Goal: Complete application form

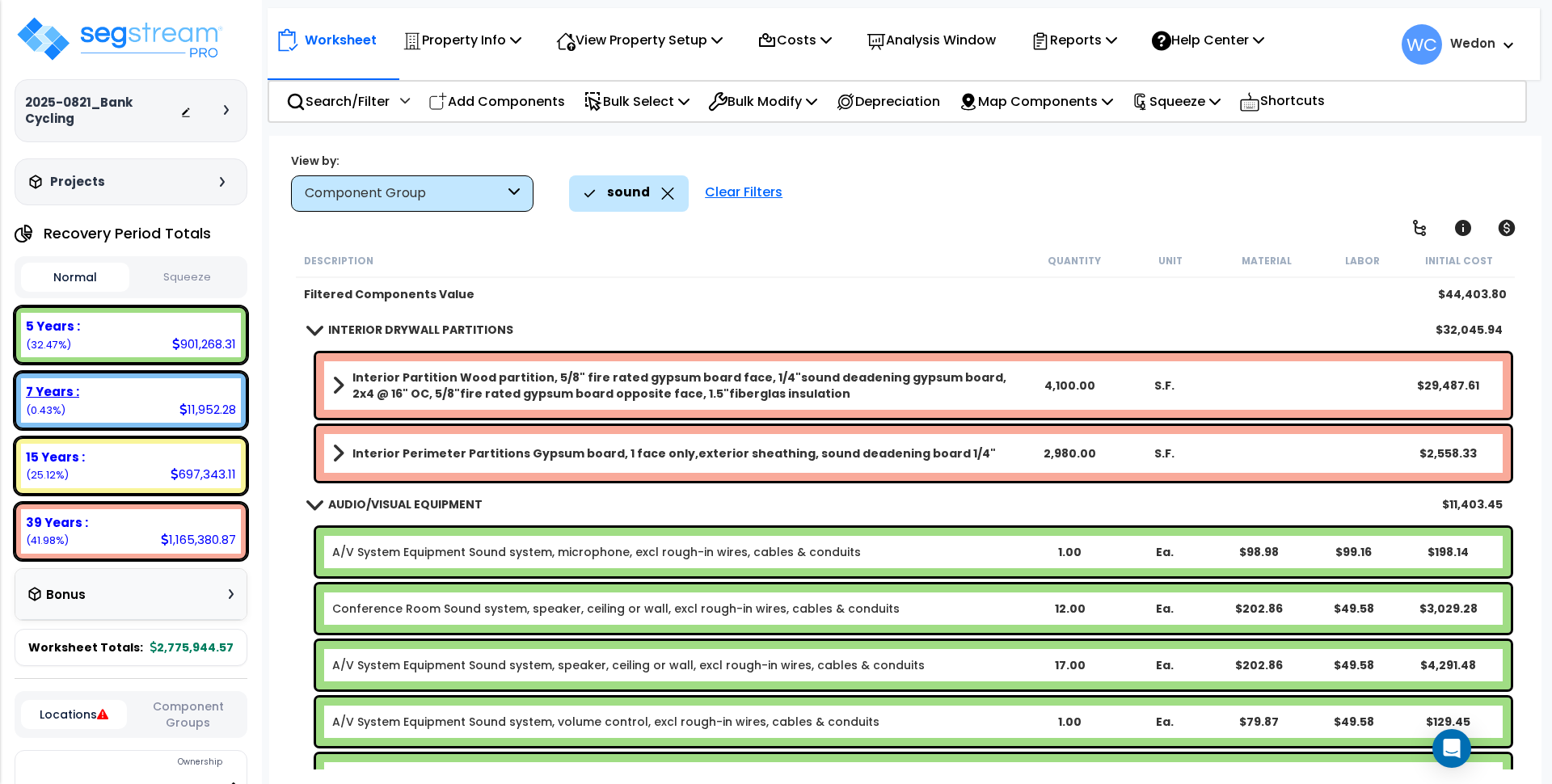
click at [113, 401] on div "7 Years : 11,952.28 (0.43%)" at bounding box center [131, 401] width 219 height 44
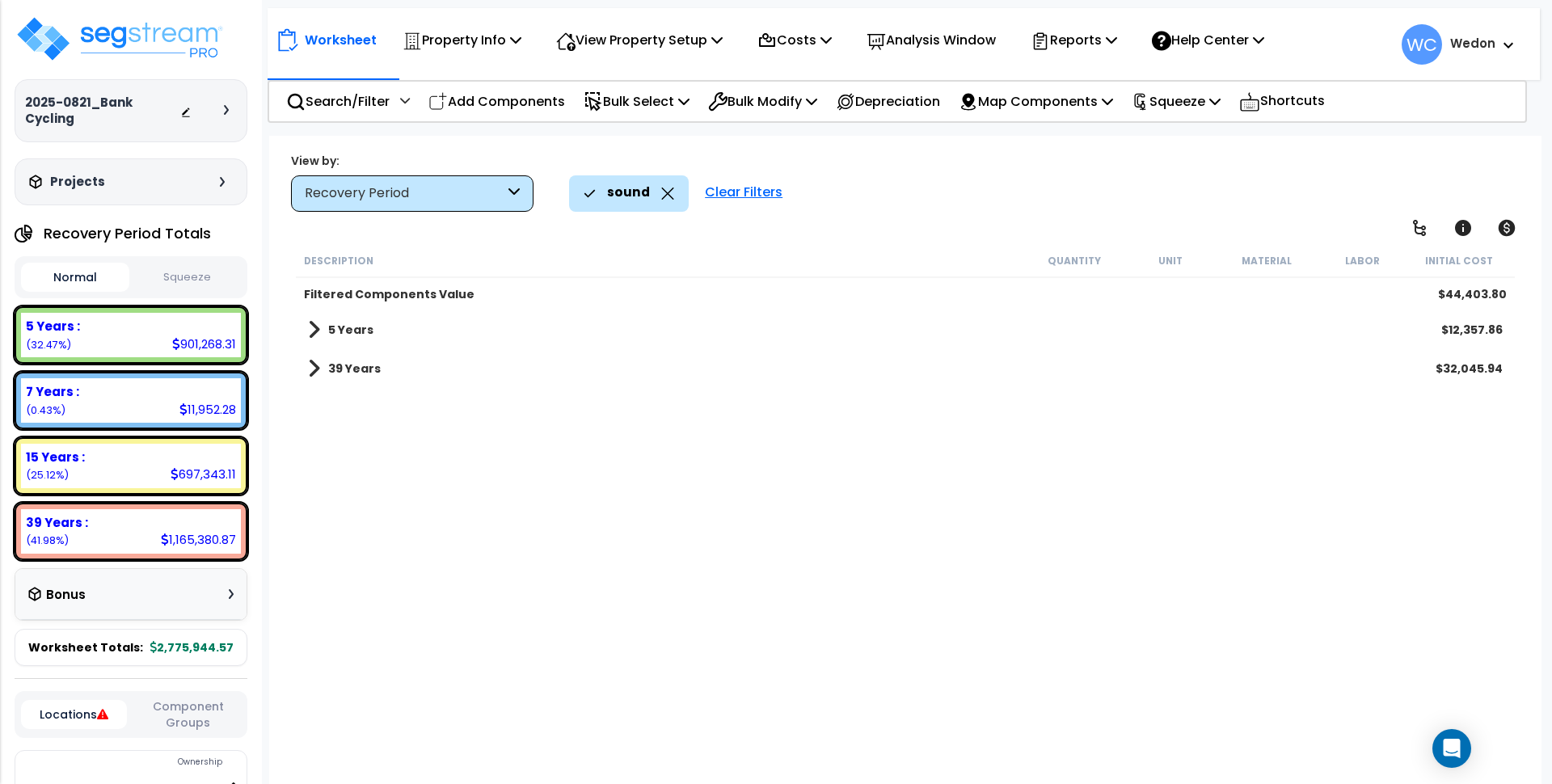
click at [329, 361] on b "39 Years" at bounding box center [354, 369] width 52 height 16
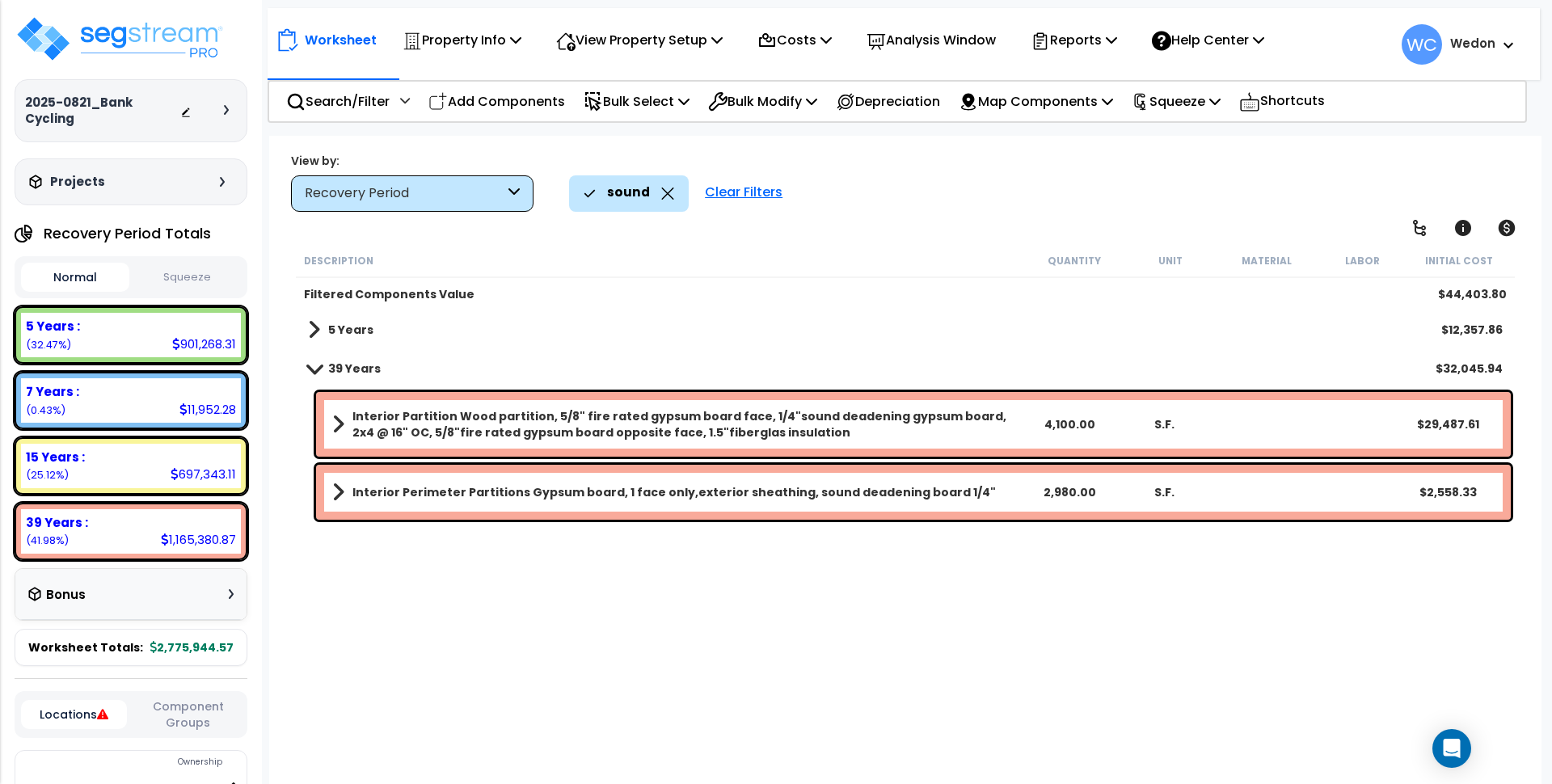
click at [329, 337] on b "5 Years" at bounding box center [350, 330] width 45 height 16
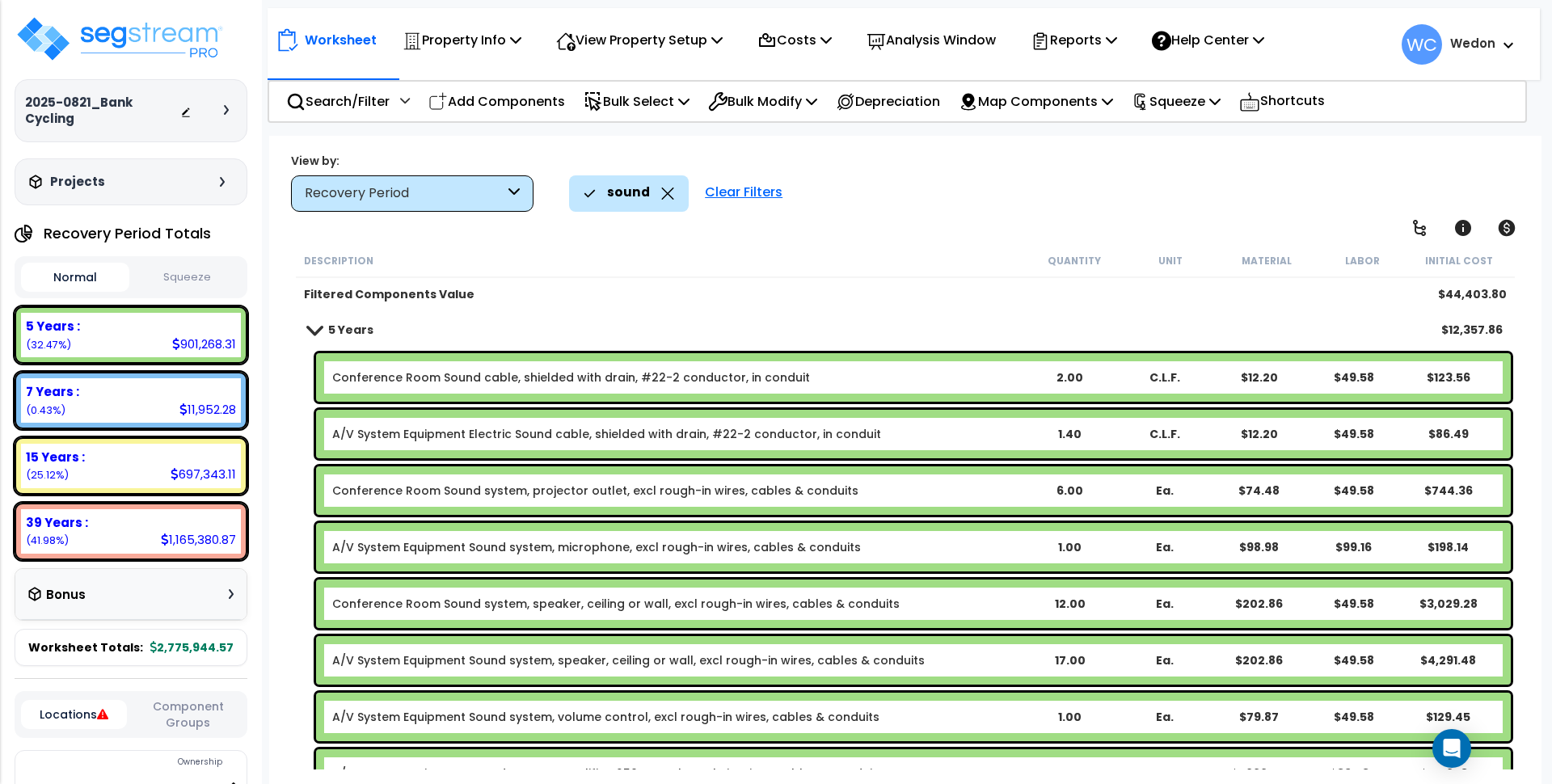
click at [329, 337] on b "5 Years" at bounding box center [350, 330] width 45 height 16
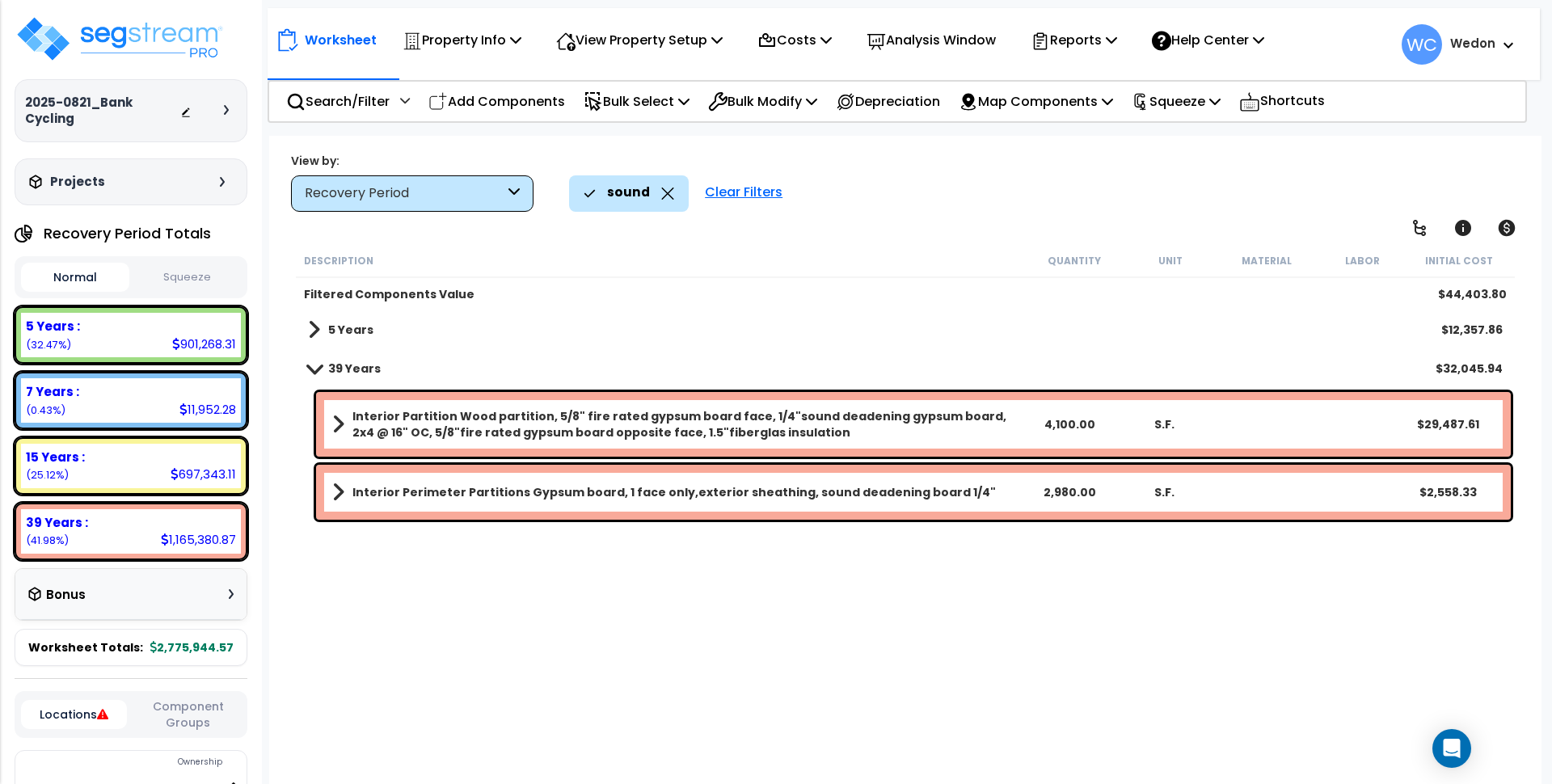
click at [344, 329] on b "5 Years" at bounding box center [350, 330] width 45 height 16
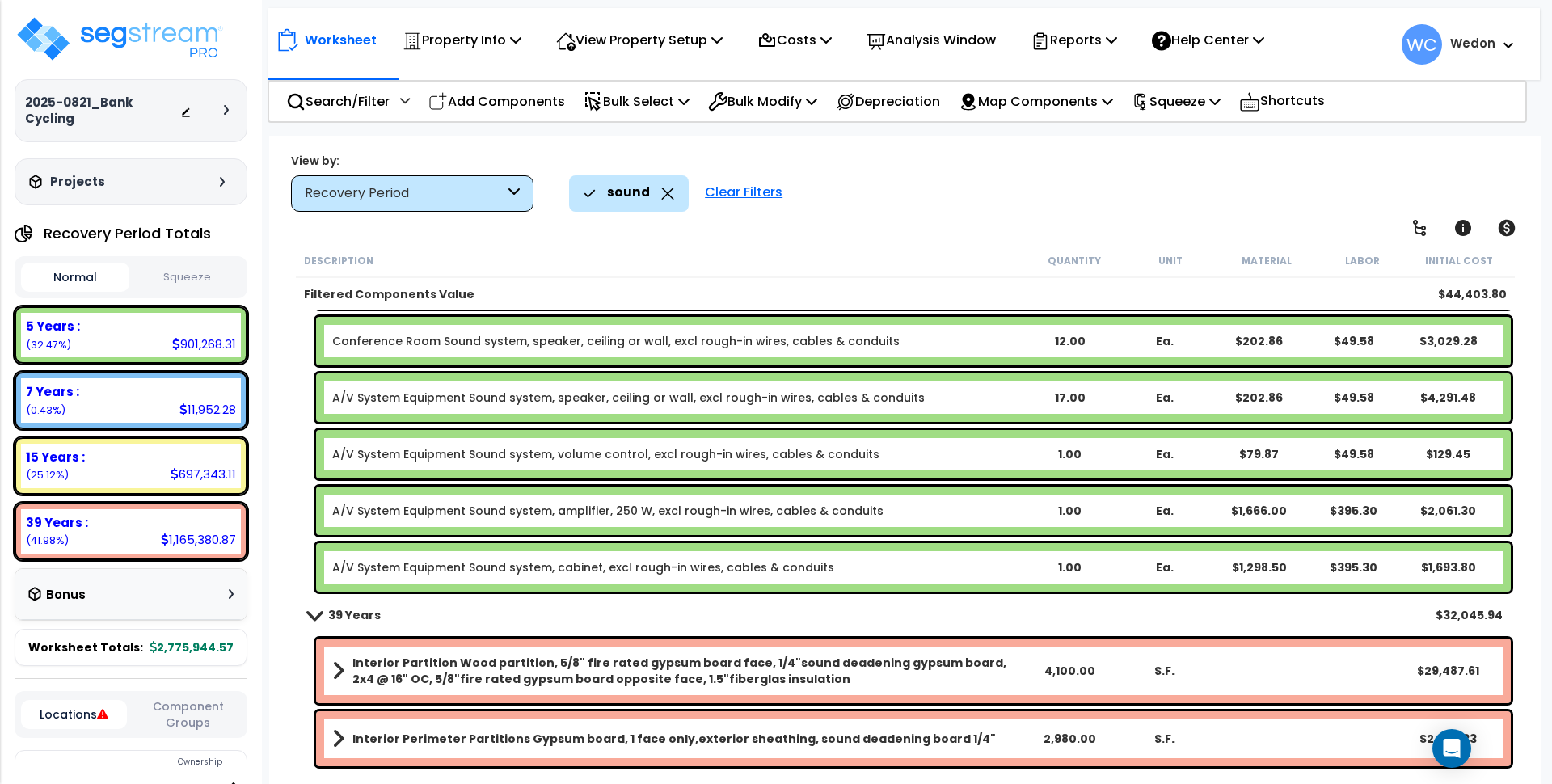
scroll to position [264, 0]
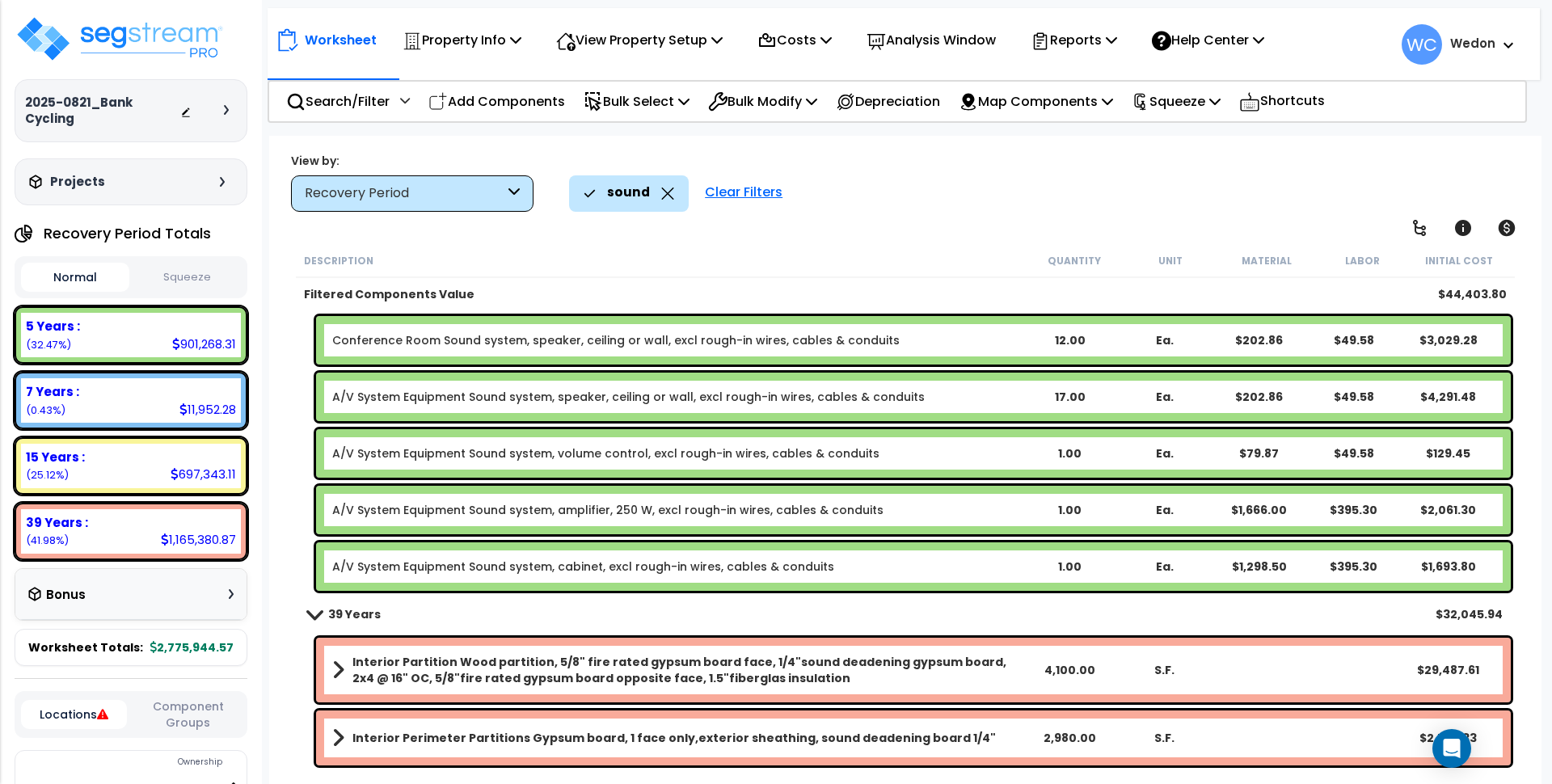
click at [672, 188] on div "sound" at bounding box center [628, 193] width 120 height 36
click at [671, 194] on icon at bounding box center [667, 193] width 13 height 12
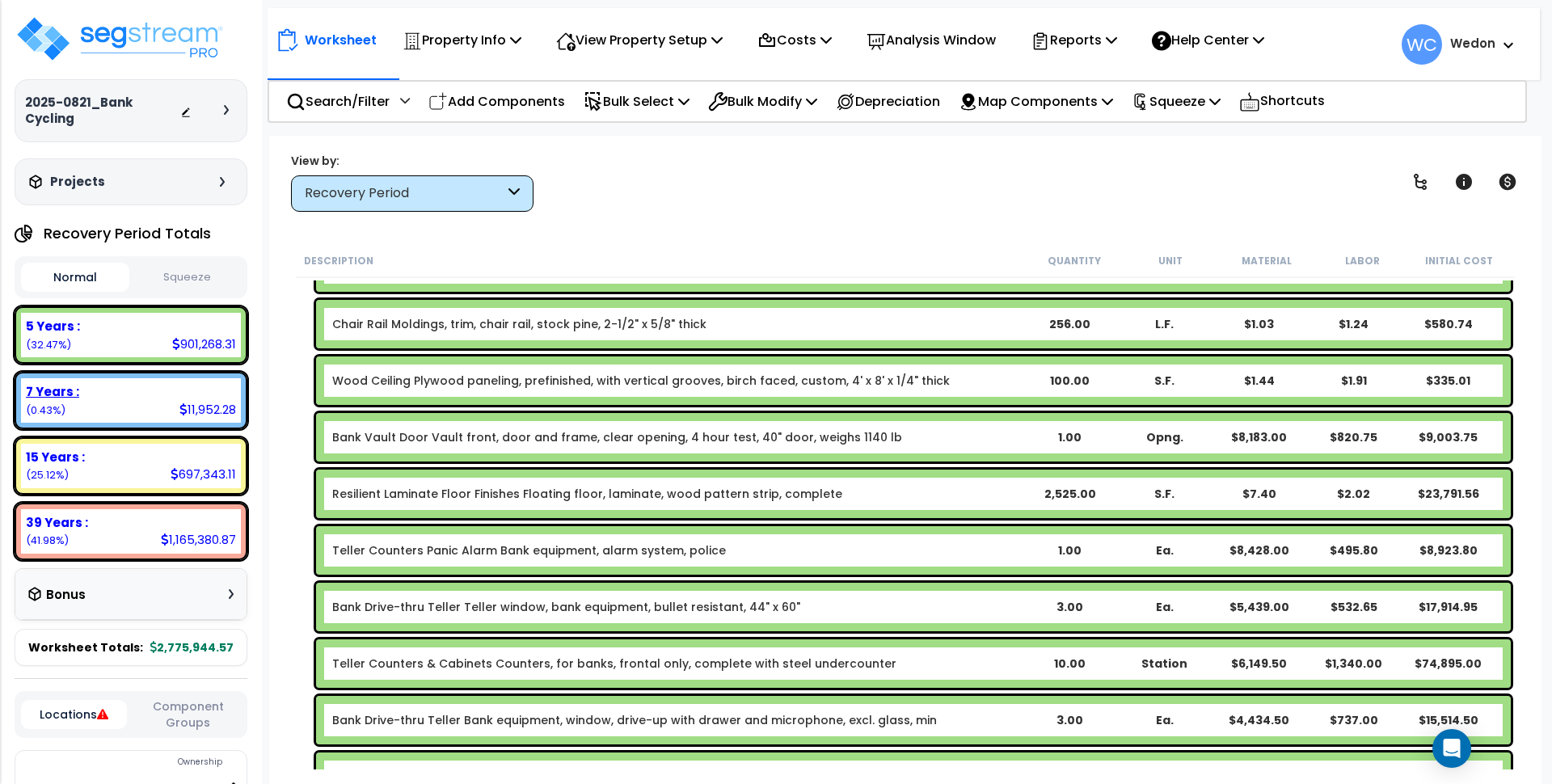
click at [153, 413] on div "7 Years : 11,952.28 (0.43%)" at bounding box center [131, 401] width 219 height 44
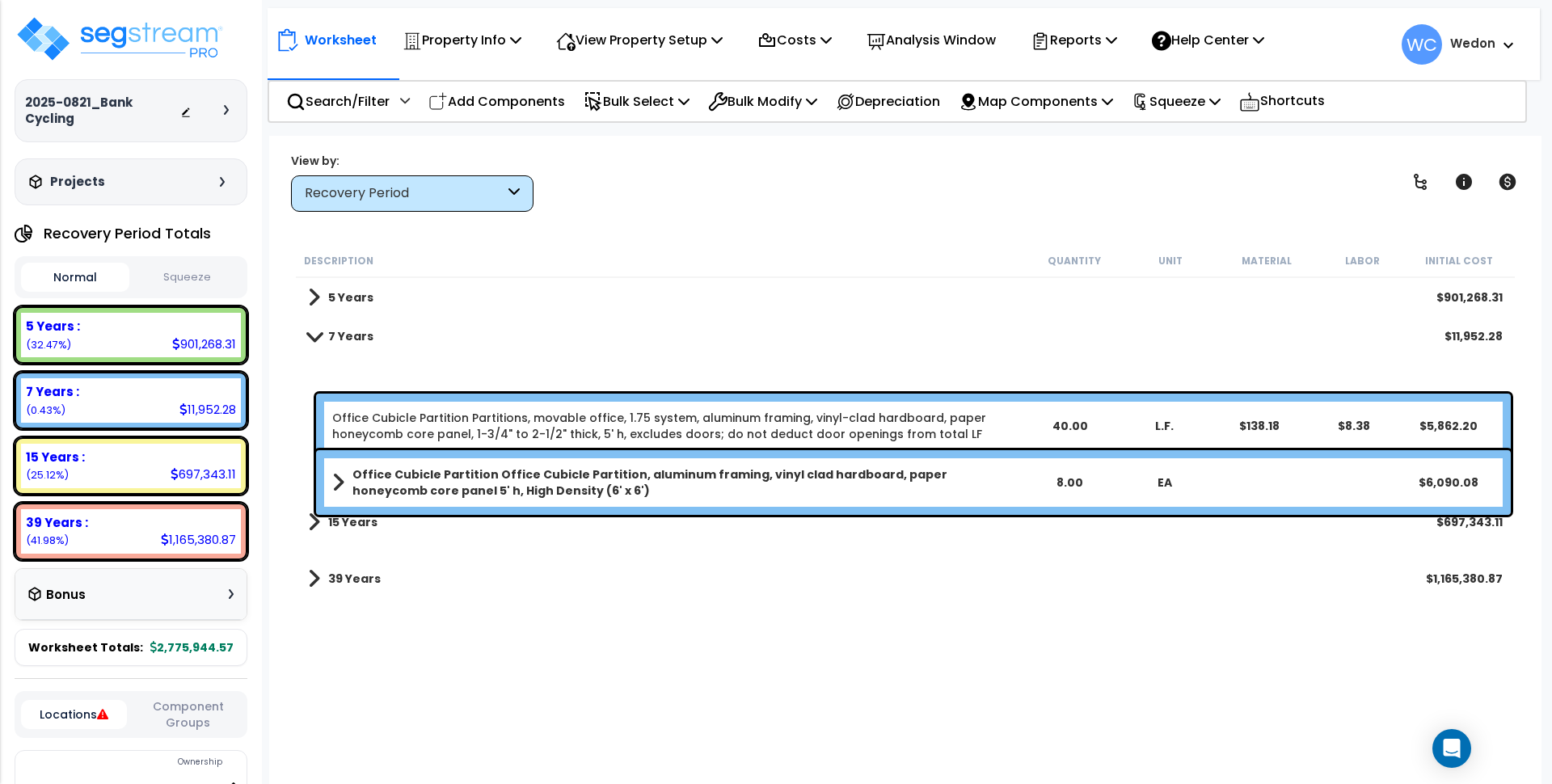
click at [315, 342] on link "7 Years" at bounding box center [340, 336] width 65 height 23
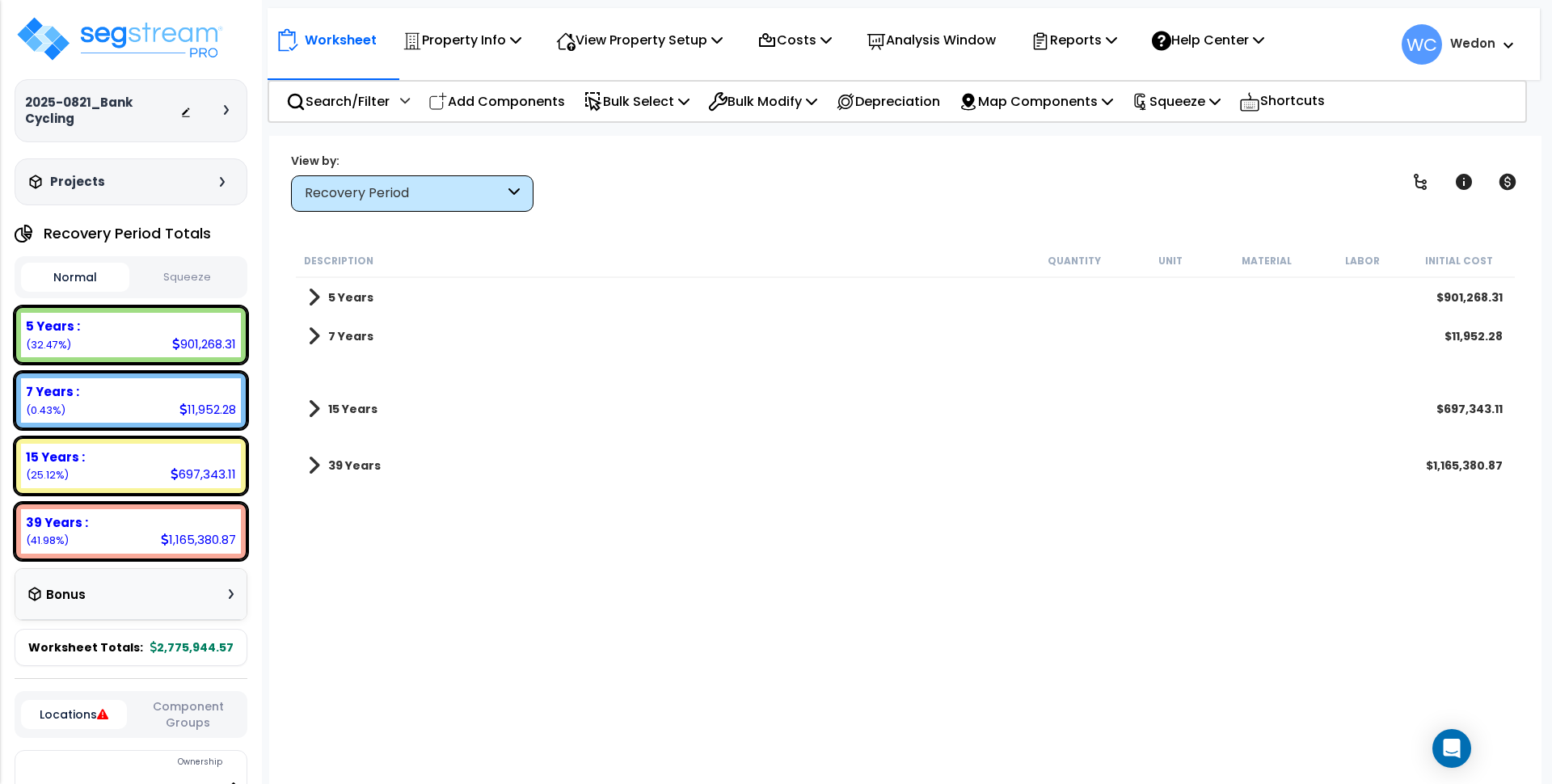
click at [329, 332] on b "7 Years" at bounding box center [350, 336] width 45 height 16
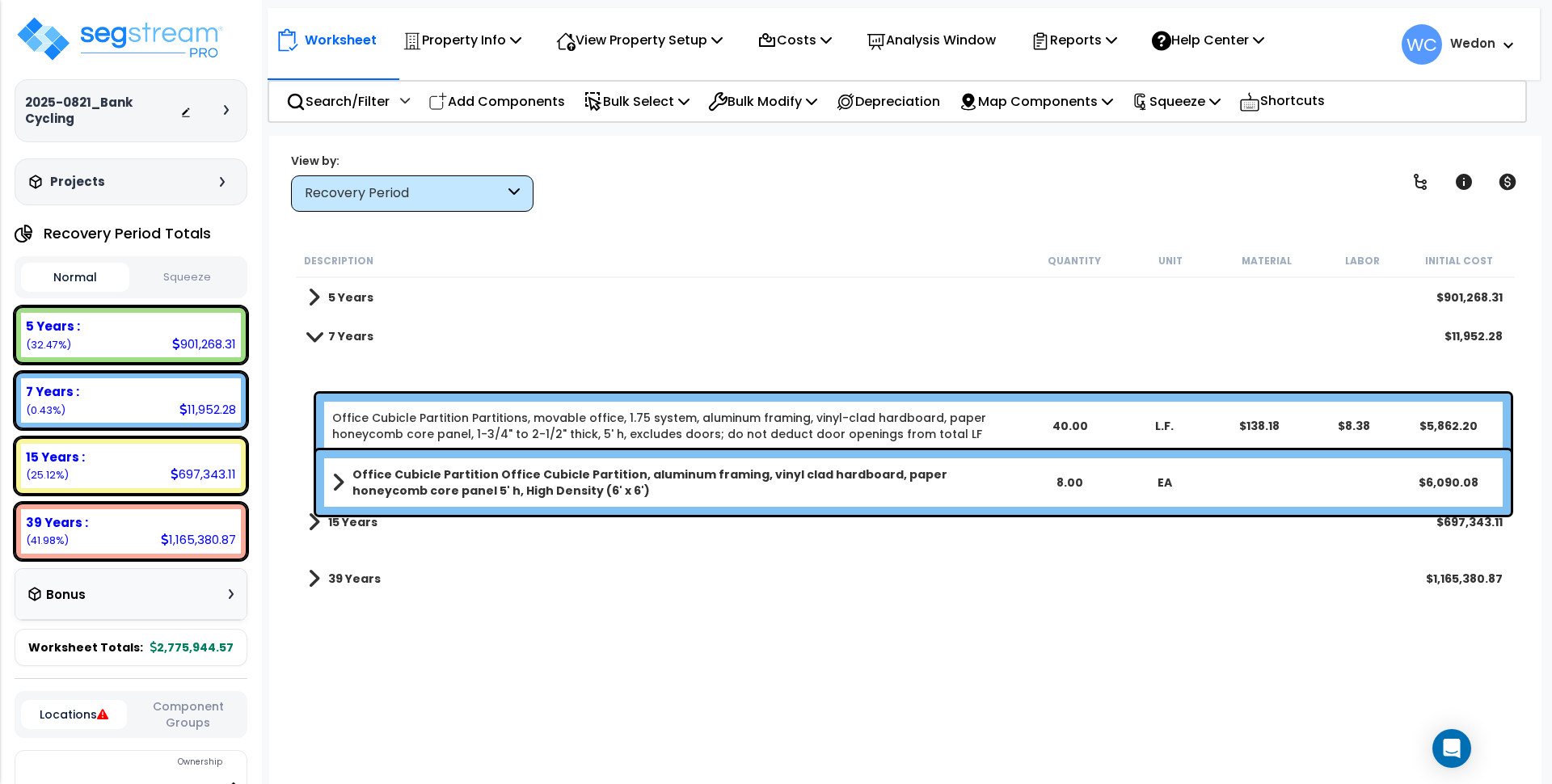
click at [317, 512] on div "15 Years $697,343.11" at bounding box center [906, 522] width 1211 height 39
click at [330, 297] on b "5 Years" at bounding box center [350, 298] width 45 height 16
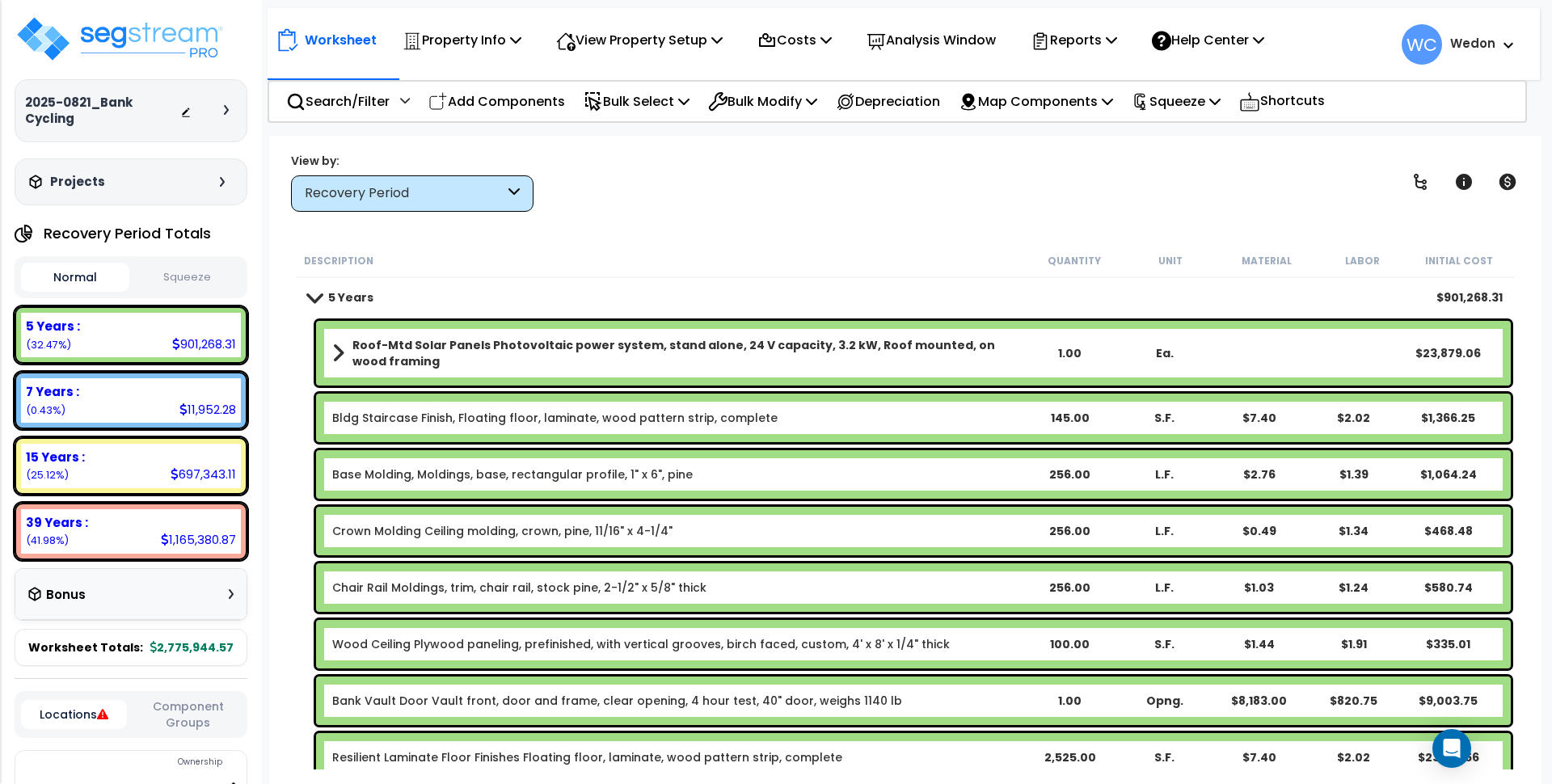
click at [305, 296] on span at bounding box center [315, 297] width 23 height 12
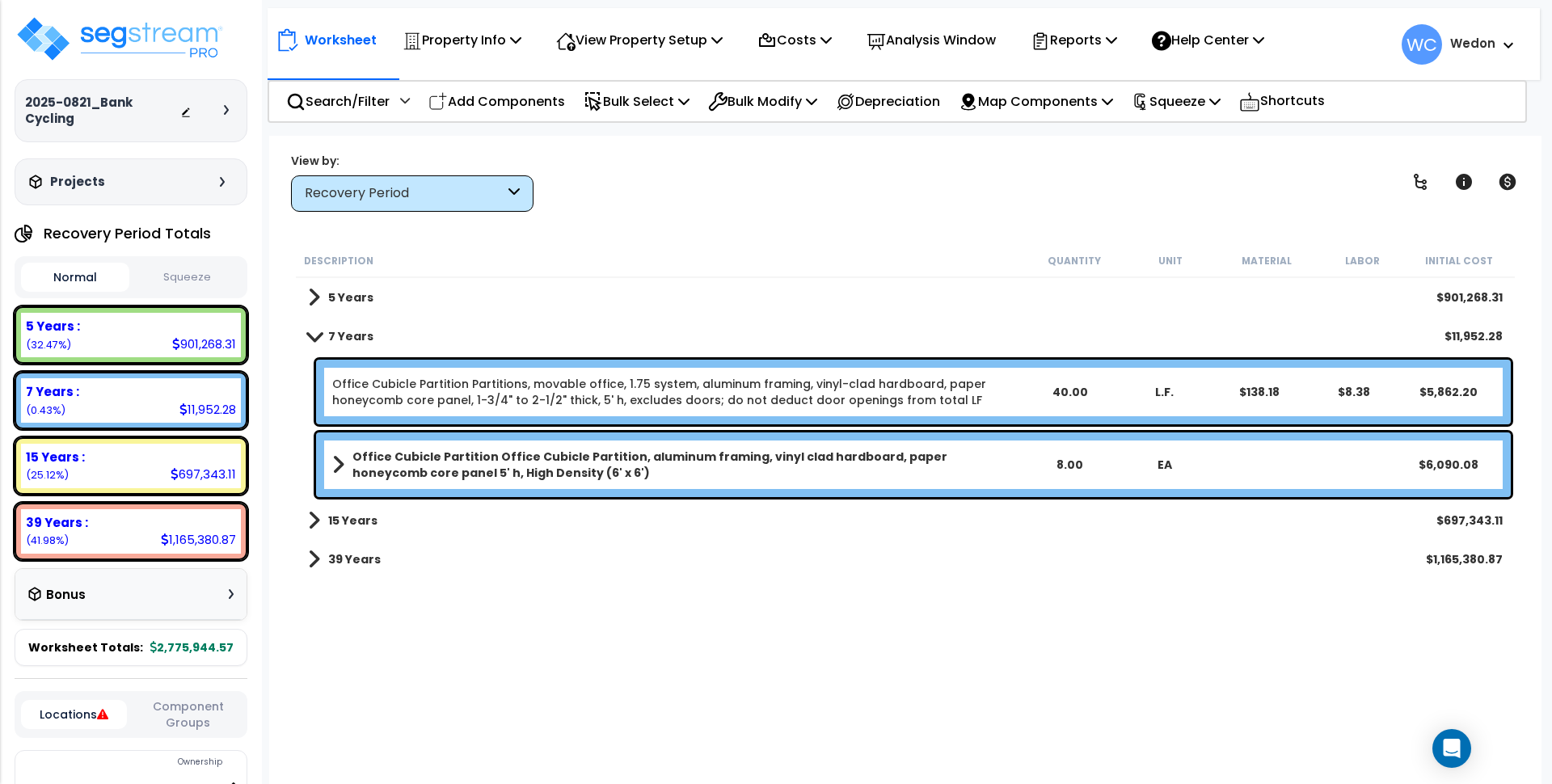
click at [963, 5] on html "We are Building your Property. So please grab a coffee and let us do the heavy …" at bounding box center [776, 392] width 1552 height 784
click at [183, 41] on img at bounding box center [120, 38] width 211 height 48
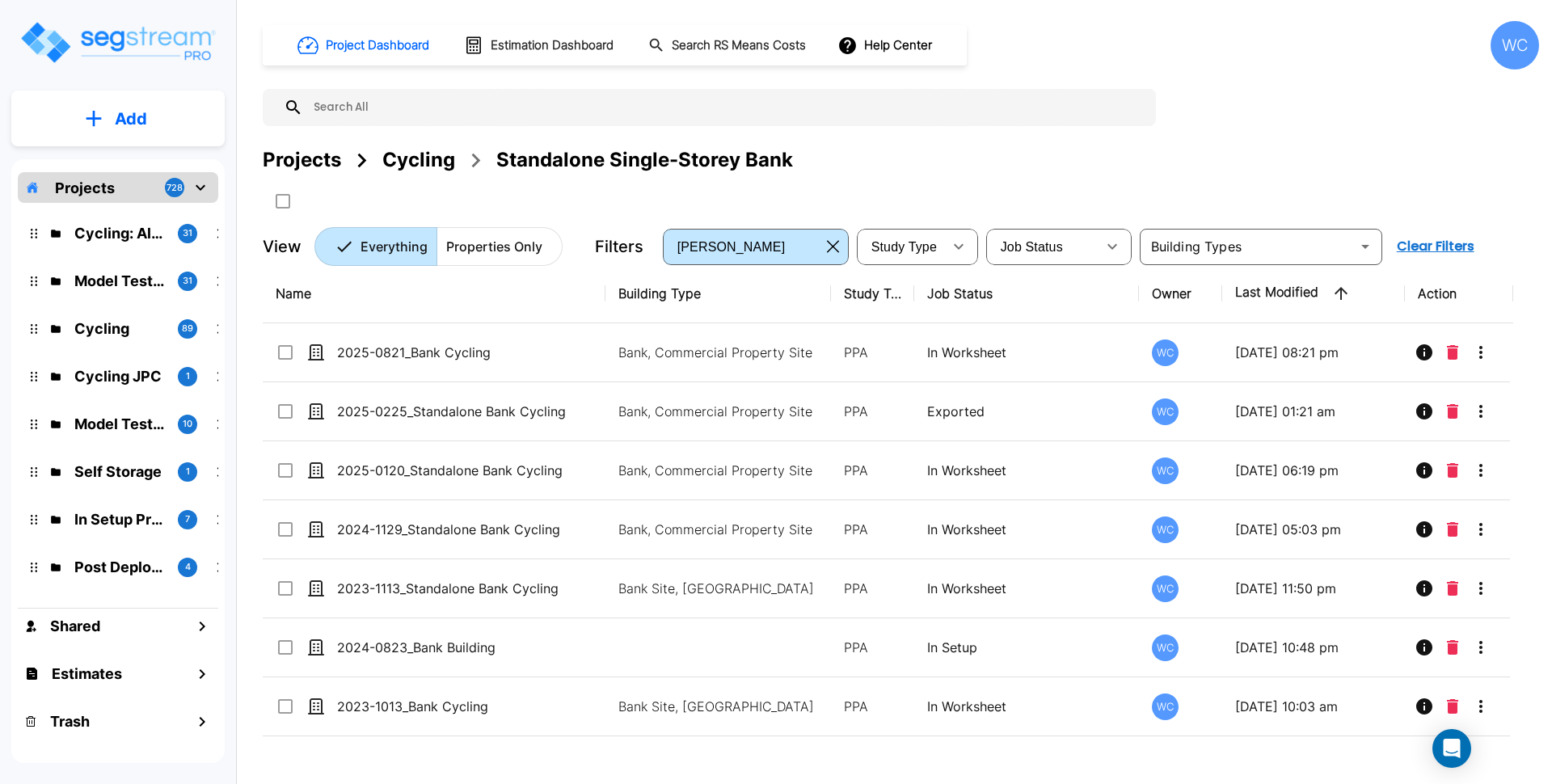
click at [401, 154] on div "Cycling" at bounding box center [419, 160] width 73 height 29
click at [1024, 161] on div "Projects Cycling Standalone Single-Storey Bank" at bounding box center [901, 160] width 1276 height 29
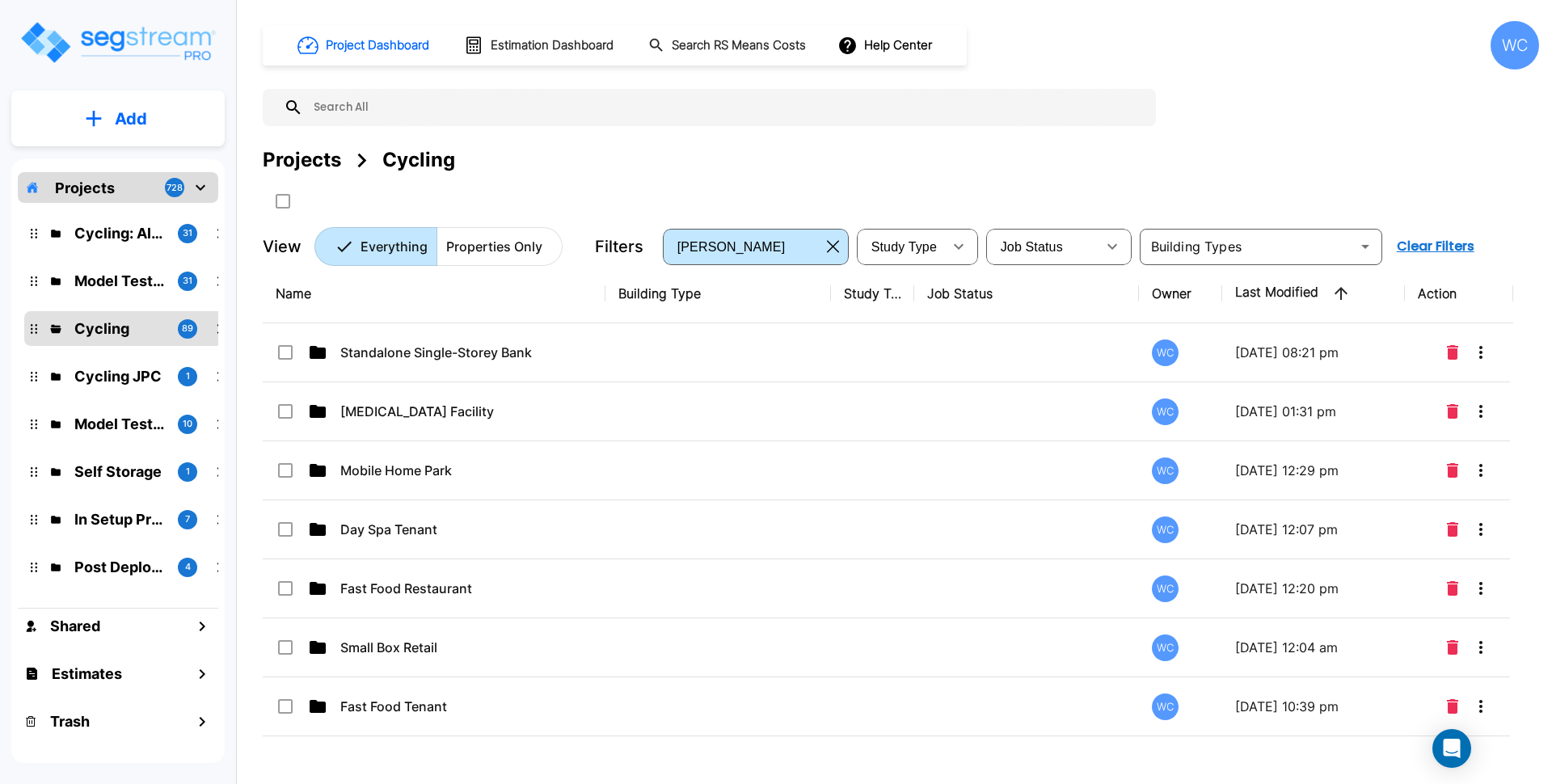
scroll to position [3562, 0]
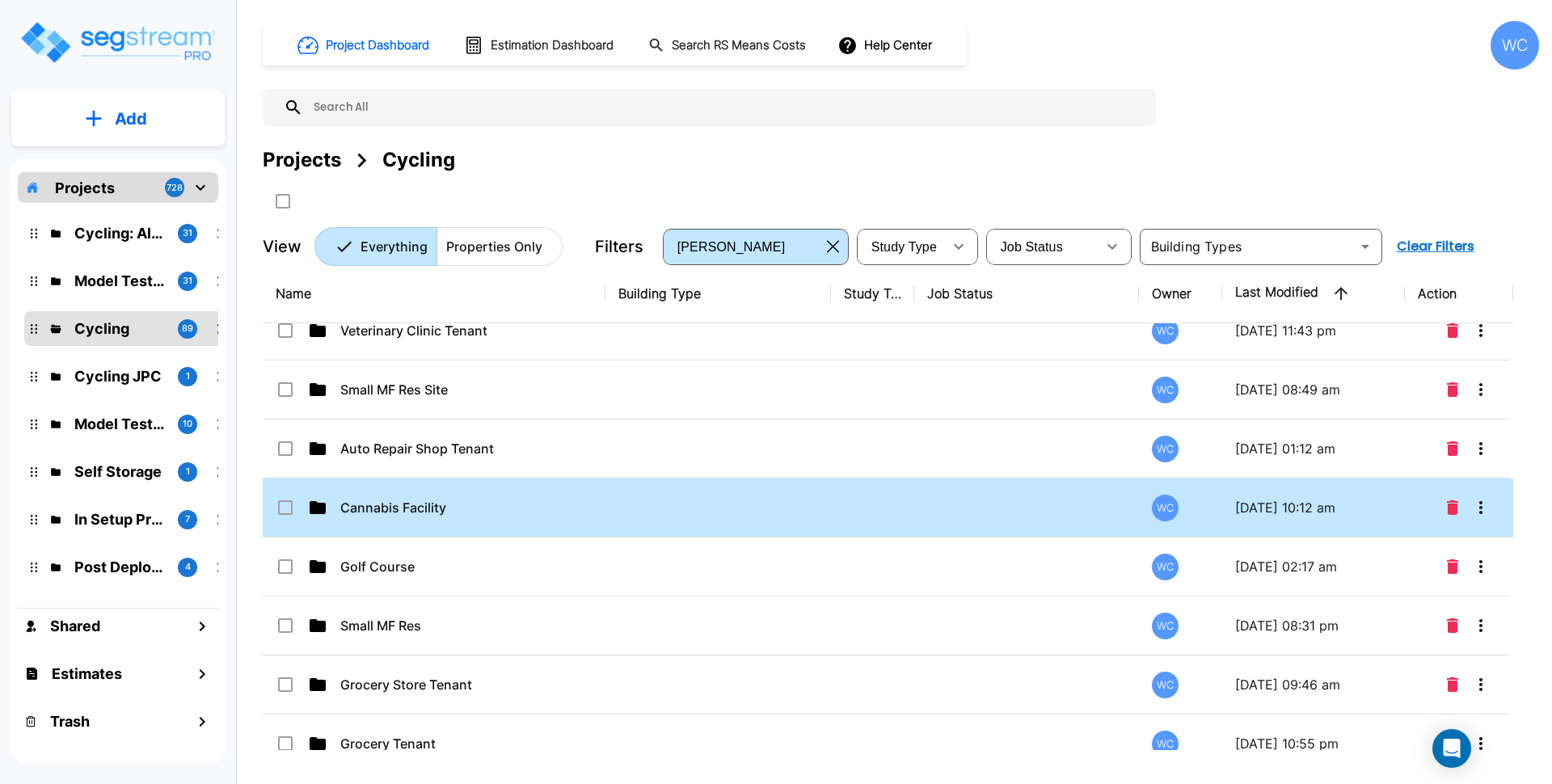
click at [515, 504] on p "Cannabis Facility" at bounding box center [466, 507] width 252 height 20
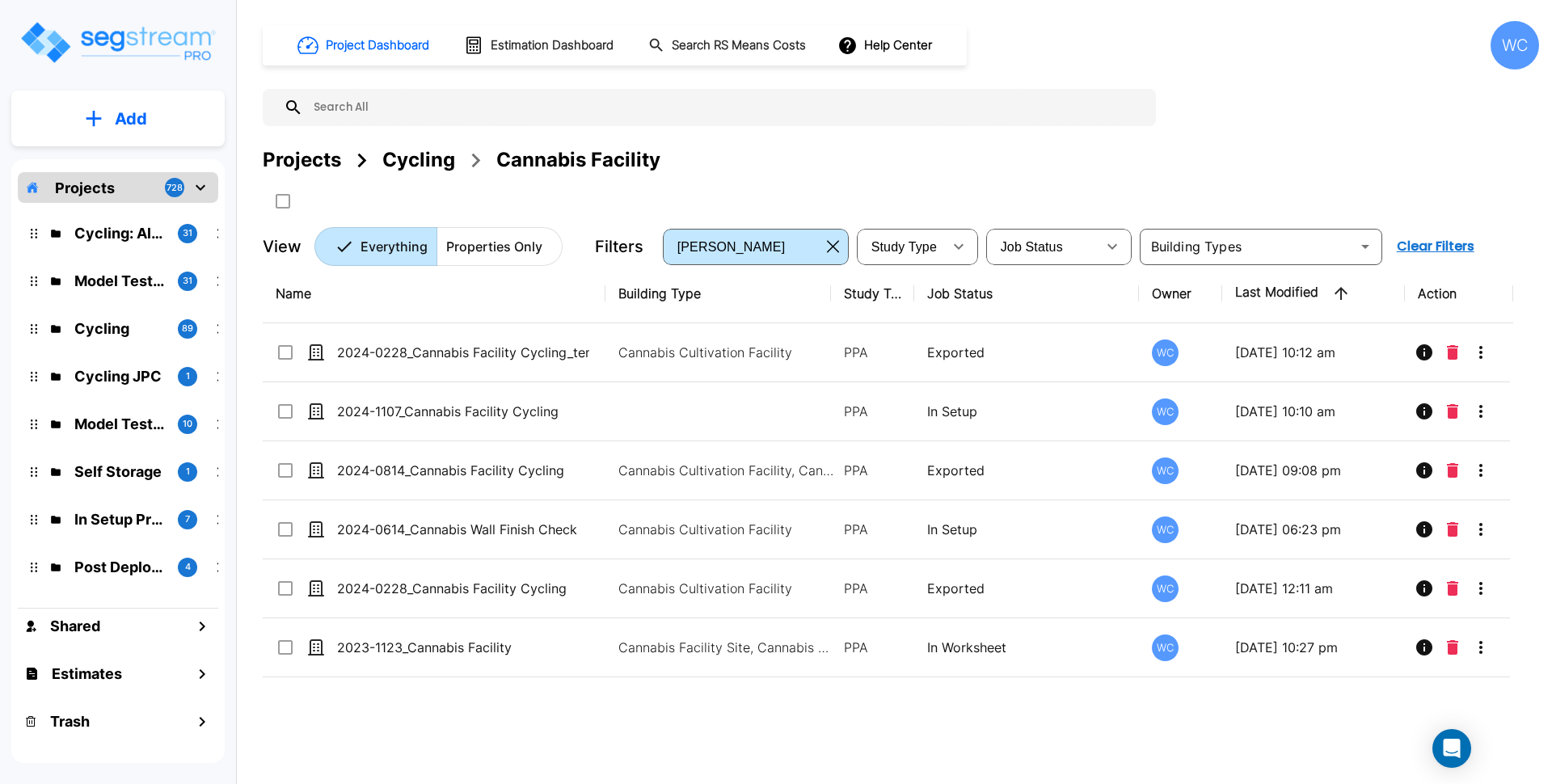
scroll to position [0, 0]
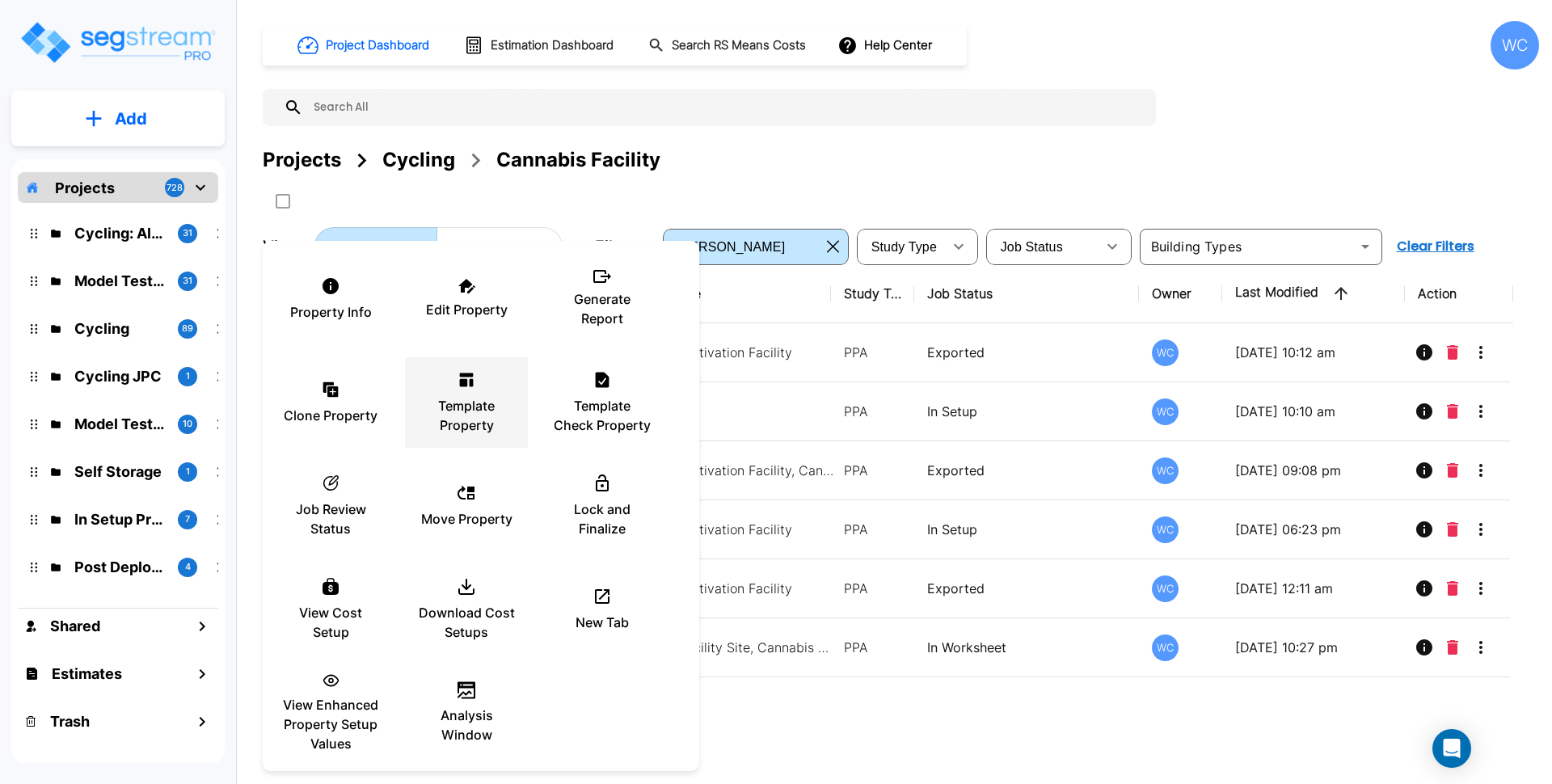
click at [462, 414] on p "Template Property" at bounding box center [466, 415] width 97 height 39
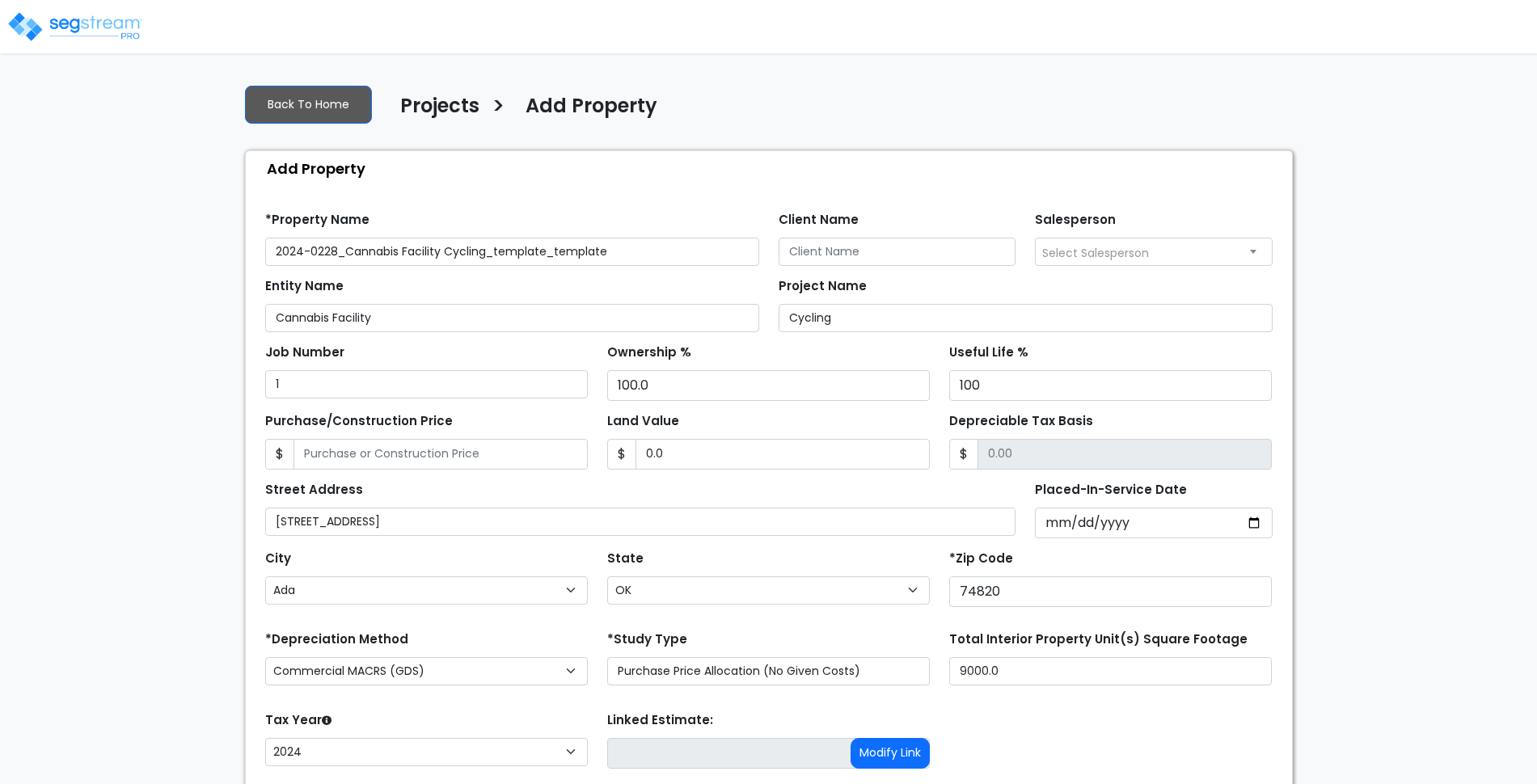
select select "Ada"
select select "OK"
select select "2024"
click at [633, 286] on div "Entity Name Cannabis Facility" at bounding box center [512, 303] width 494 height 58
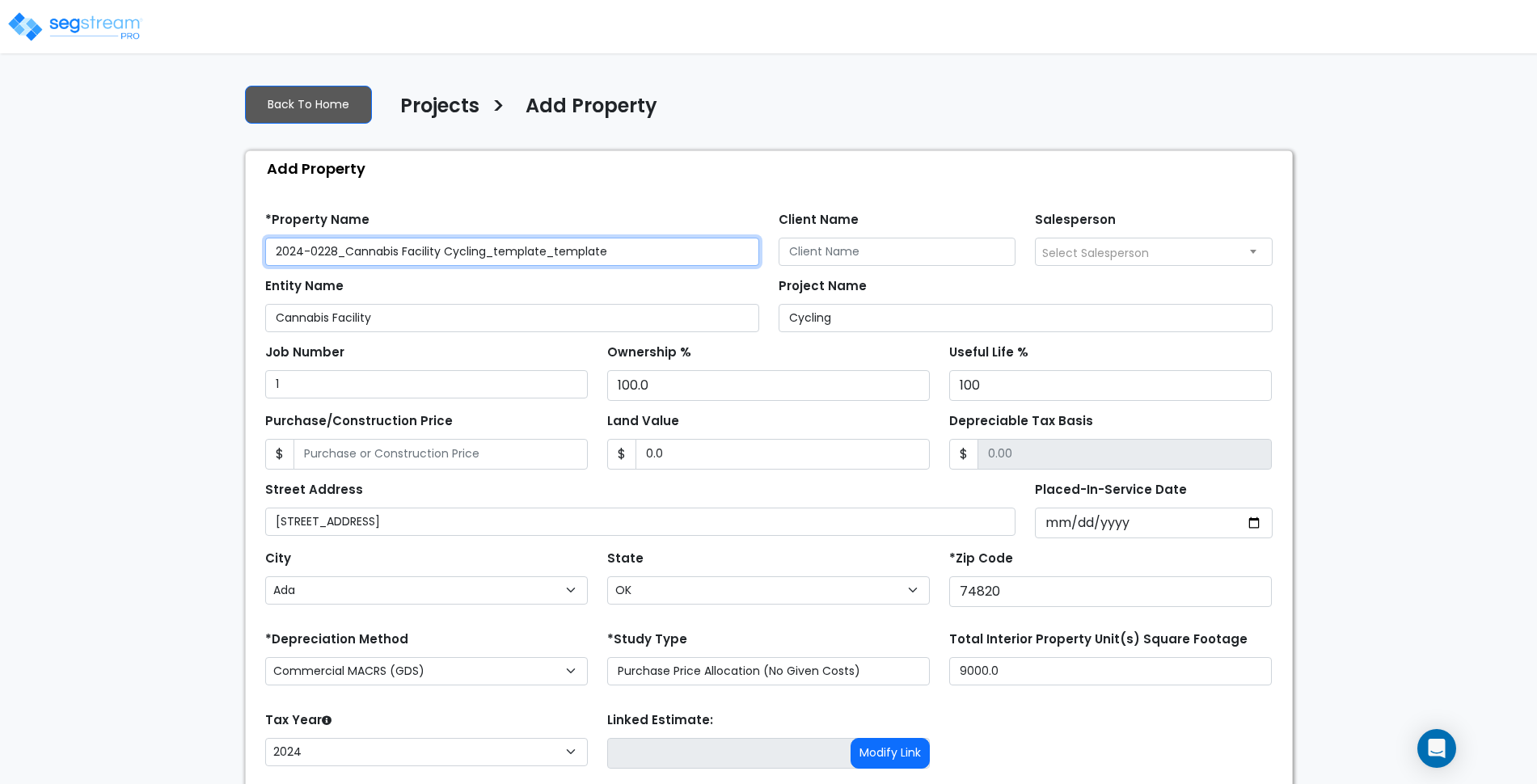
drag, startPoint x: 486, startPoint y: 249, endPoint x: 905, endPoint y: 261, distance: 419.2
click at [891, 264] on div "*Property Name 2024-0228_Cannabis Facility Cycling_template_template Client Nam…" at bounding box center [769, 233] width 1027 height 66
click at [304, 250] on input "2024-0228_Cannabis Facility Cycling" at bounding box center [512, 251] width 494 height 29
drag, startPoint x: 331, startPoint y: 251, endPoint x: 321, endPoint y: 251, distance: 10.0
click at [321, 251] on input "2025-0228_Cannabis Facility Cycling" at bounding box center [512, 251] width 494 height 29
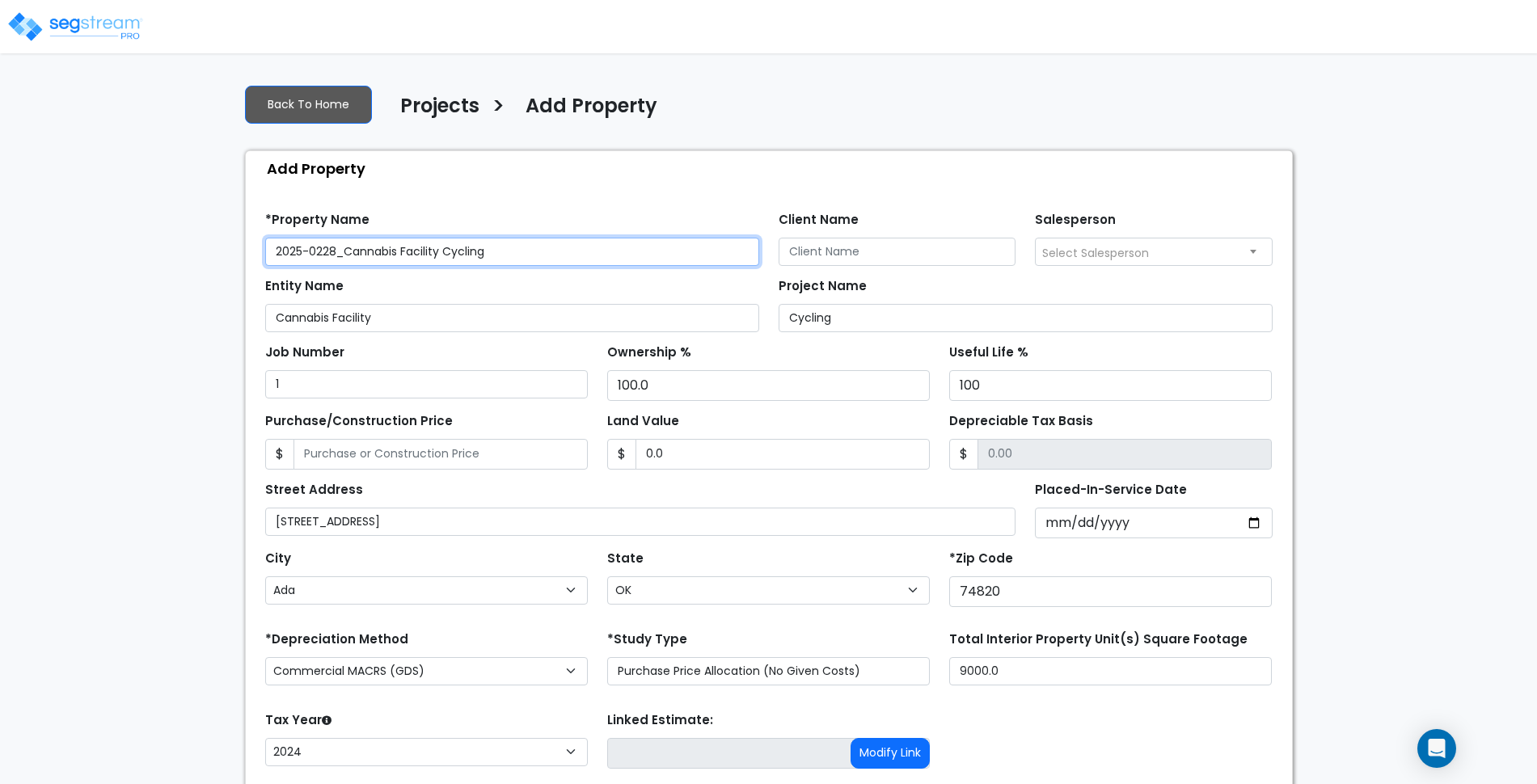
drag, startPoint x: 339, startPoint y: 250, endPoint x: 319, endPoint y: 250, distance: 20.0
click at [316, 250] on input "2025-0228_Cannabis Facility Cycling" at bounding box center [512, 251] width 494 height 29
type input "2025-0822_Cannabis Facility Cycling"
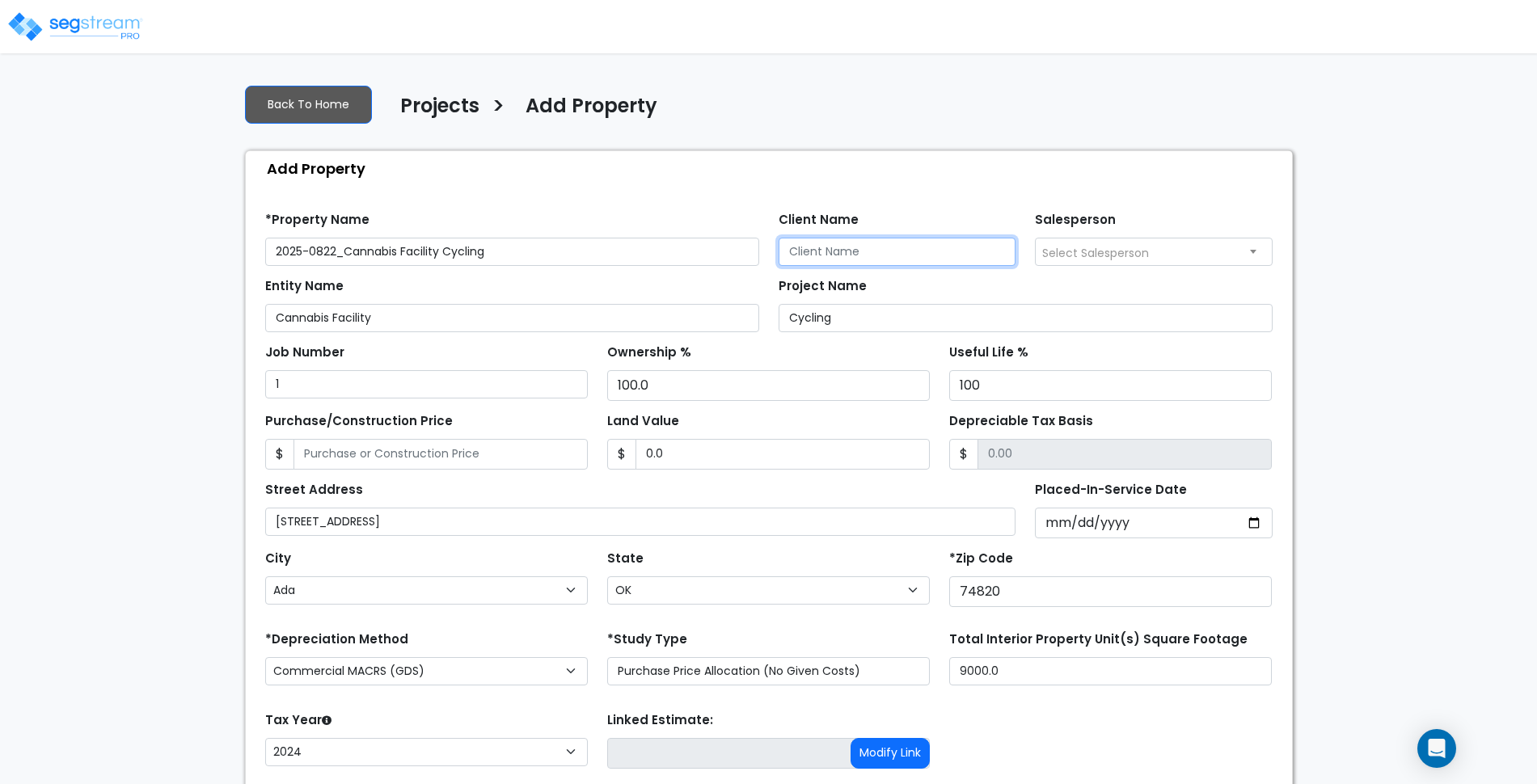
click at [870, 248] on input "Client Name" at bounding box center [897, 251] width 238 height 29
click at [1241, 516] on input "2024-06-12" at bounding box center [1153, 523] width 238 height 31
click at [1255, 523] on input "2024-06-12" at bounding box center [1153, 523] width 238 height 31
type input "2025-08-27"
select select "2025"
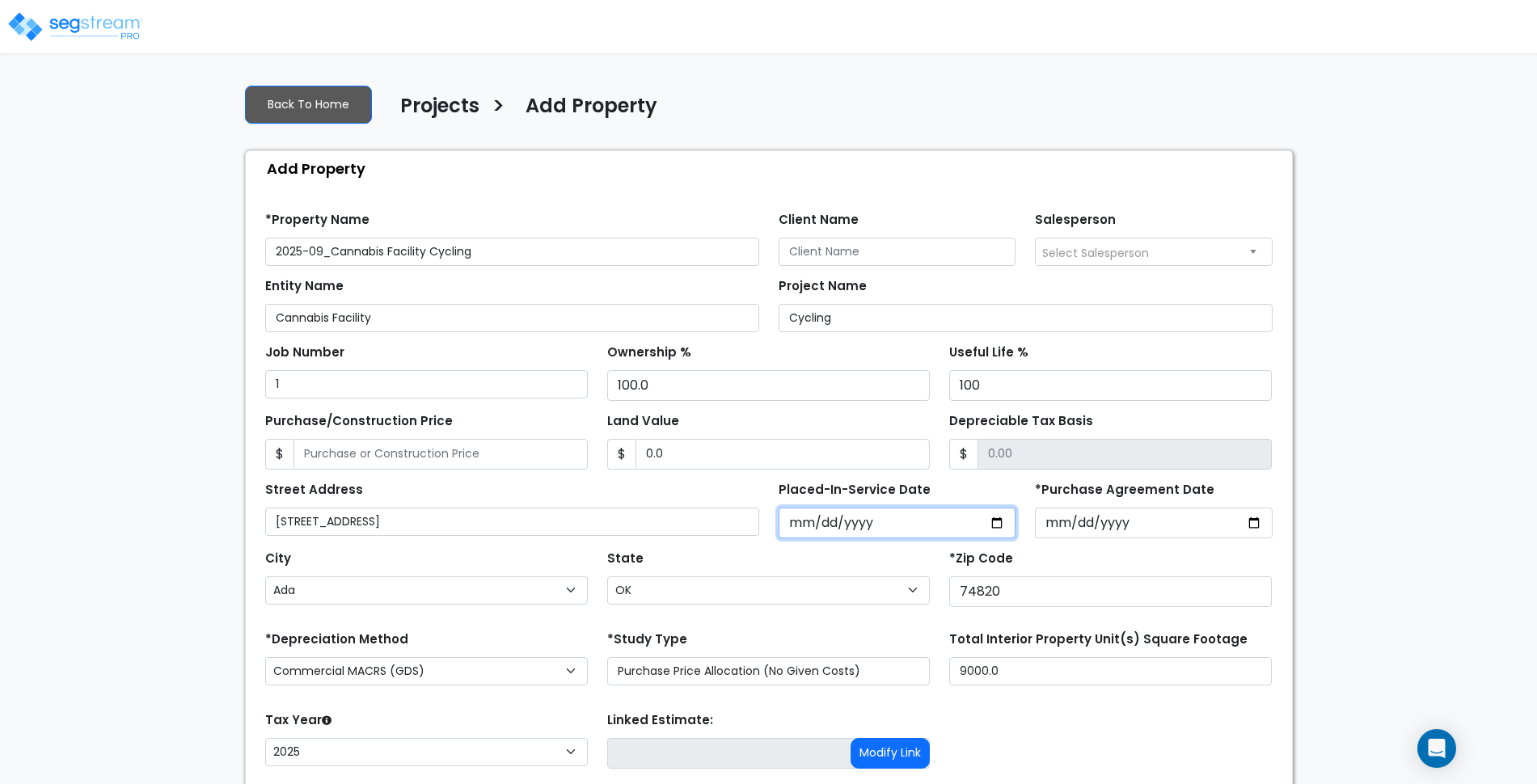
click at [953, 532] on input "2025-08-27" at bounding box center [897, 523] width 238 height 31
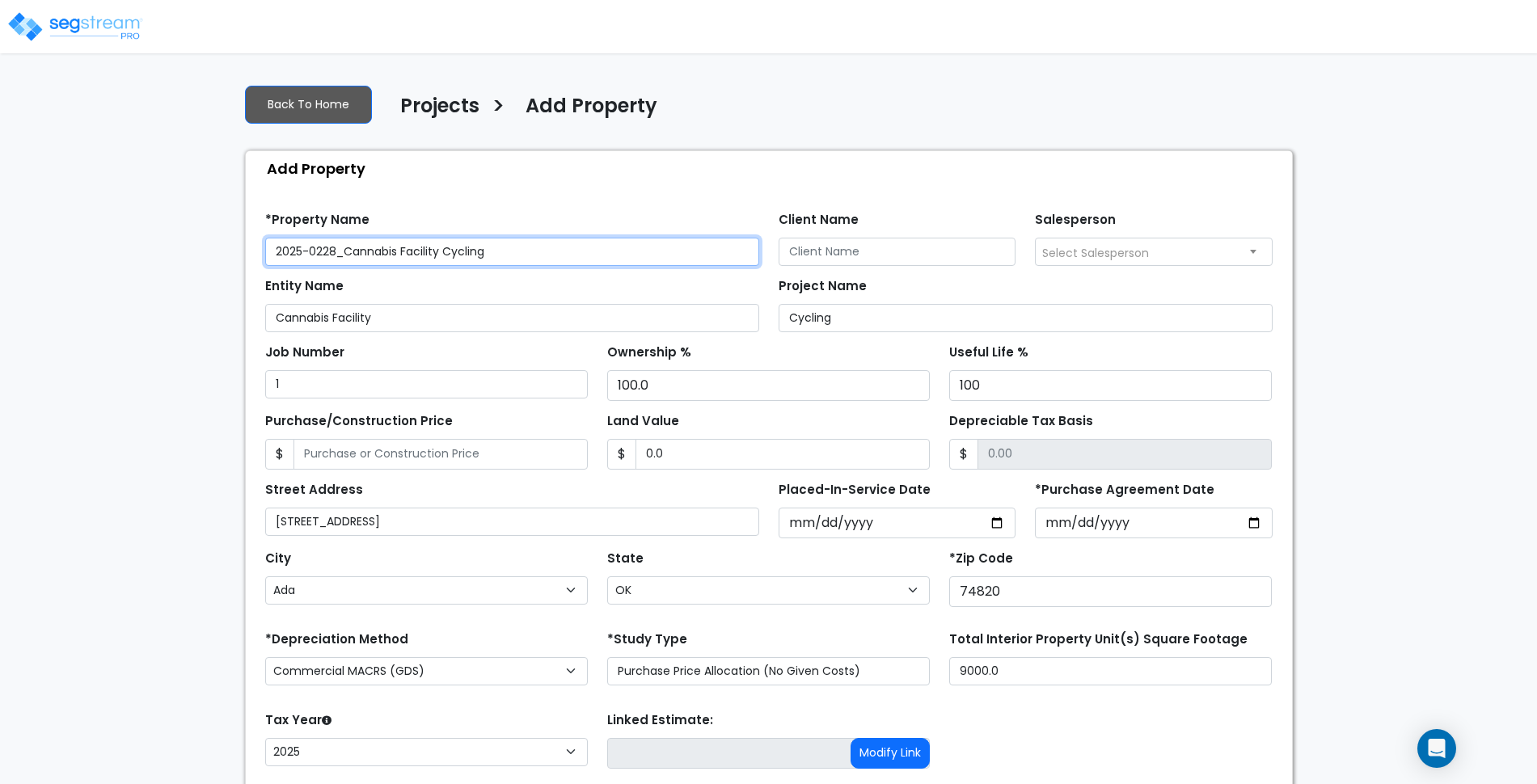
type input "2025-0228_Cannabis Facility Cycling"
click at [398, 208] on div "*Property Name 2025-0228_Cannabis Facility Cycling" at bounding box center [512, 237] width 494 height 58
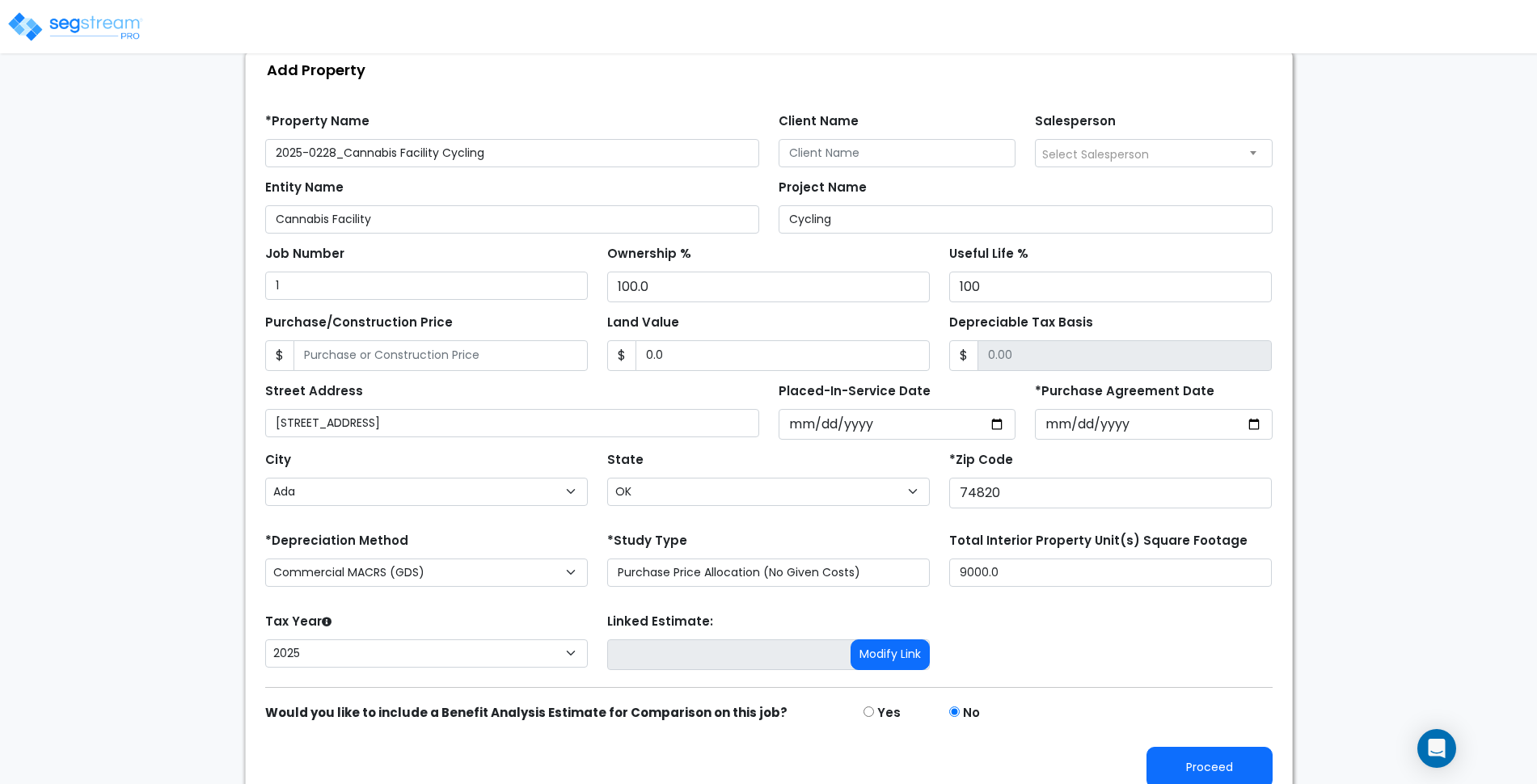
scroll to position [117, 0]
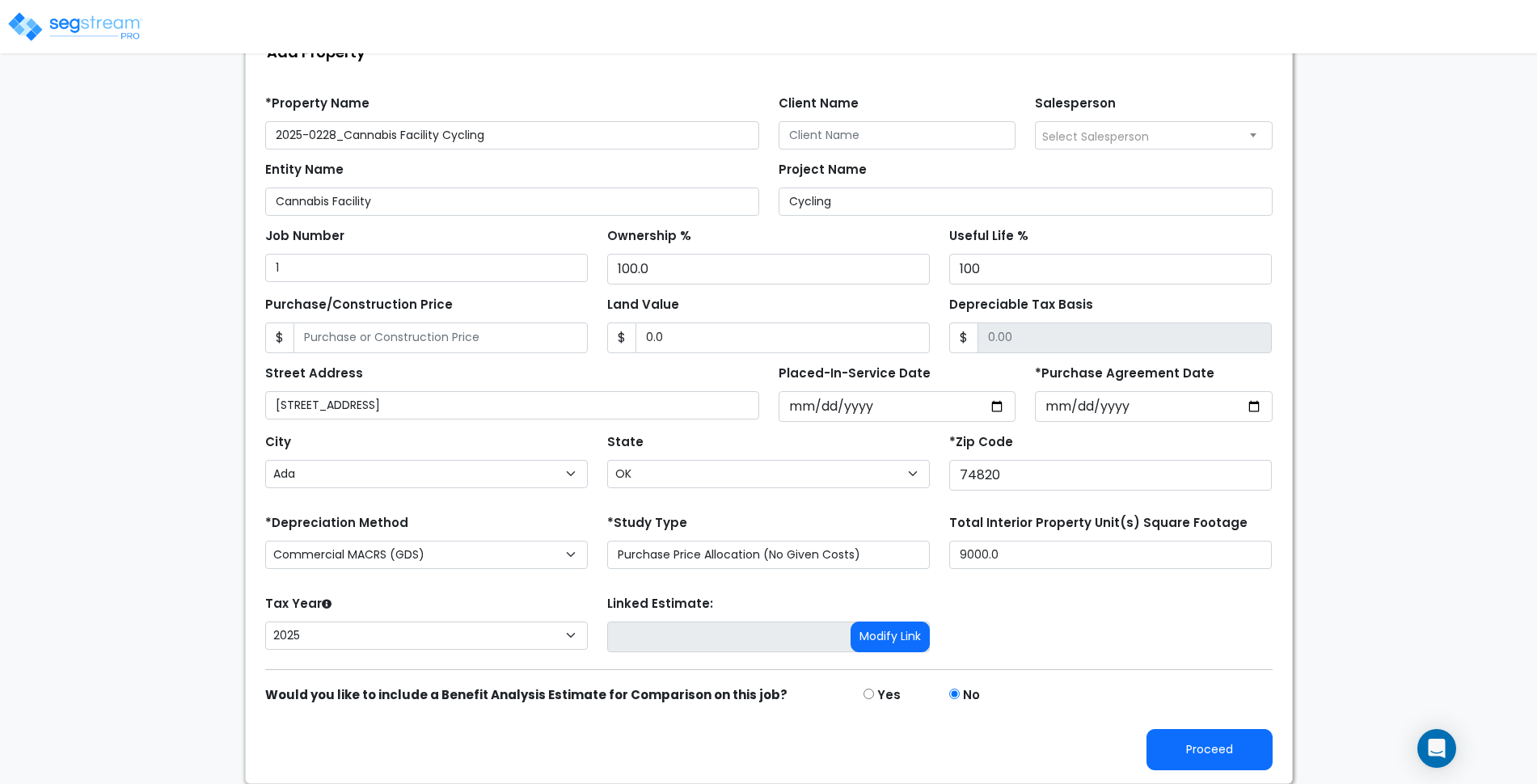
click at [479, 589] on form "*Property Name 2025-0228_Cannabis Facility Cycling Client Name Salesperson Sele…" at bounding box center [769, 427] width 1007 height 687
click at [1075, 644] on div "Tax Year Please Enter The Placed In Service Date First. 2025 Prior Years Deprec…" at bounding box center [769, 623] width 1027 height 64
click at [1167, 298] on div "Depreciable Tax Basis $" at bounding box center [1110, 323] width 322 height 60
click at [1233, 746] on button "Proceed" at bounding box center [1210, 750] width 127 height 42
type input "0"
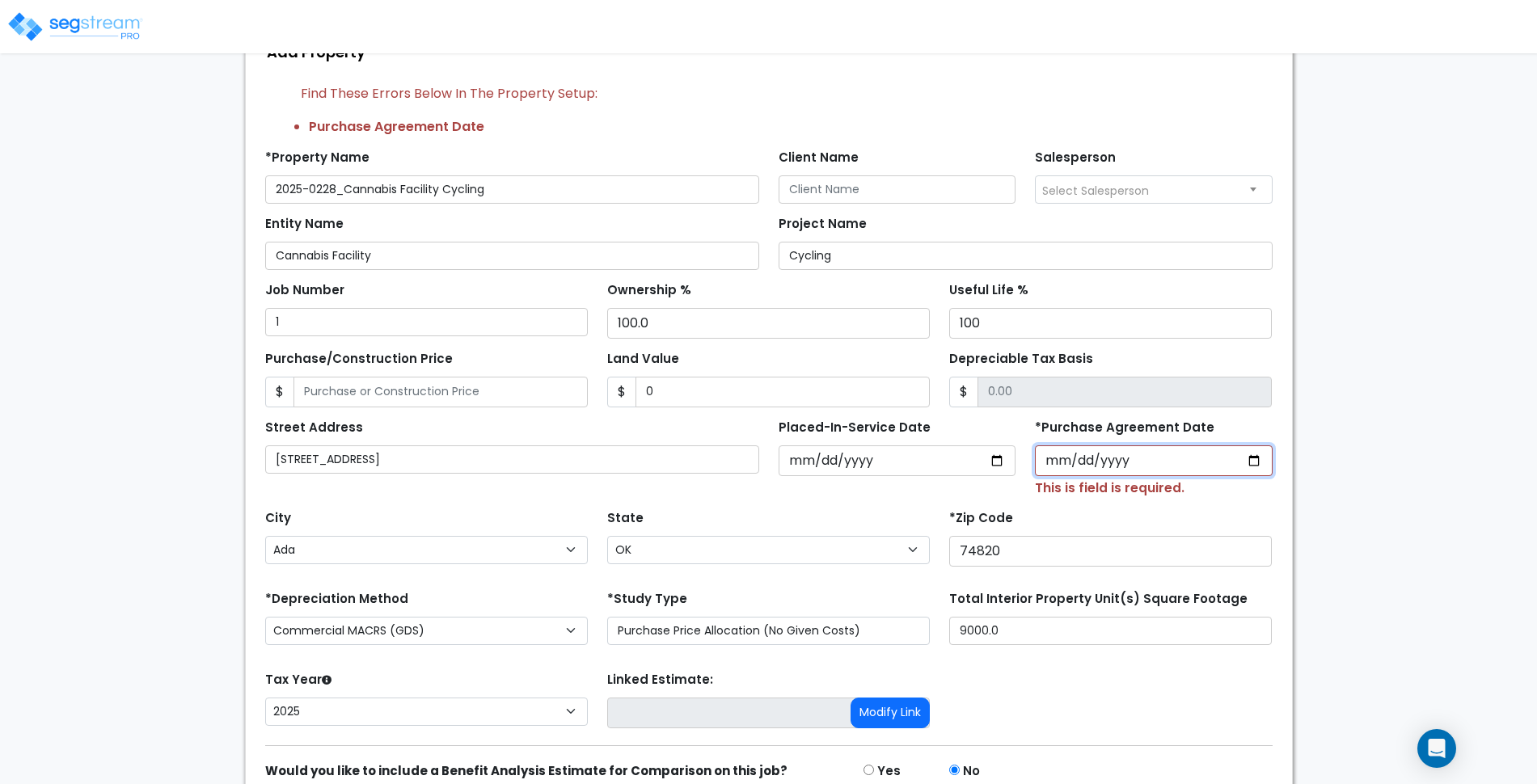
click at [1260, 458] on input "*Purchase Agreement Date" at bounding box center [1153, 461] width 238 height 31
type input "2025-08-27"
click at [1223, 518] on div "*Zip Code 74820" at bounding box center [1110, 536] width 322 height 60
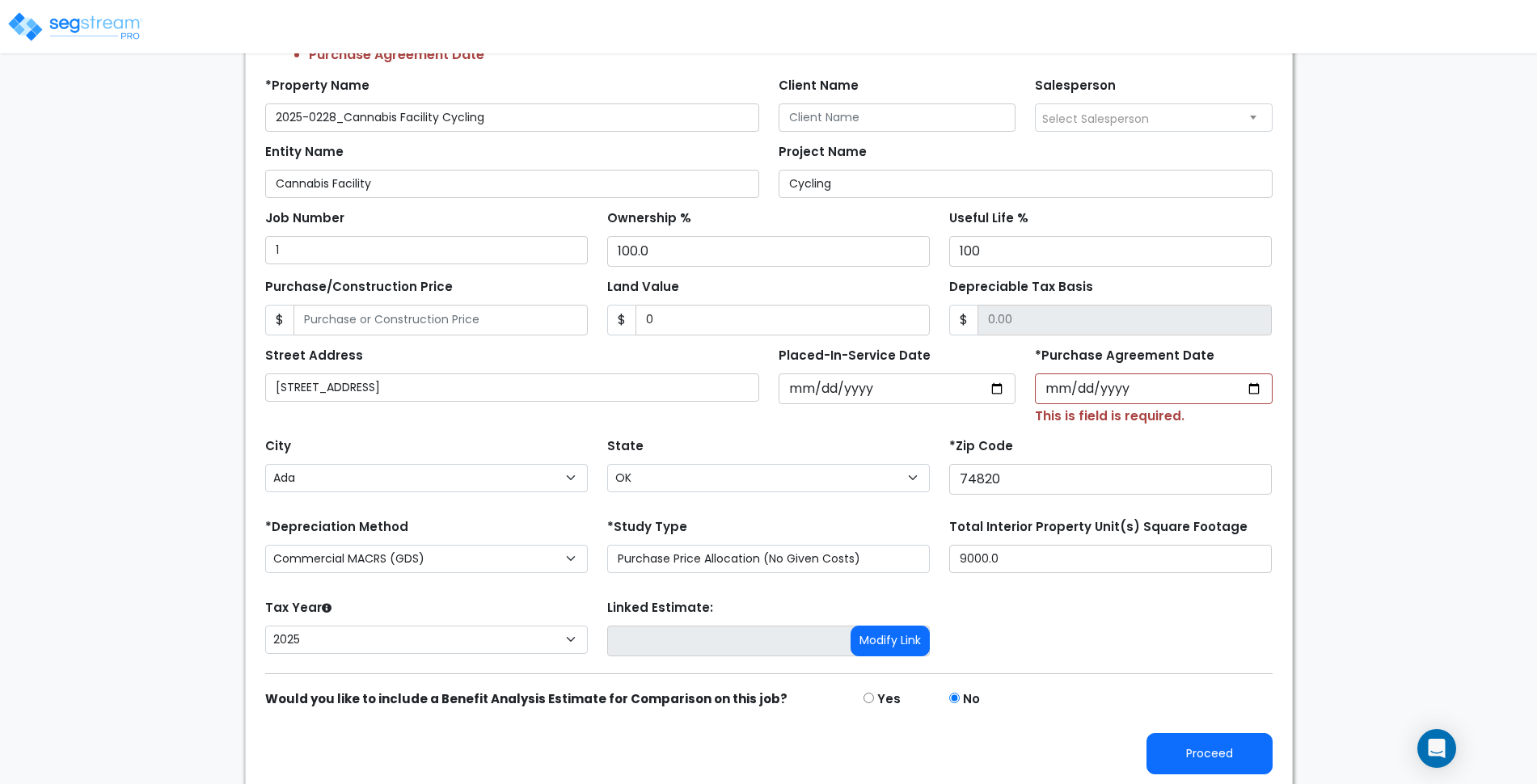
scroll to position [193, 0]
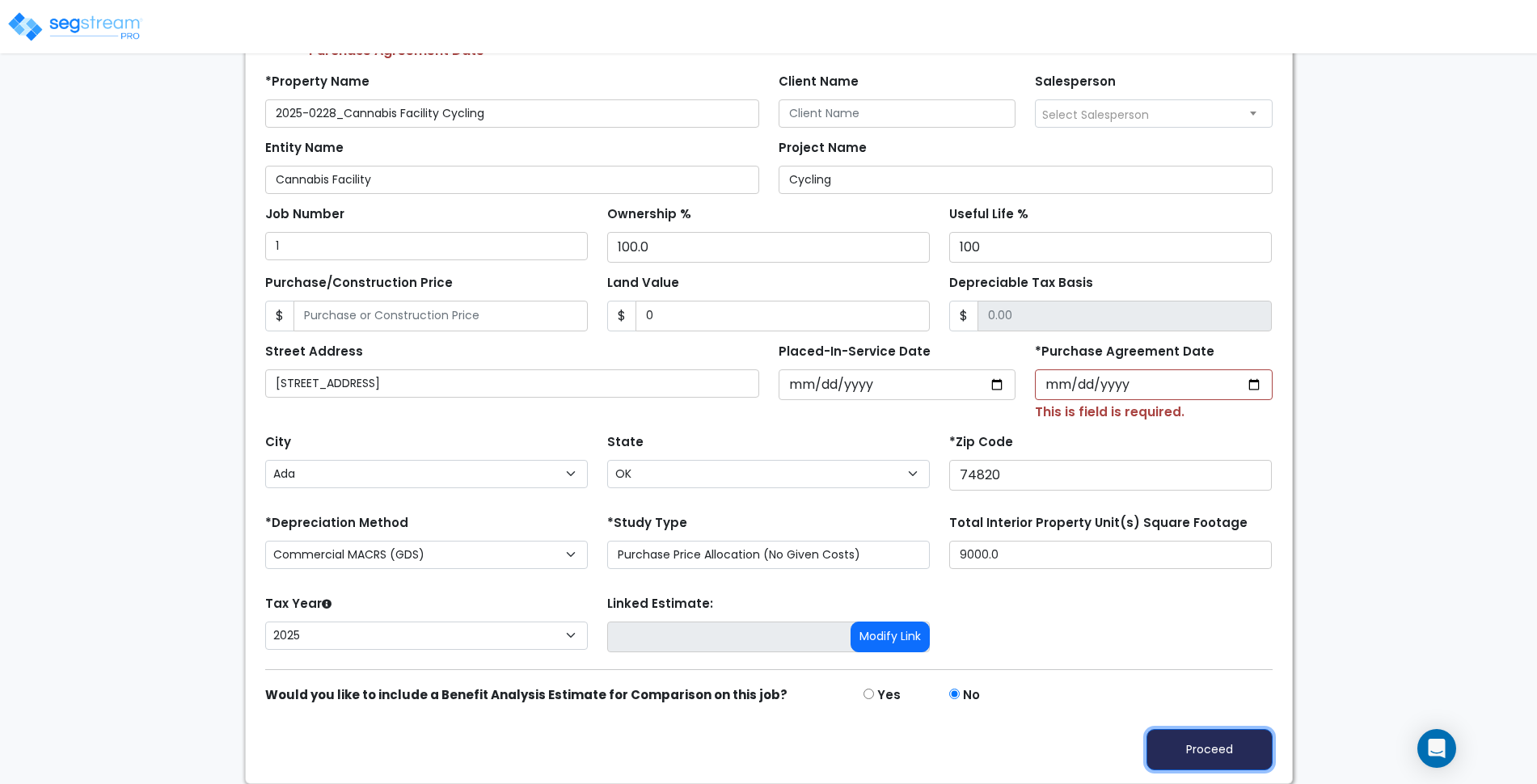
click at [1237, 757] on button "Proceed" at bounding box center [1210, 750] width 127 height 42
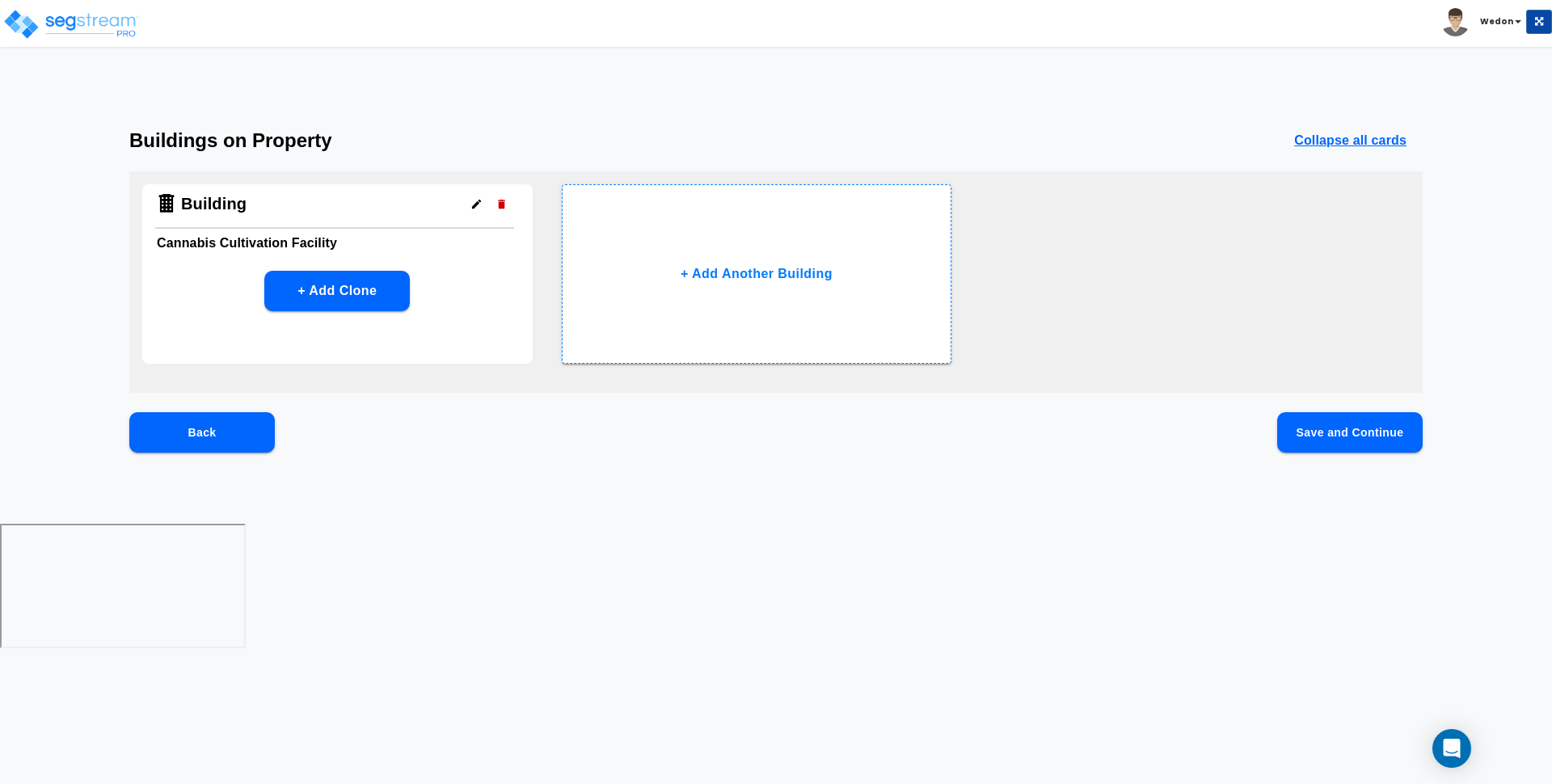
click at [1370, 431] on button "Save and Continue" at bounding box center [1350, 432] width 145 height 41
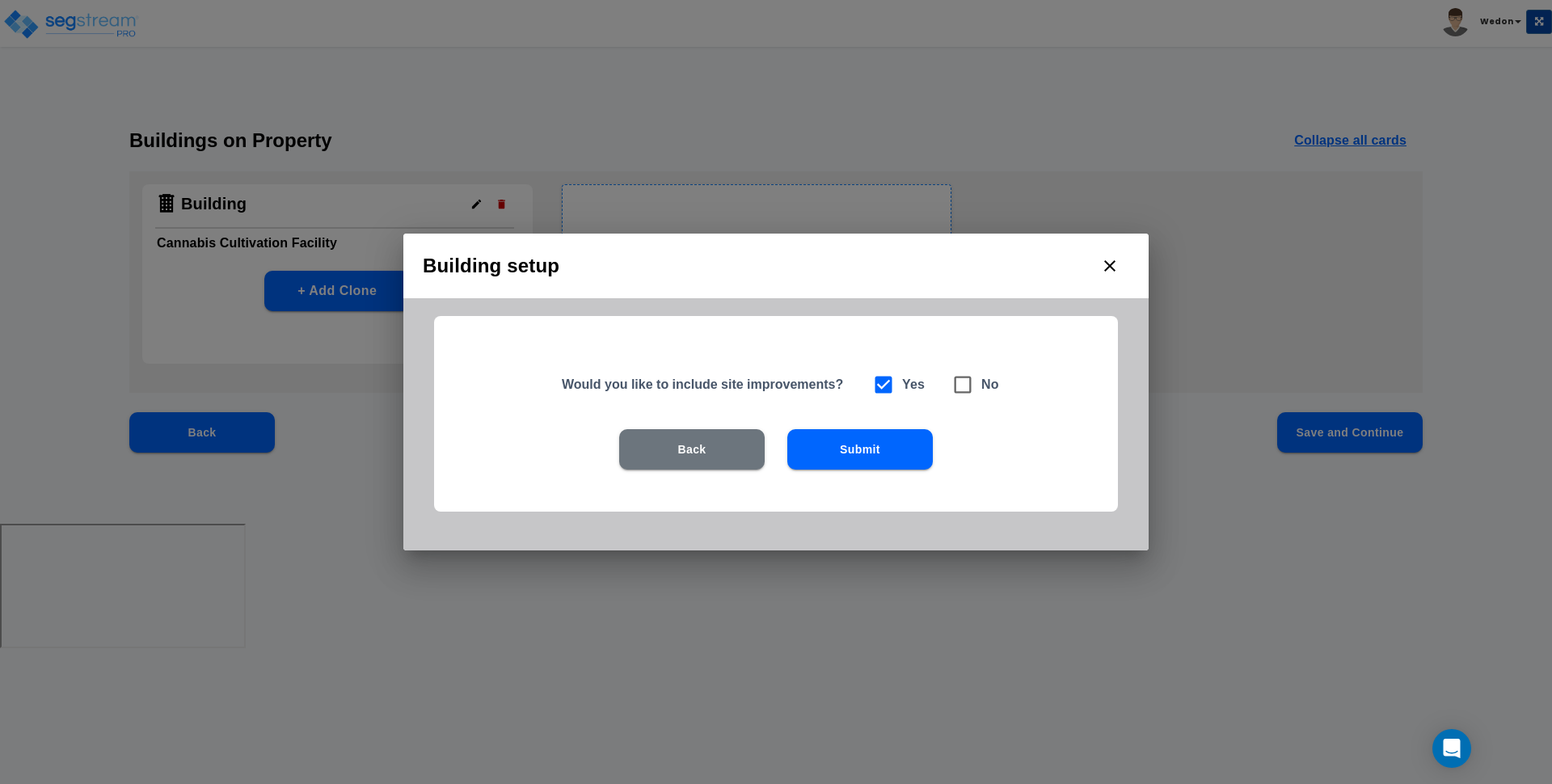
click at [852, 468] on button "Submit" at bounding box center [860, 450] width 145 height 41
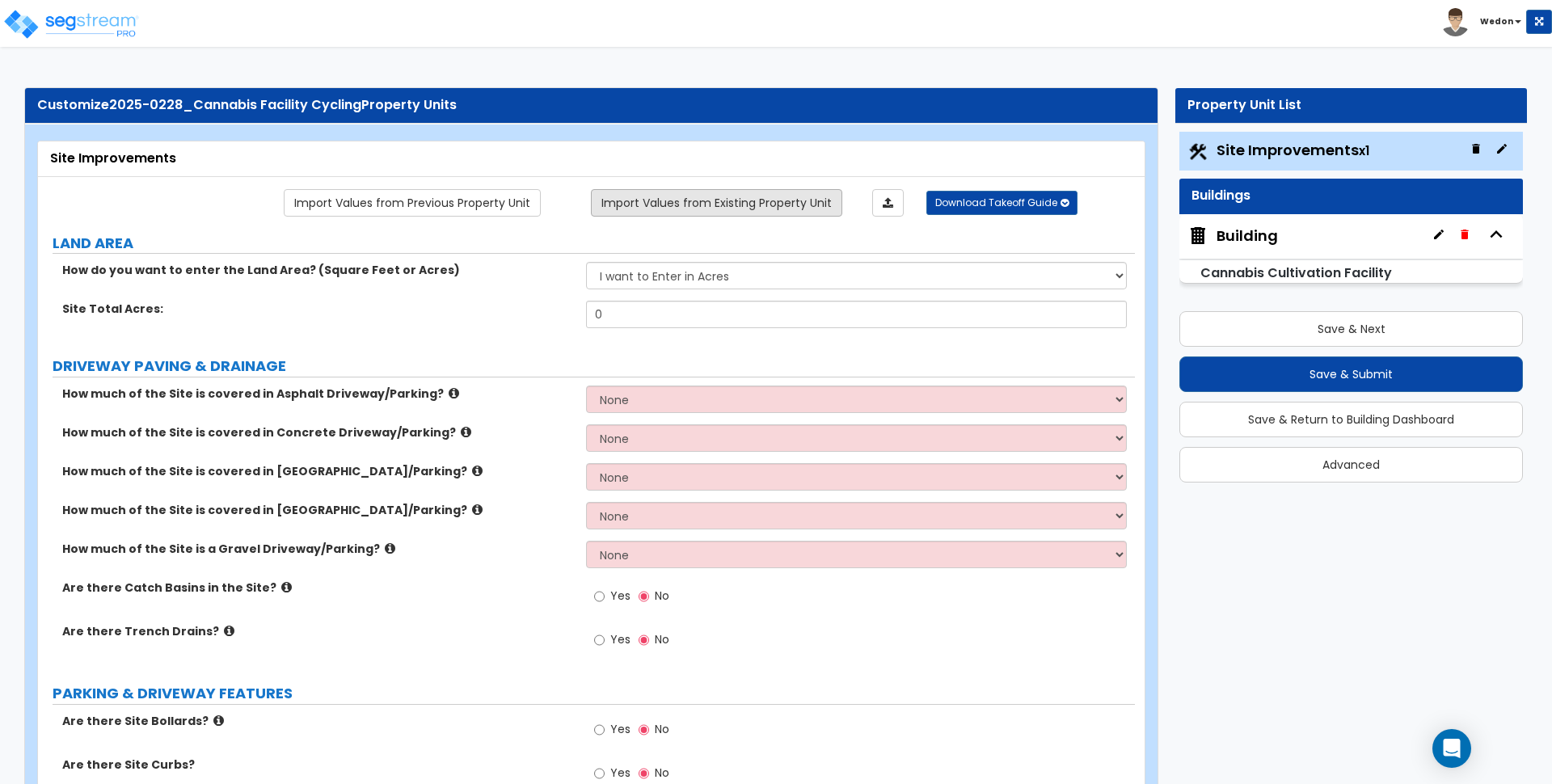
click at [761, 202] on link "Import Values from Existing Property Unit" at bounding box center [716, 203] width 251 height 28
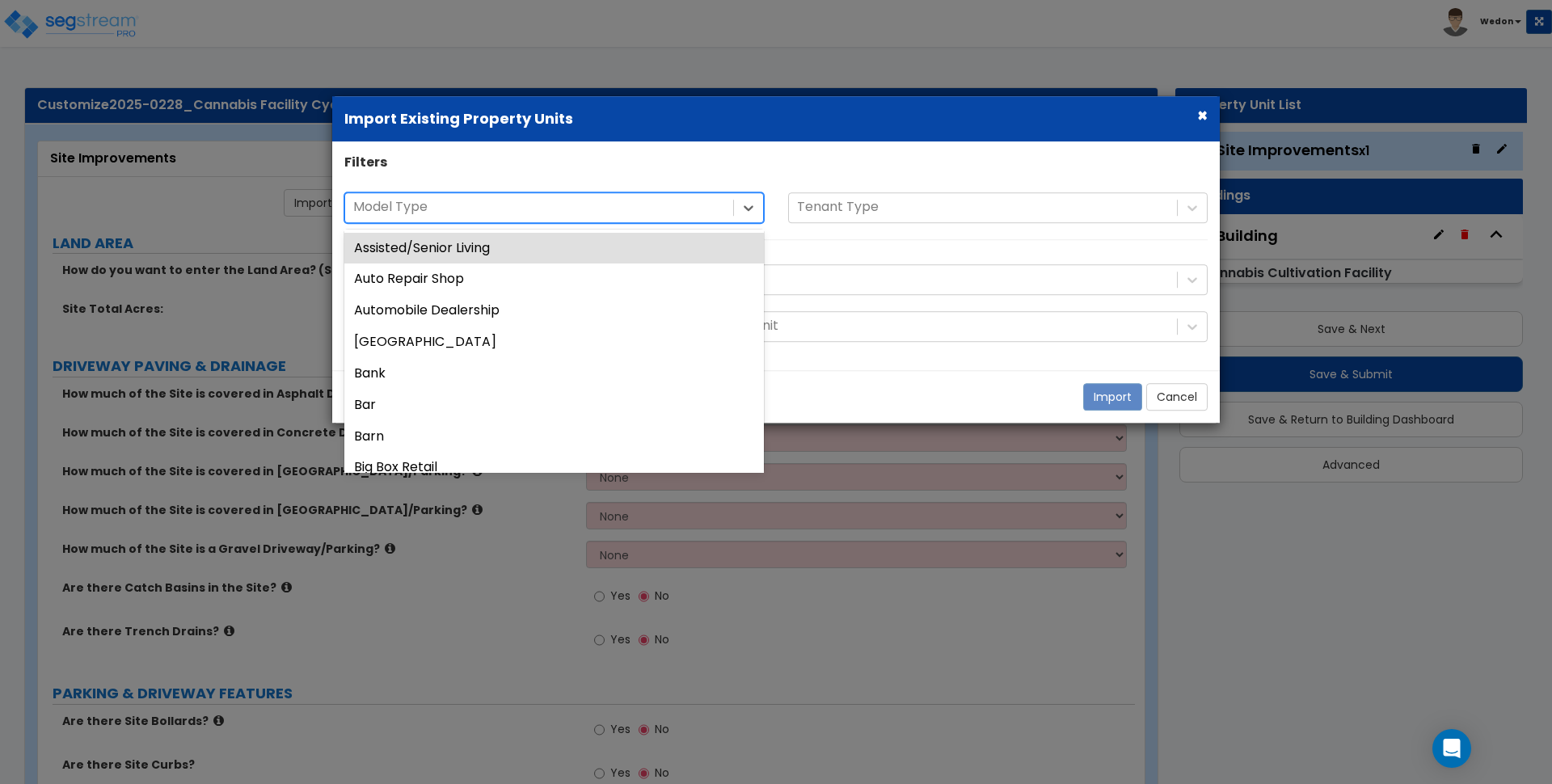
click at [521, 206] on div at bounding box center [539, 207] width 372 height 22
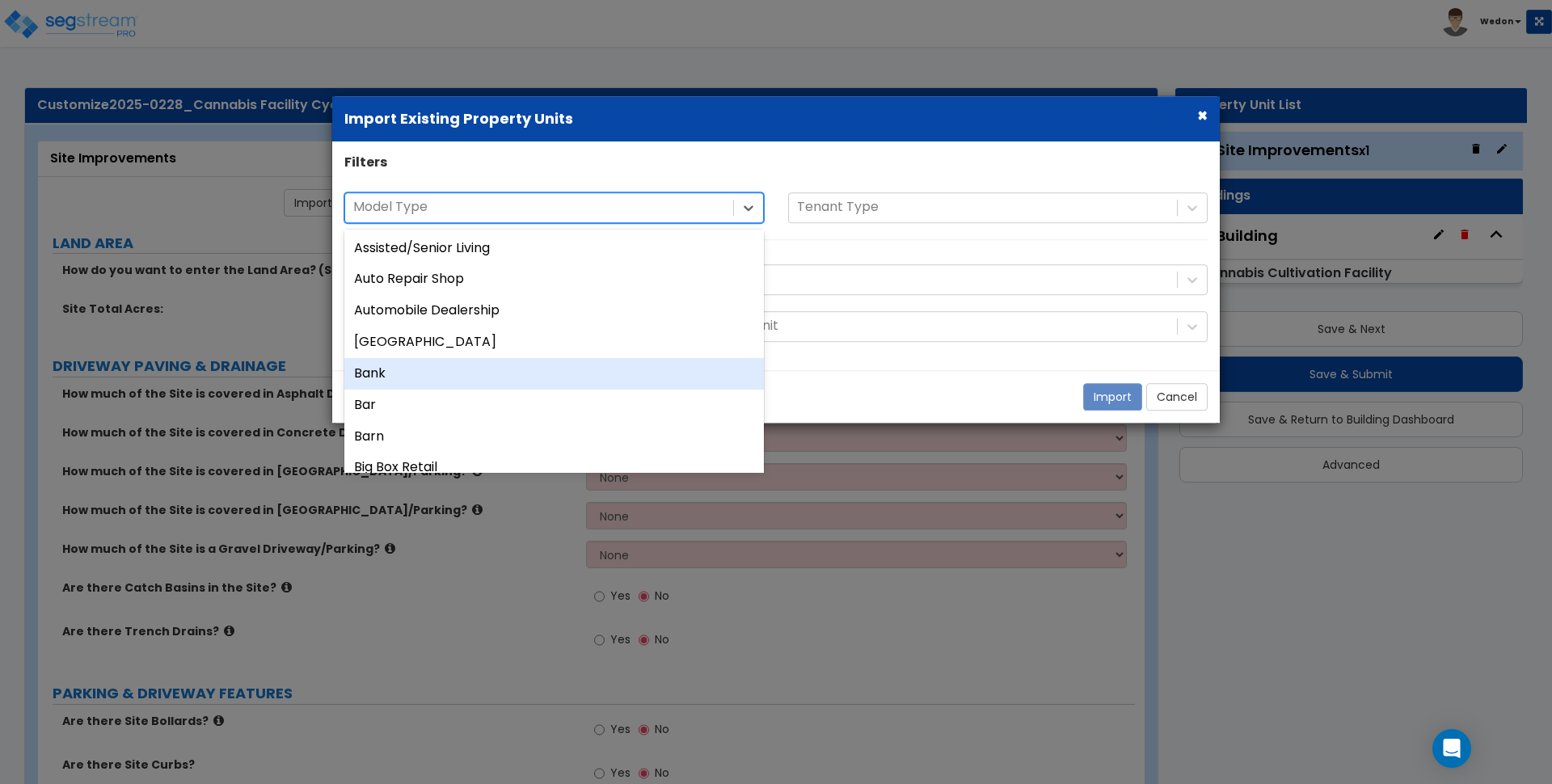
click at [406, 364] on div "Bank" at bounding box center [554, 374] width 419 height 32
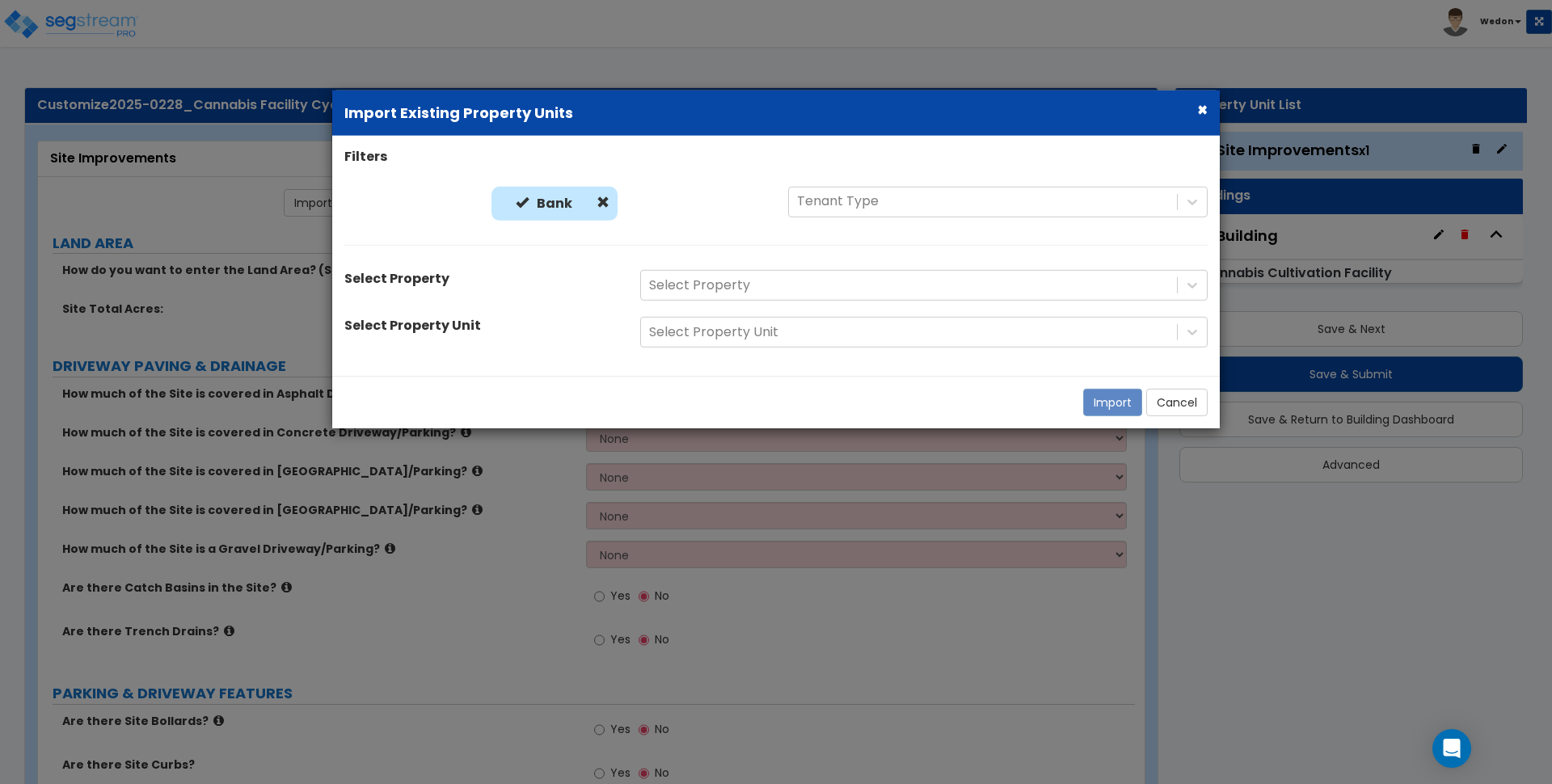
click at [794, 259] on div "Filters Bank Bank Tenant Type Select Property Select Property Select Property U…" at bounding box center [776, 256] width 888 height 217
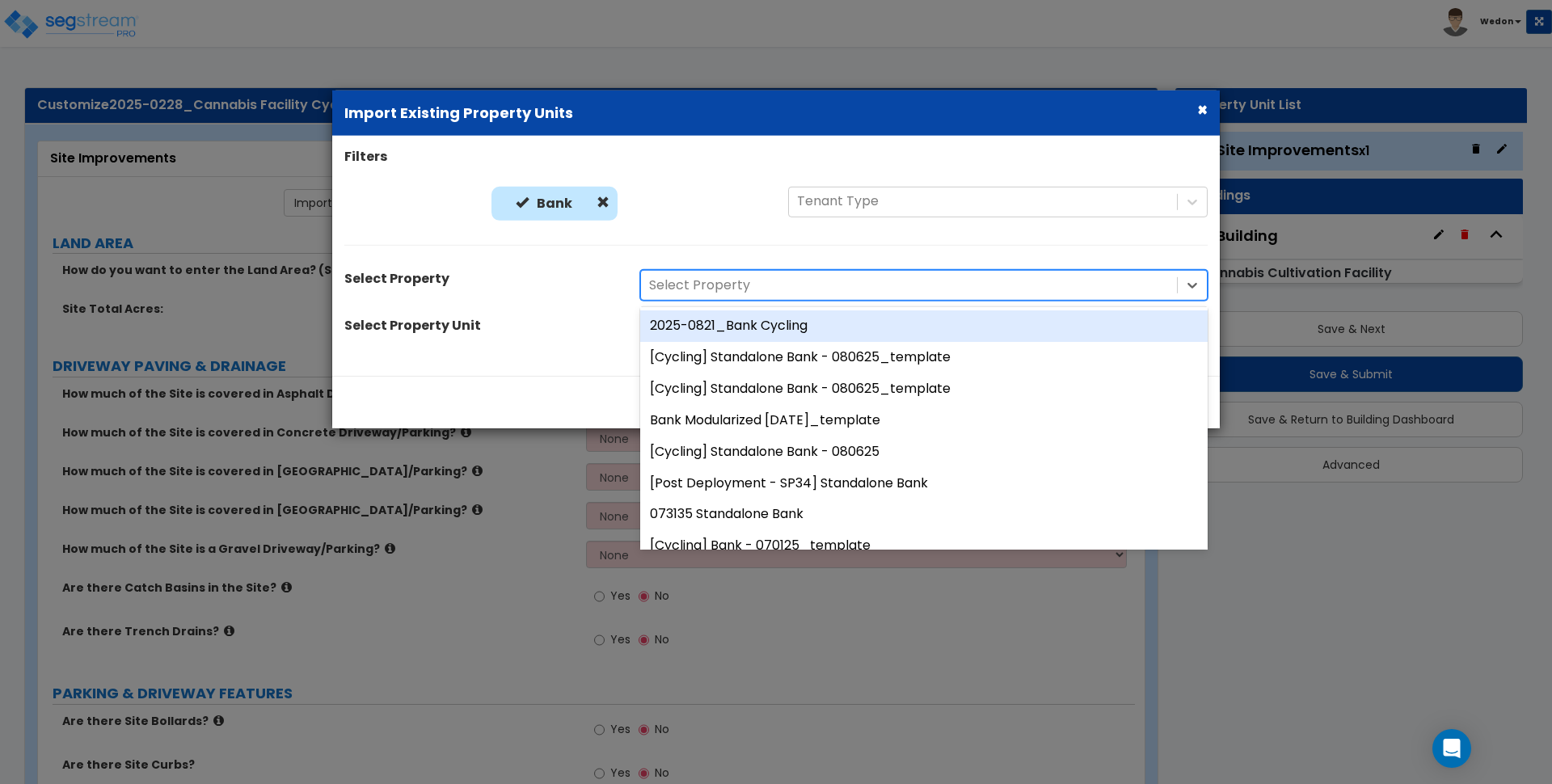
click at [799, 286] on div at bounding box center [909, 286] width 520 height 22
click at [782, 330] on div "2025-0821_Bank Cycling" at bounding box center [925, 326] width 568 height 32
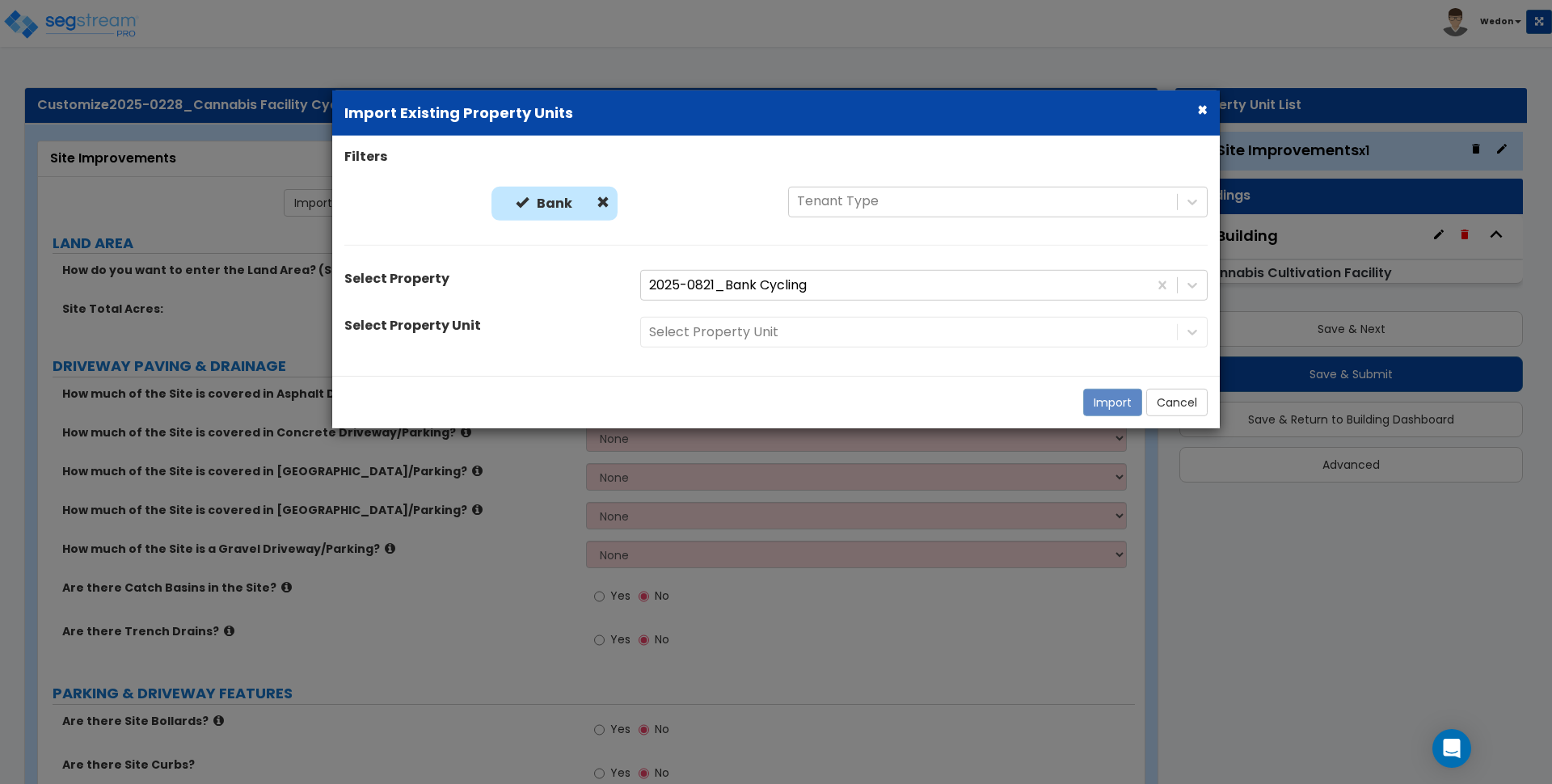
click at [549, 317] on div "Select Property Unit" at bounding box center [480, 328] width 296 height 23
click at [837, 337] on div "Select Property Unit" at bounding box center [924, 332] width 592 height 31
click at [623, 331] on div "Select Property Unit" at bounding box center [480, 328] width 296 height 23
click at [785, 330] on div "Select Property Unit" at bounding box center [924, 332] width 592 height 31
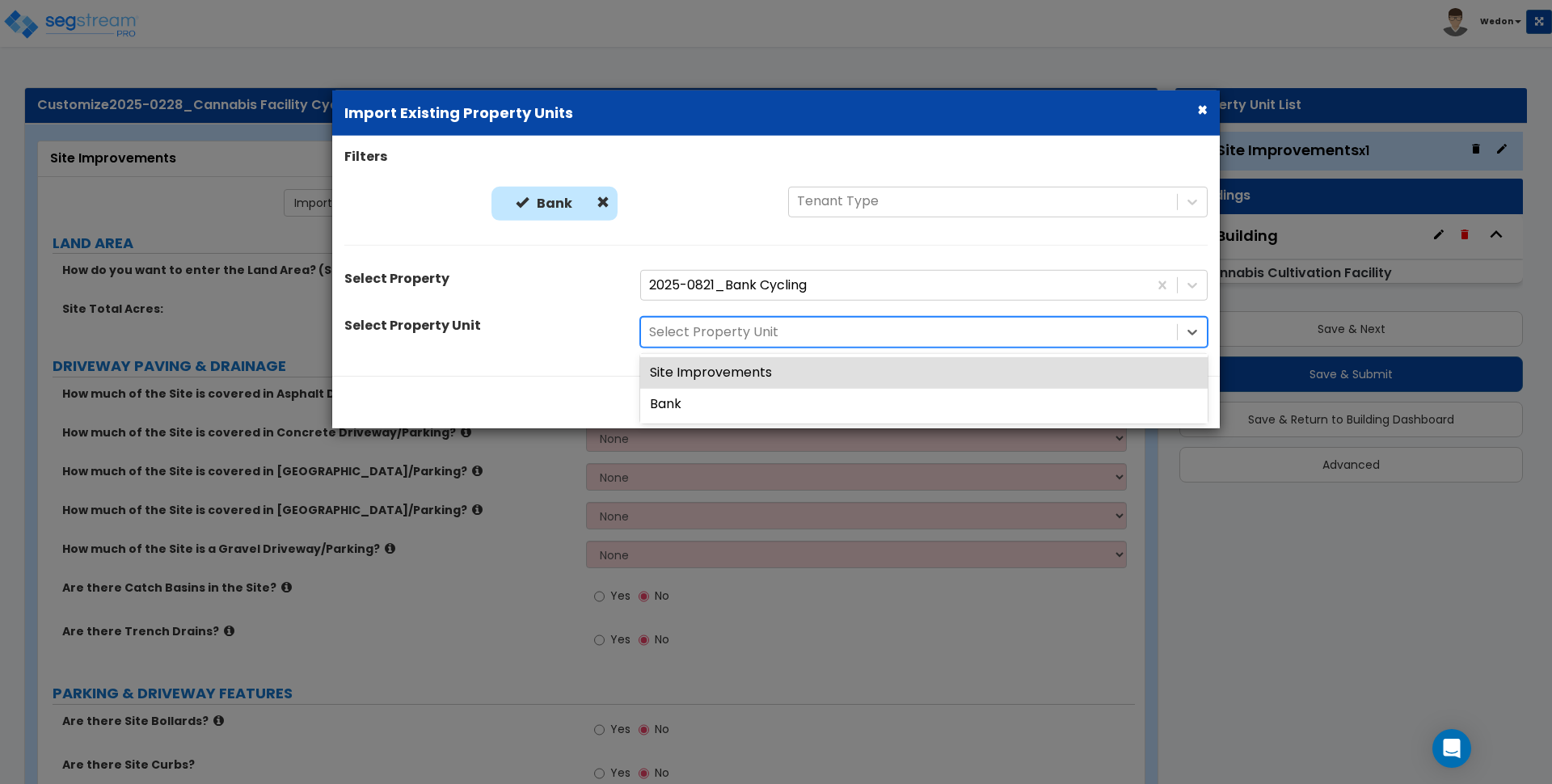
click at [1173, 338] on div "Select Property Unit" at bounding box center [909, 332] width 536 height 29
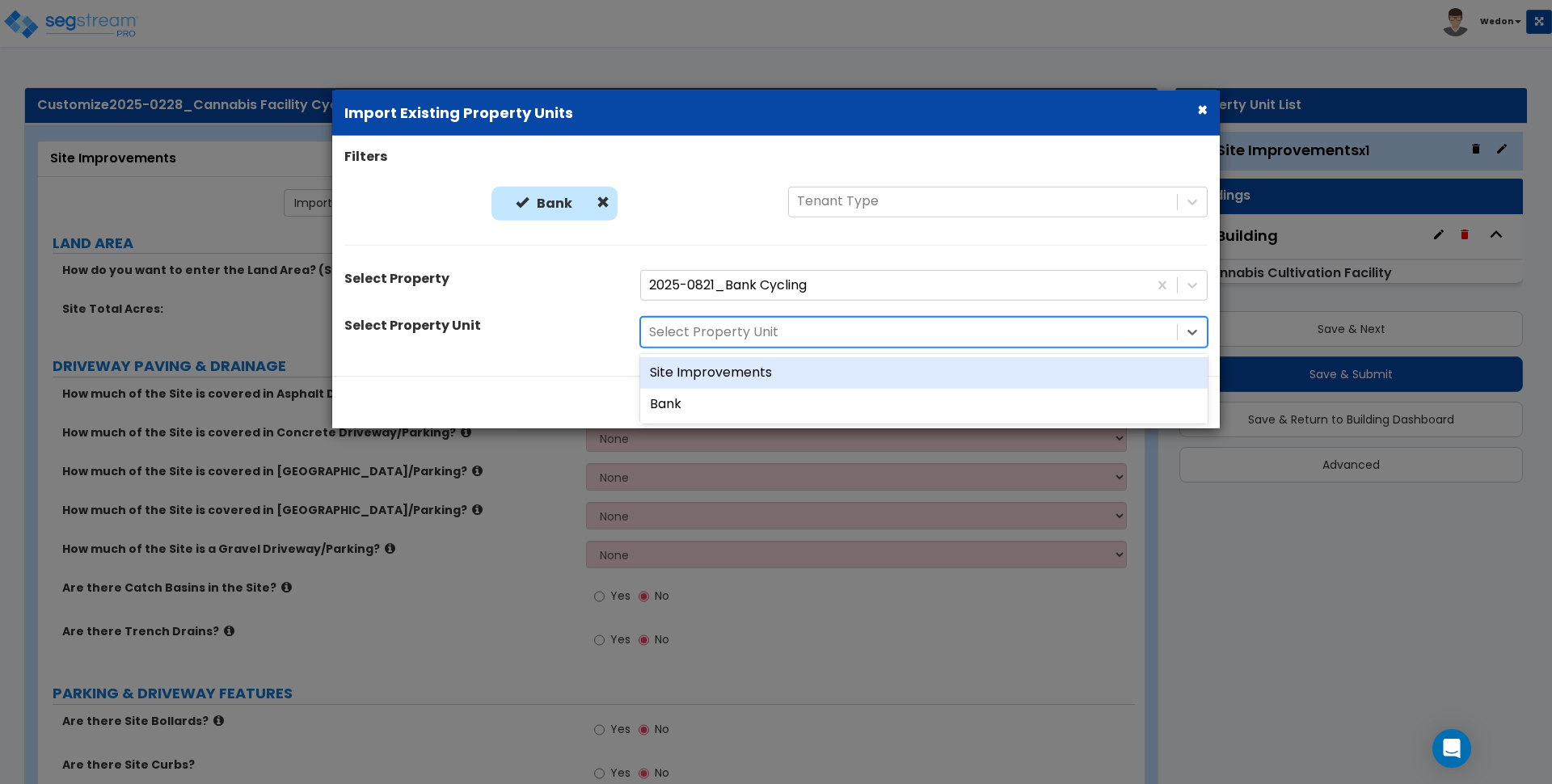
click at [738, 380] on div "Site Improvements" at bounding box center [925, 373] width 568 height 32
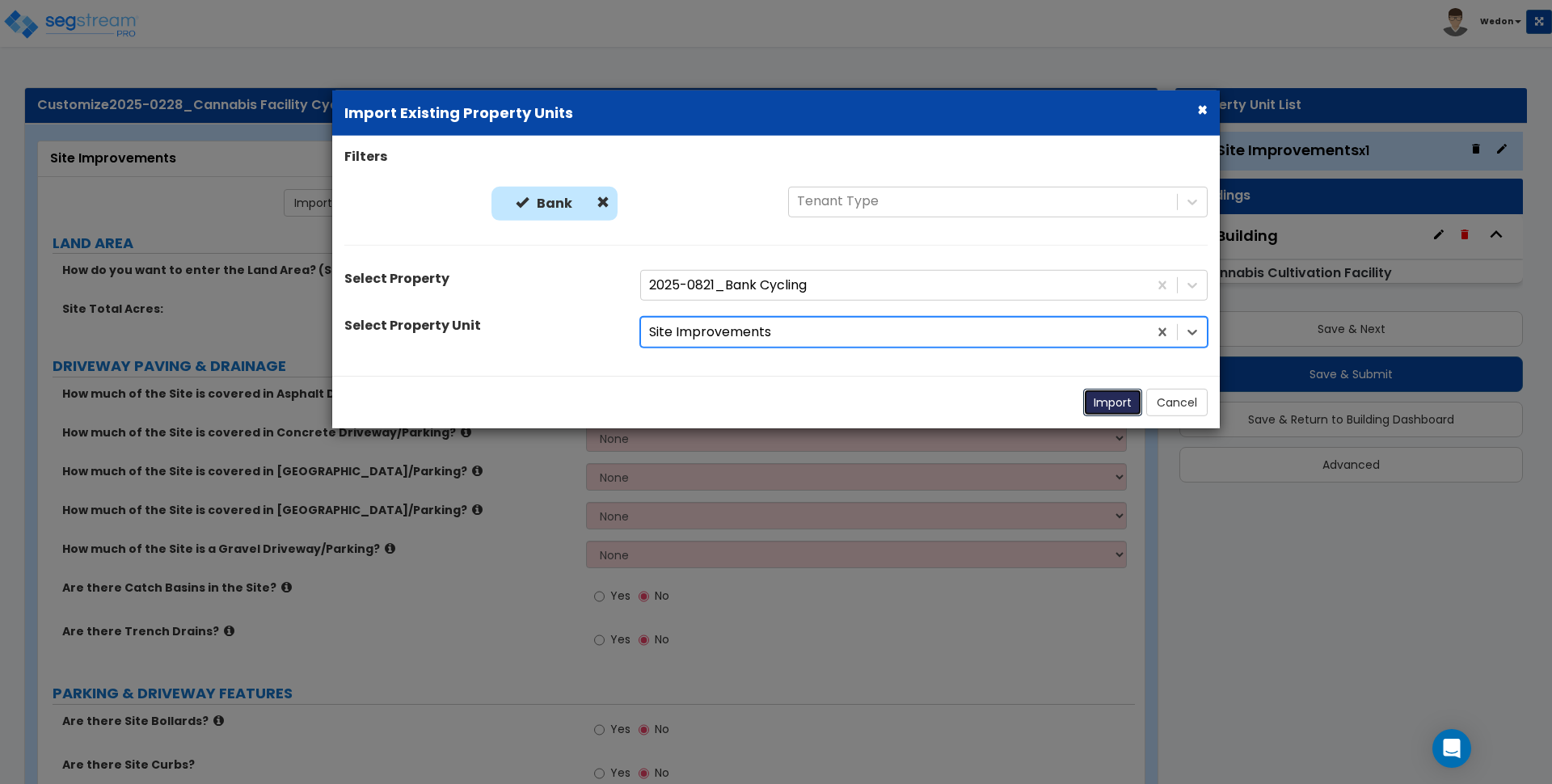
click at [1113, 402] on button "Import" at bounding box center [1113, 403] width 59 height 28
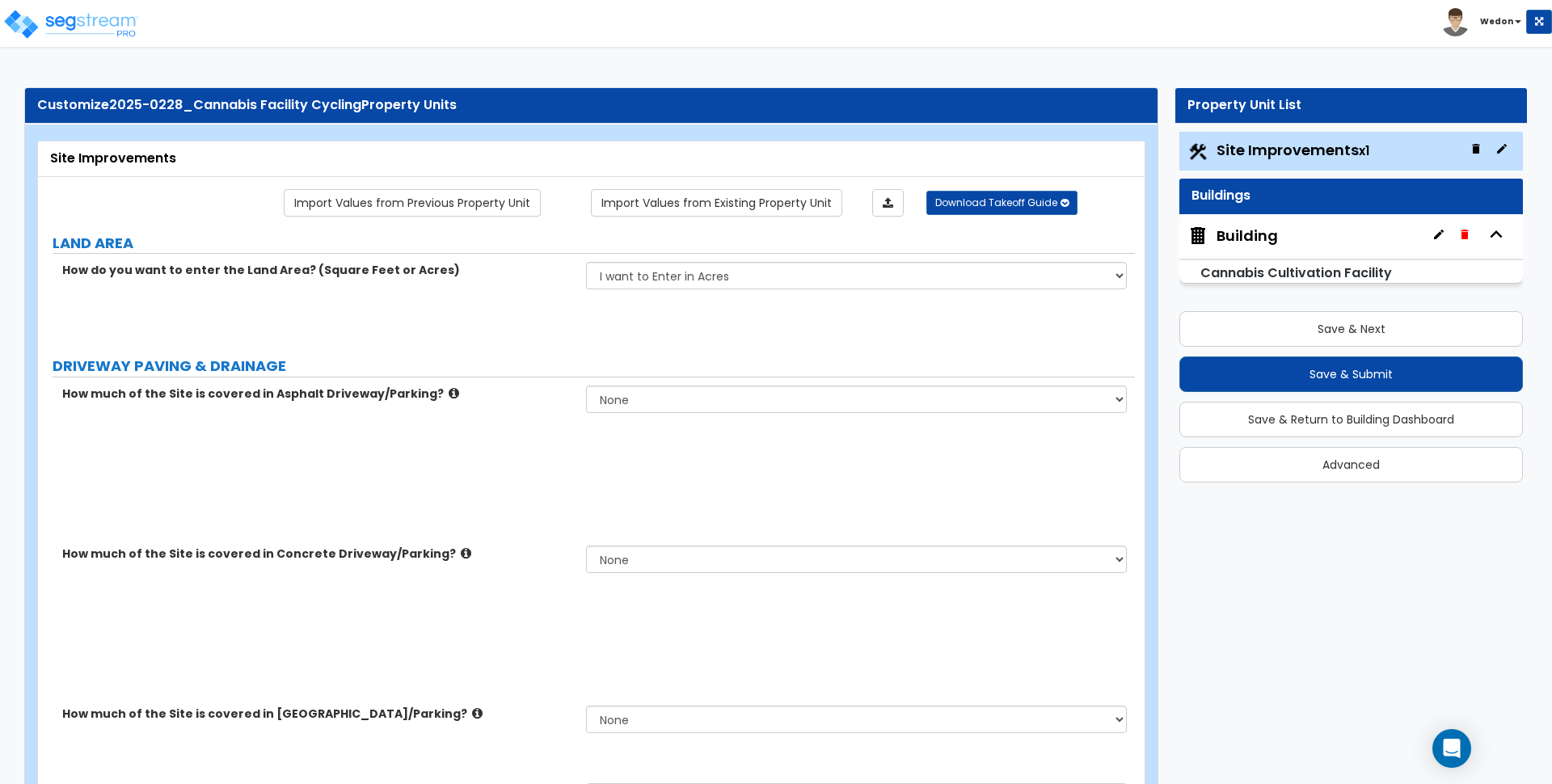
select select "2"
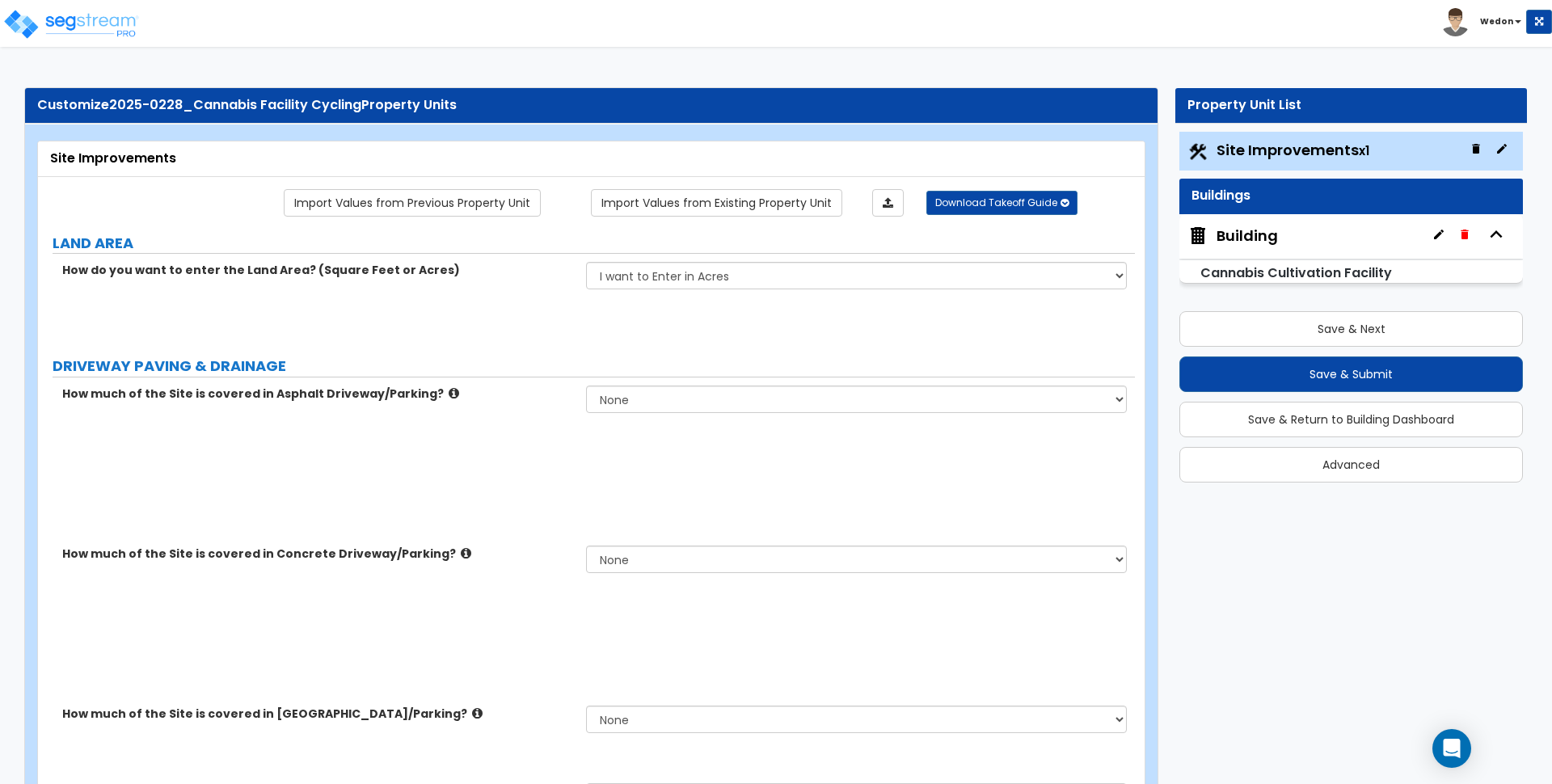
select select "2"
radio input "true"
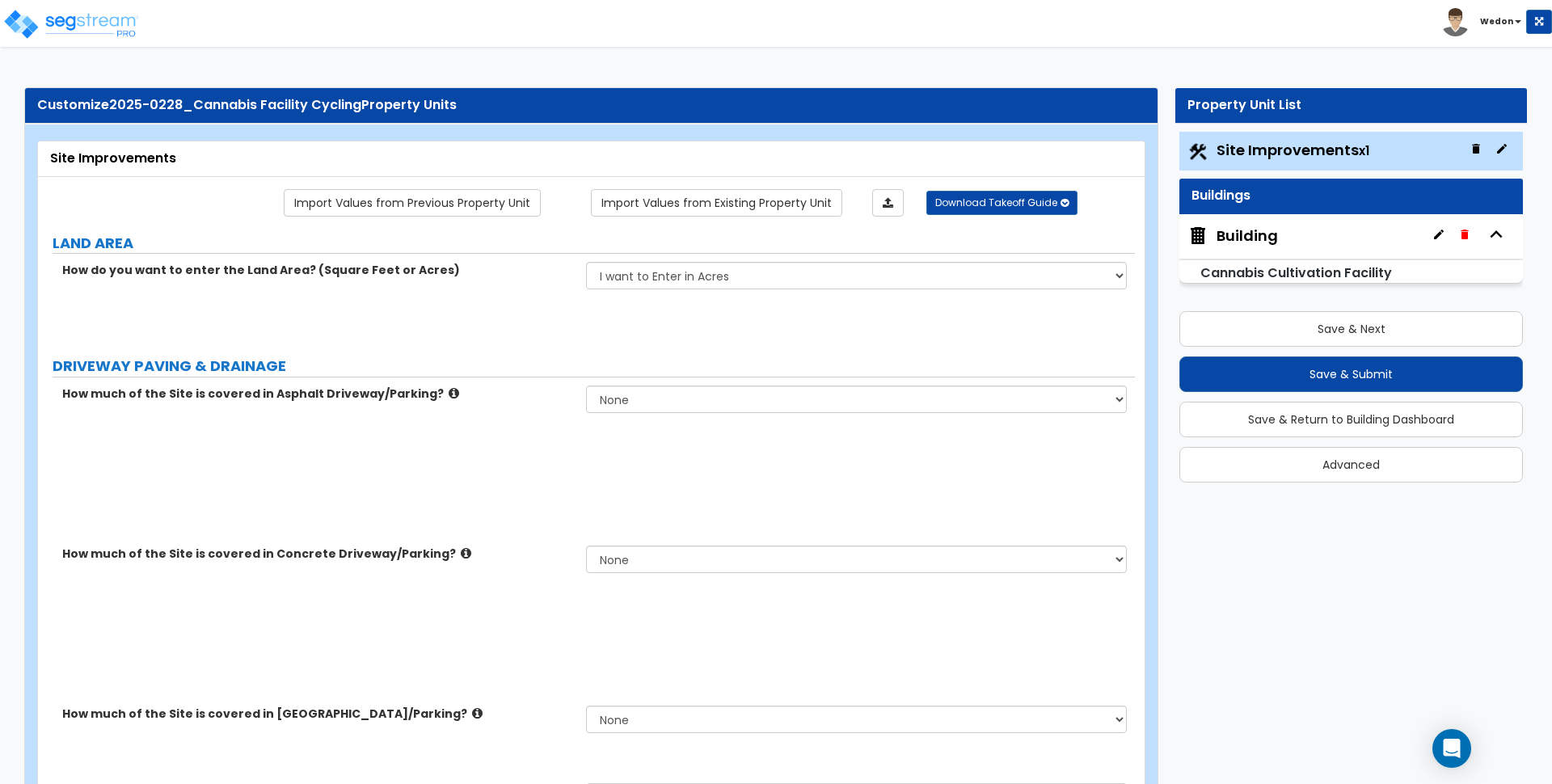
radio input "true"
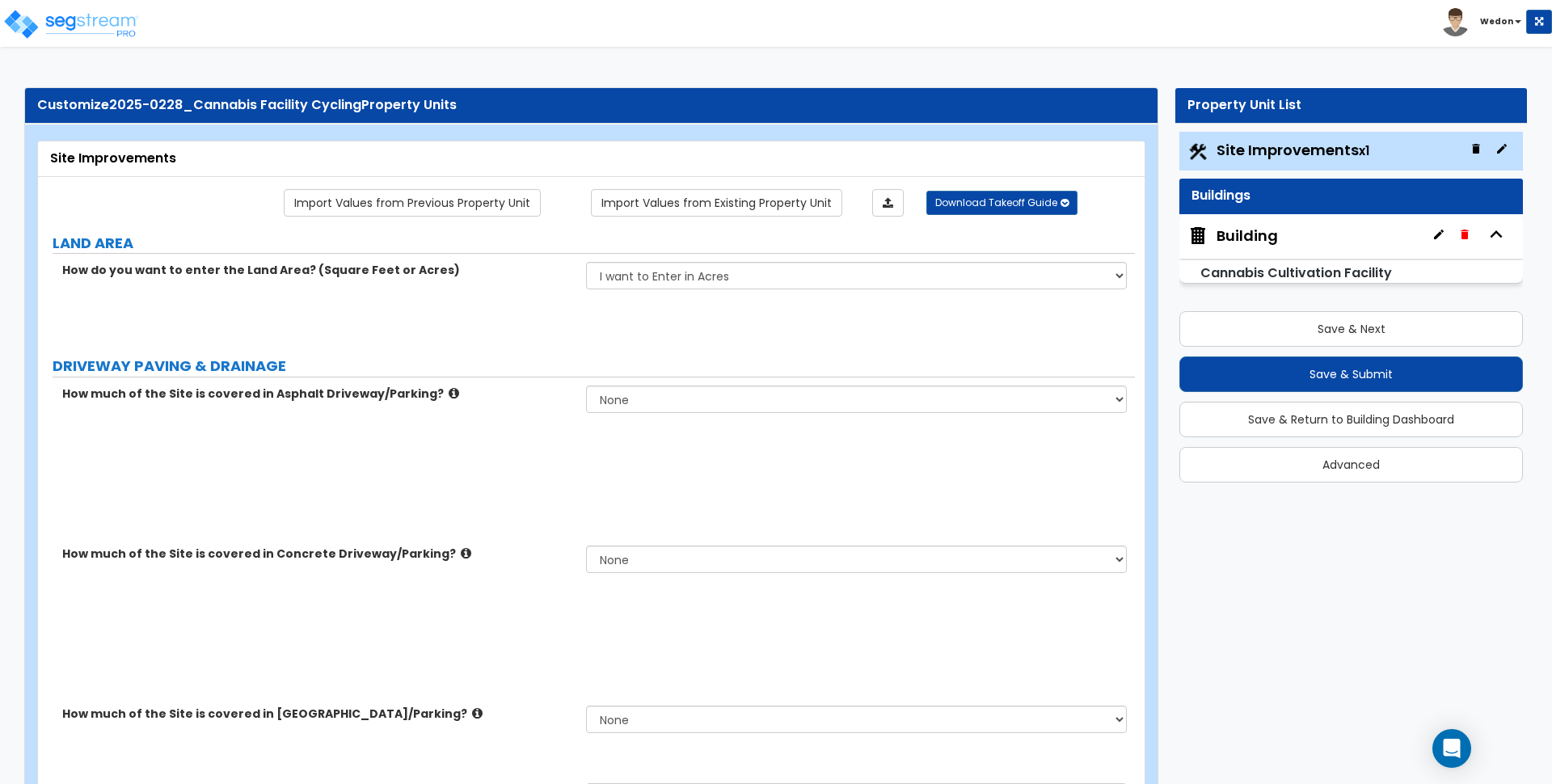
radio input "true"
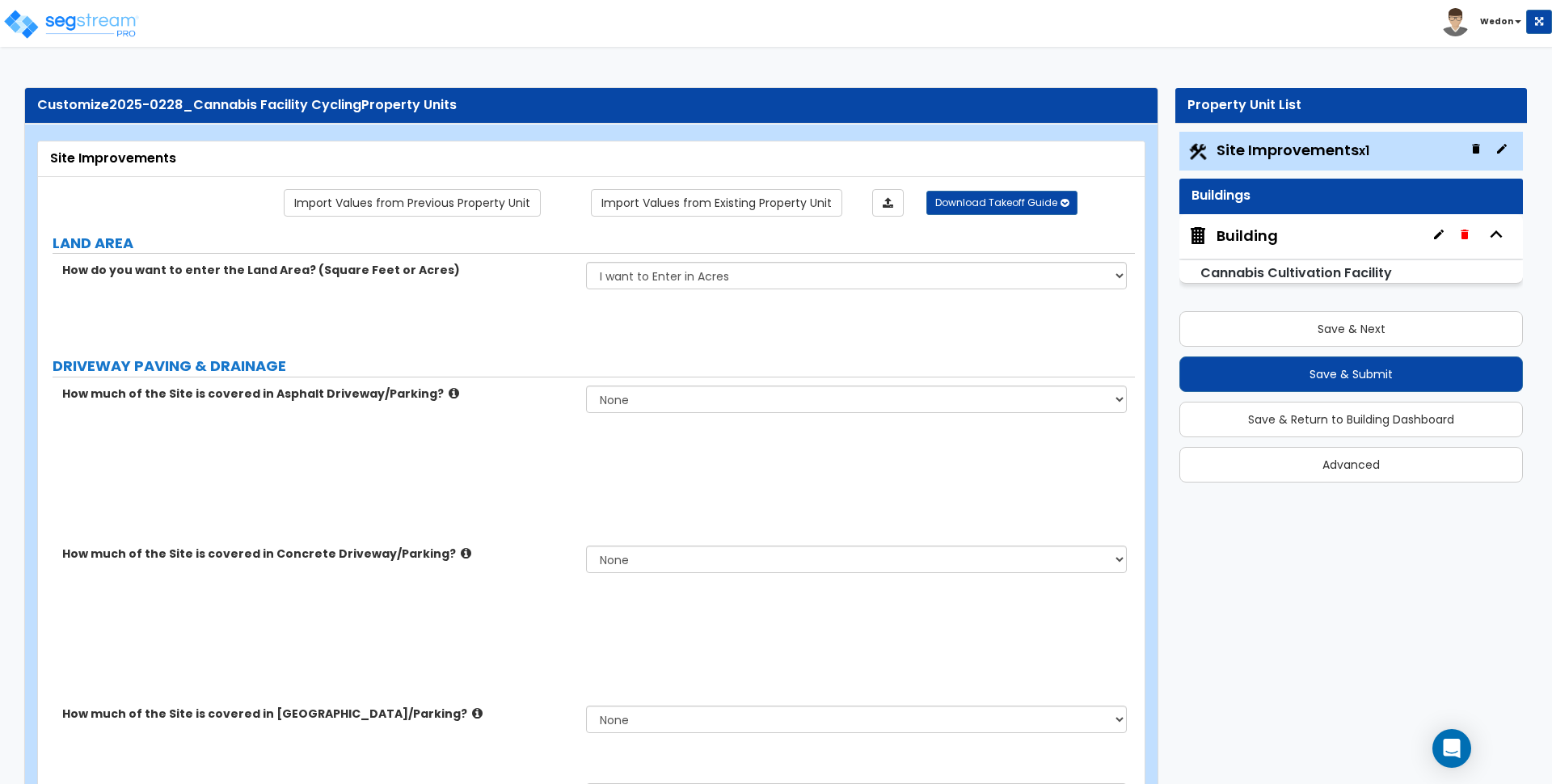
radio input "true"
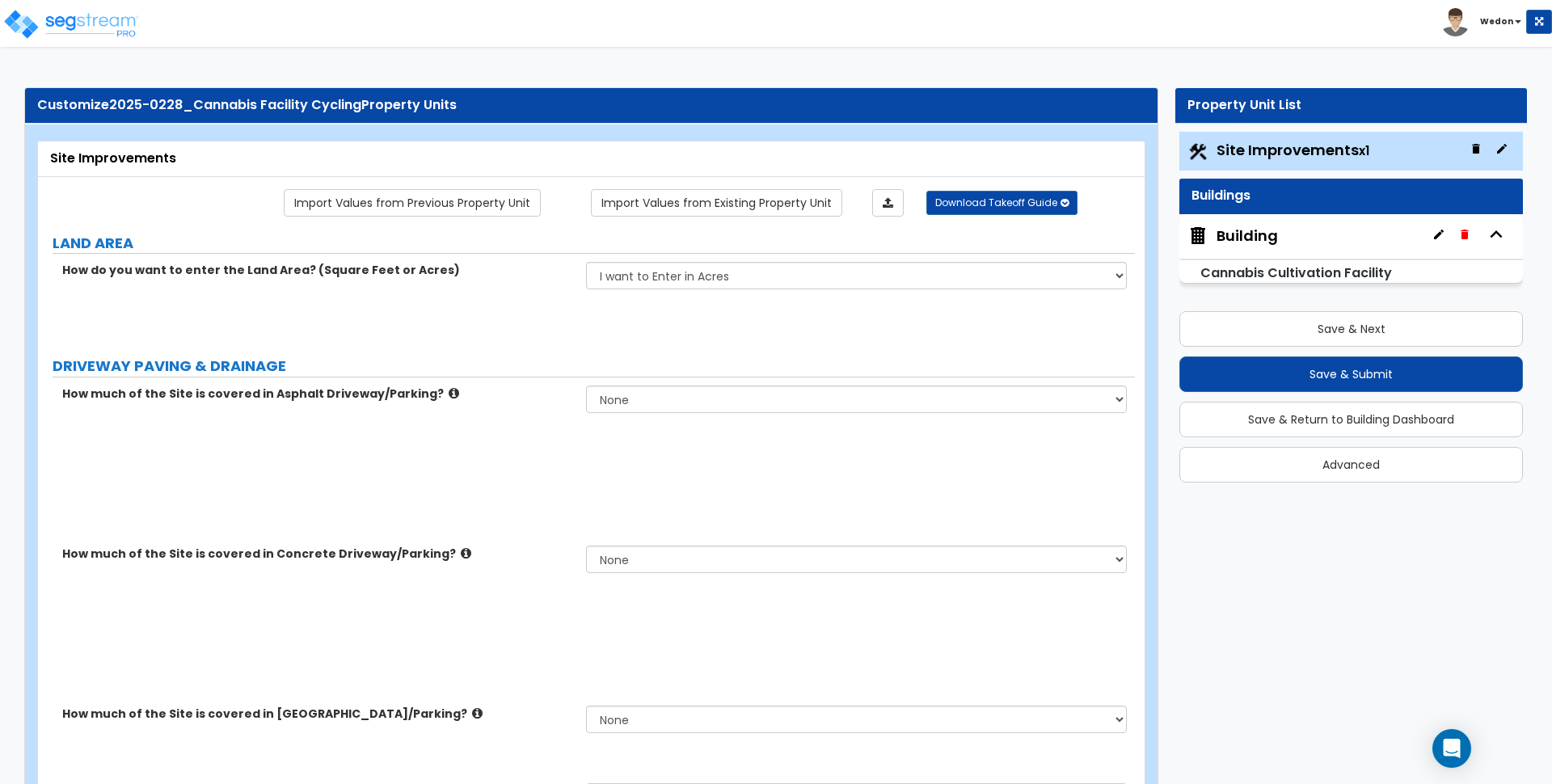
radio input "true"
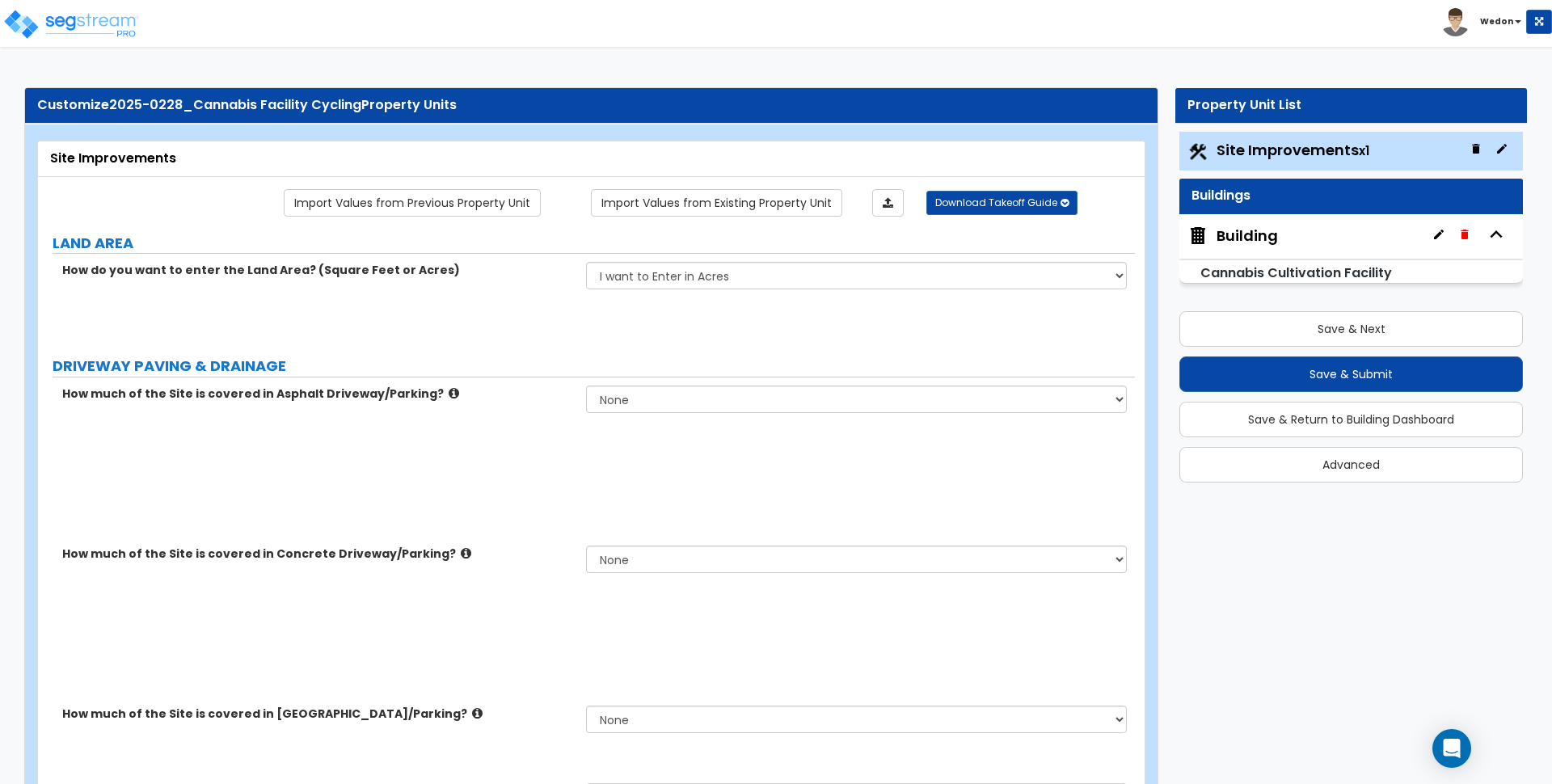
select select "2"
radio input "true"
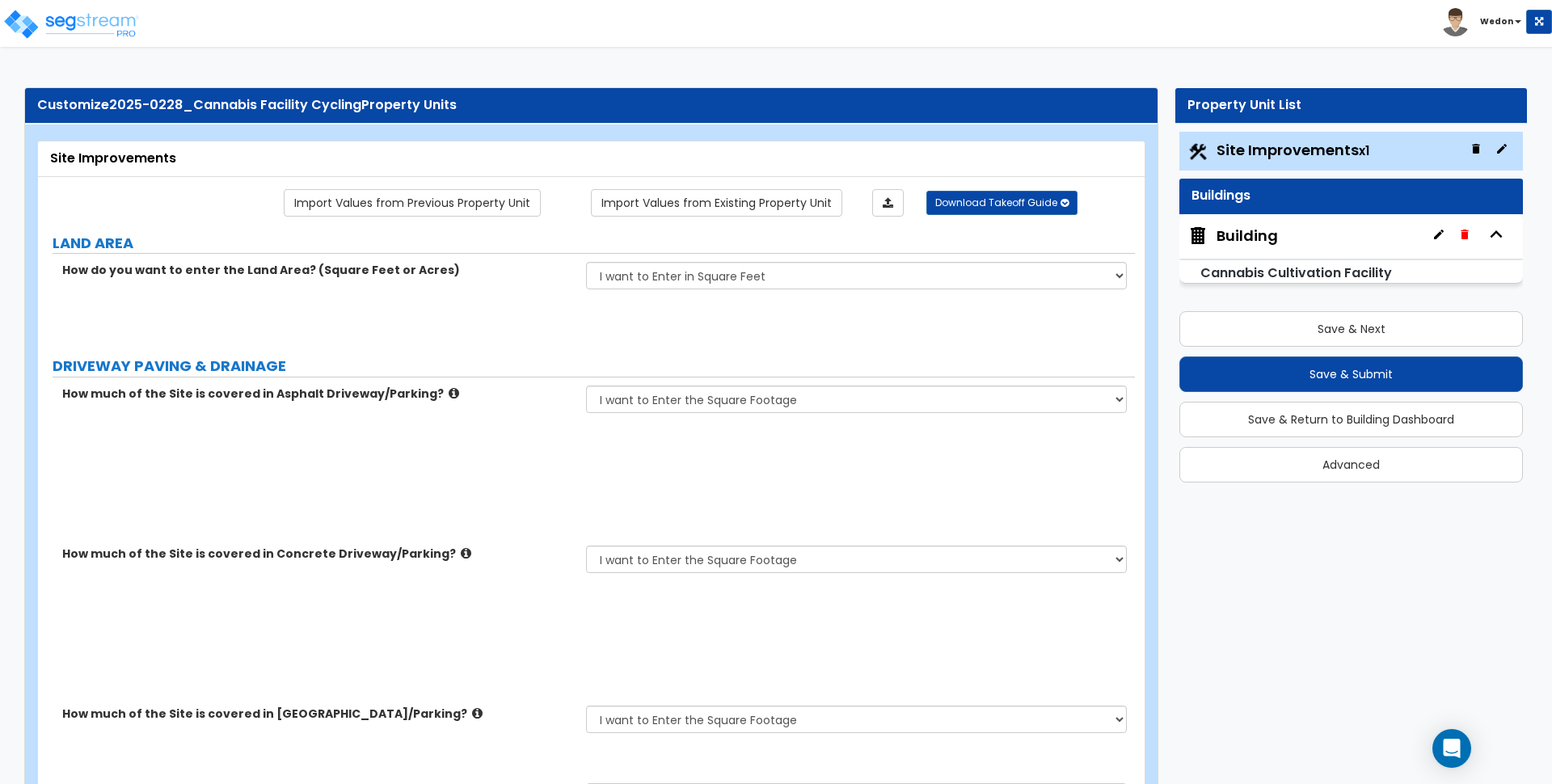
radio input "true"
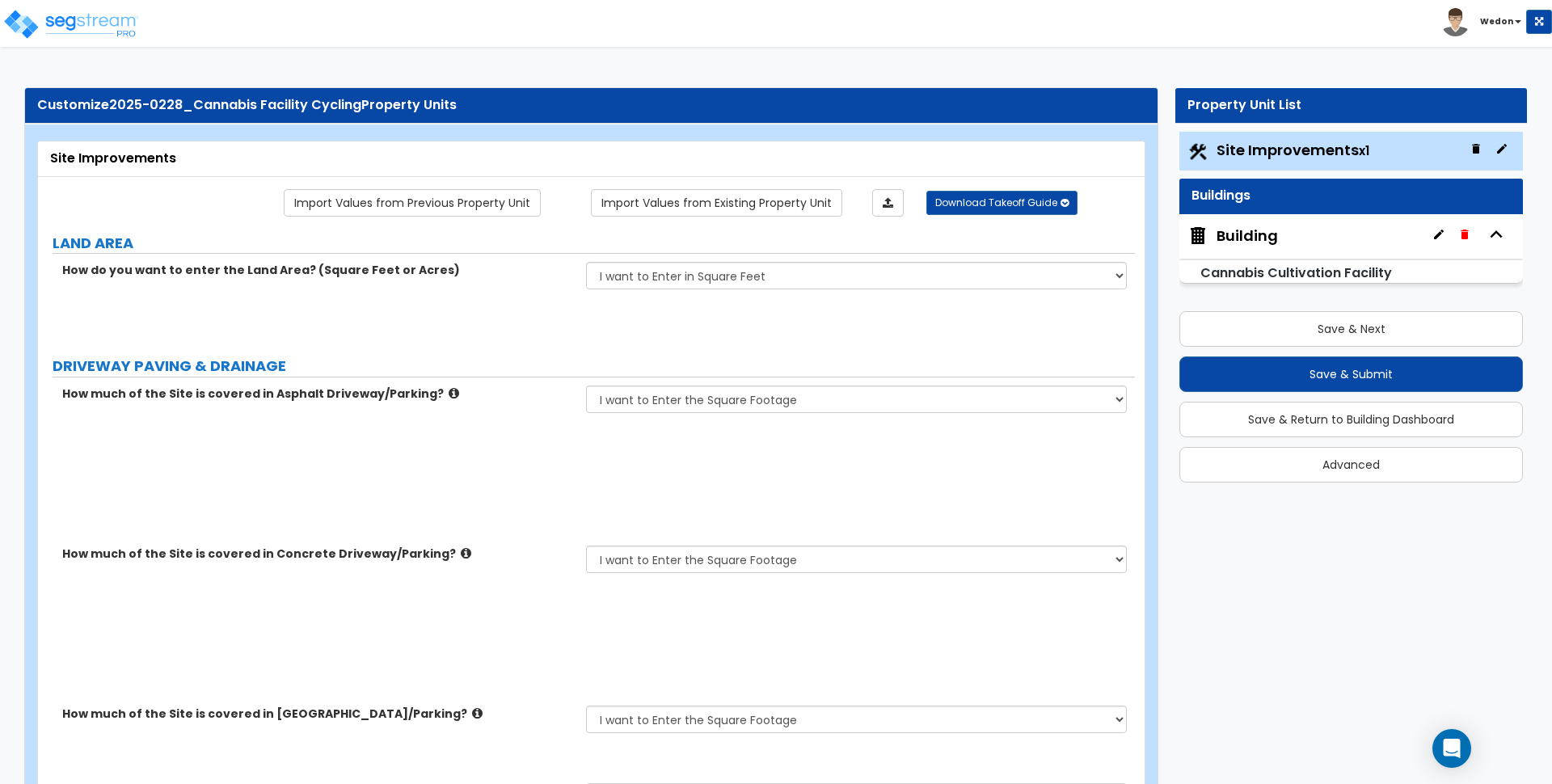
radio input "true"
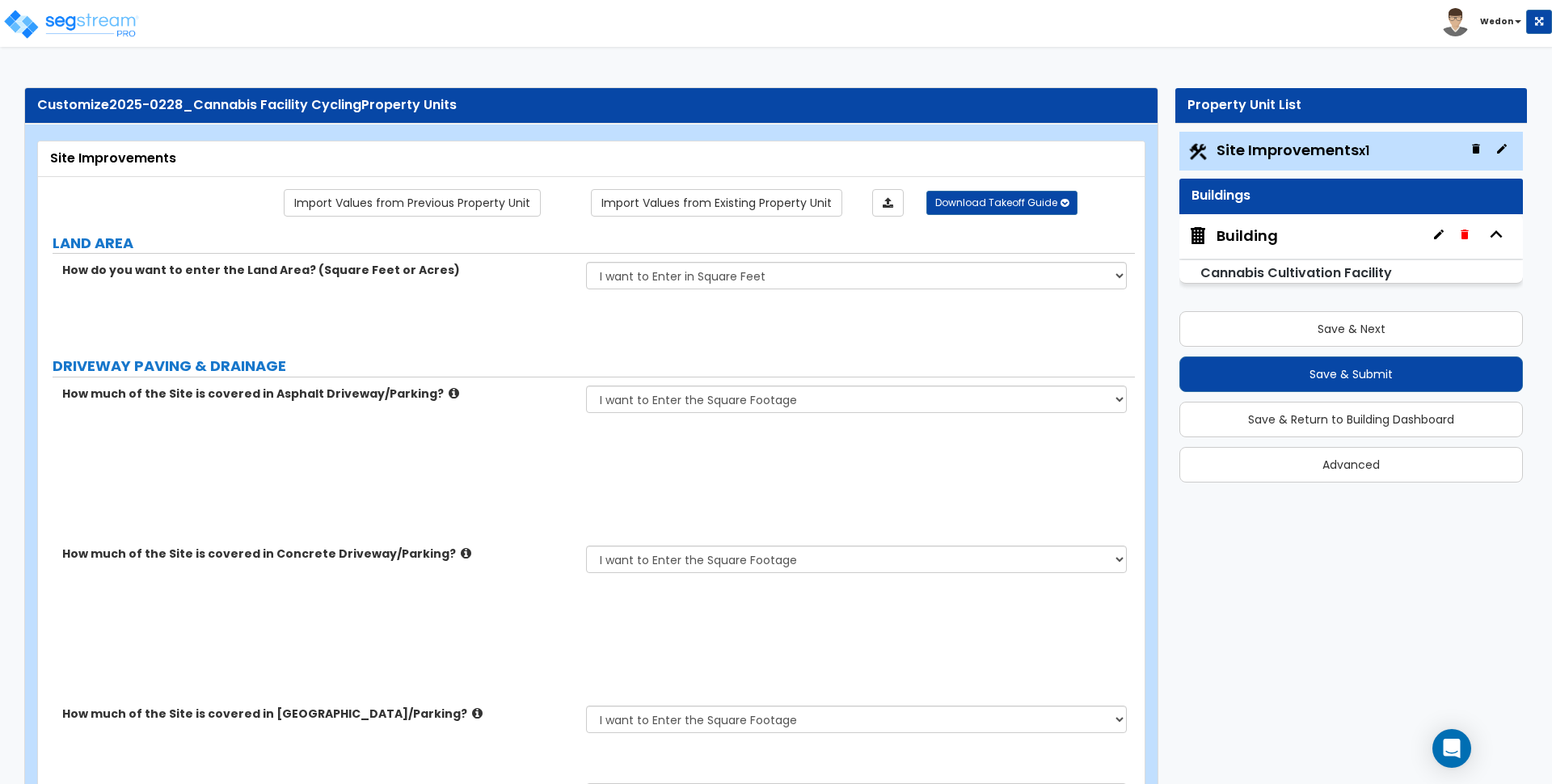
radio input "true"
type input "90000"
type input "10000"
radio input "true"
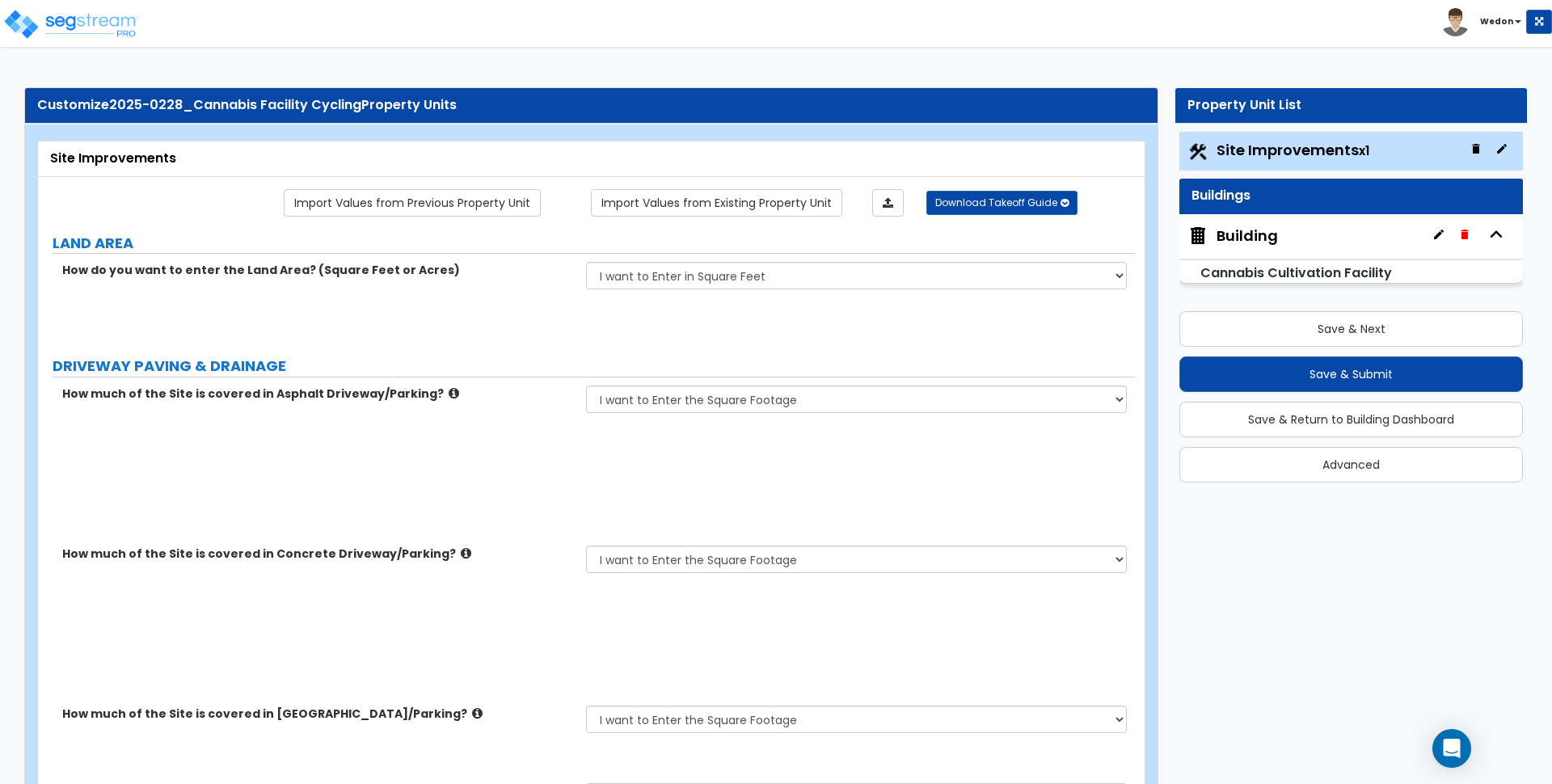
type input "56"
type input "10000"
radio input "true"
type input "43"
type input "1000"
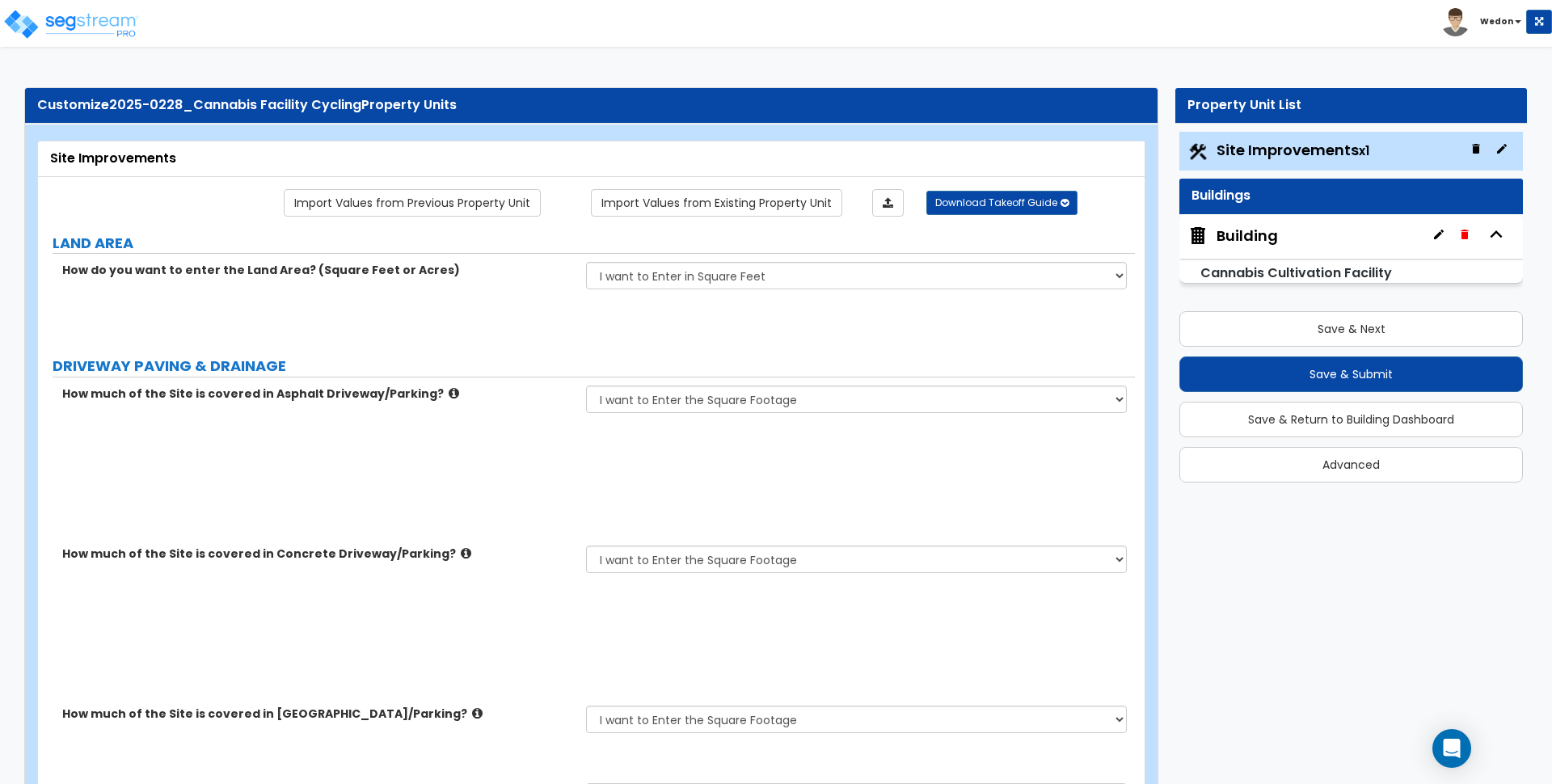
type input "1000"
select select "1"
type input "1000"
type input "5"
type input "48"
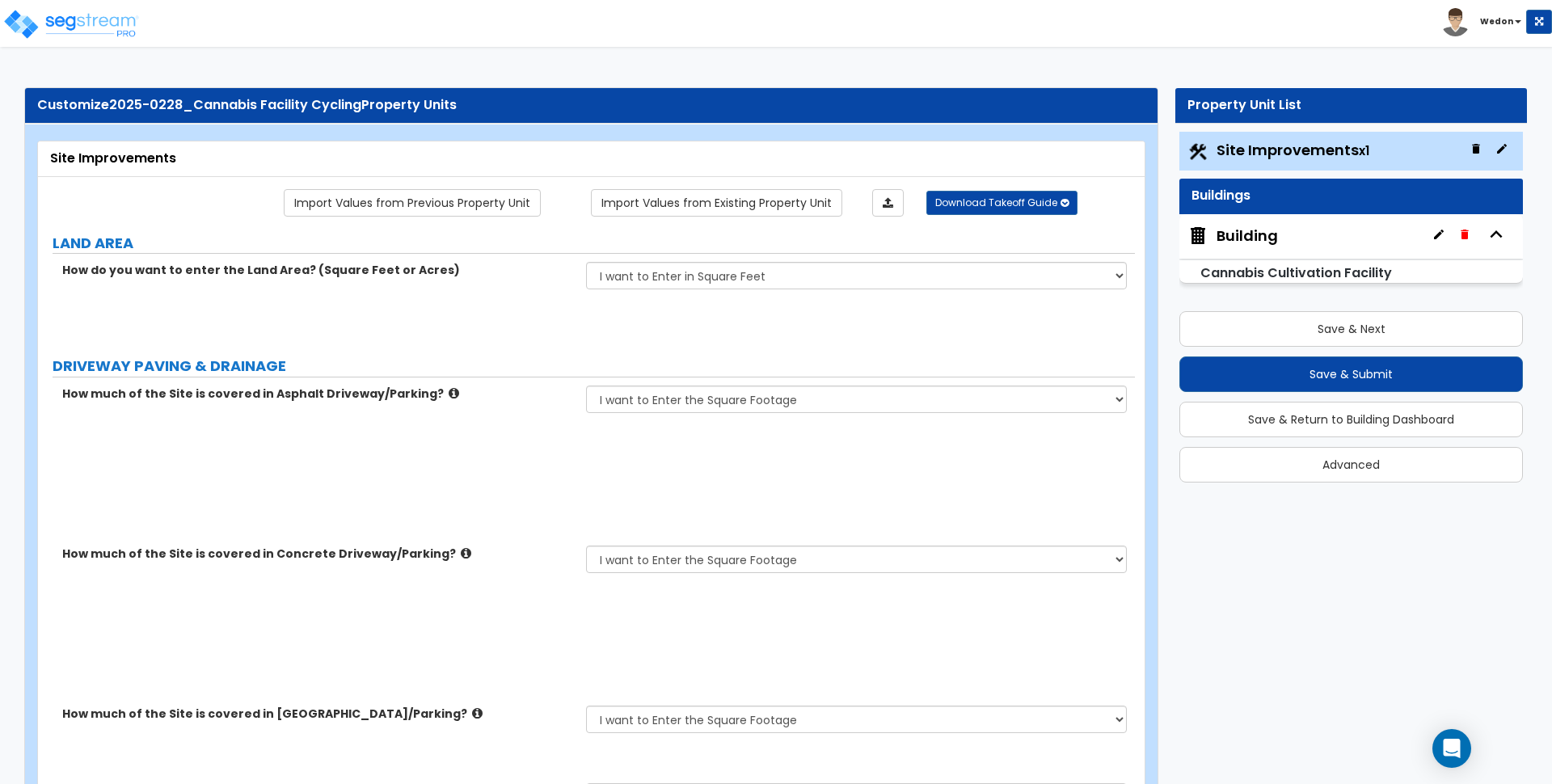
type input "24"
type input "12"
select select "2"
select select "1"
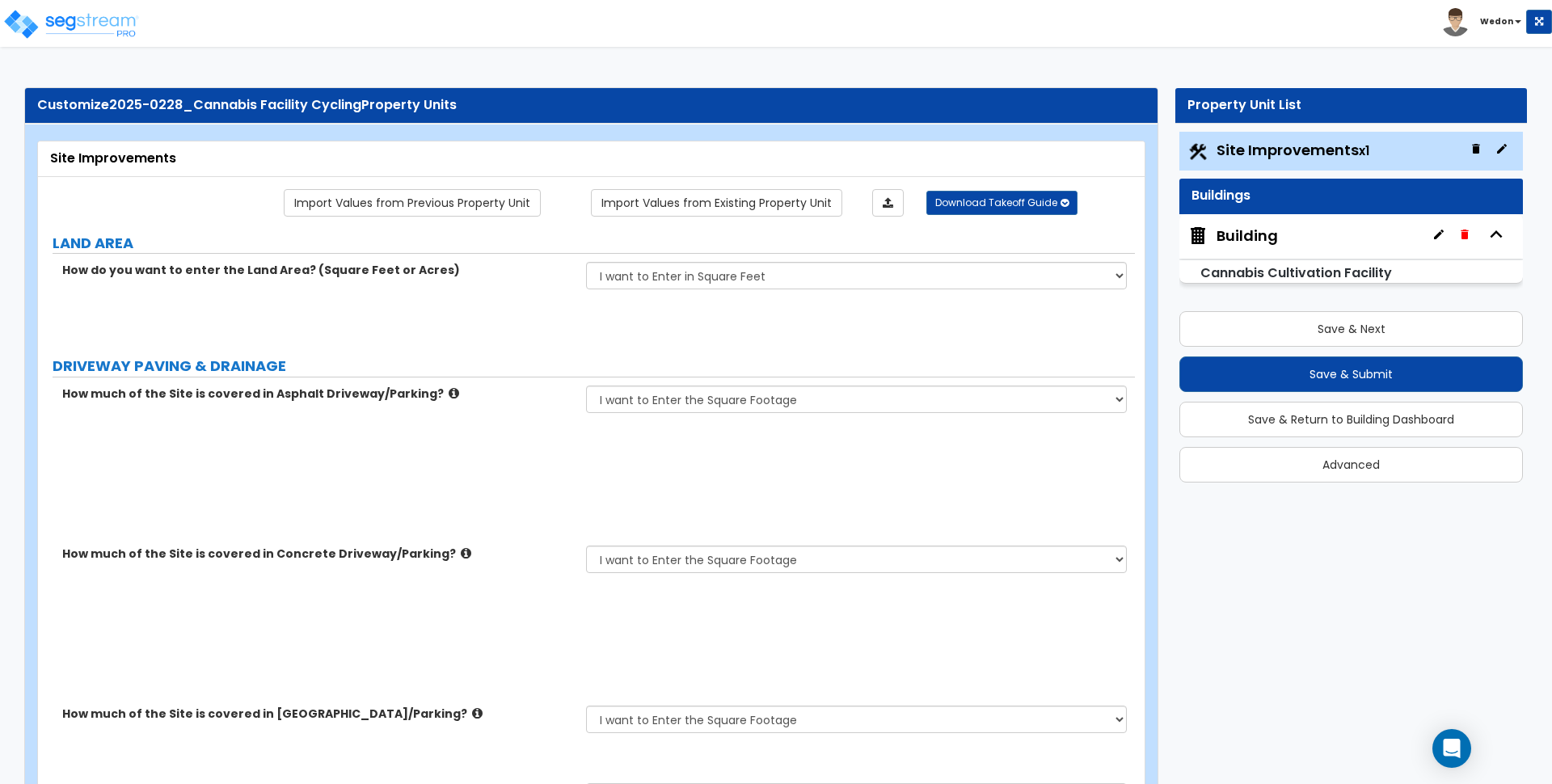
select select "3"
type input "2"
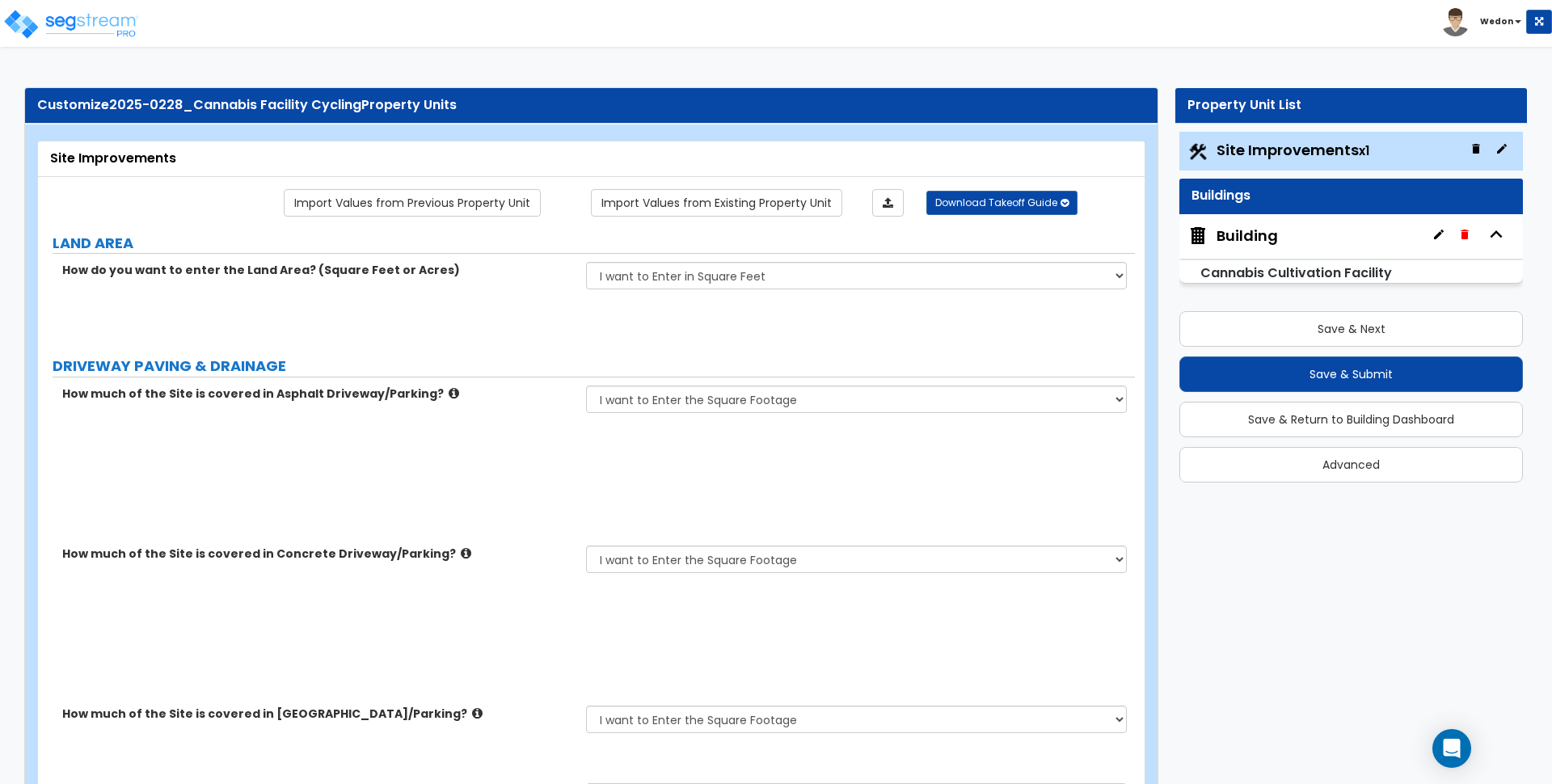
type input "2"
type input "25"
type input "4"
type input "10"
select select "1"
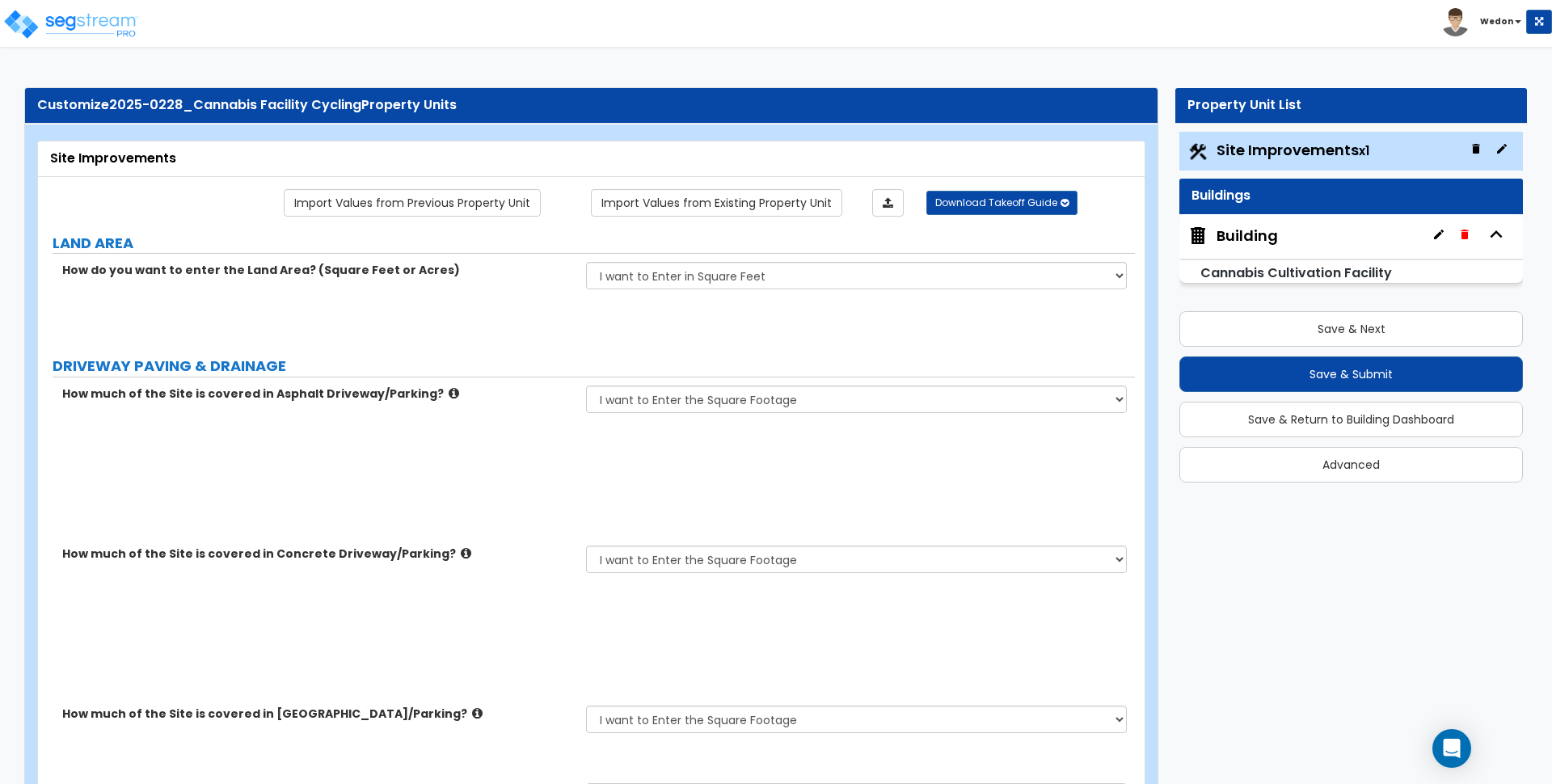
radio input "true"
select select "2"
select select "1"
select select "3"
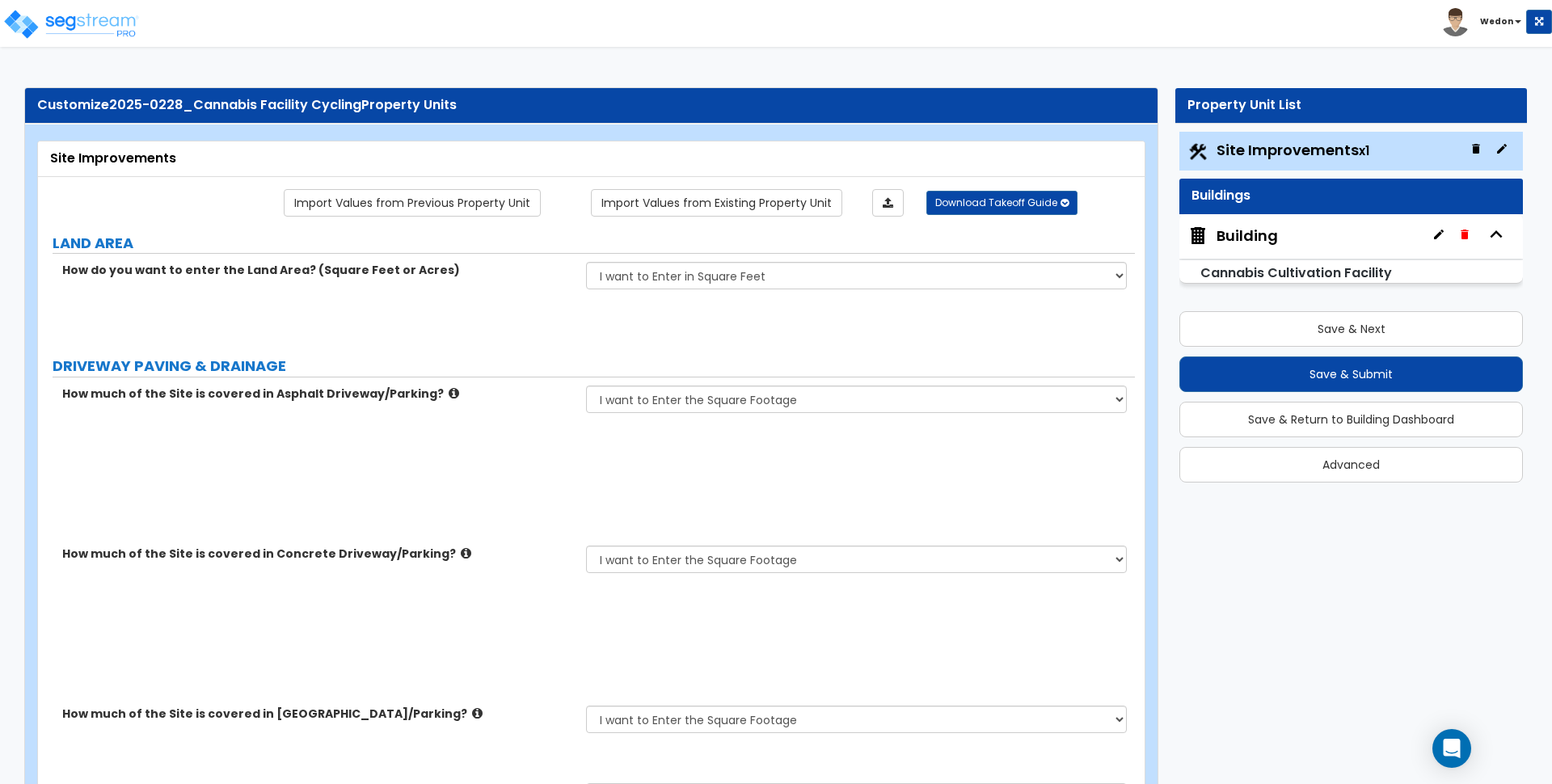
select select "1"
select select "3"
select select "5"
type input "25"
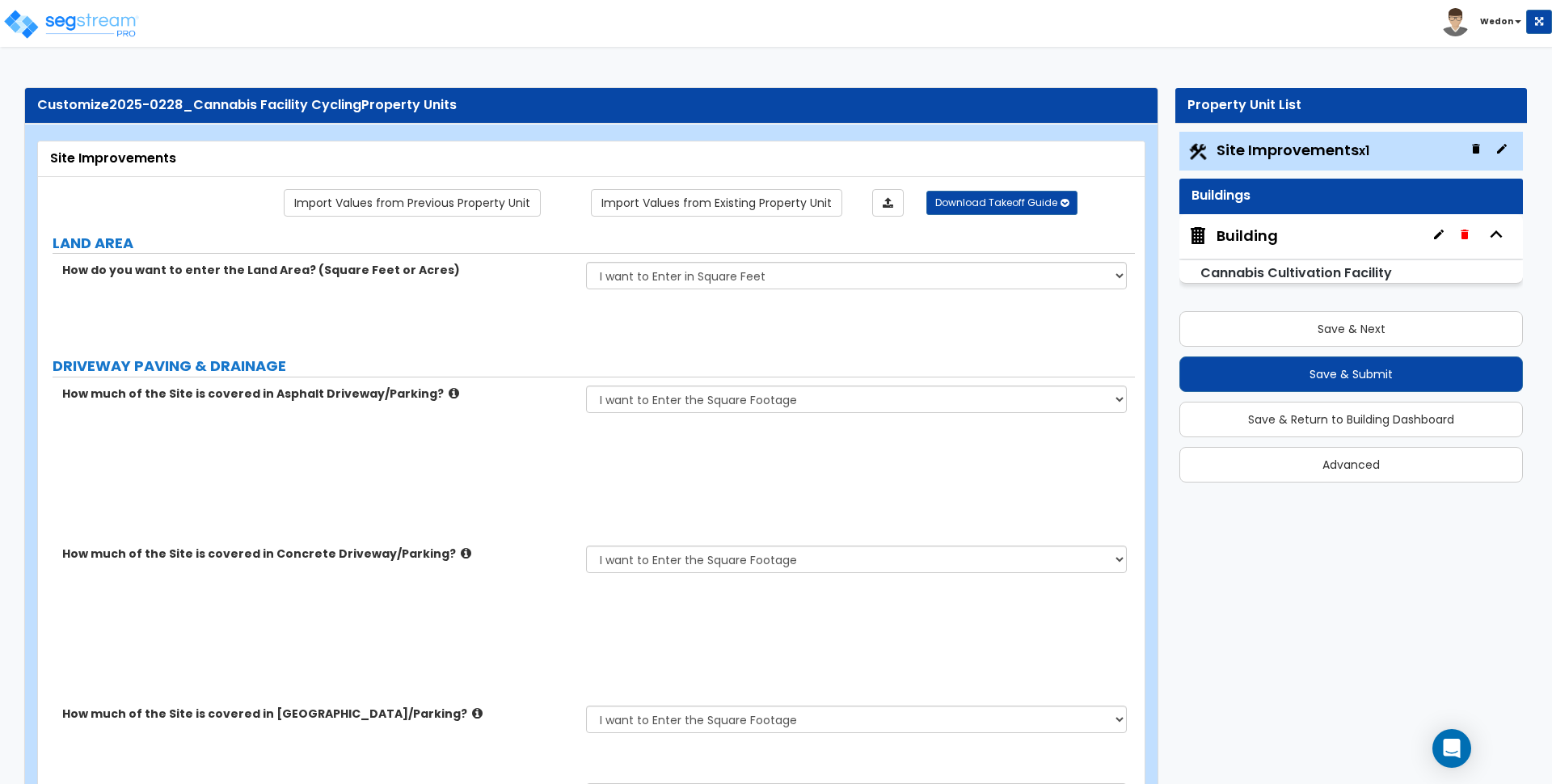
type input "12"
select select "5"
type input "100"
type input "5"
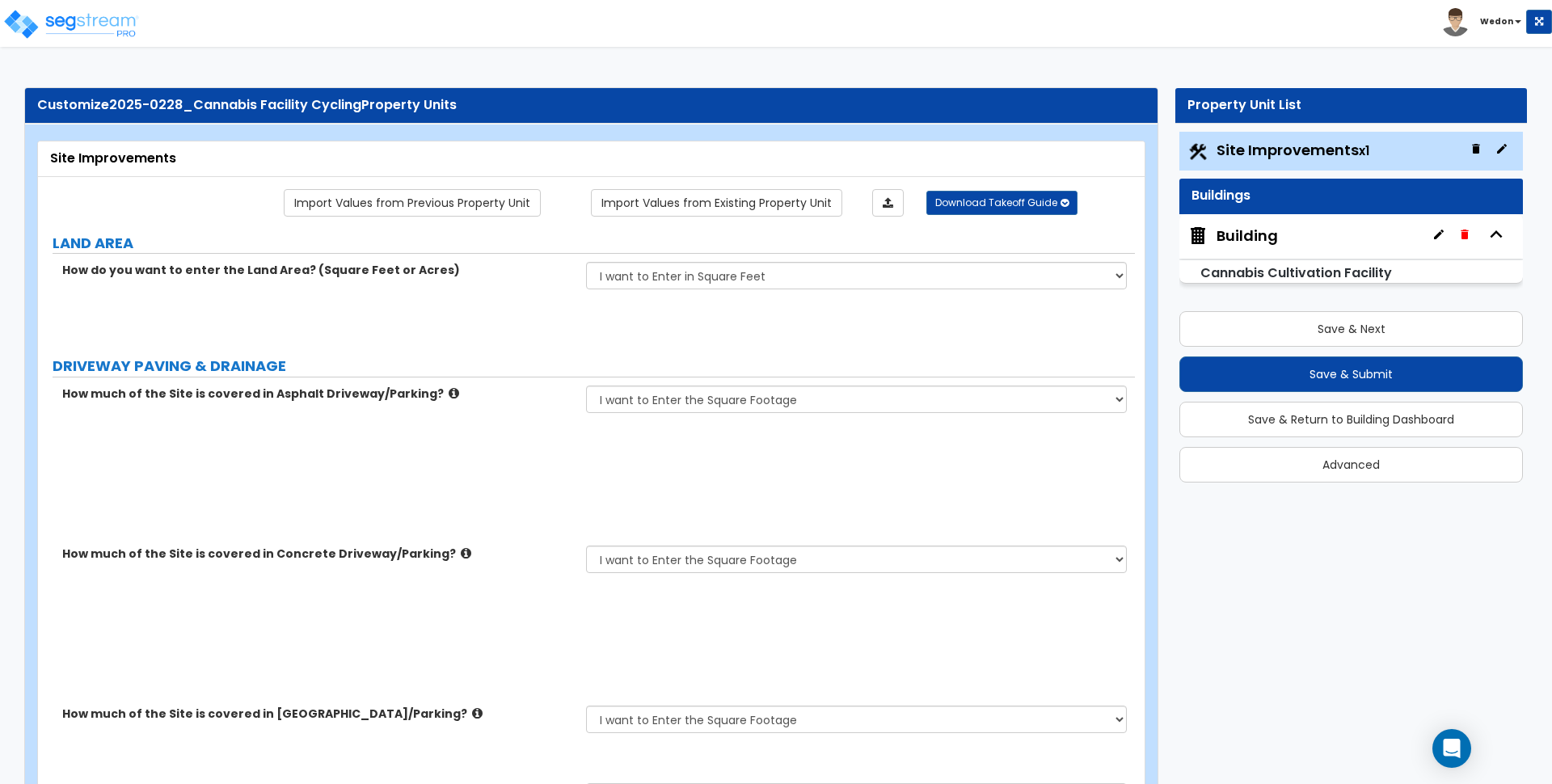
radio input "true"
select select "2"
type input "10"
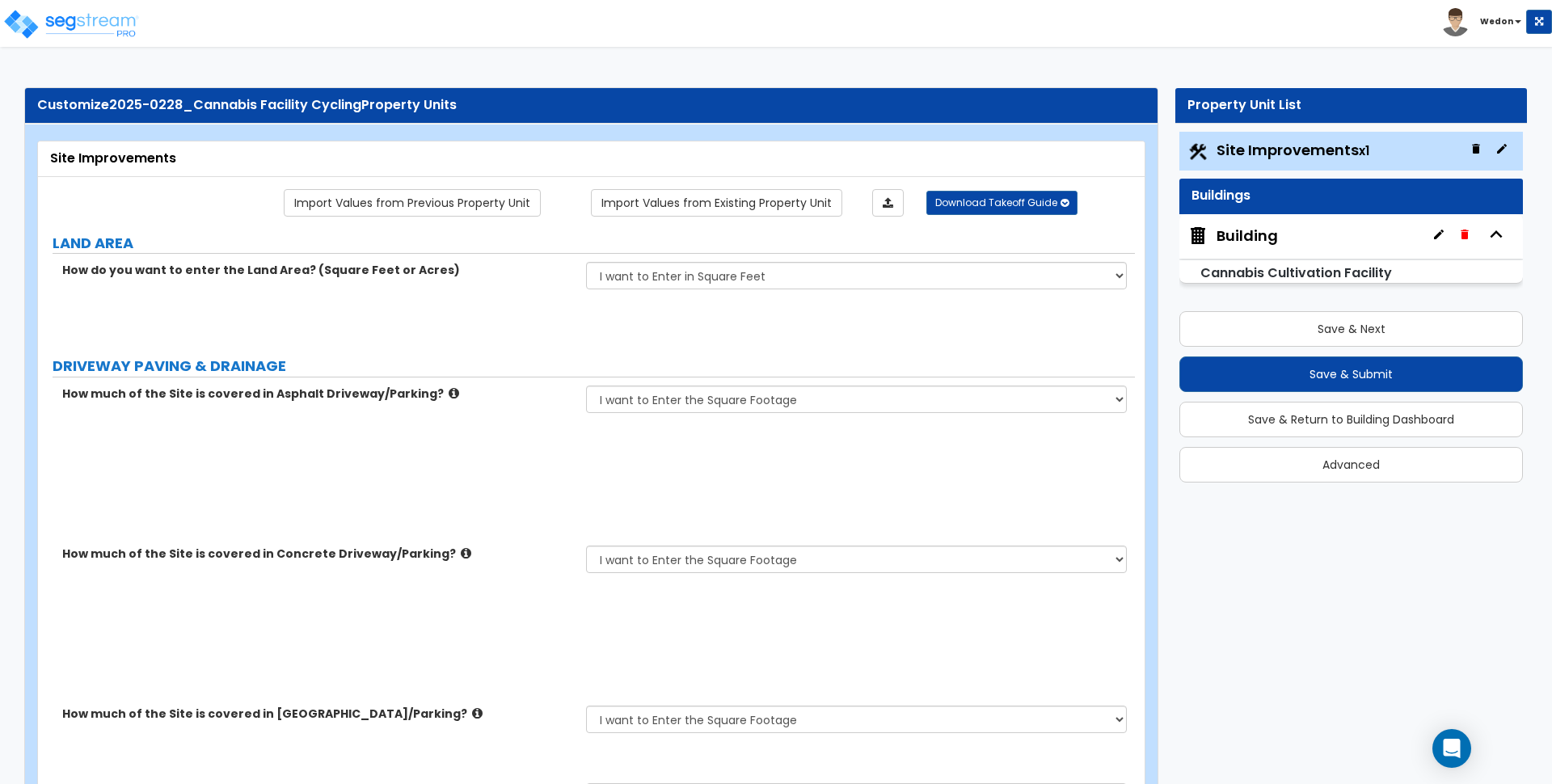
radio input "true"
select select "3"
type input "10"
radio input "true"
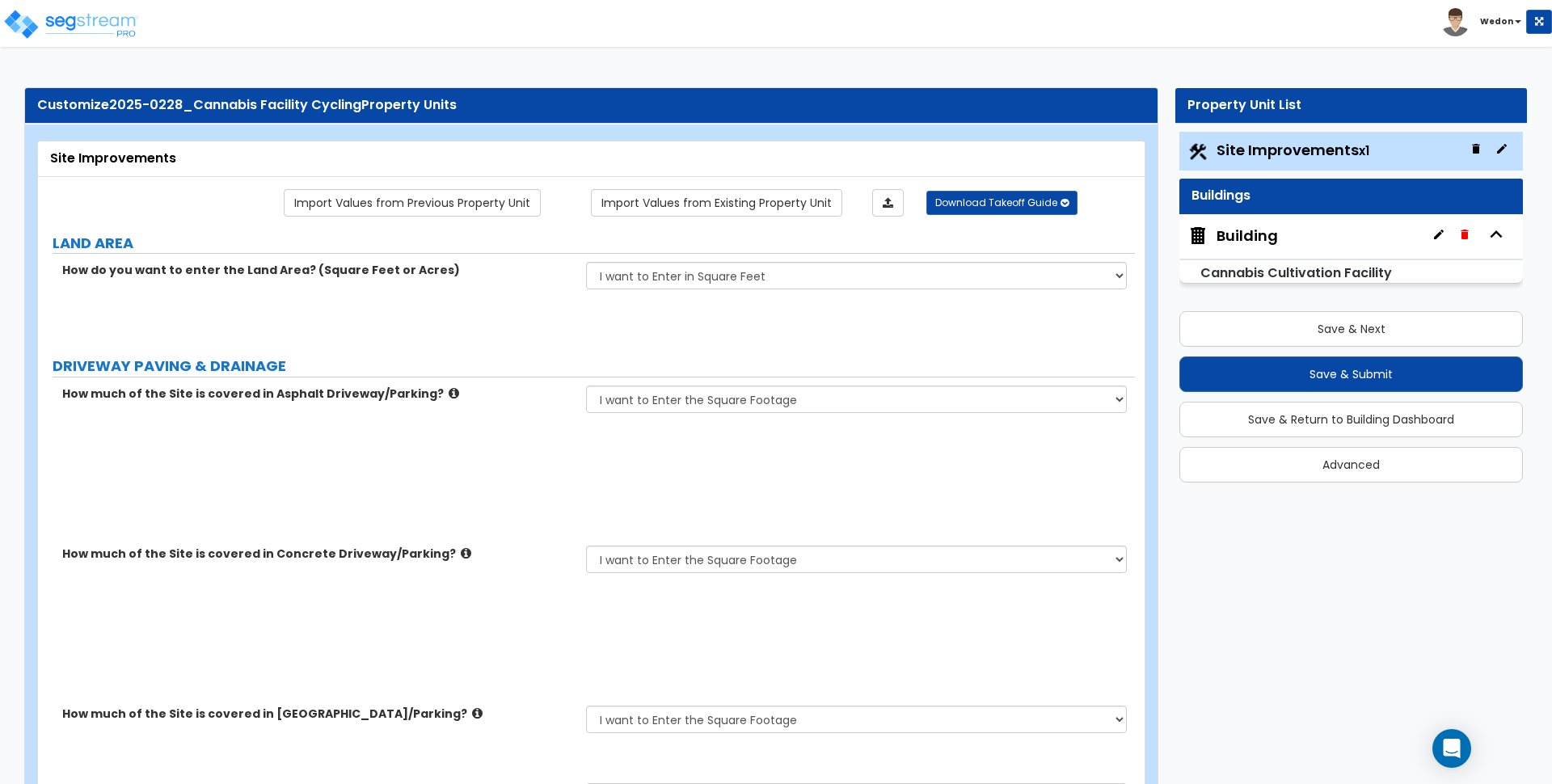
select select "1"
select select "2"
type input "100"
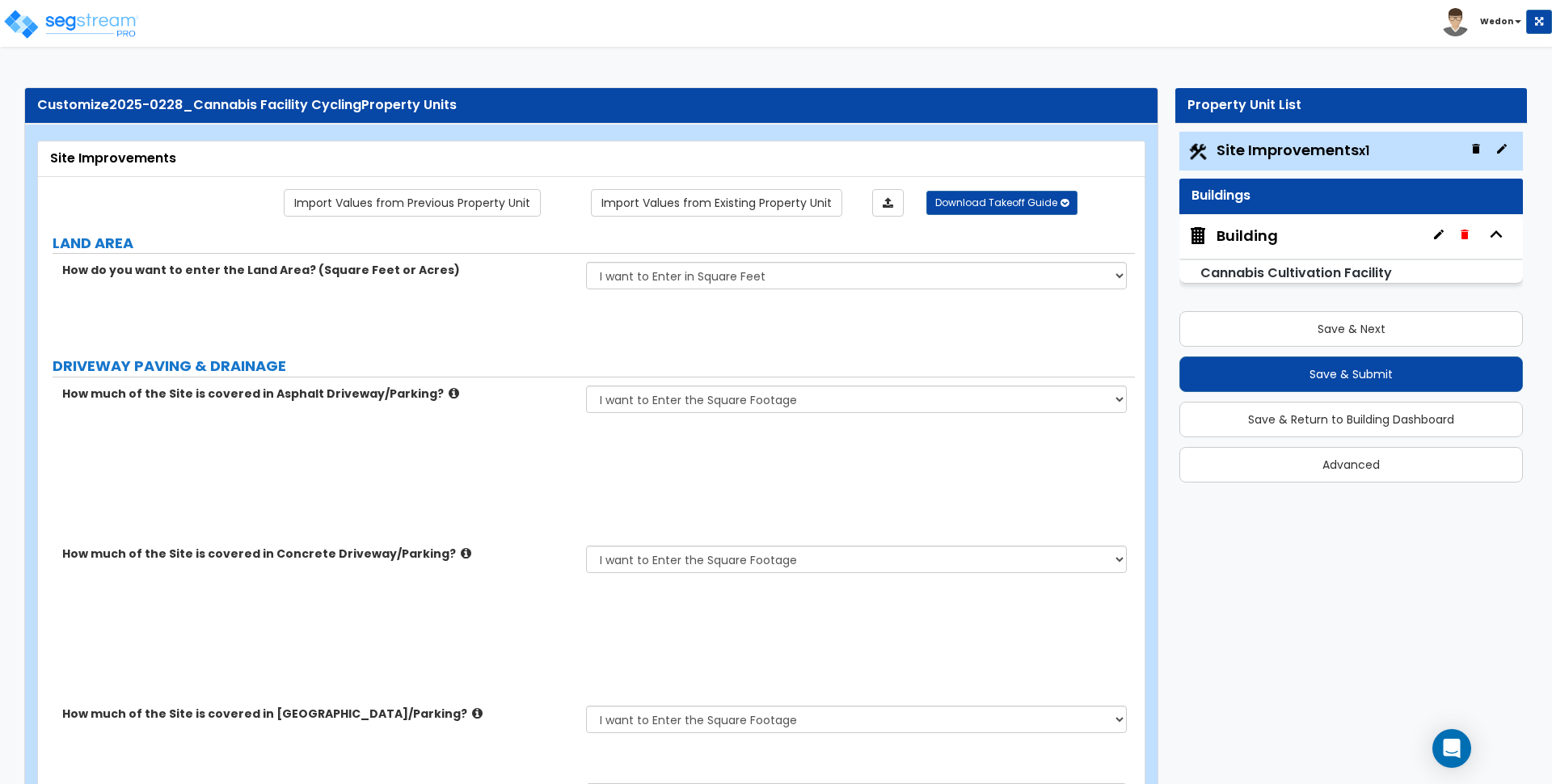
radio input "true"
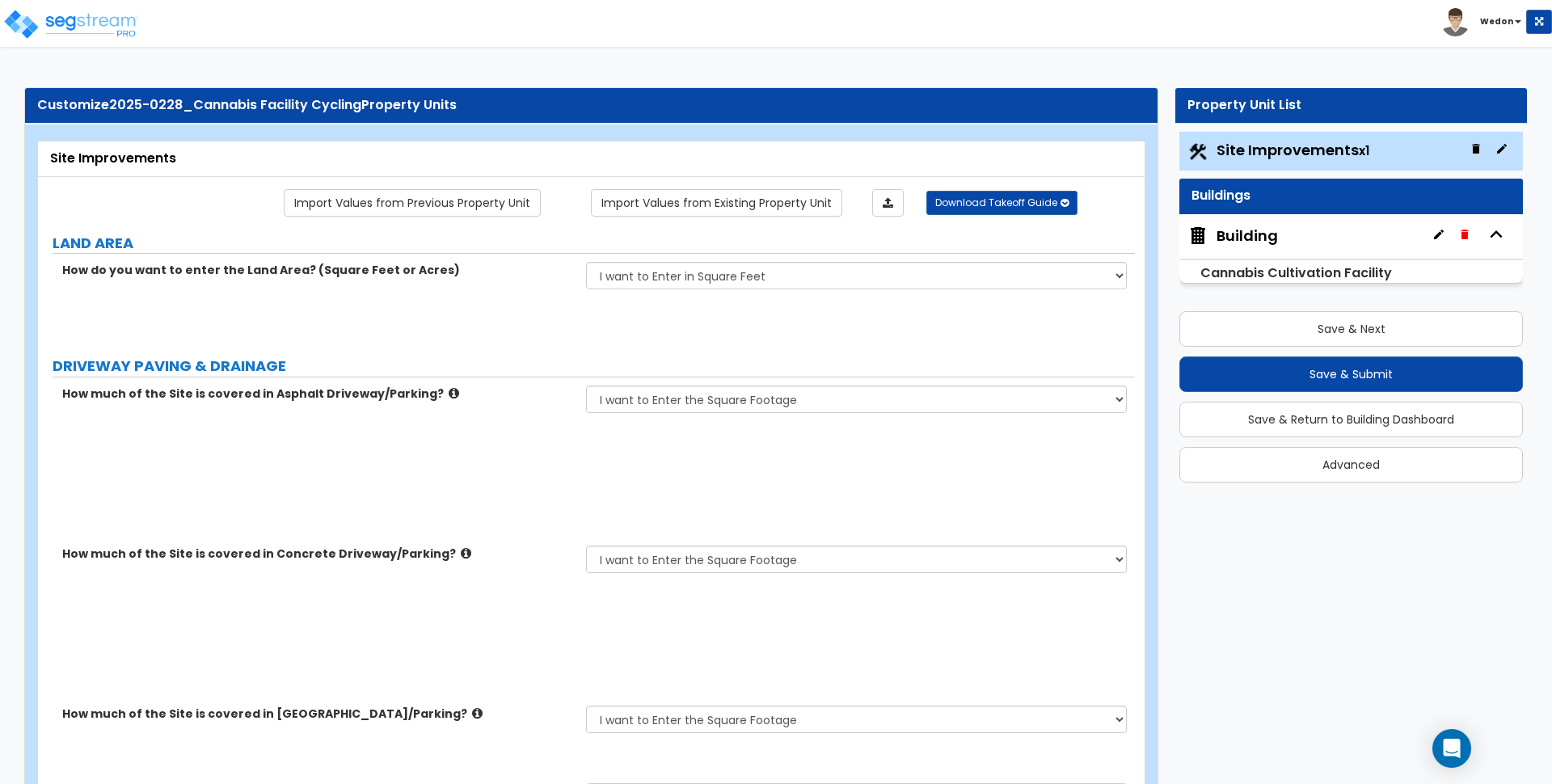
radio input "true"
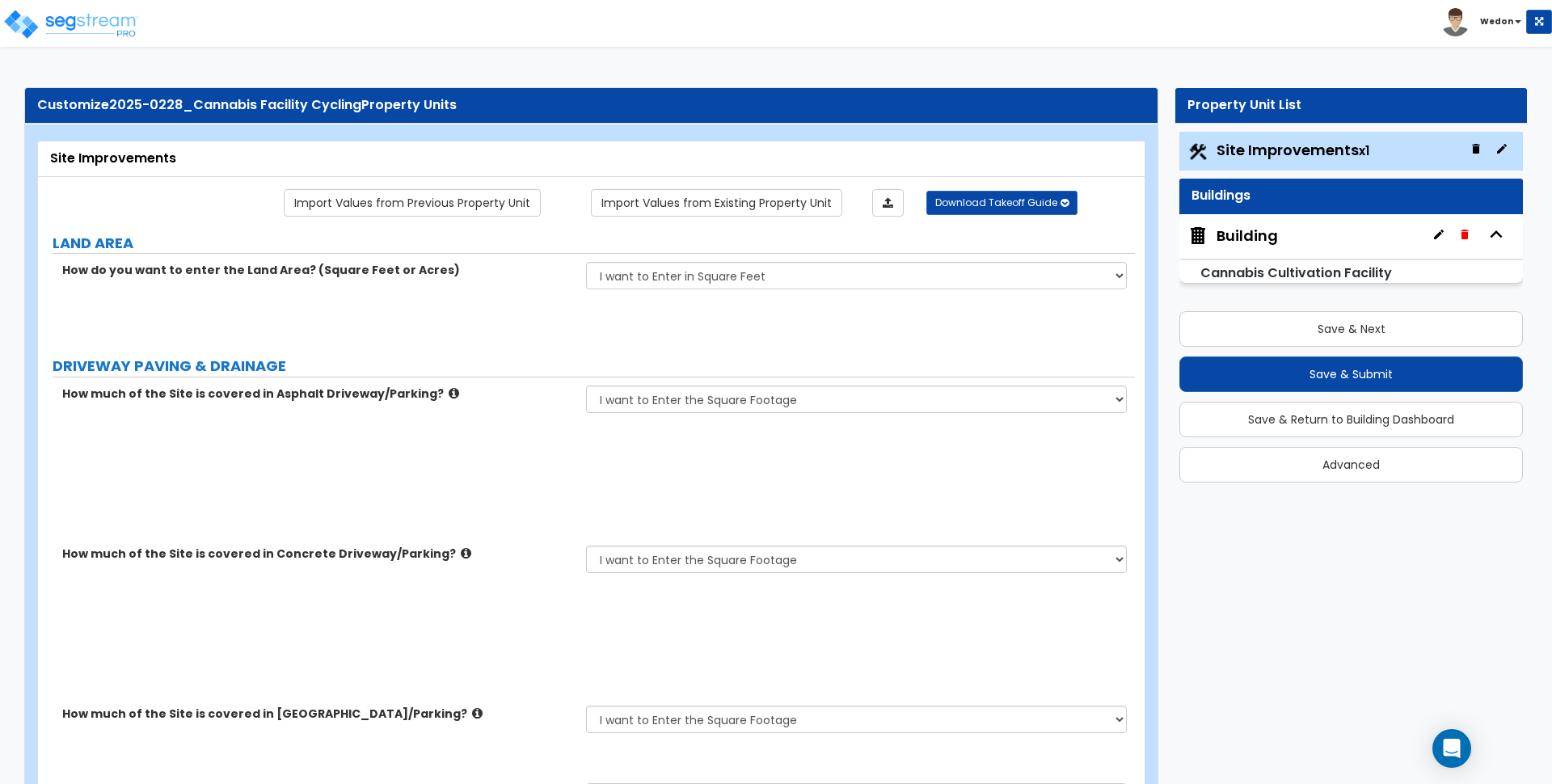
select select "3"
type input "25"
select select "3"
type input "25"
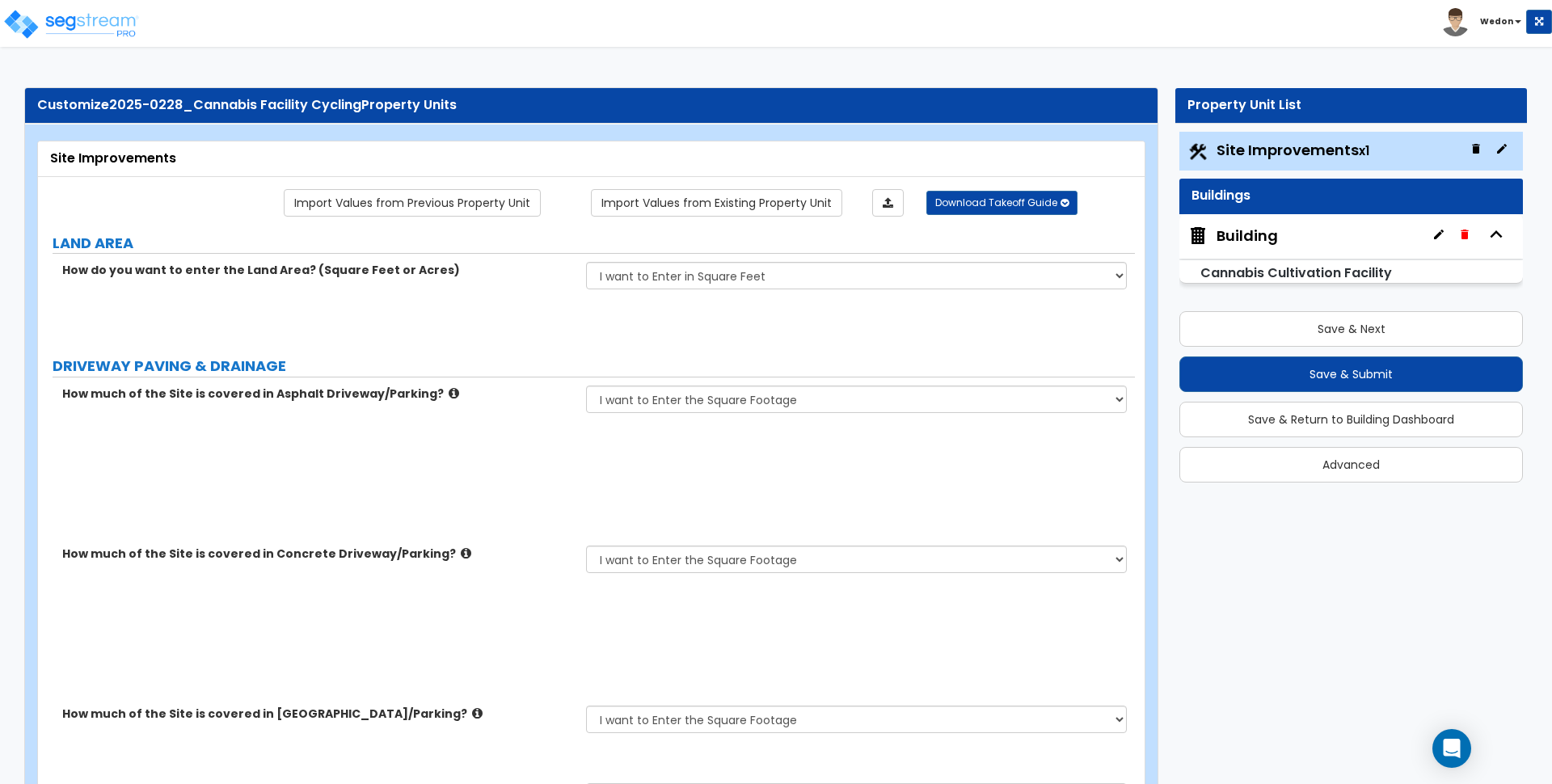
type input "25"
type input "5"
type input "25"
type input "5"
type input "25"
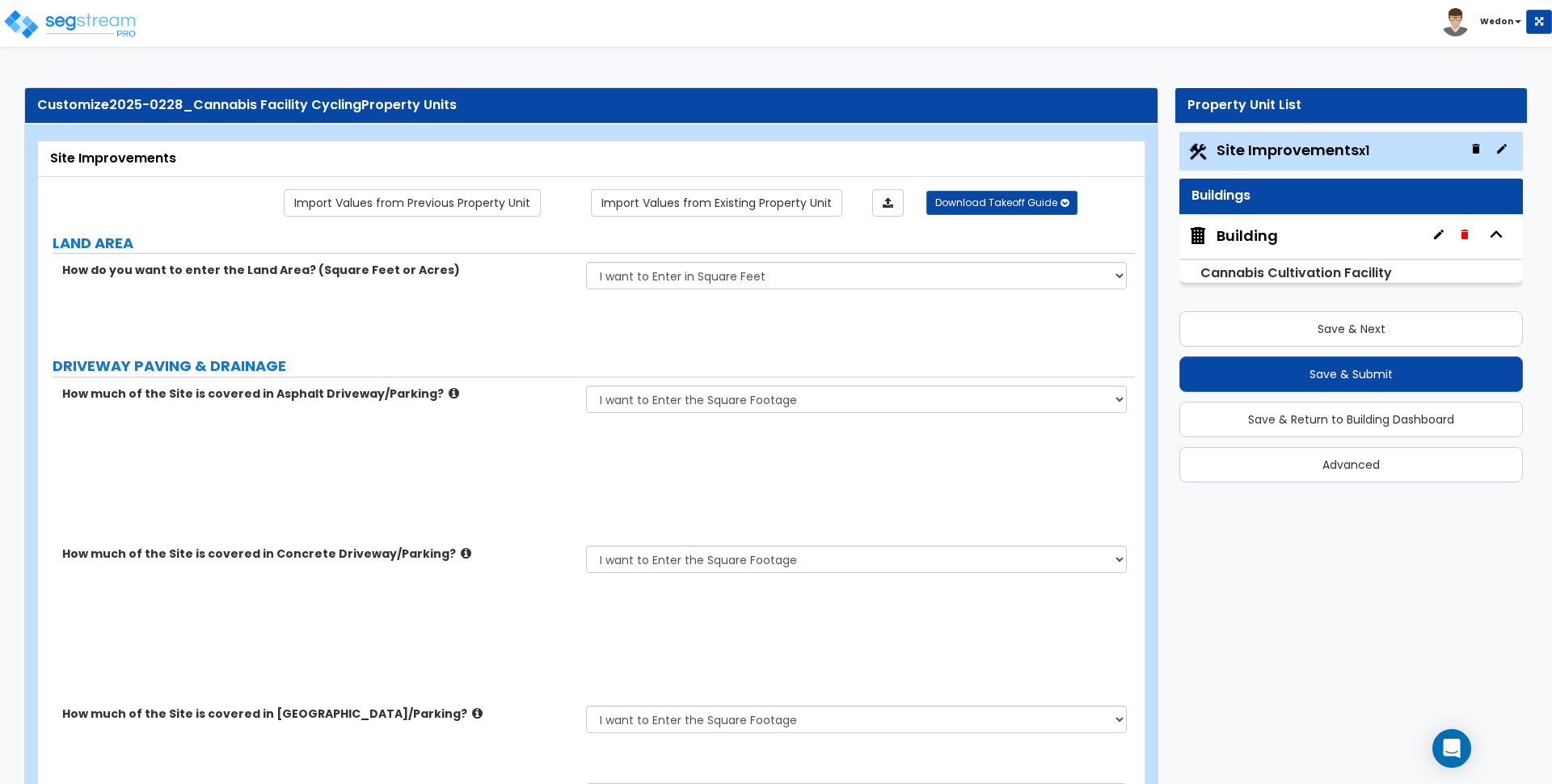
type input "5"
type input "25"
type input "5"
type input "25"
select select "3"
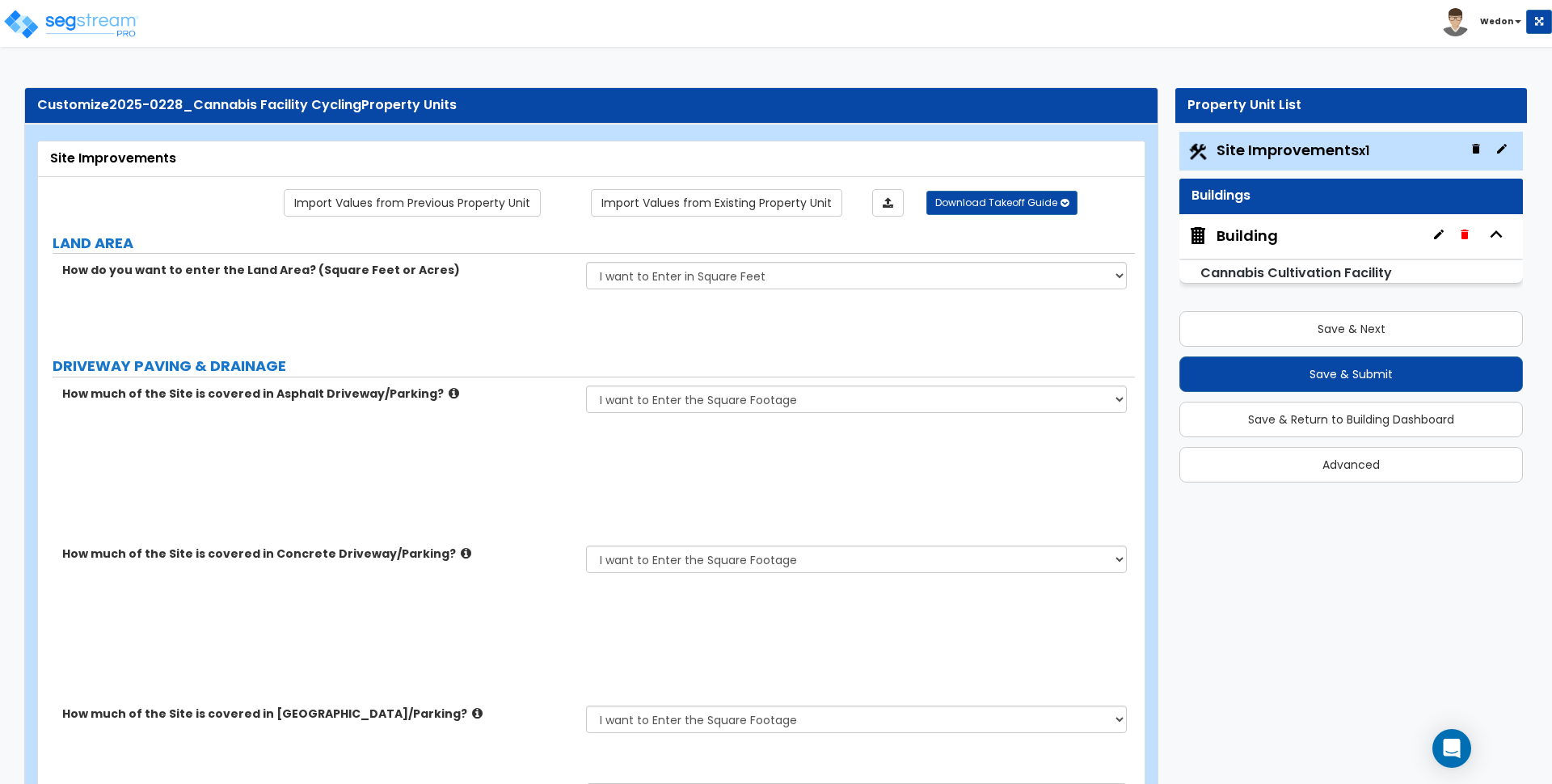
select select "1"
select select "3"
select select "1"
select select "3"
select select "9"
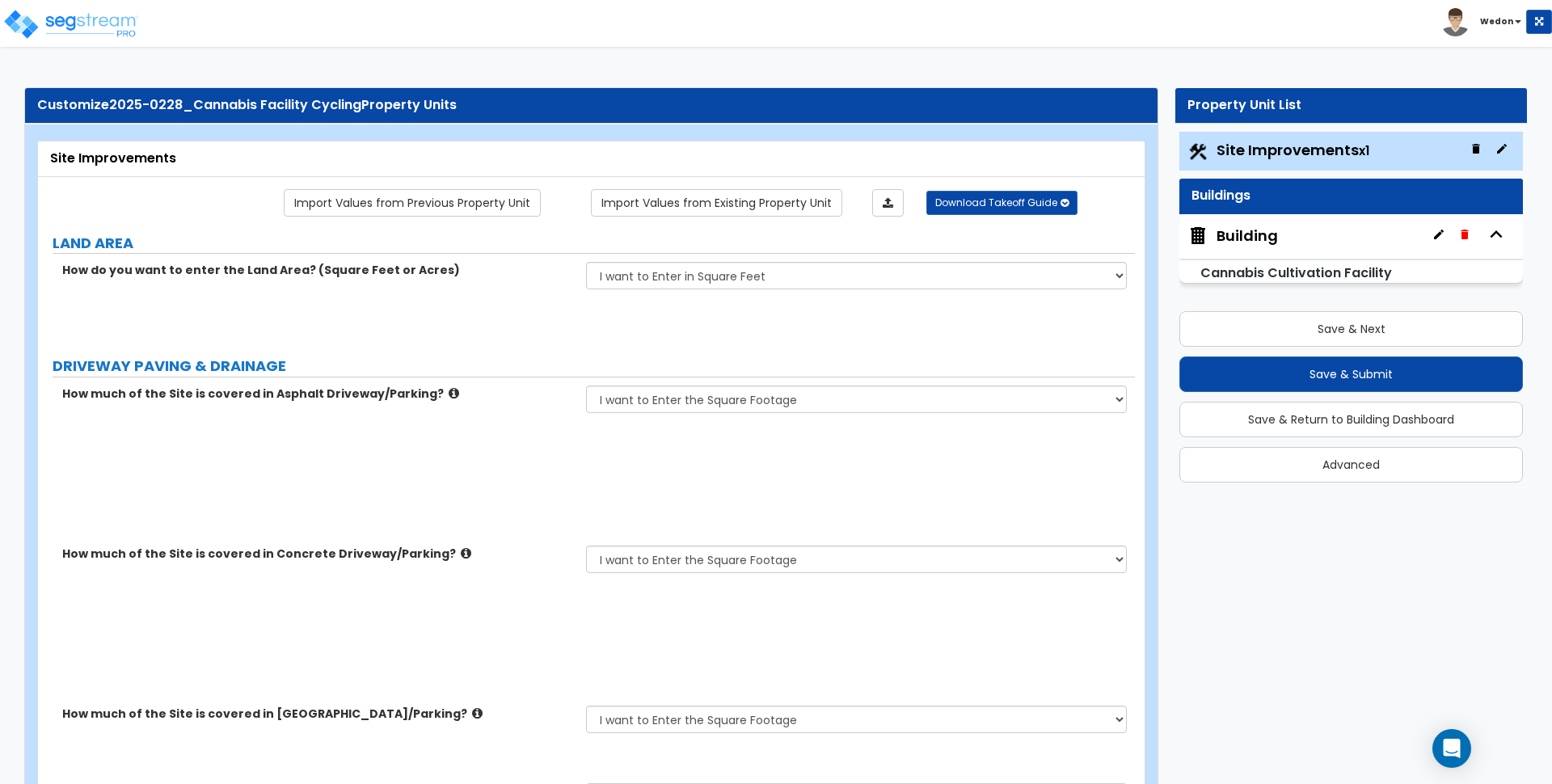
type input "4"
type input "3"
type input "2"
select select "2"
select select "3"
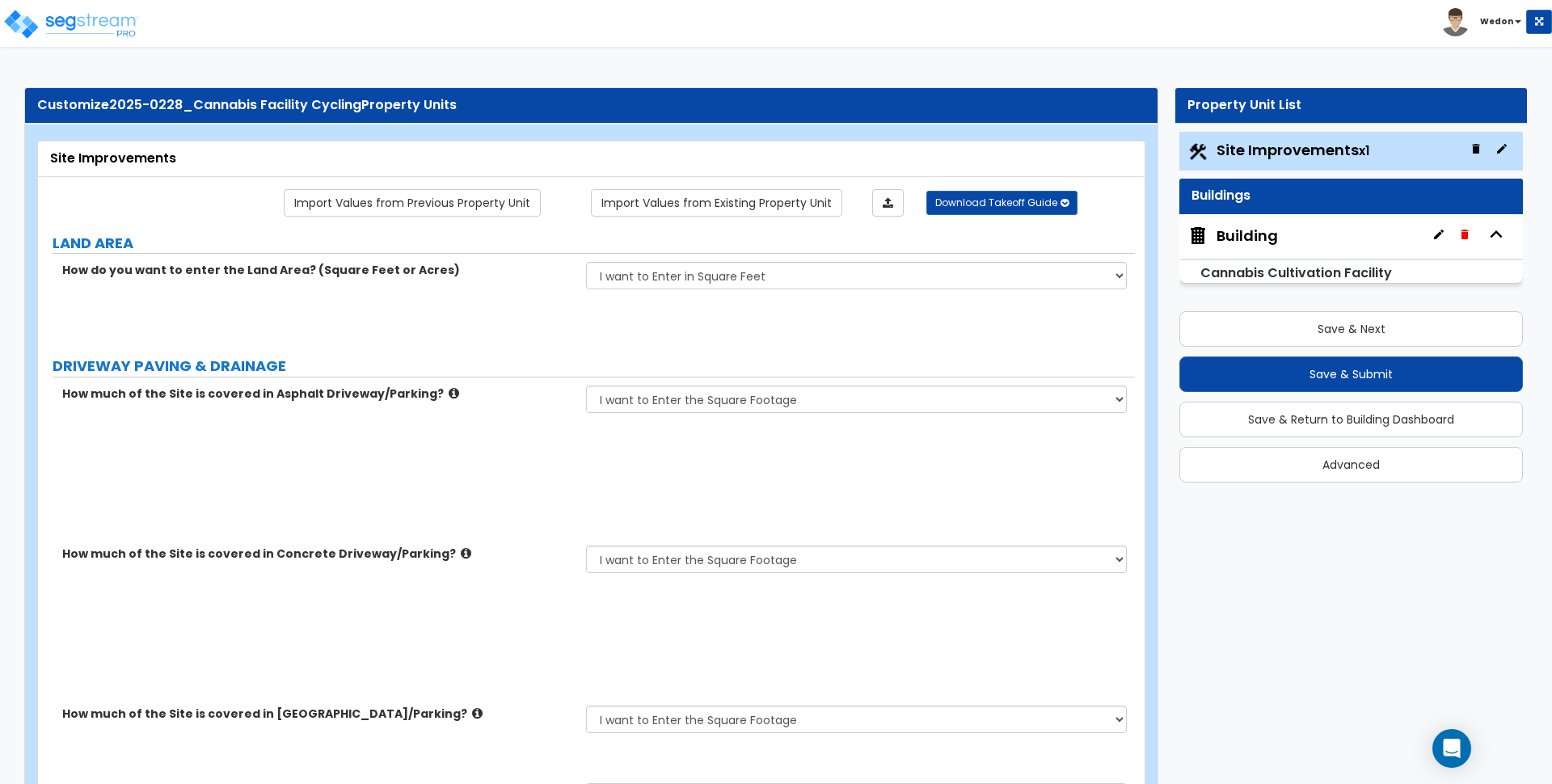
radio input "true"
select select "1"
select select "2"
select select "3"
type input "3"
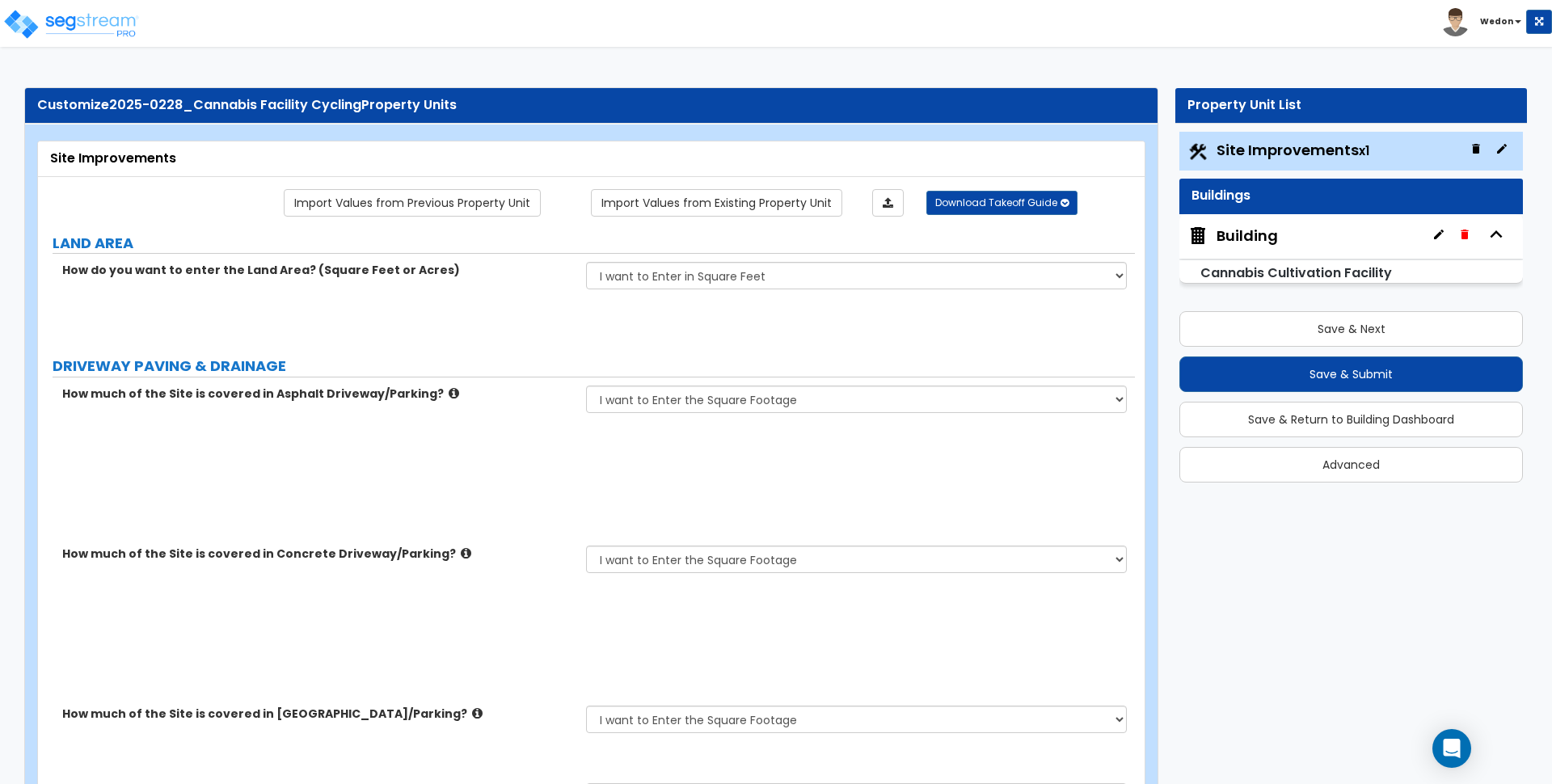
radio input "true"
type input "5"
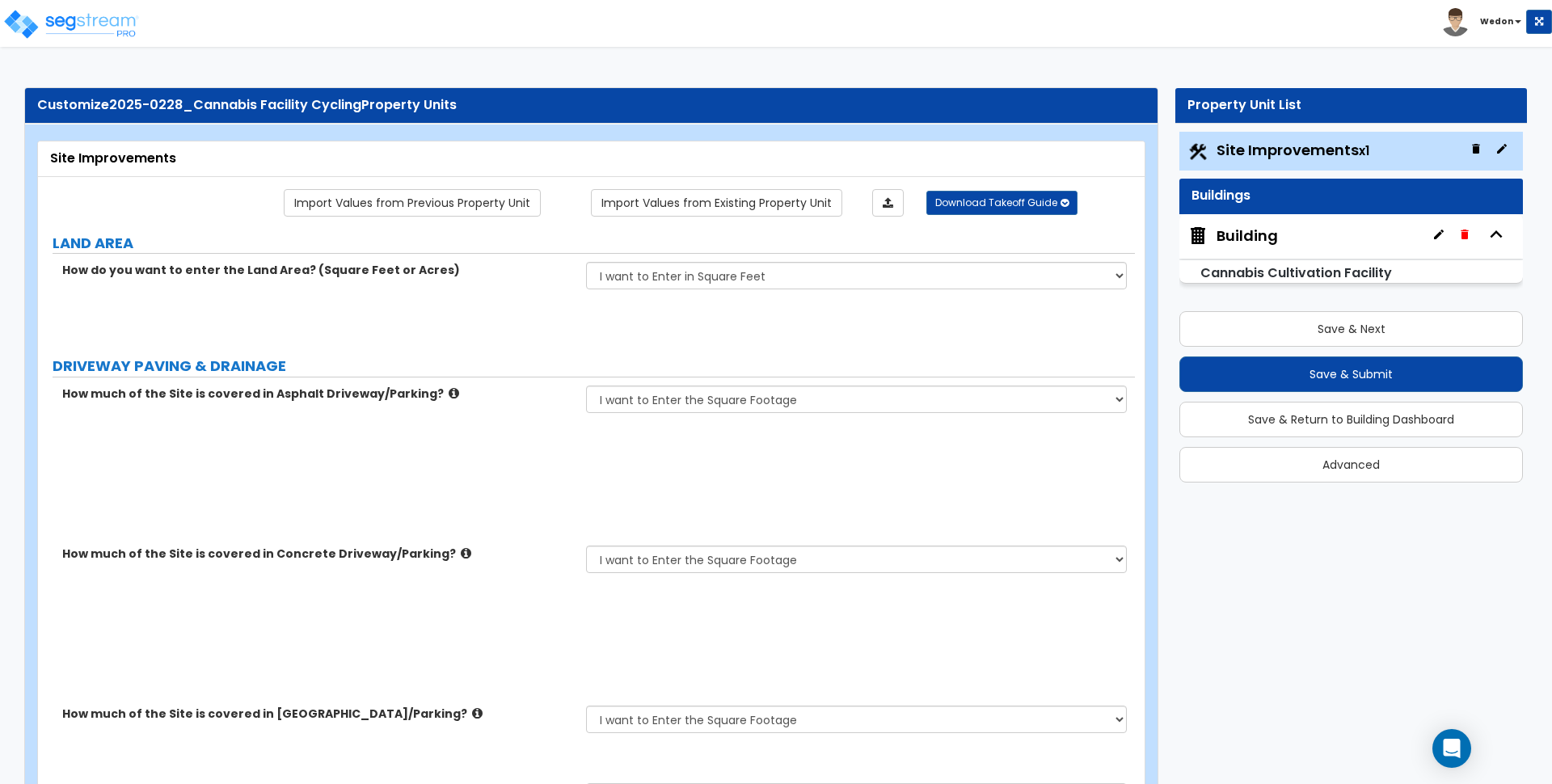
type input "25"
type input "5"
type input "25"
type input "5"
type input "25"
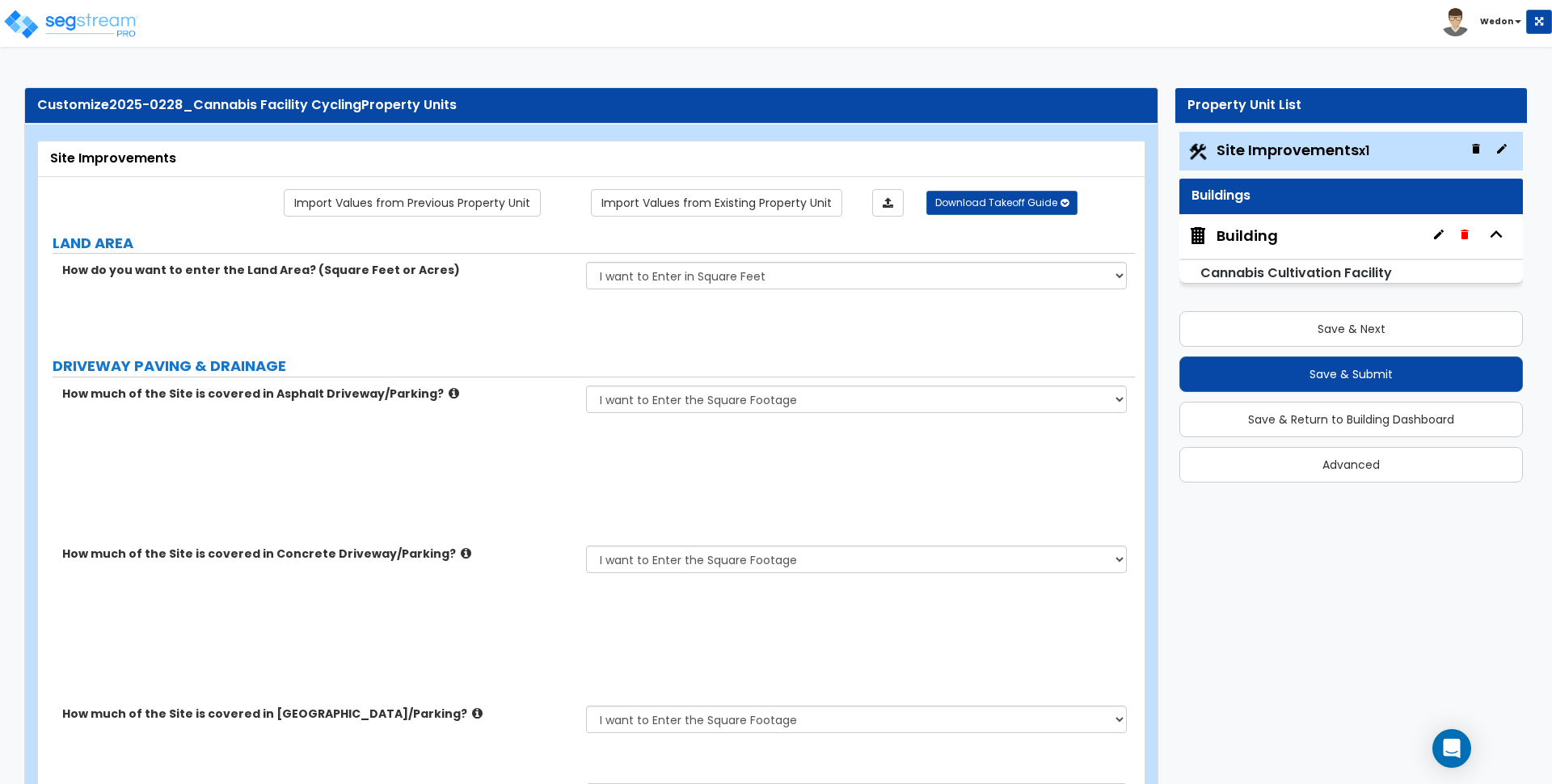
type input "5"
type input "25"
type input "1000"
type input "4"
select select "1"
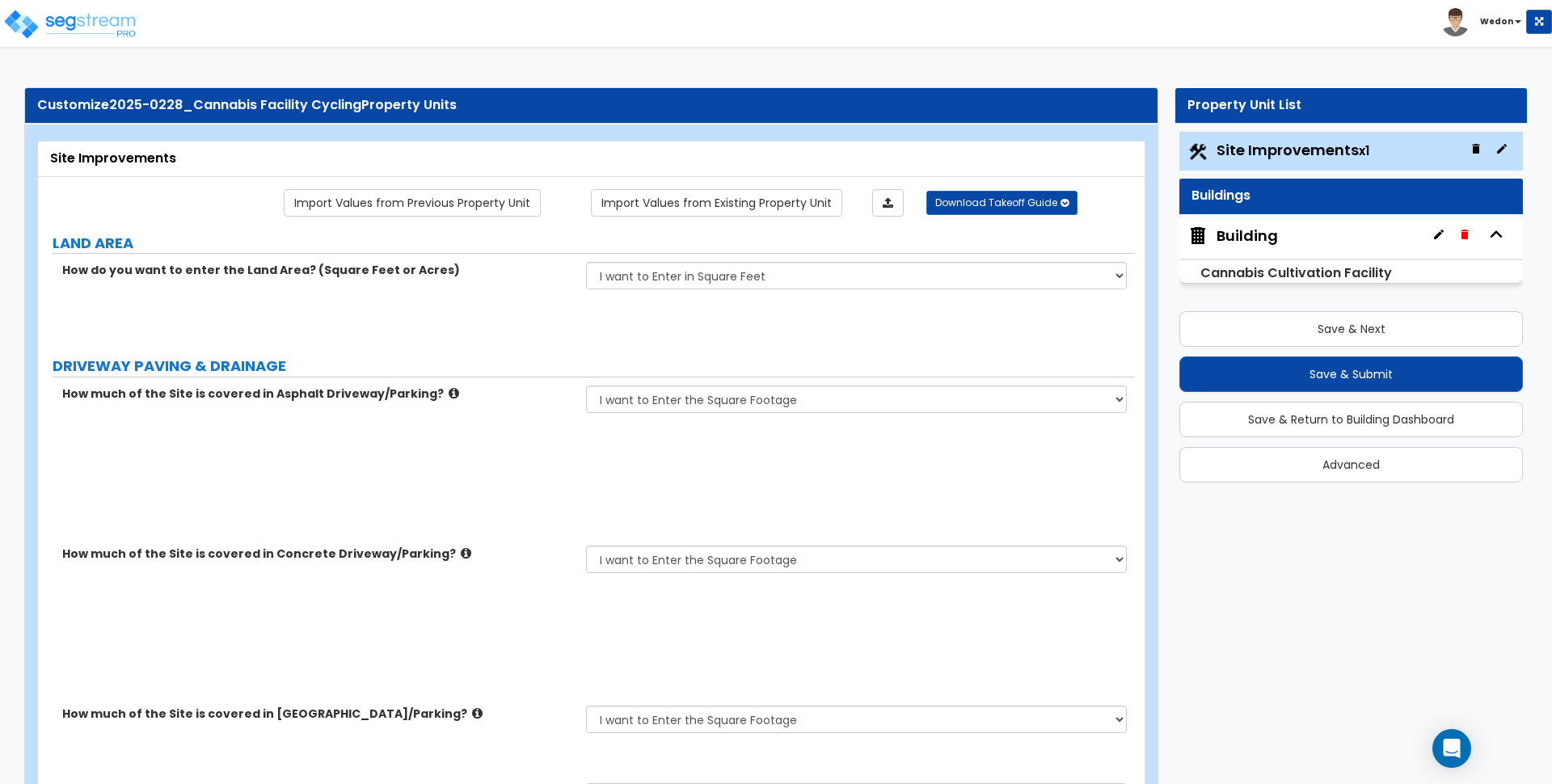
select select "3"
select select "2"
type input "12"
type input "1"
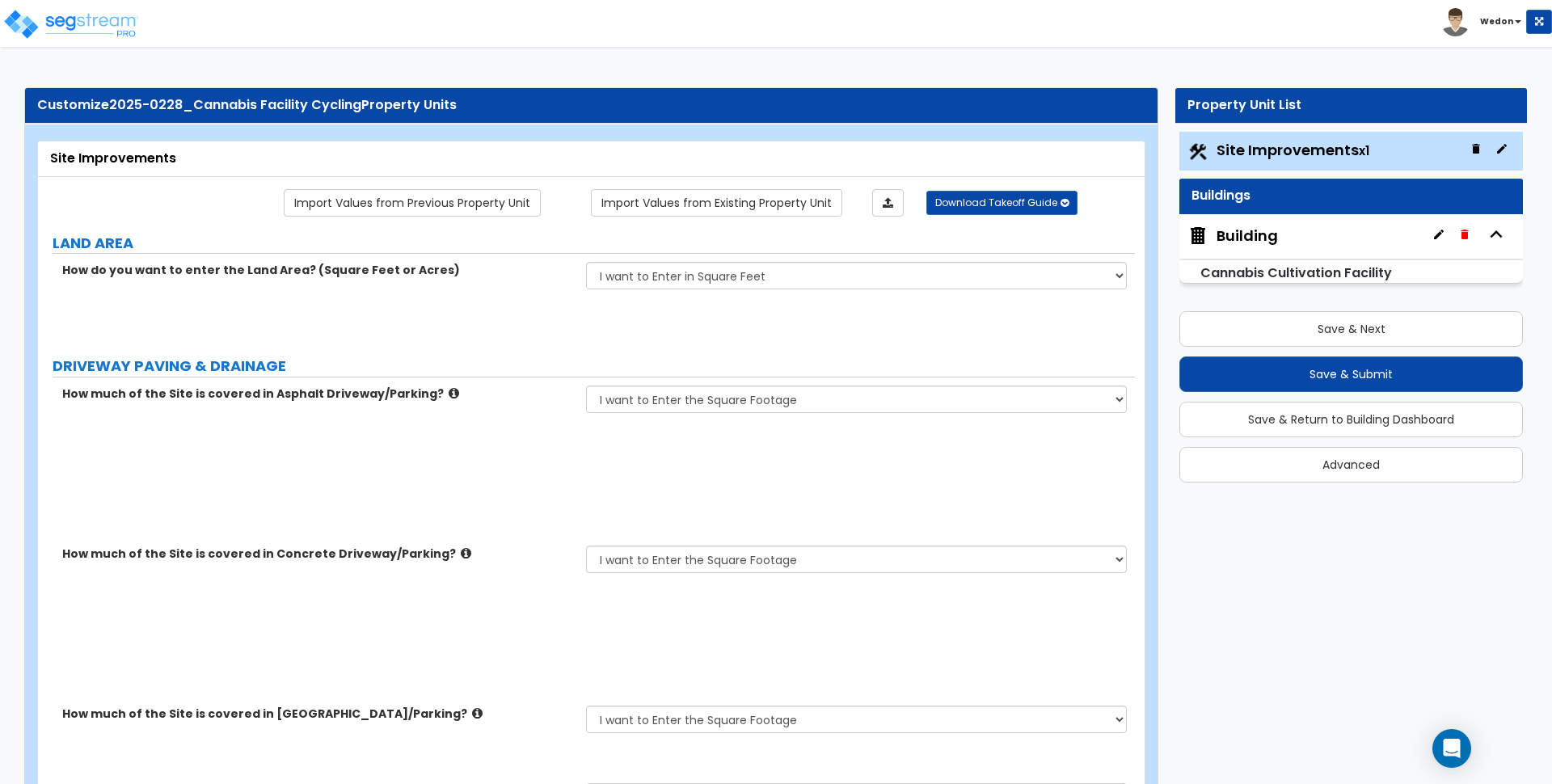
type input "500"
type input "10"
select select "2"
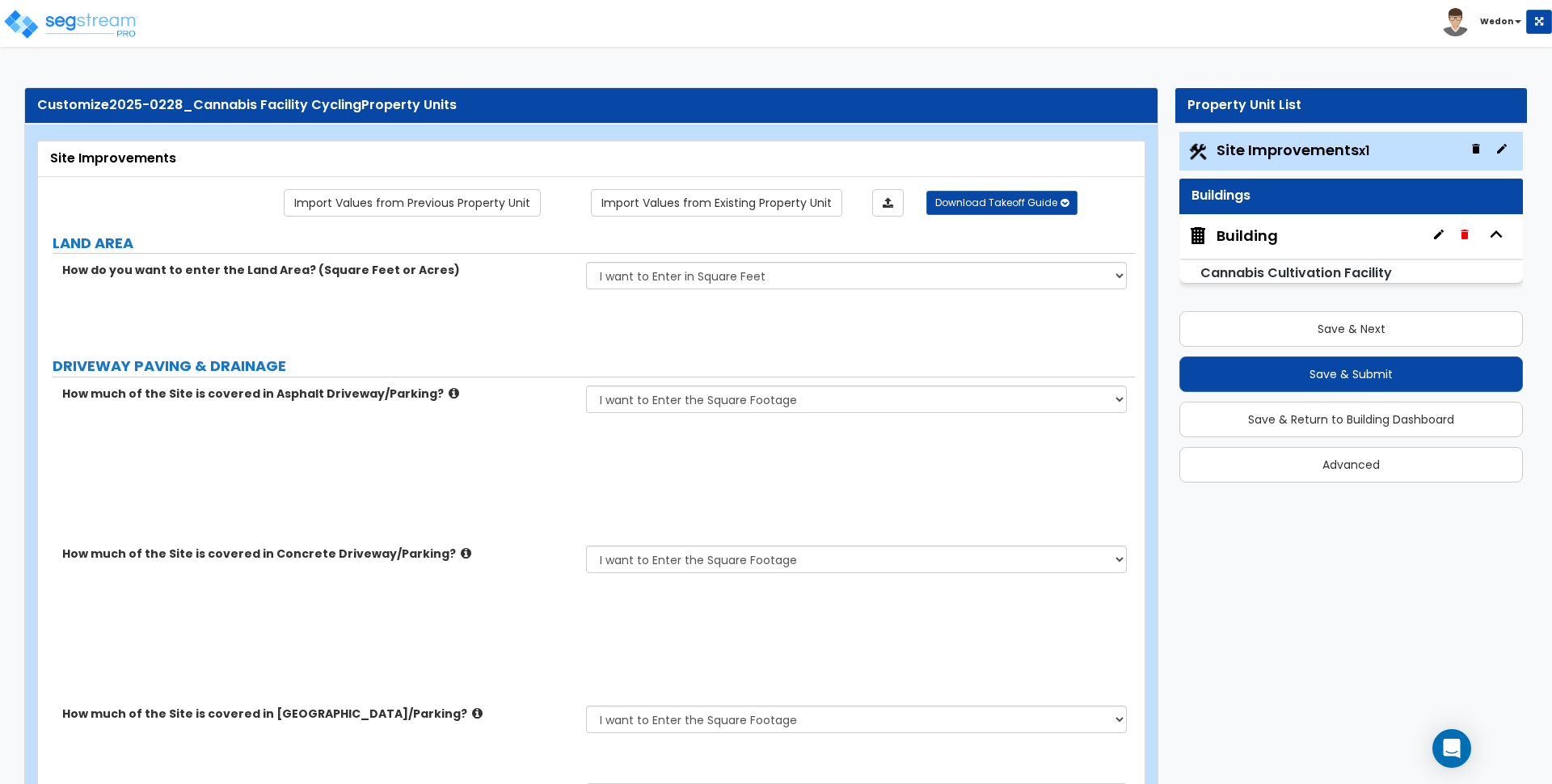
select select "1"
type input "3"
select select "2"
type input "3"
type input "2"
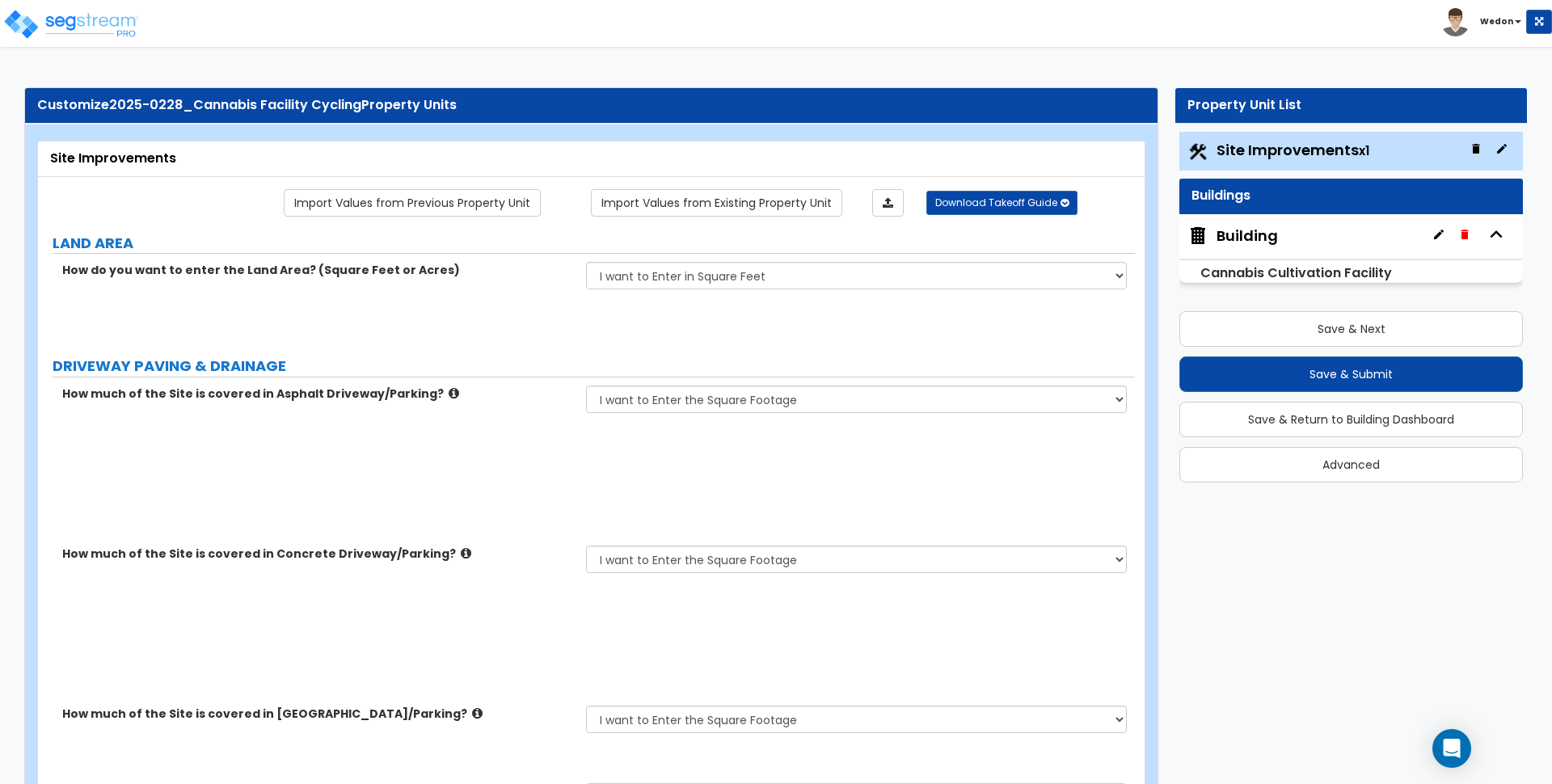
type input "500"
select select "5"
select select "1"
select select "3"
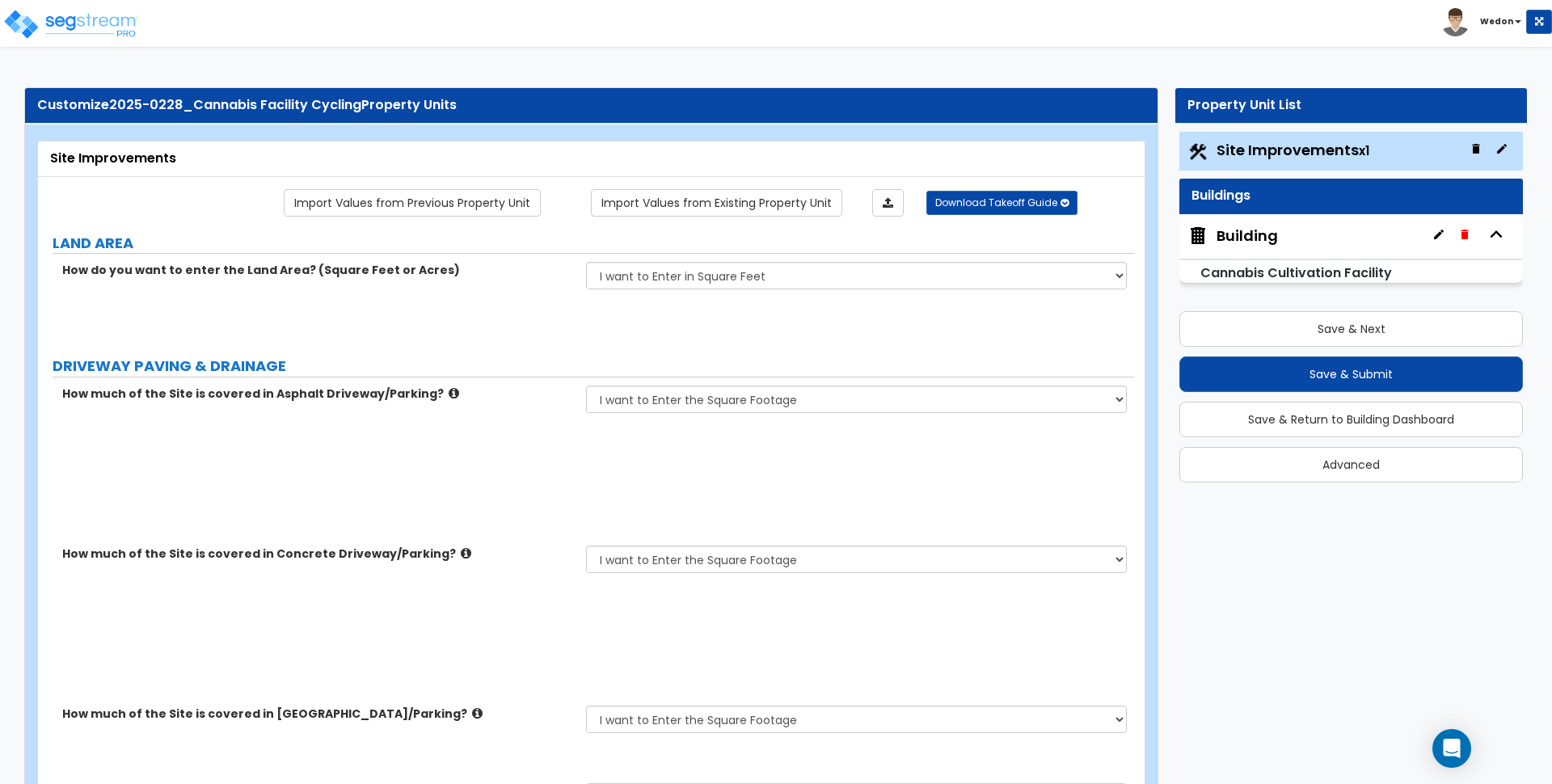
radio input "true"
select select "2"
select select "11"
type input "25"
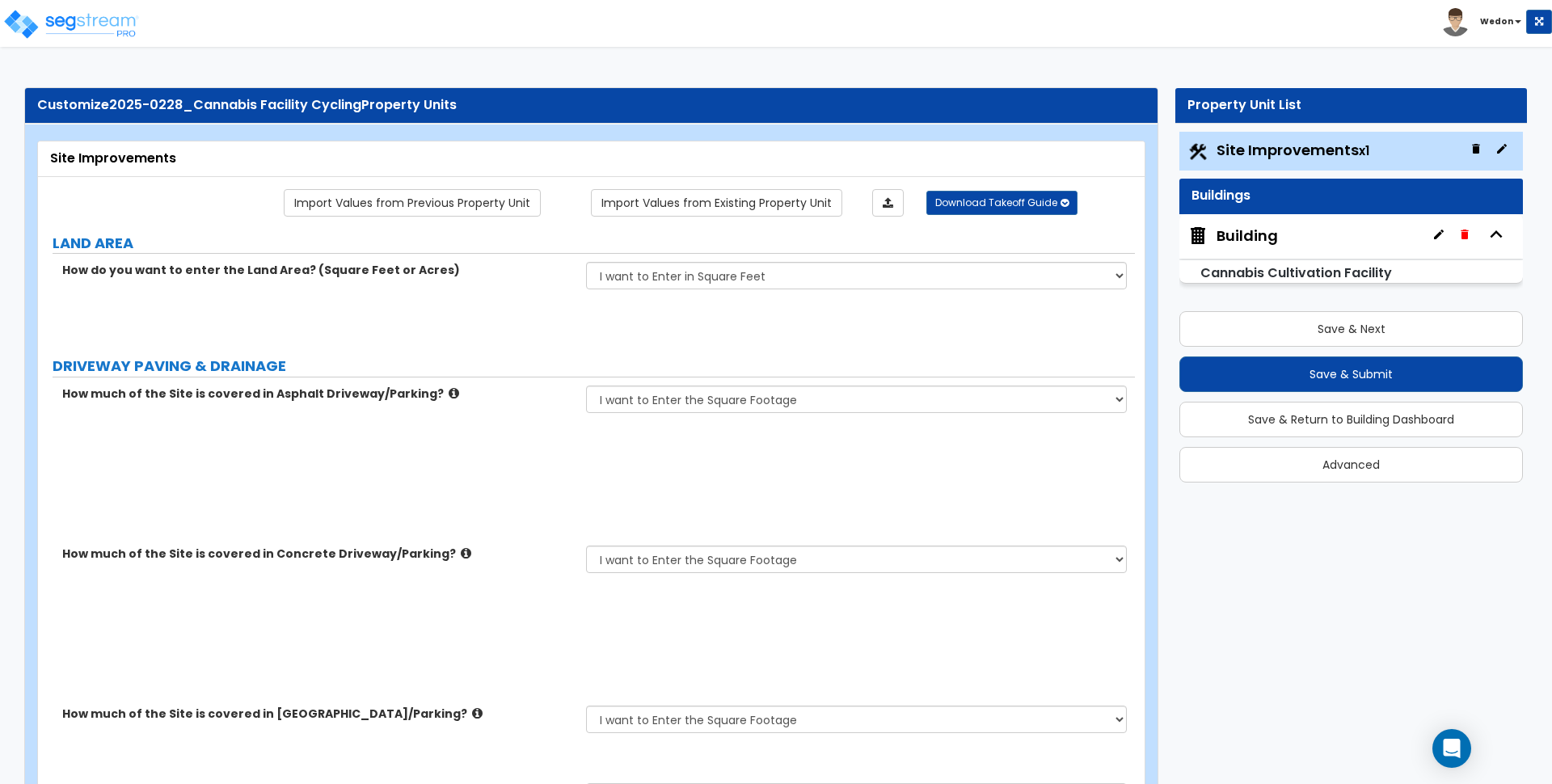
select select "12"
type input "25"
select select "13"
select select "2"
type input "1"
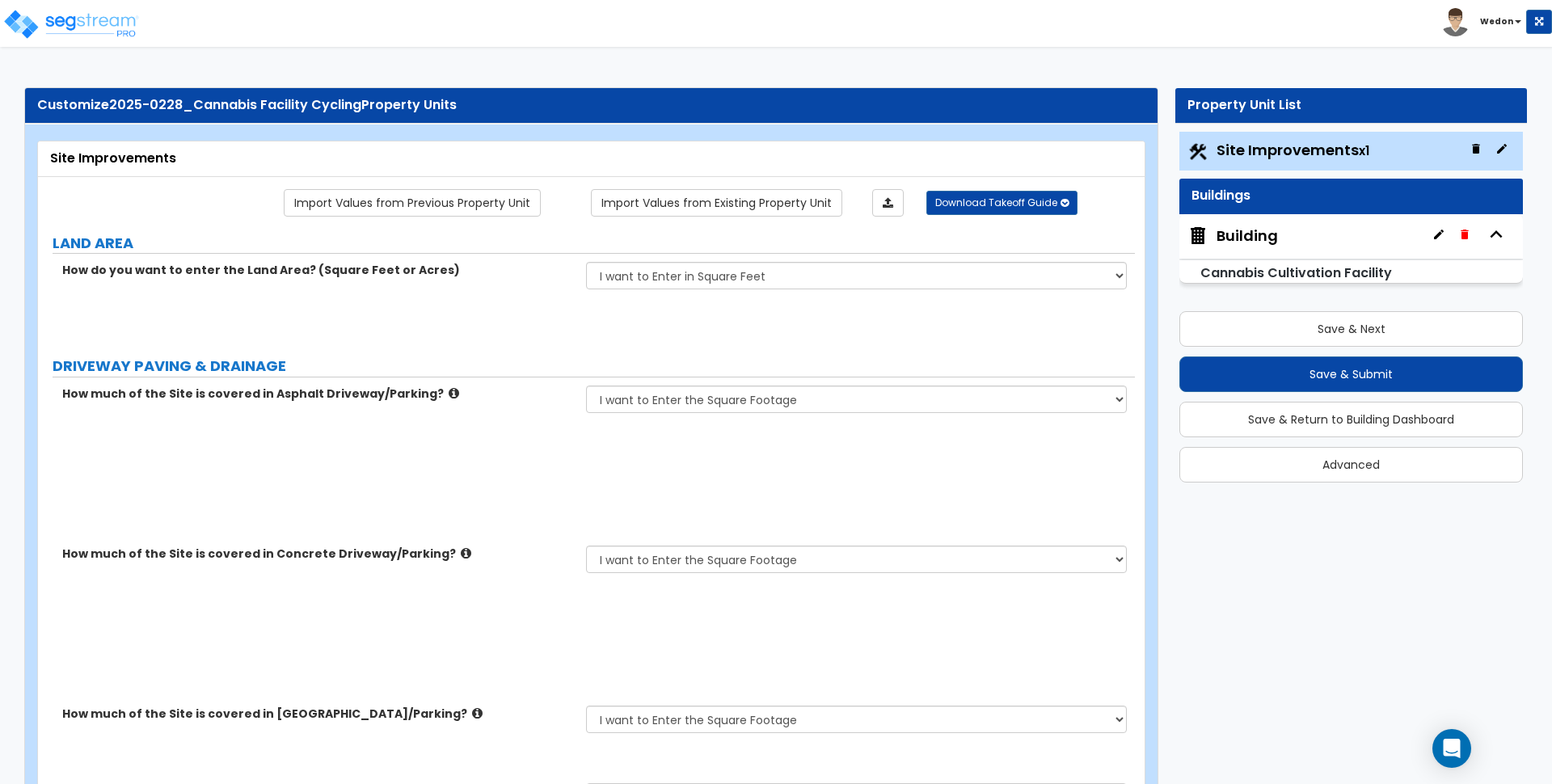
type input "1"
select select "1"
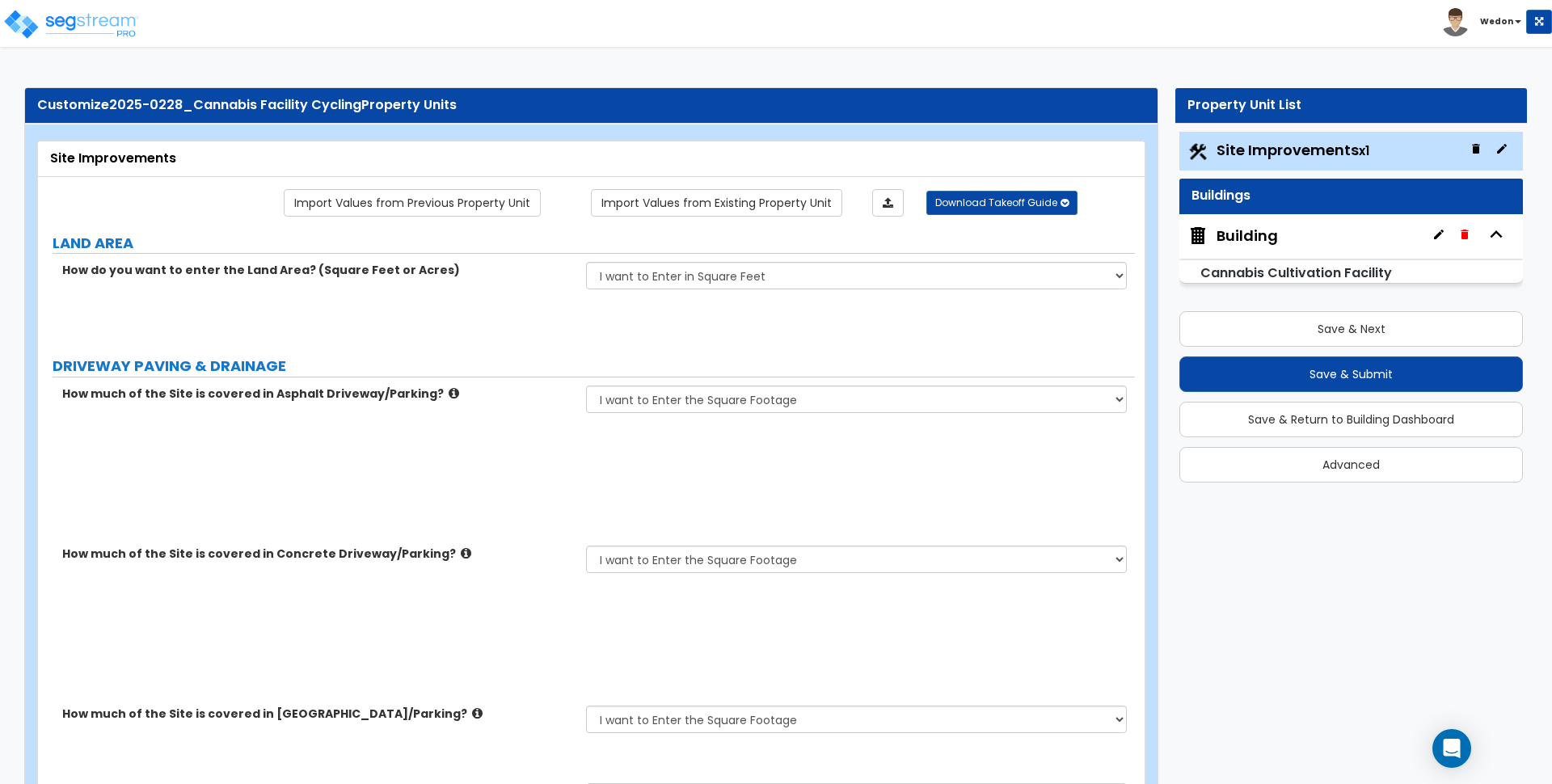
type input "25"
select select "2"
type input "2"
select select "2"
type input "2"
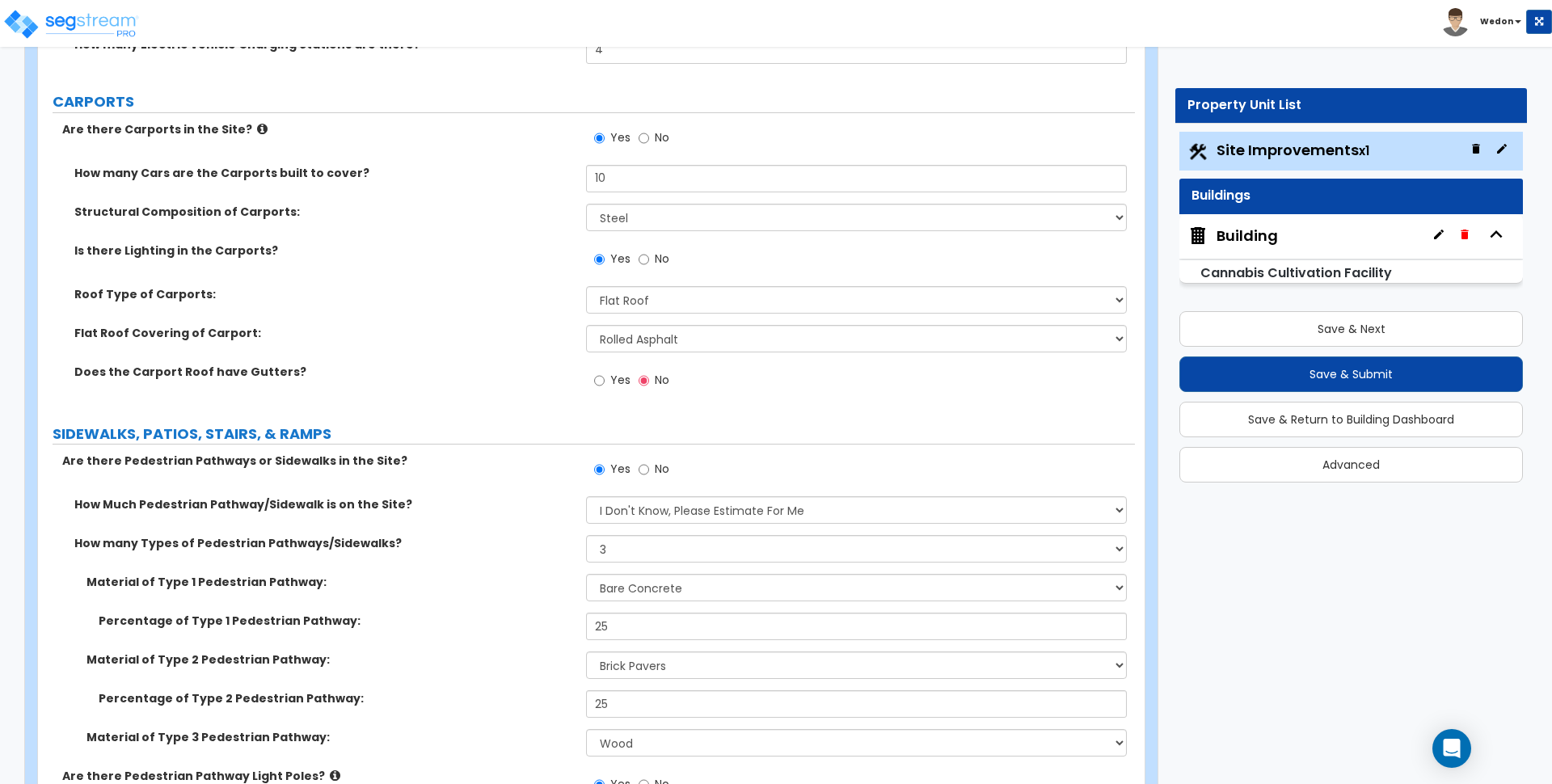
click at [625, 386] on span "Yes" at bounding box center [620, 380] width 20 height 16
click at [605, 386] on input "Yes" at bounding box center [599, 381] width 11 height 18
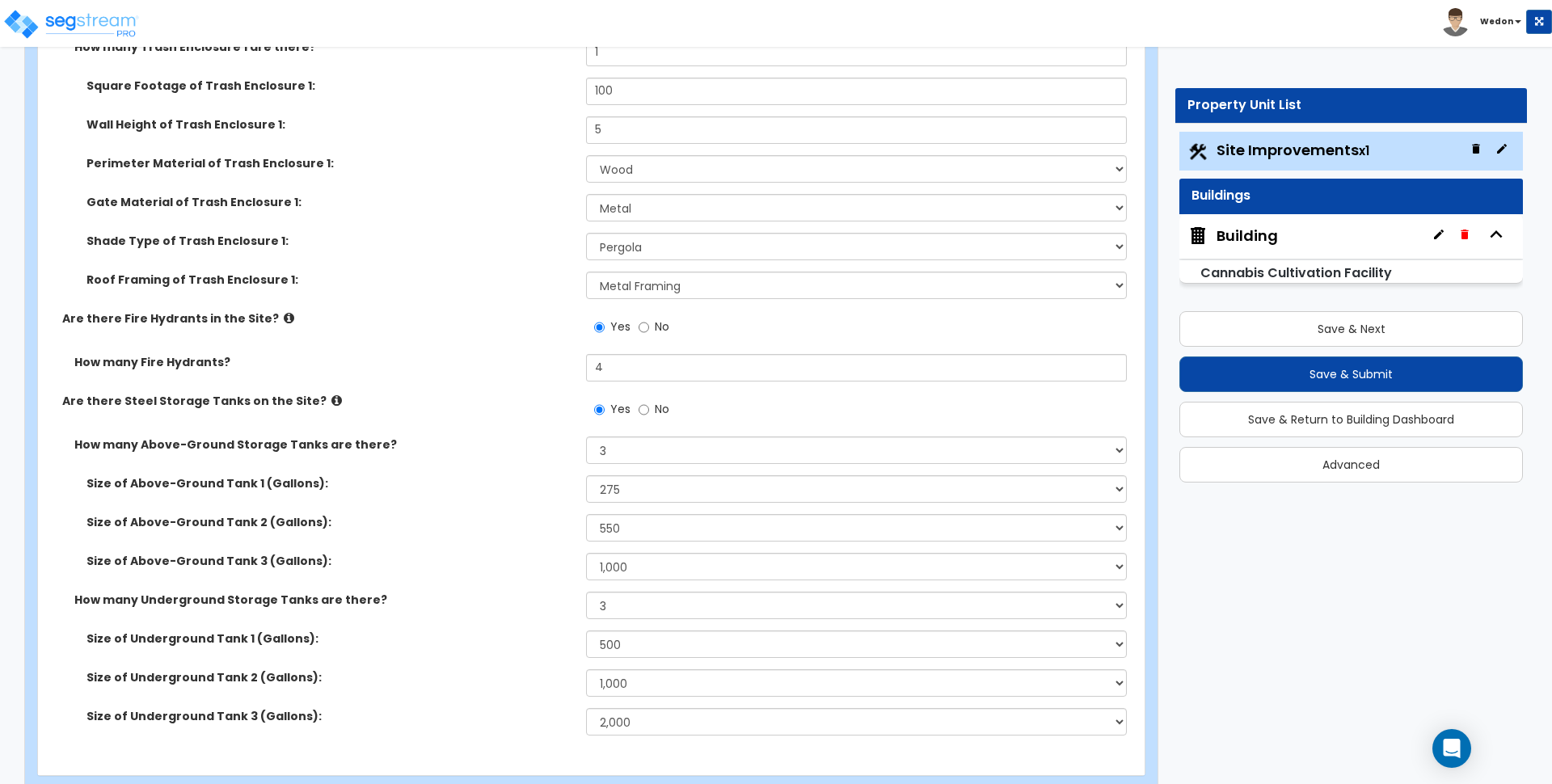
scroll to position [10597, 0]
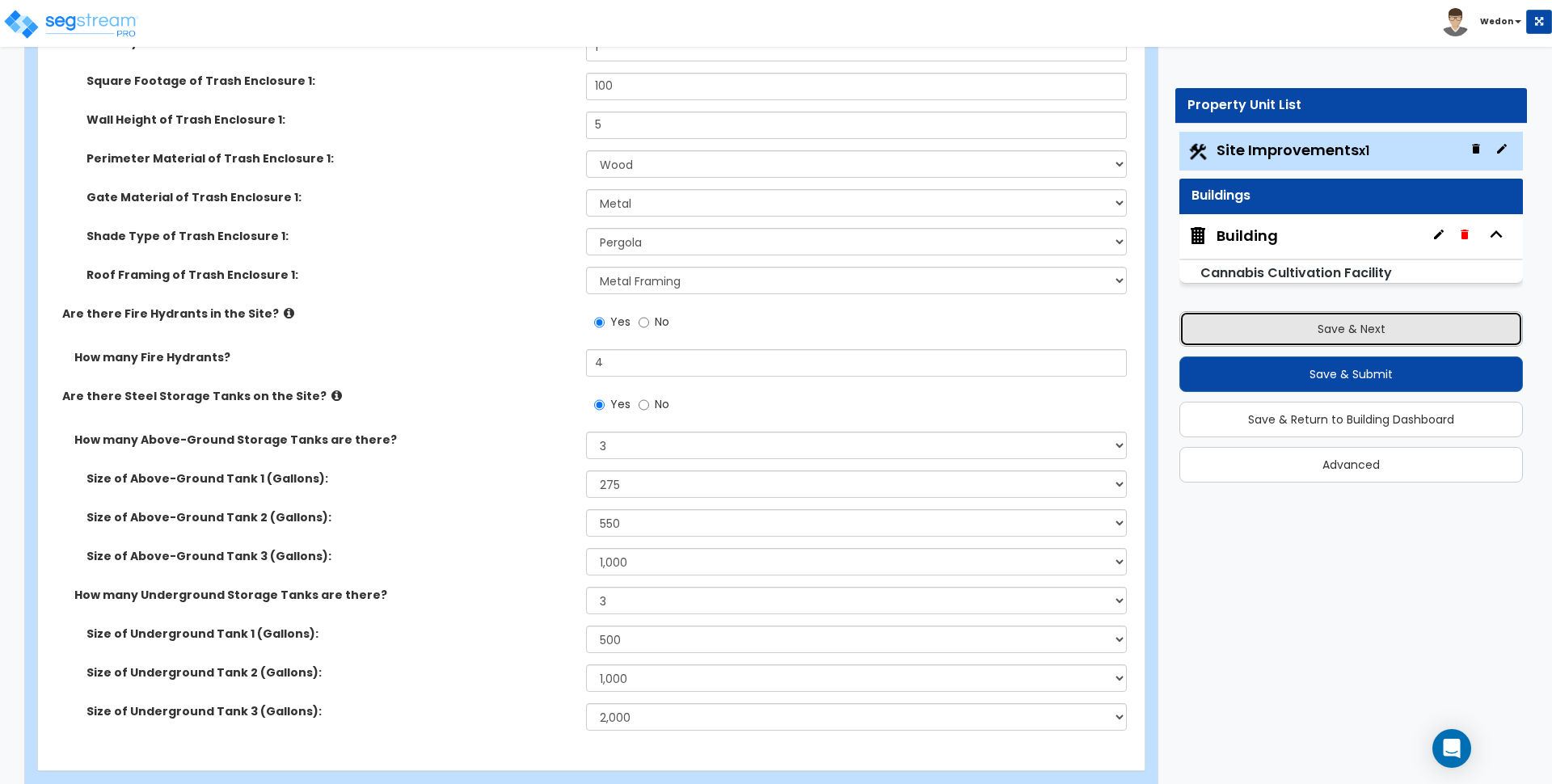
click at [1297, 330] on button "Save & Next" at bounding box center [1351, 329] width 344 height 36
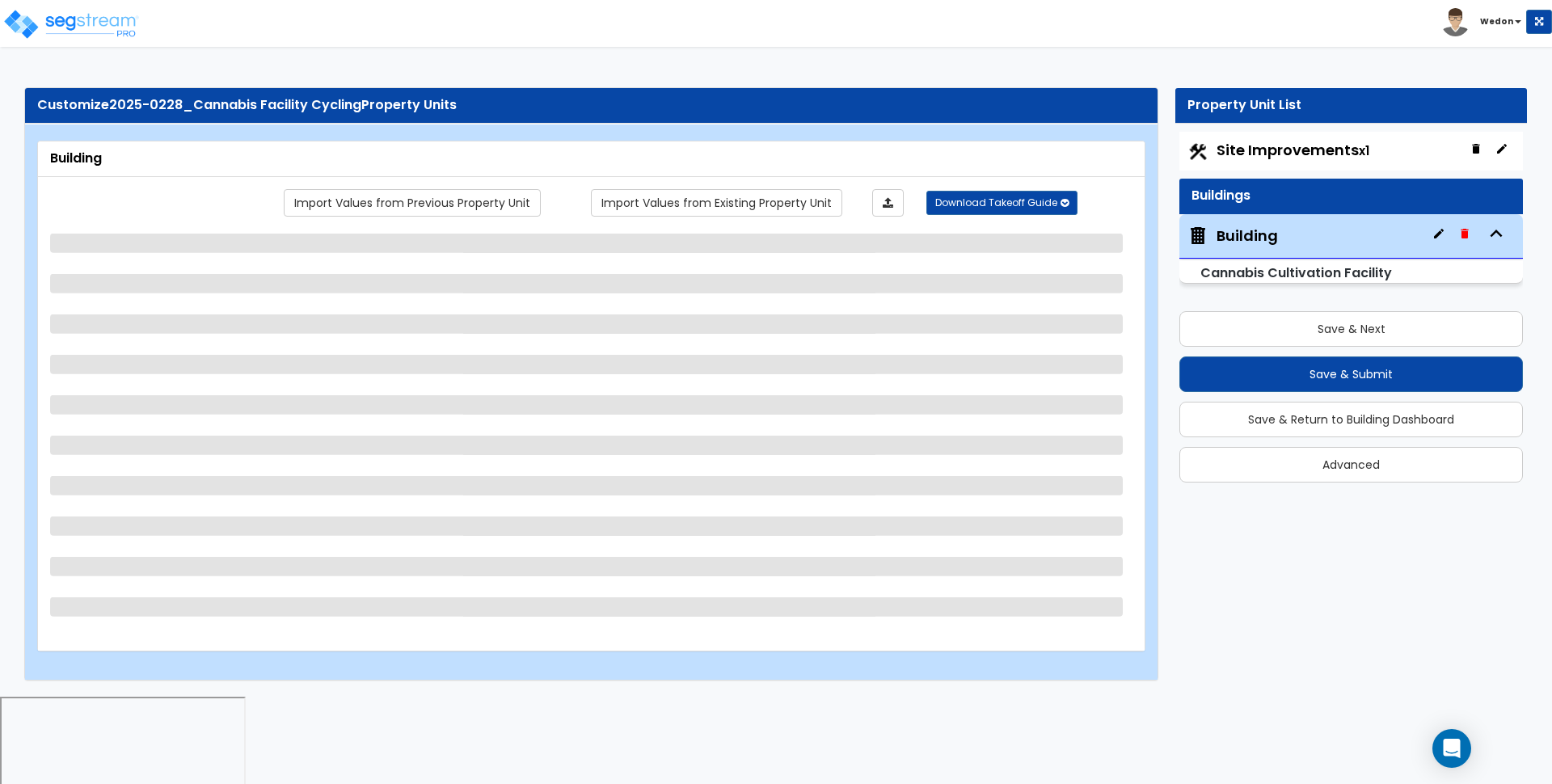
click at [264, 198] on div "Import Values from Previous Property Unit Import Values from Existing Property …" at bounding box center [638, 203] width 1013 height 28
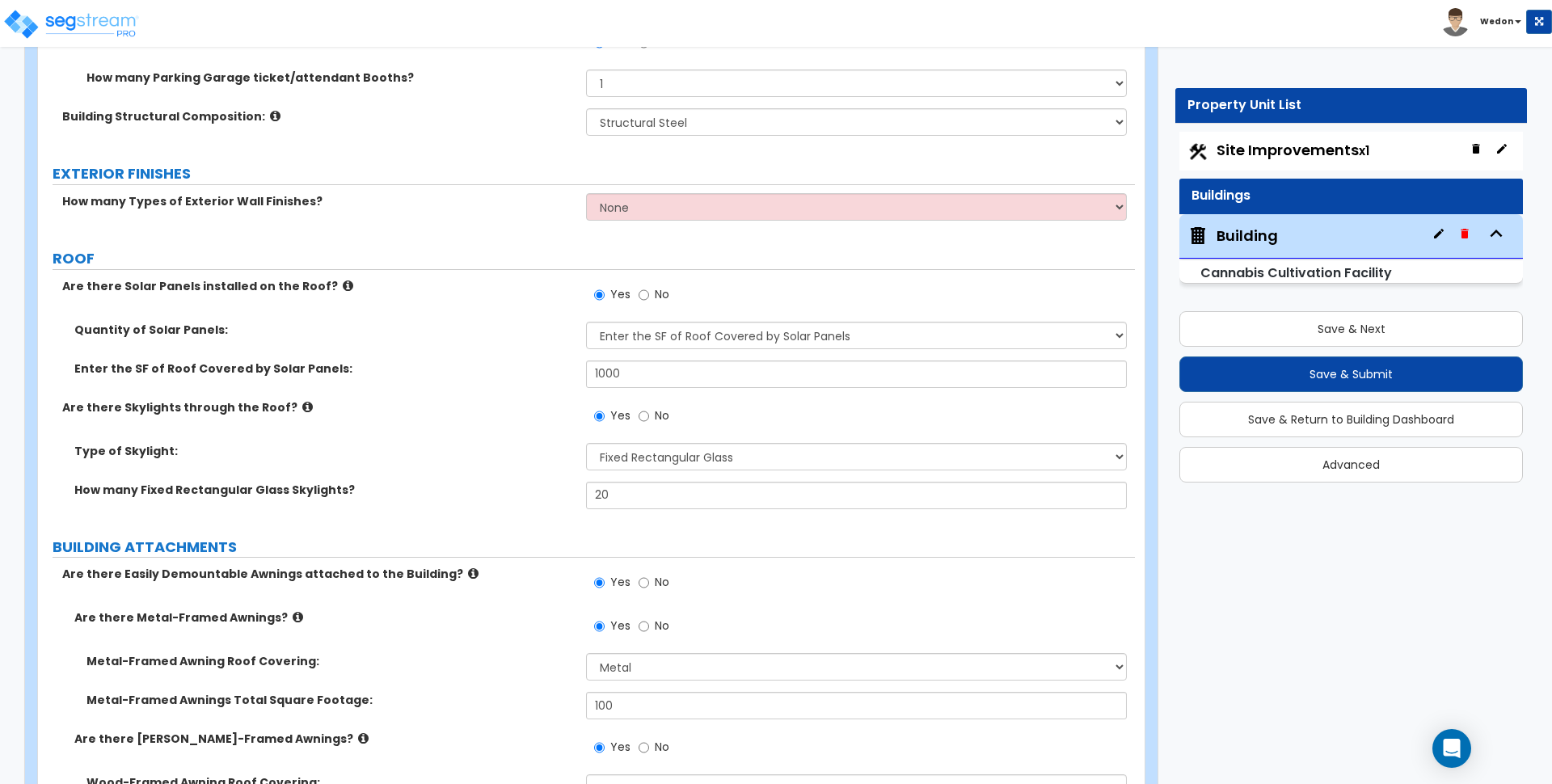
scroll to position [1010, 0]
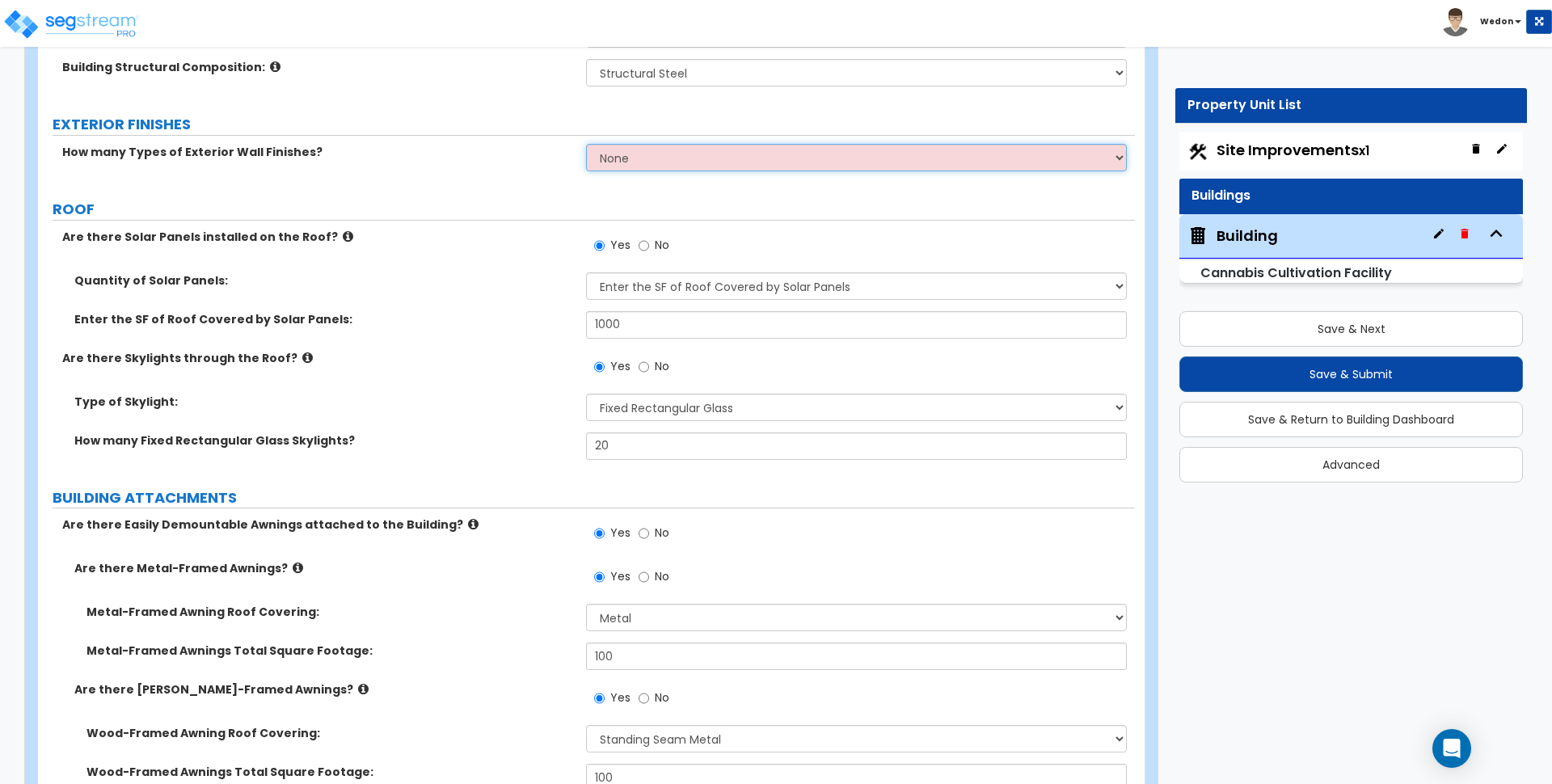
click at [680, 145] on select "None 1 2 3" at bounding box center [856, 157] width 540 height 28
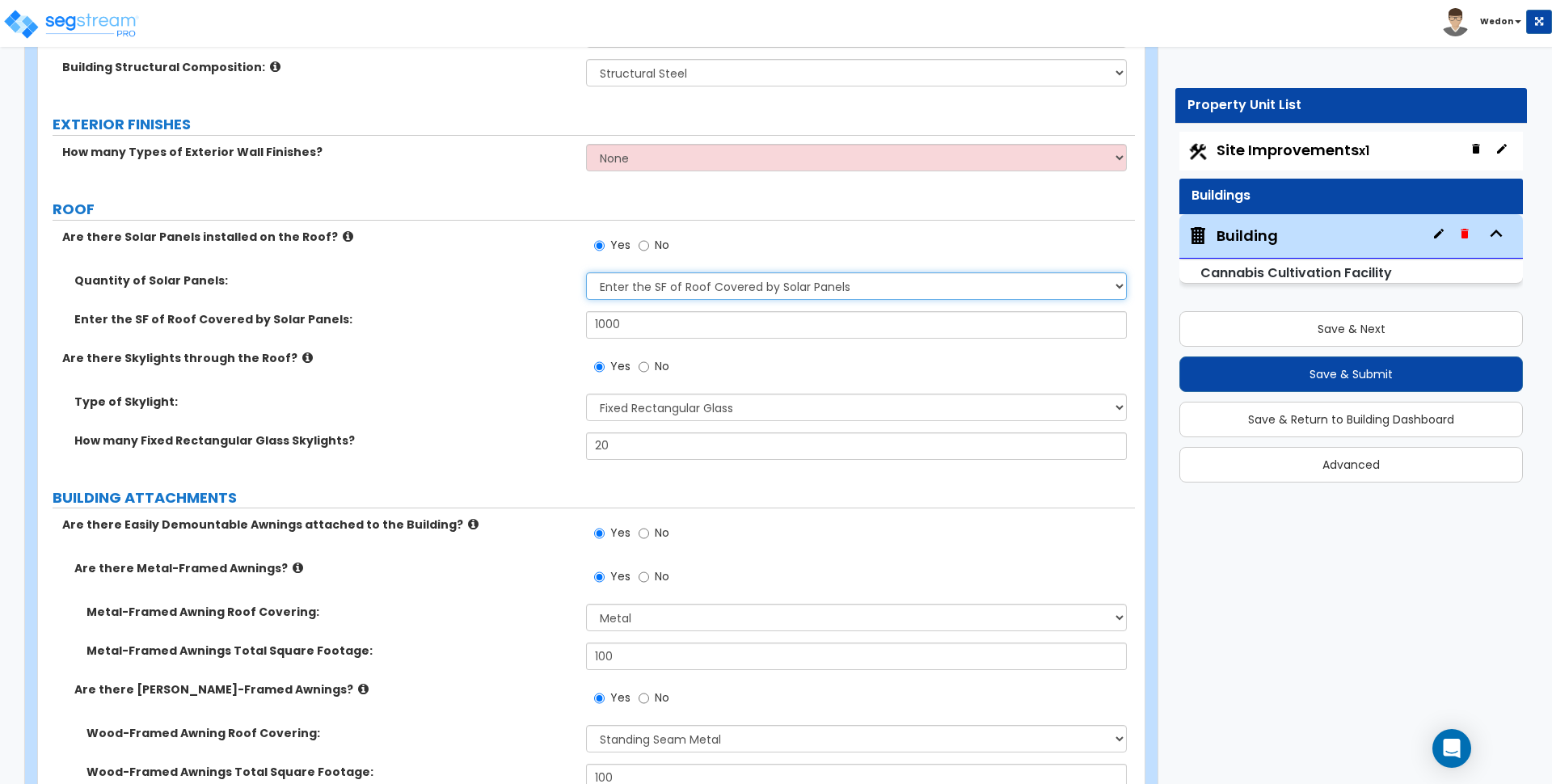
click at [716, 279] on select "Please Choose One Enter the Percentage of Roof Covered by Solar Panels Enter th…" at bounding box center [856, 286] width 540 height 28
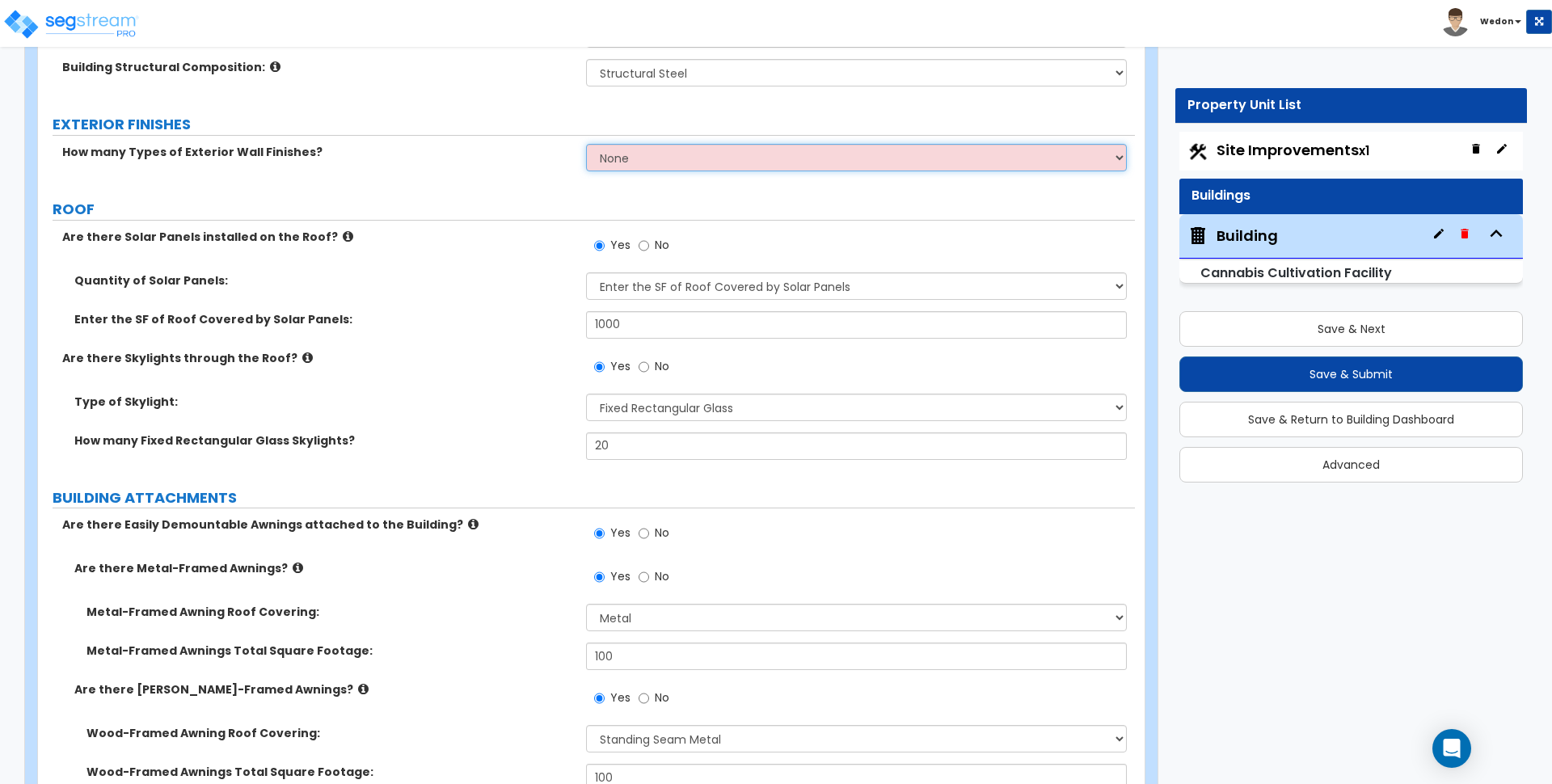
click at [663, 153] on select "None 1 2 3" at bounding box center [856, 157] width 540 height 28
click at [586, 144] on select "None 1 2 3" at bounding box center [856, 157] width 540 height 28
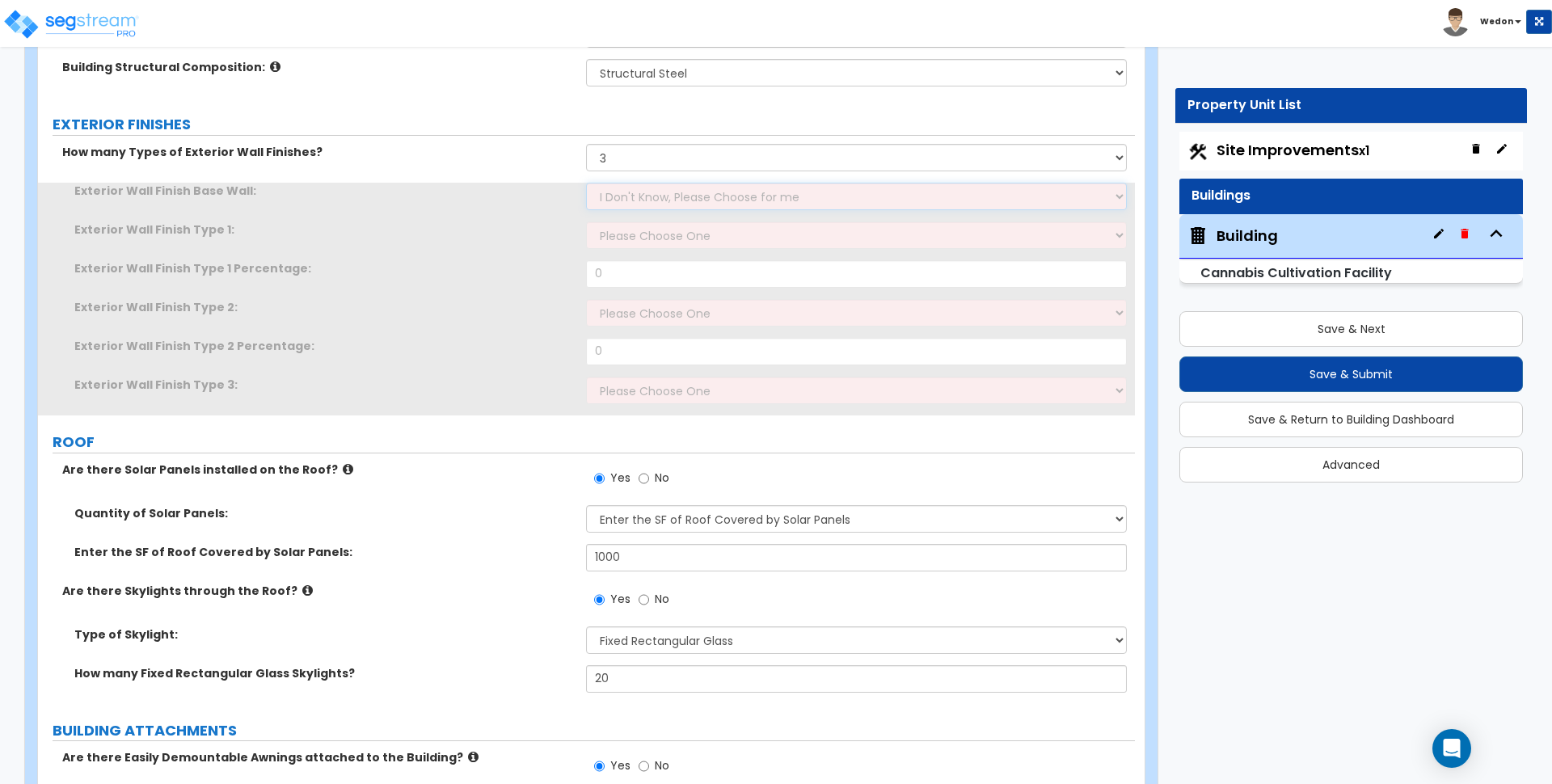
click at [681, 206] on select "I Don't Know, Please Choose for me Concrete Masonry Units (CMU) Cast-in-Place C…" at bounding box center [856, 197] width 540 height 28
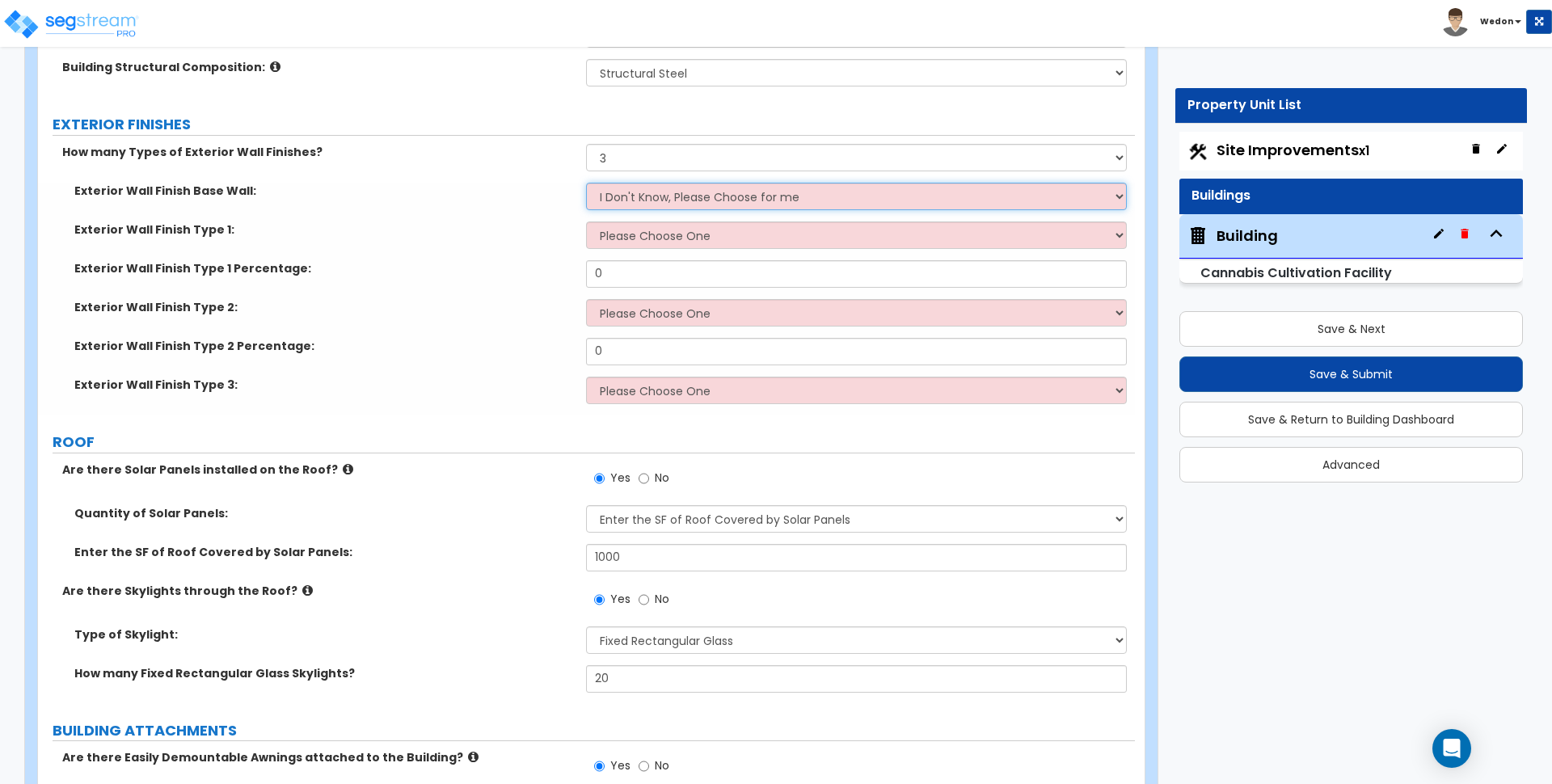
click at [707, 196] on select "I Don't Know, Please Choose for me Concrete Masonry Units (CMU) Cast-in-Place C…" at bounding box center [856, 197] width 540 height 28
click at [586, 183] on select "I Don't Know, Please Choose for me Concrete Masonry Units (CMU) Cast-in-Place C…" at bounding box center [856, 197] width 540 height 28
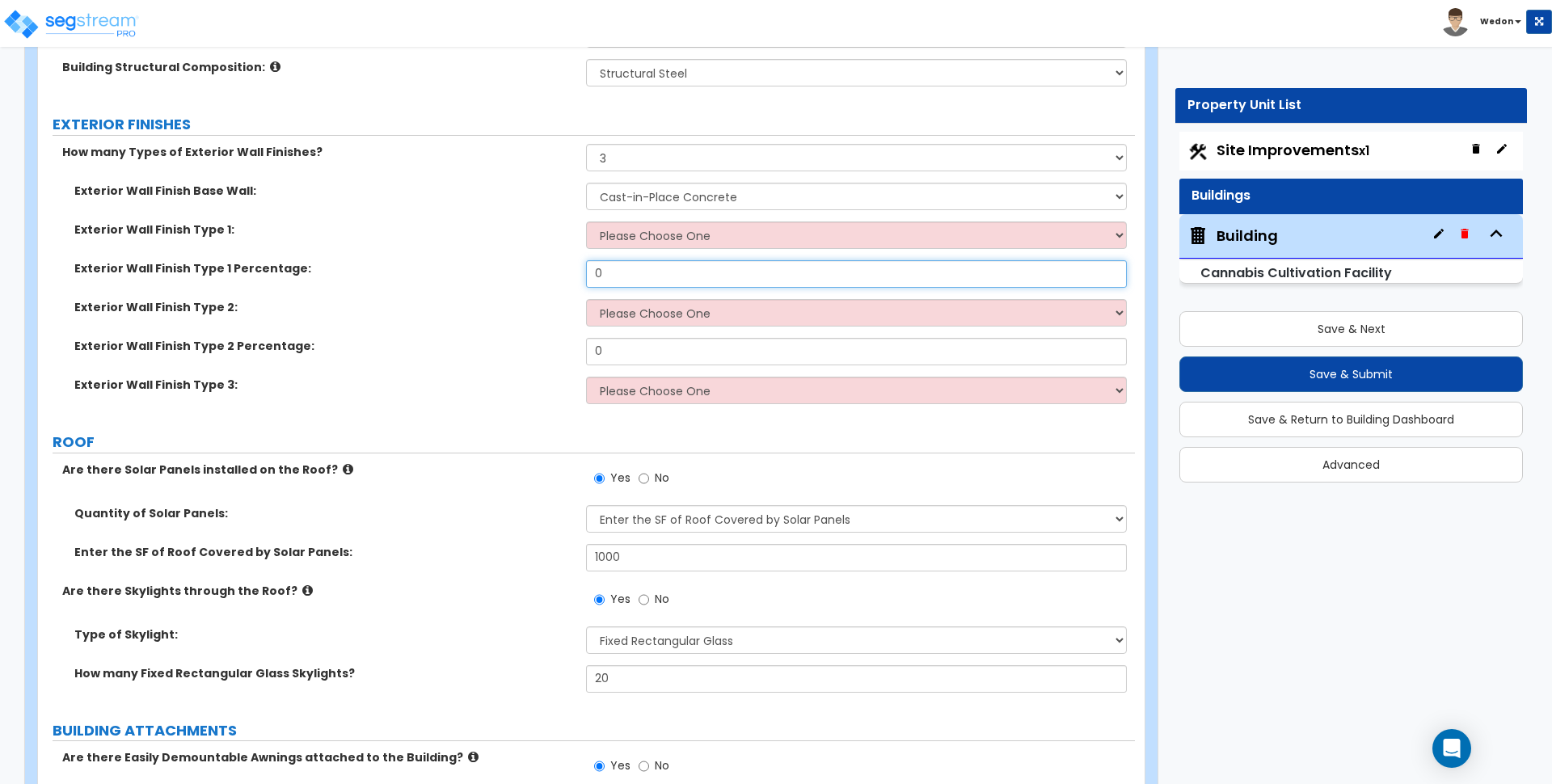
click at [635, 270] on input "0" at bounding box center [856, 274] width 540 height 28
click at [635, 246] on select "Please Choose One No Finish/Shared Wall No Wall Brick Veneer Stone Veneer Wood …" at bounding box center [856, 235] width 540 height 28
click at [586, 221] on select "Please Choose One No Finish/Shared Wall No Wall Brick Veneer Stone Veneer Wood …" at bounding box center [856, 235] width 540 height 28
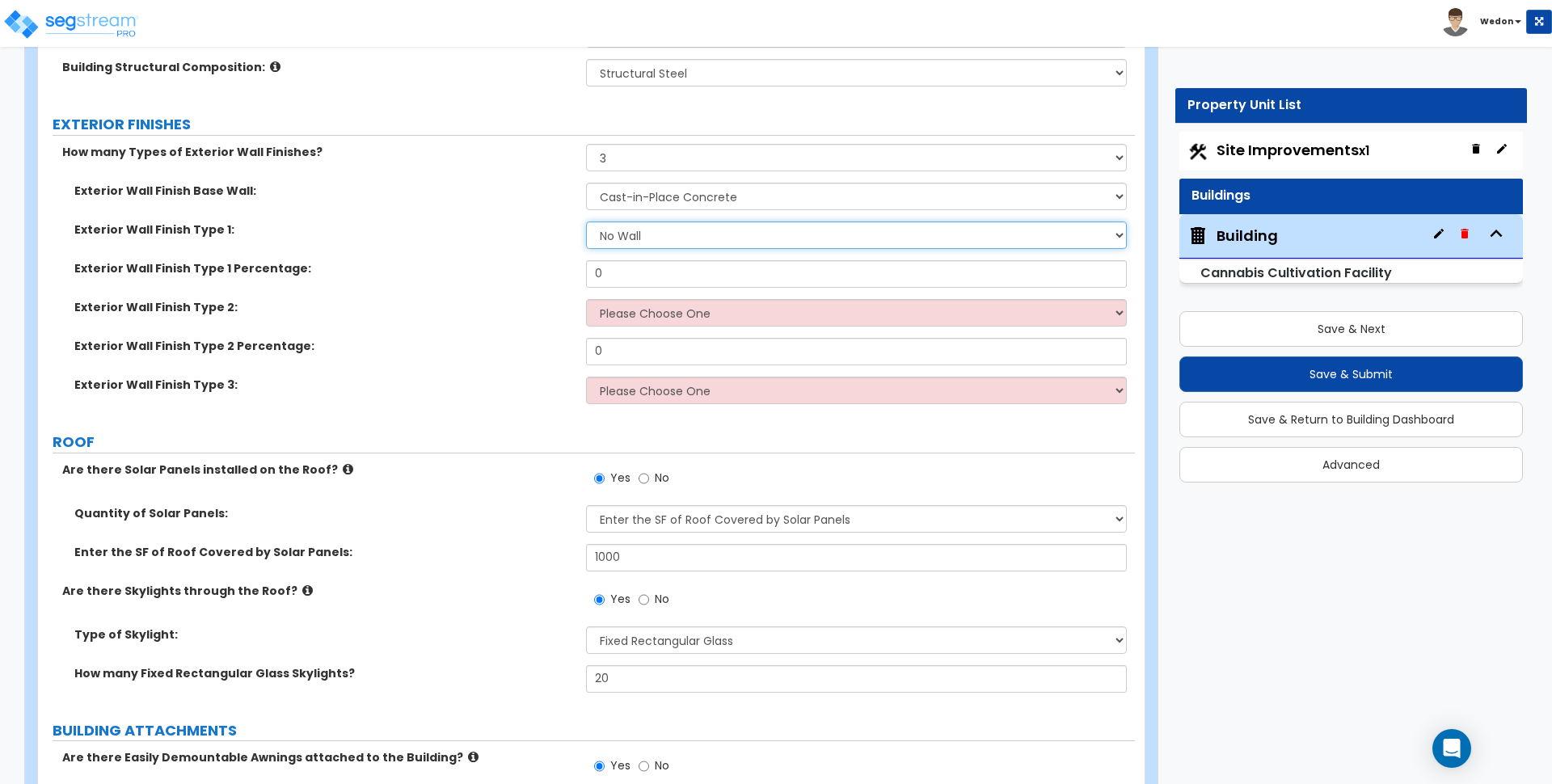
click at [661, 244] on select "Please Choose One No Finish/Shared Wall No Wall Brick Veneer Stone Veneer Wood …" at bounding box center [856, 235] width 540 height 28
click at [586, 221] on select "Please Choose One No Finish/Shared Wall No Wall Brick Veneer Stone Veneer Wood …" at bounding box center [856, 235] width 540 height 28
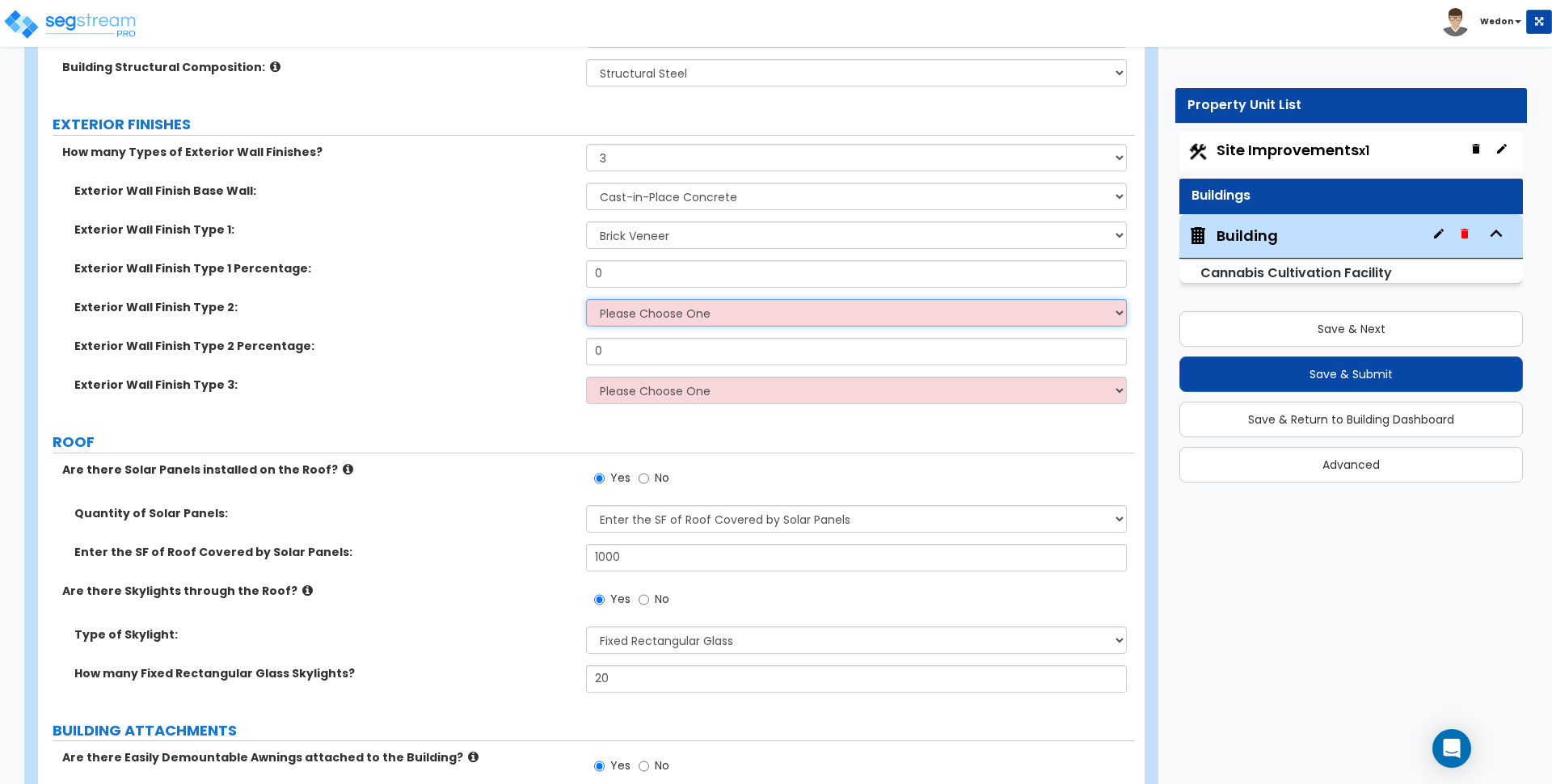
drag, startPoint x: 685, startPoint y: 314, endPoint x: 682, endPoint y: 324, distance: 10.4
click at [685, 314] on select "Please Choose One No Finish/Shared Wall No Wall Brick Veneer Stone Veneer Wood …" at bounding box center [856, 313] width 540 height 28
click at [586, 299] on select "Please Choose One No Finish/Shared Wall No Wall Brick Veneer Stone Veneer Wood …" at bounding box center [856, 313] width 540 height 28
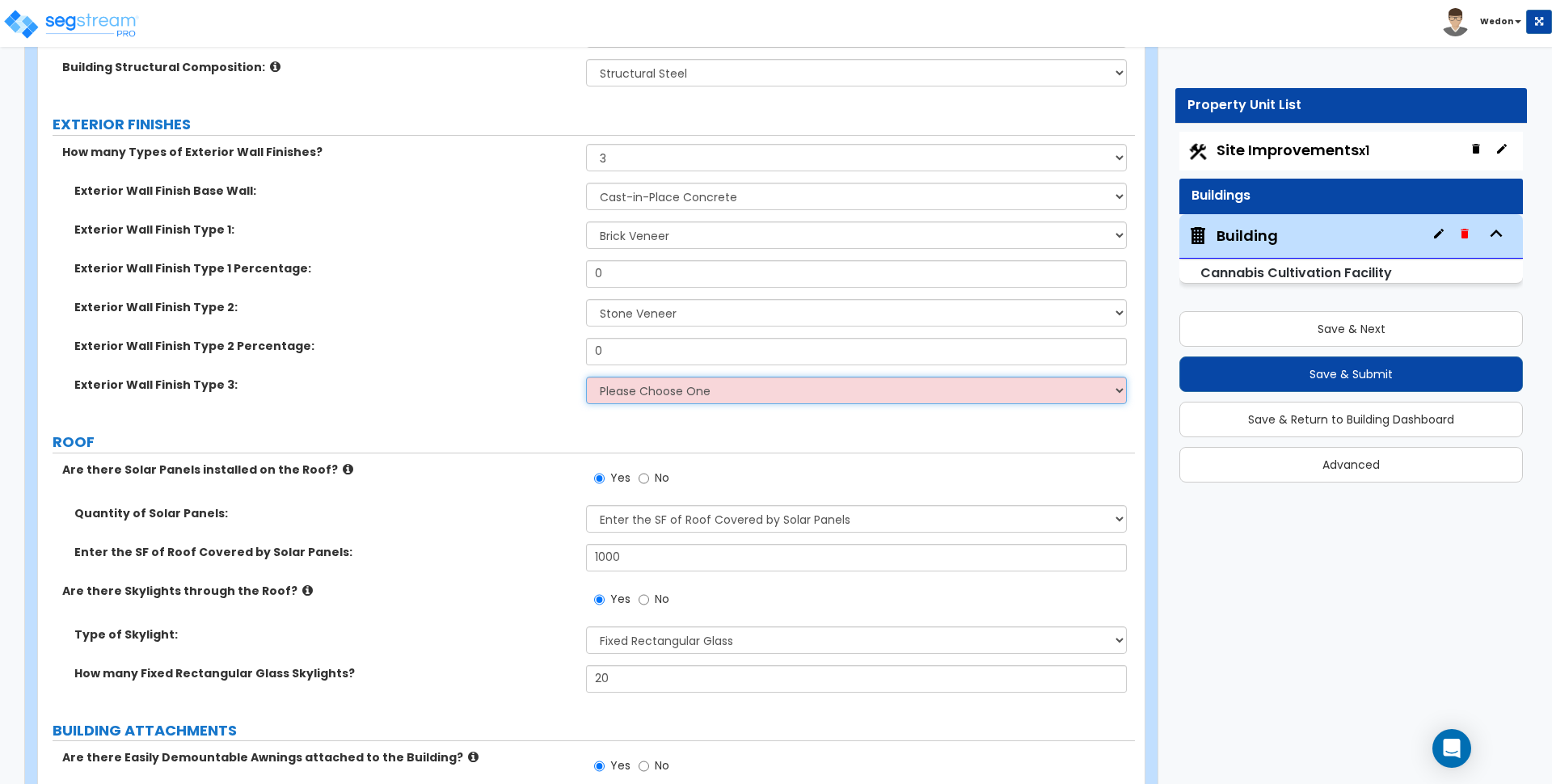
click at [686, 379] on select "Please Choose One No Finish/Shared Wall No Wall Brick Veneer Stone Veneer Wood …" at bounding box center [856, 391] width 540 height 28
click at [586, 377] on select "Please Choose One No Finish/Shared Wall No Wall Brick Veneer Stone Veneer Wood …" at bounding box center [856, 391] width 540 height 28
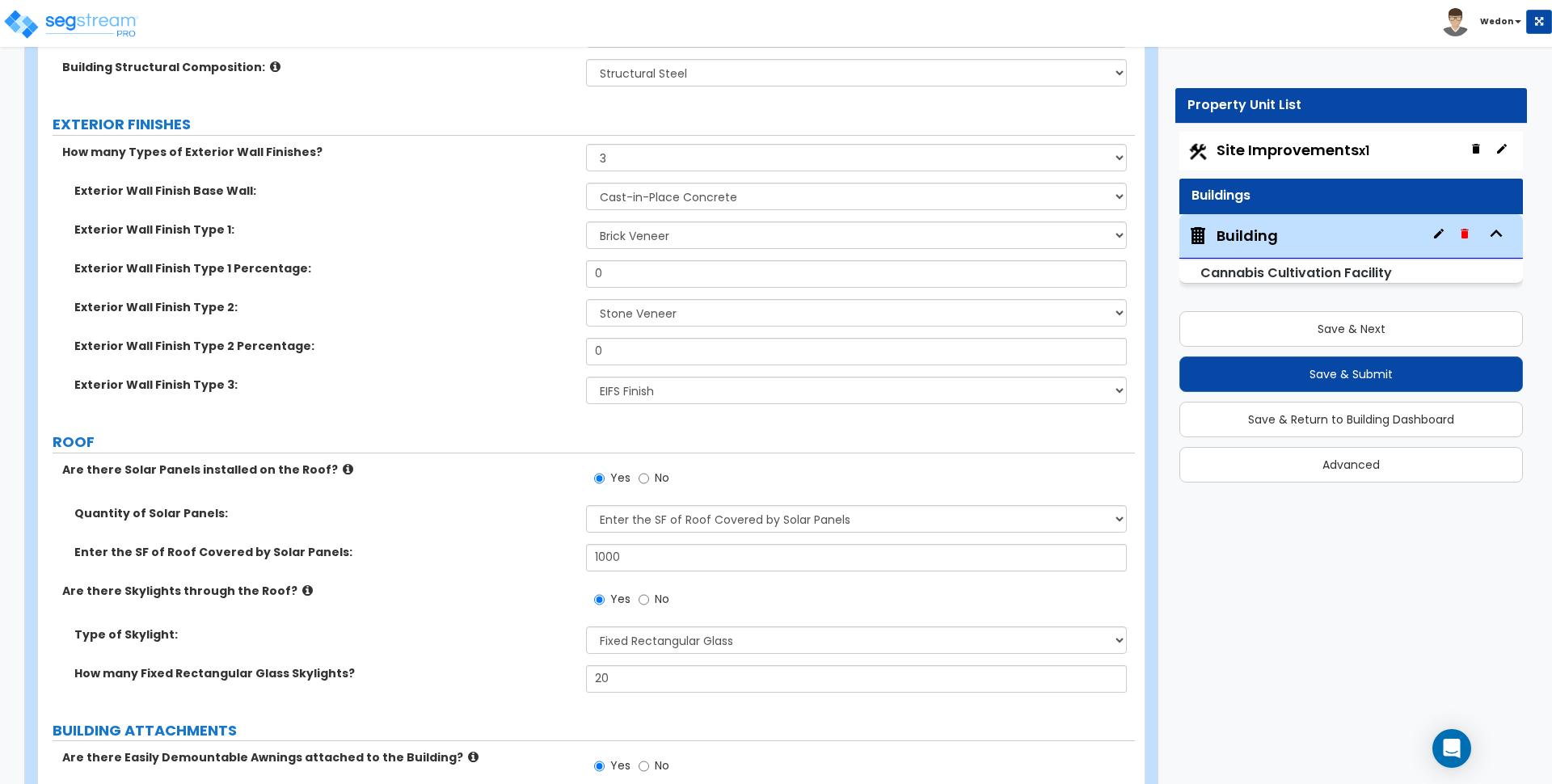
click at [652, 288] on div "Exterior Wall Finish Type 1 Percentage: 0" at bounding box center [587, 280] width 1097 height 39
click at [652, 281] on input "0" at bounding box center [856, 274] width 540 height 28
click at [652, 278] on input "0" at bounding box center [856, 274] width 540 height 28
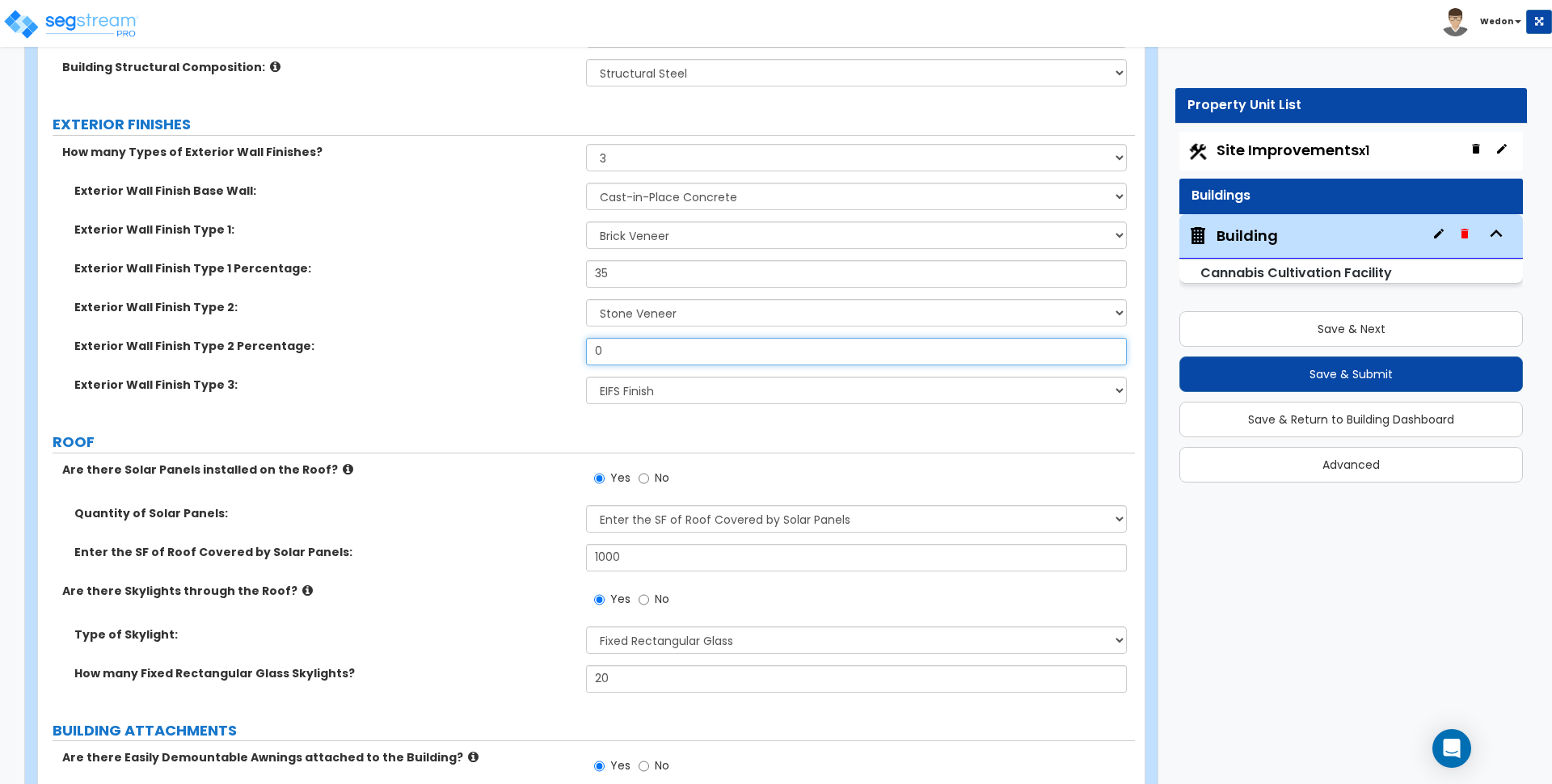
click at [662, 360] on input "0" at bounding box center [856, 352] width 540 height 28
click at [460, 375] on div "Exterior Wall Finish Base Wall: I Don't Know, Please Choose for me Concrete Mas…" at bounding box center [586, 299] width 1073 height 233
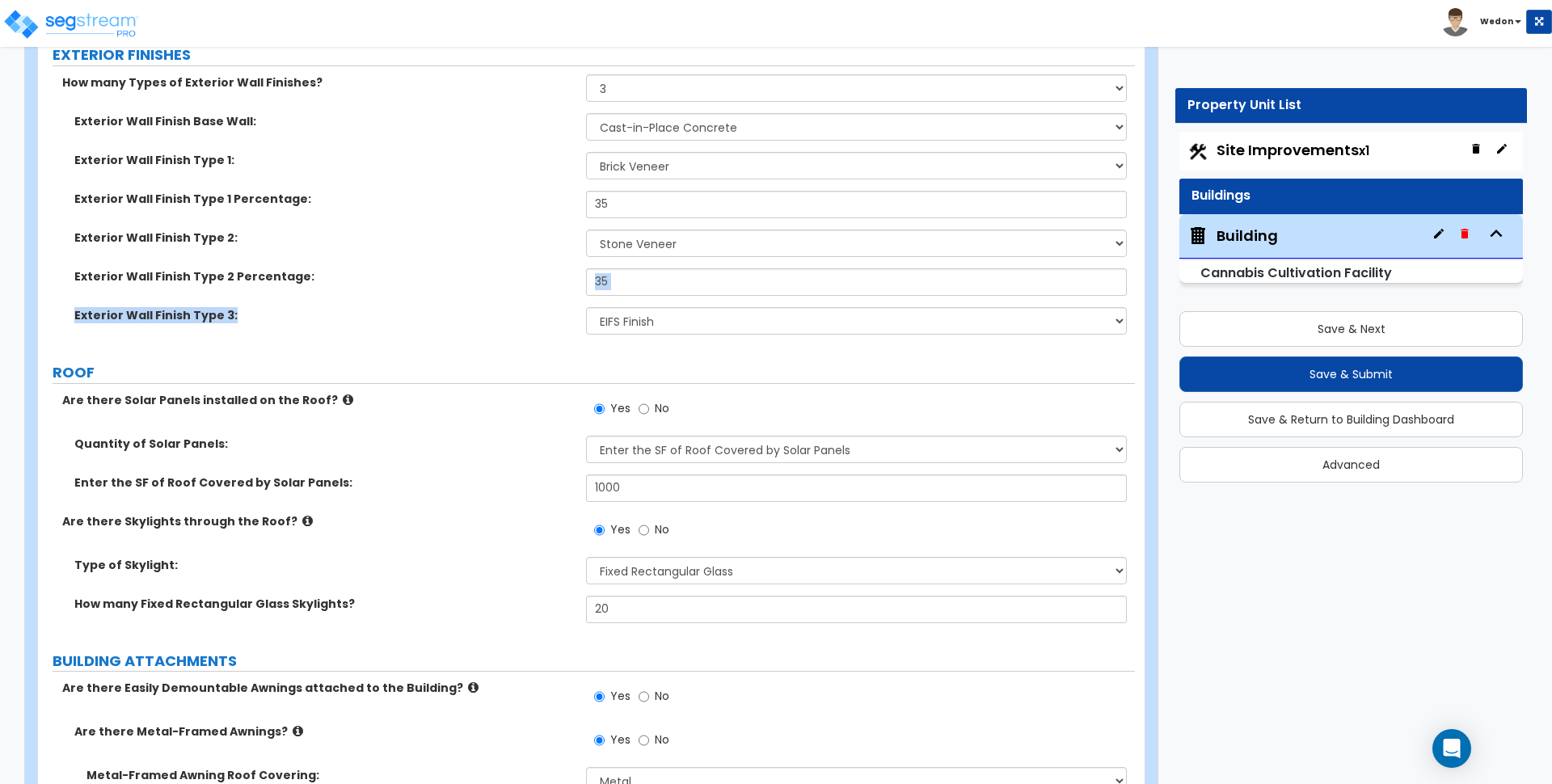
scroll to position [1212, 0]
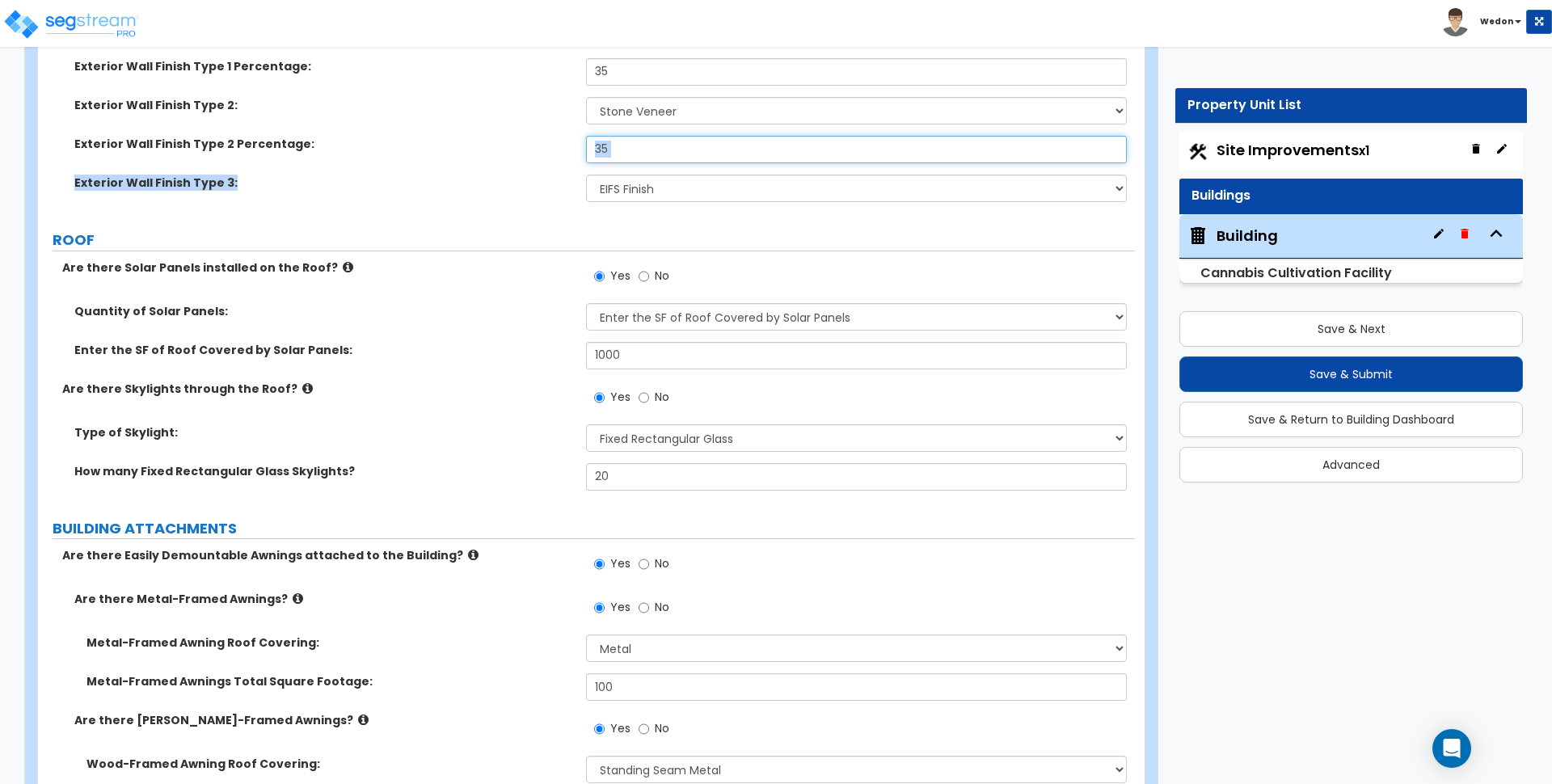
click at [646, 157] on input "35" at bounding box center [856, 149] width 540 height 28
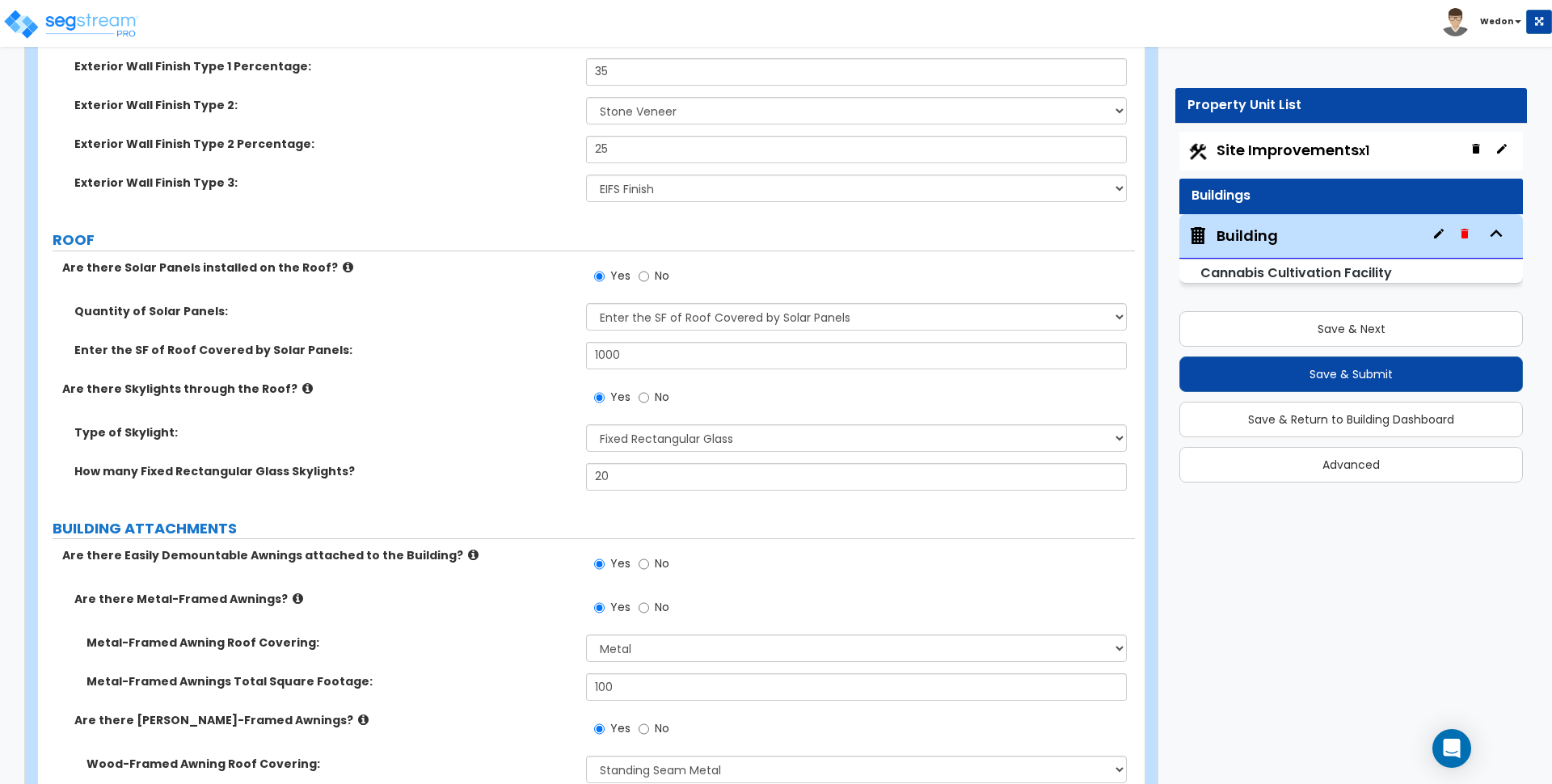
click at [496, 198] on div "Exterior Wall Finish Type 3: Please Choose One No Finish/Shared Wall No Wall Br…" at bounding box center [587, 194] width 1097 height 39
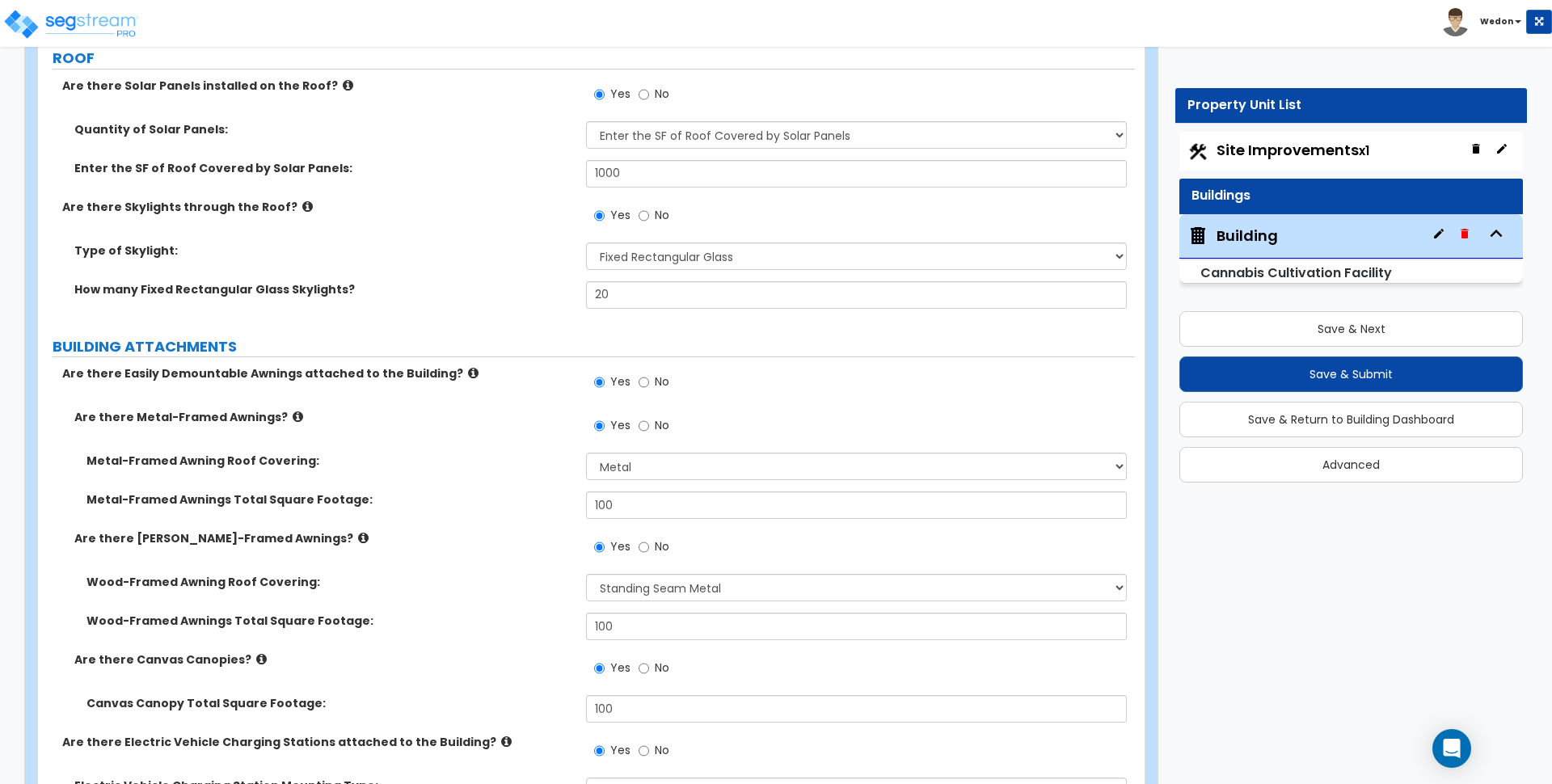
scroll to position [1415, 0]
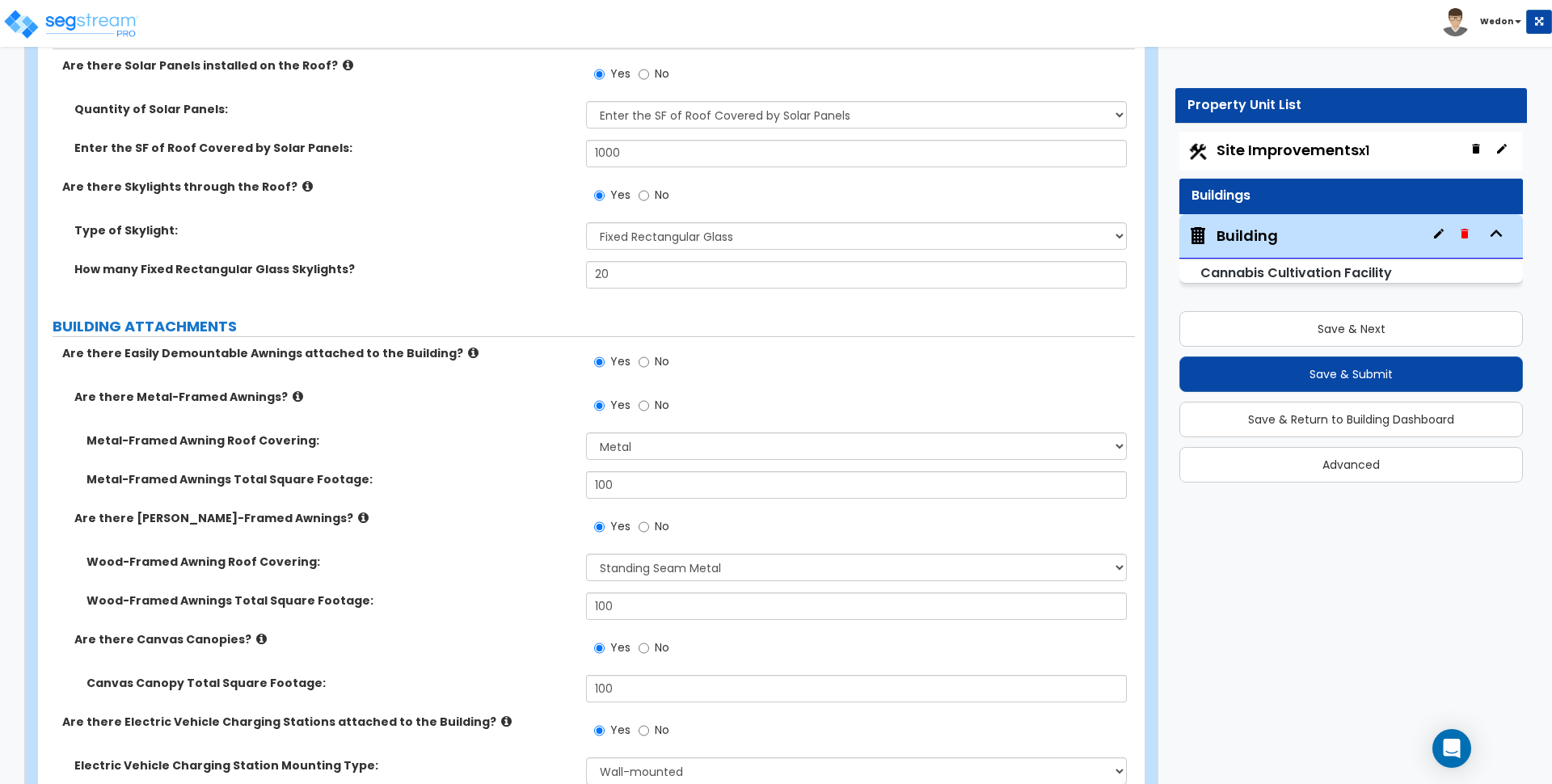
click at [508, 355] on label "Are there Easily Demountable Awnings attached to the Building?" at bounding box center [317, 353] width 512 height 16
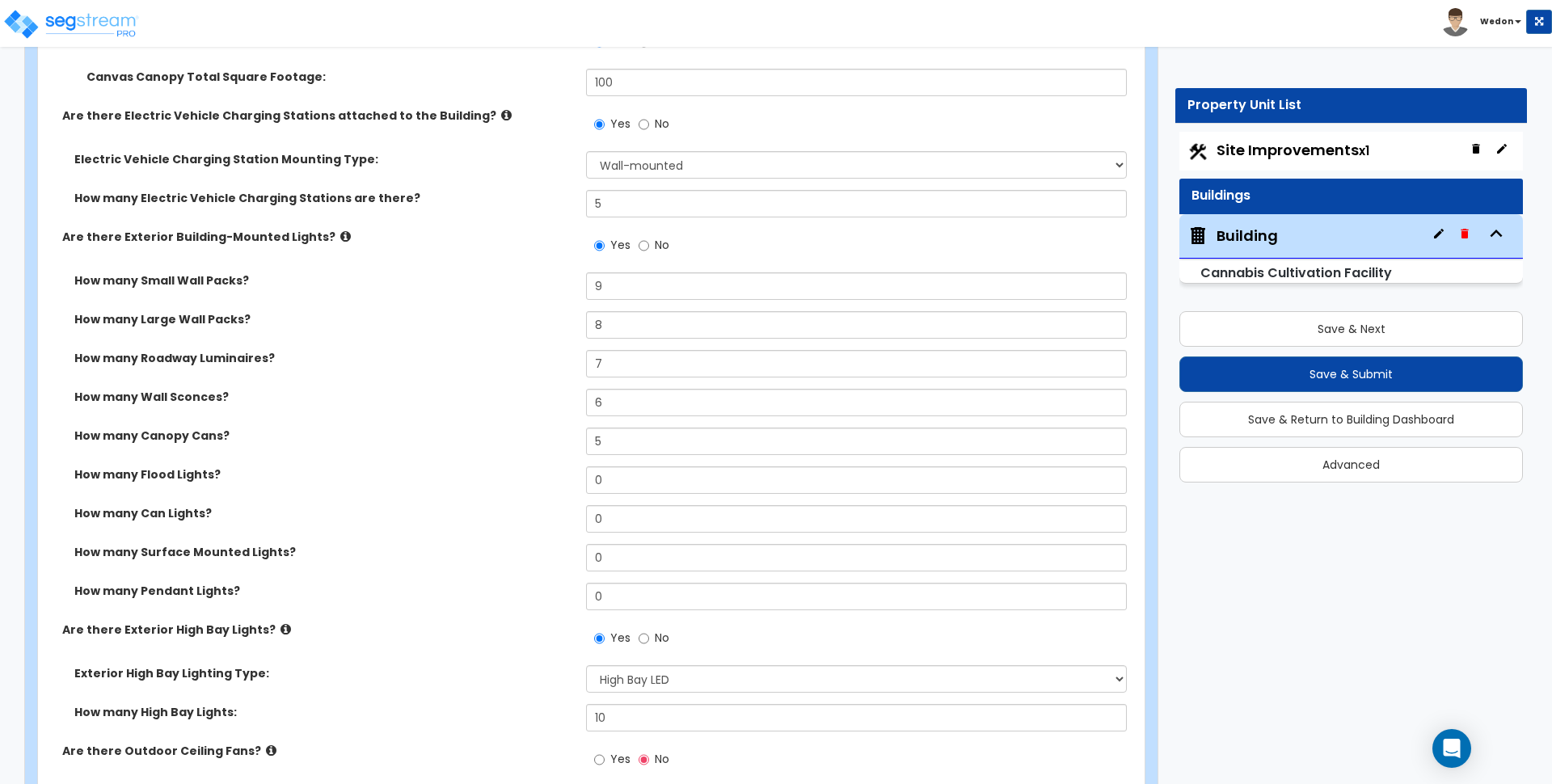
scroll to position [2122, 0]
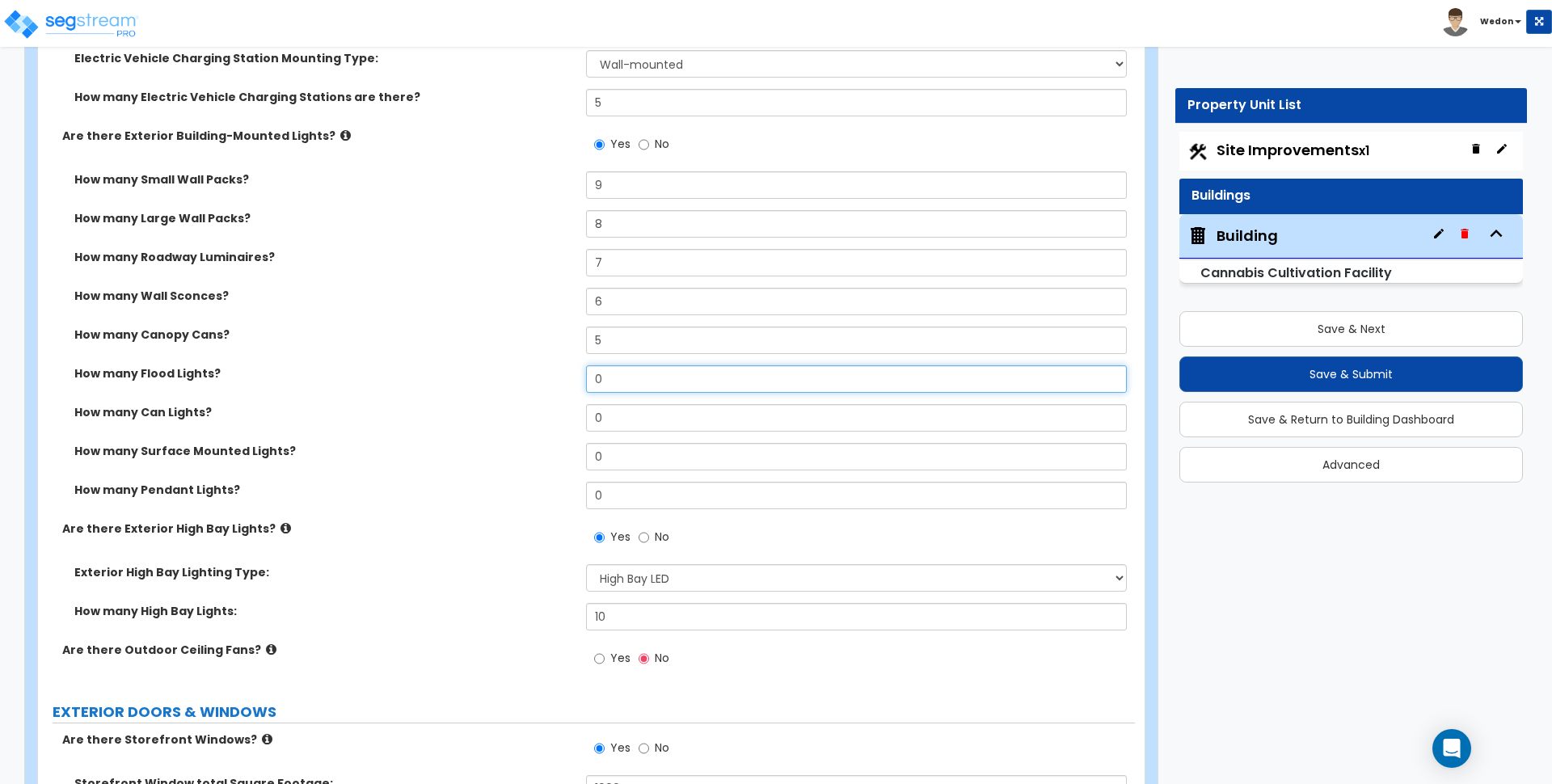
click at [647, 379] on input "0" at bounding box center [856, 379] width 540 height 28
click at [647, 378] on input "0" at bounding box center [856, 379] width 540 height 28
click at [646, 415] on input "0" at bounding box center [856, 418] width 540 height 28
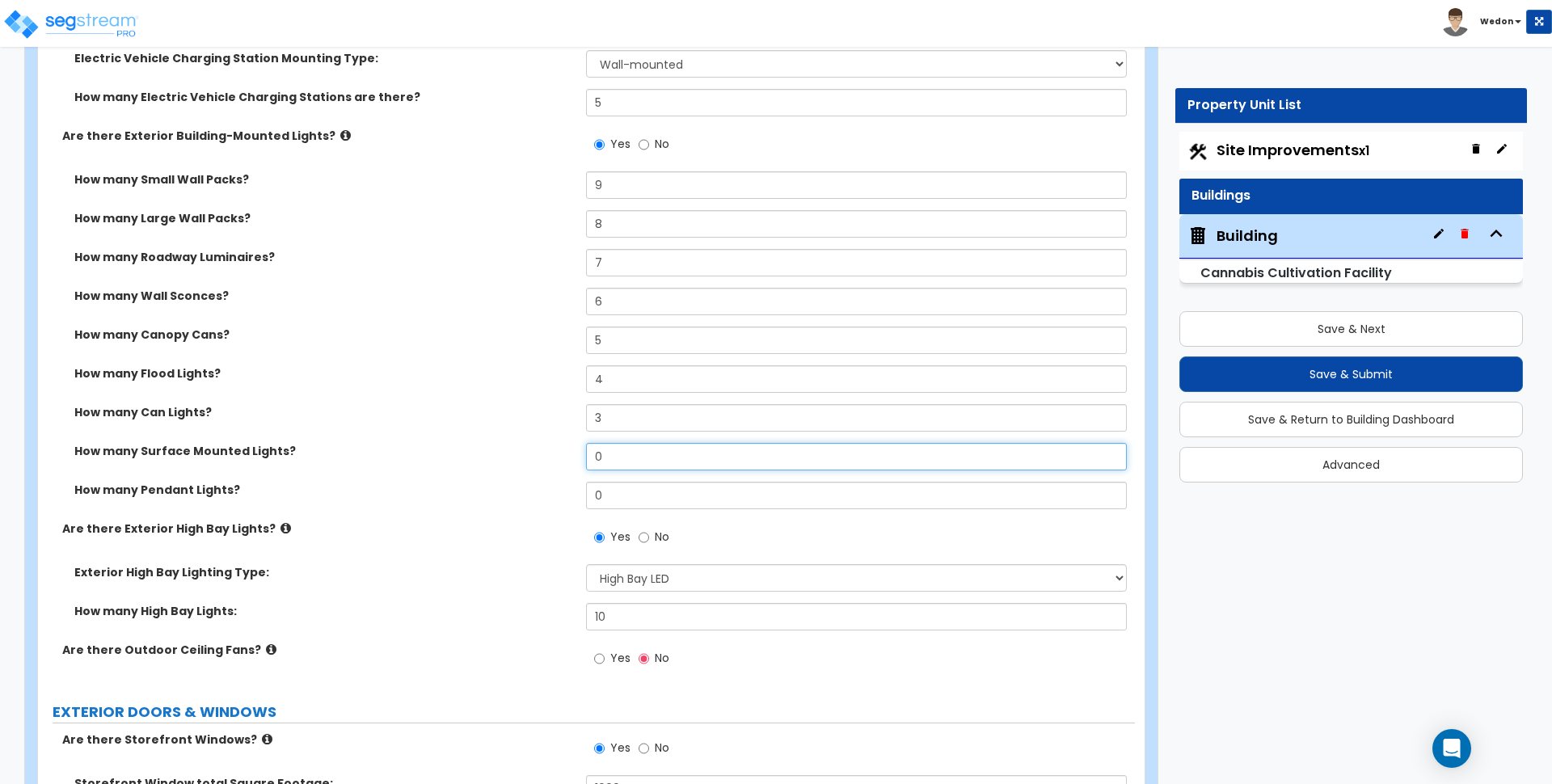
click at [650, 458] on input "0" at bounding box center [856, 457] width 540 height 28
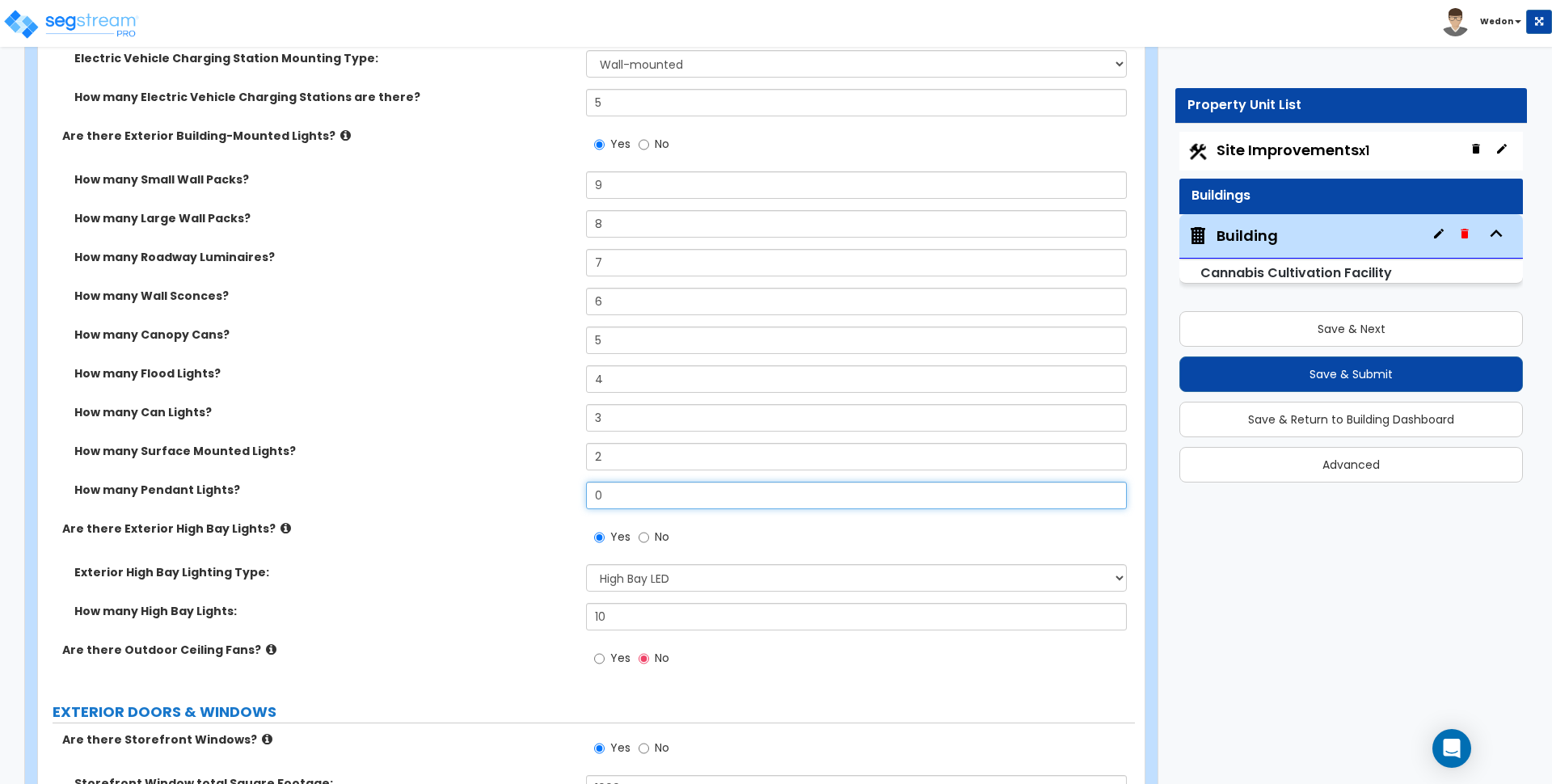
click at [645, 494] on input "0" at bounding box center [856, 495] width 540 height 28
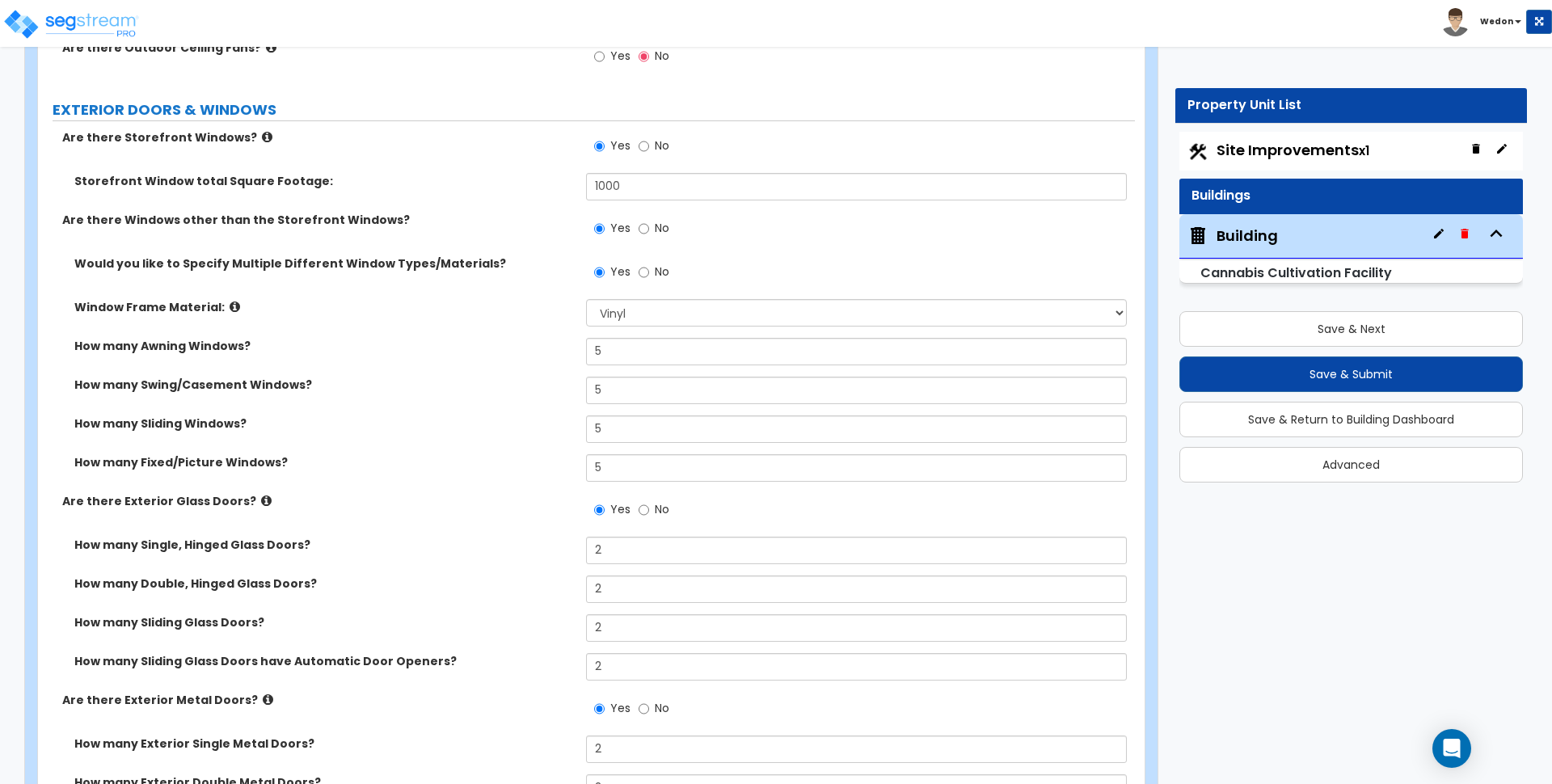
scroll to position [2526, 0]
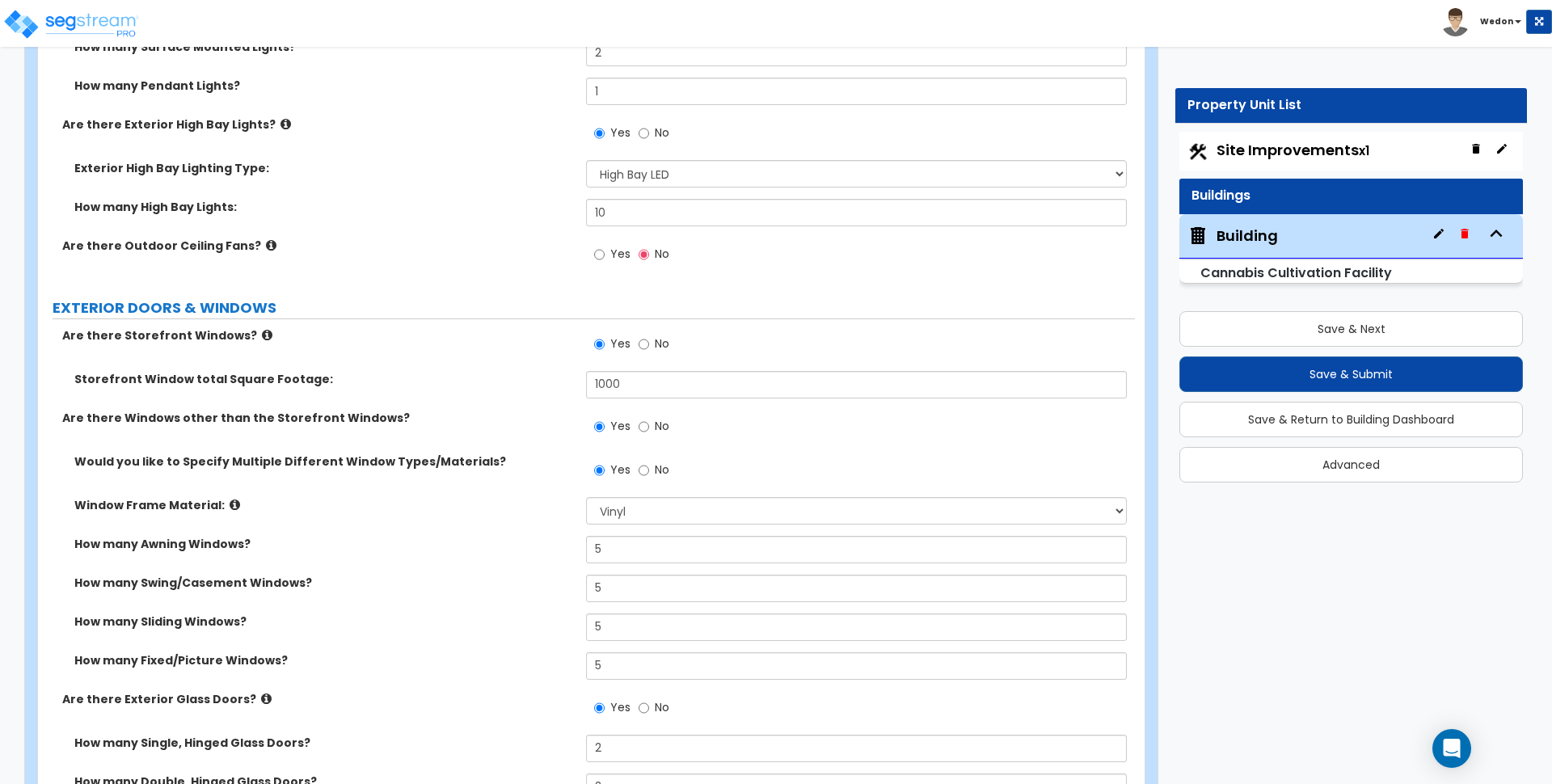
click at [615, 255] on span "Yes" at bounding box center [620, 254] width 20 height 16
click at [605, 255] on input "Yes" at bounding box center [599, 255] width 11 height 18
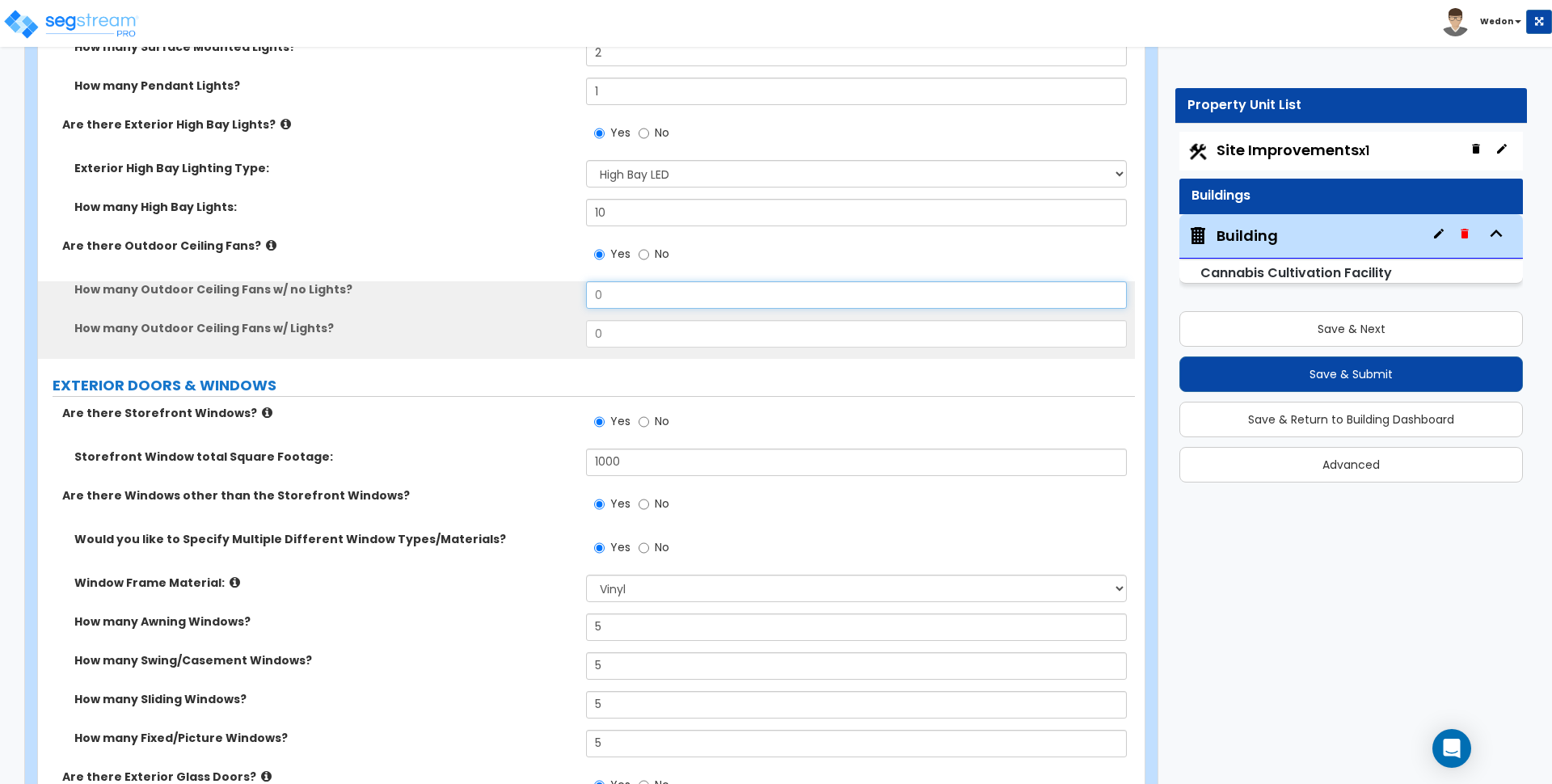
drag, startPoint x: 596, startPoint y: 303, endPoint x: 490, endPoint y: 306, distance: 106.0
click at [492, 306] on div "How many Outdoor Ceiling Fans w/ no Lights? 0" at bounding box center [587, 301] width 1097 height 39
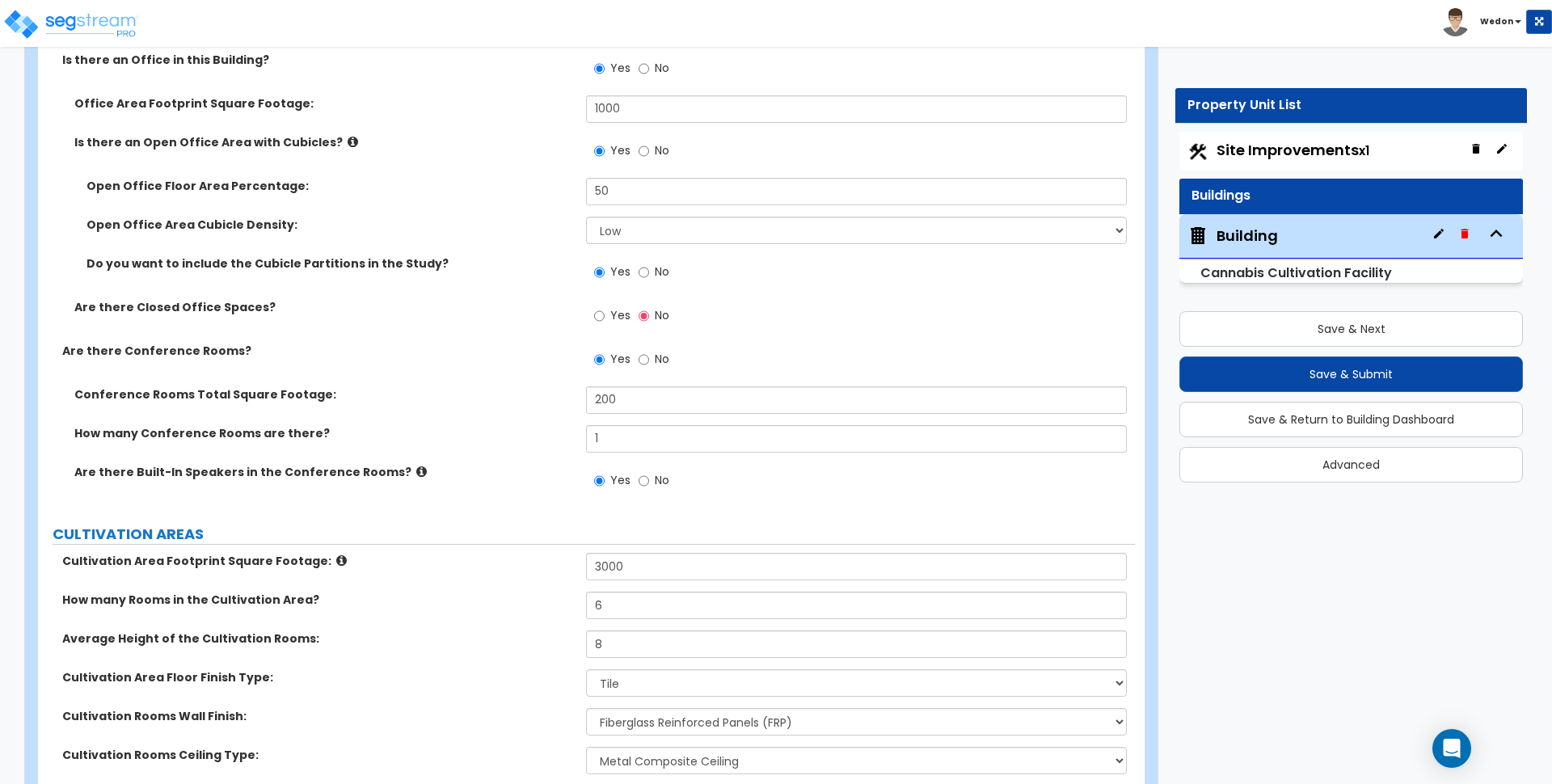
scroll to position [4749, 0]
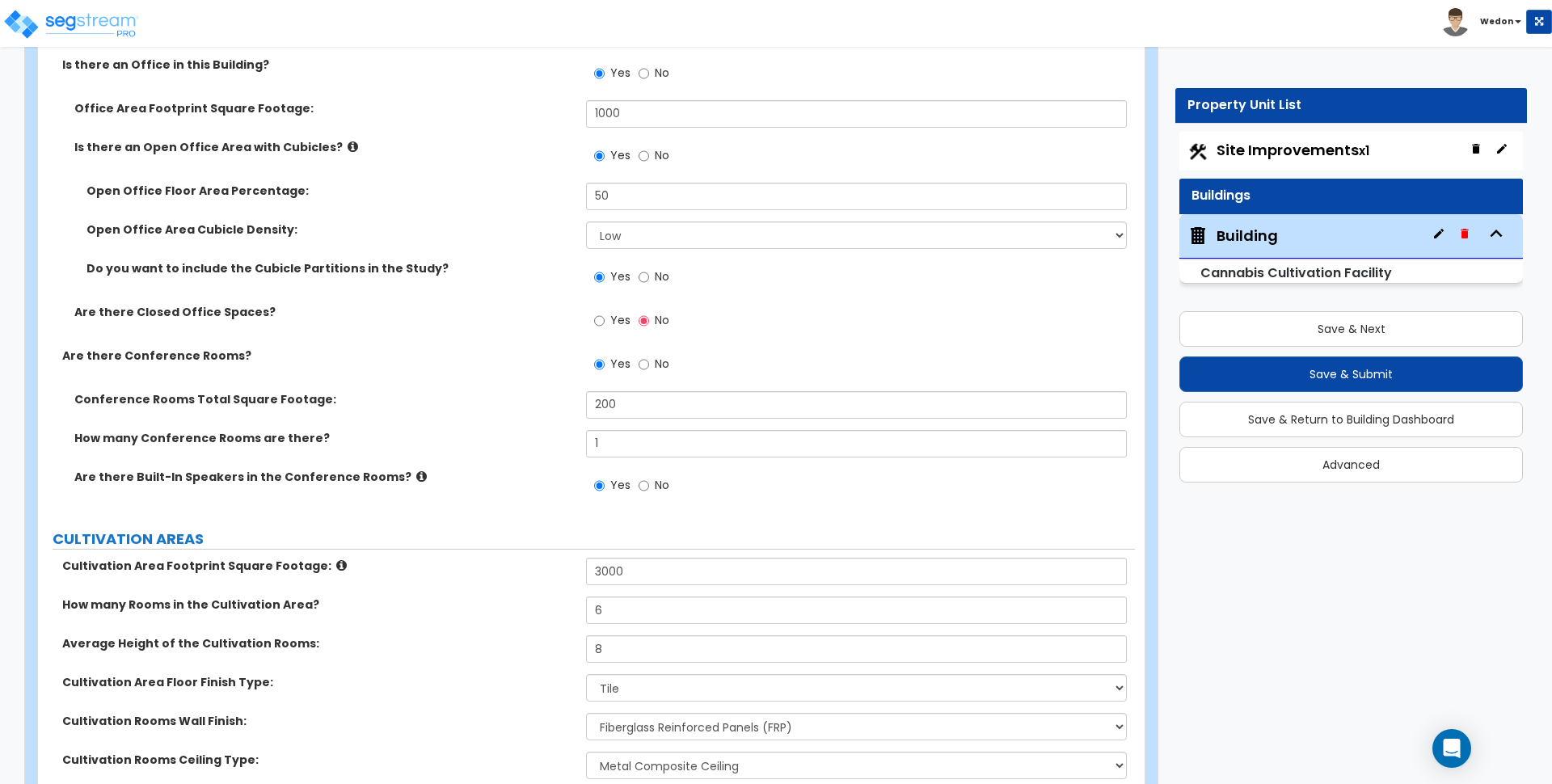
click at [616, 315] on span "Yes" at bounding box center [620, 320] width 20 height 16
click at [605, 315] on input "Yes" at bounding box center [599, 321] width 11 height 18
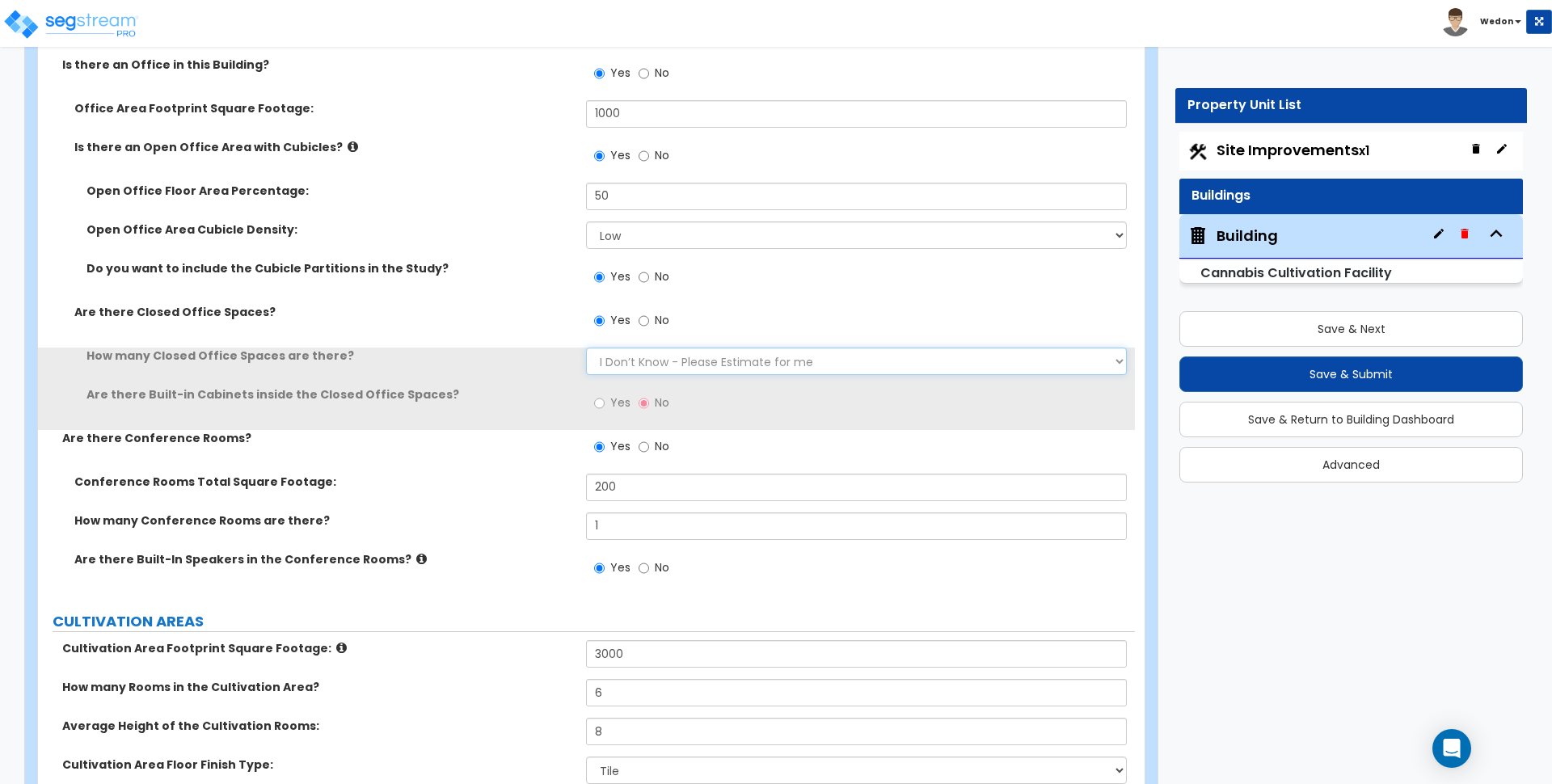
click at [657, 355] on select "I Don’t Know - Please Estimate for me I want to Enter the Number of Closed Offi…" at bounding box center [856, 361] width 540 height 28
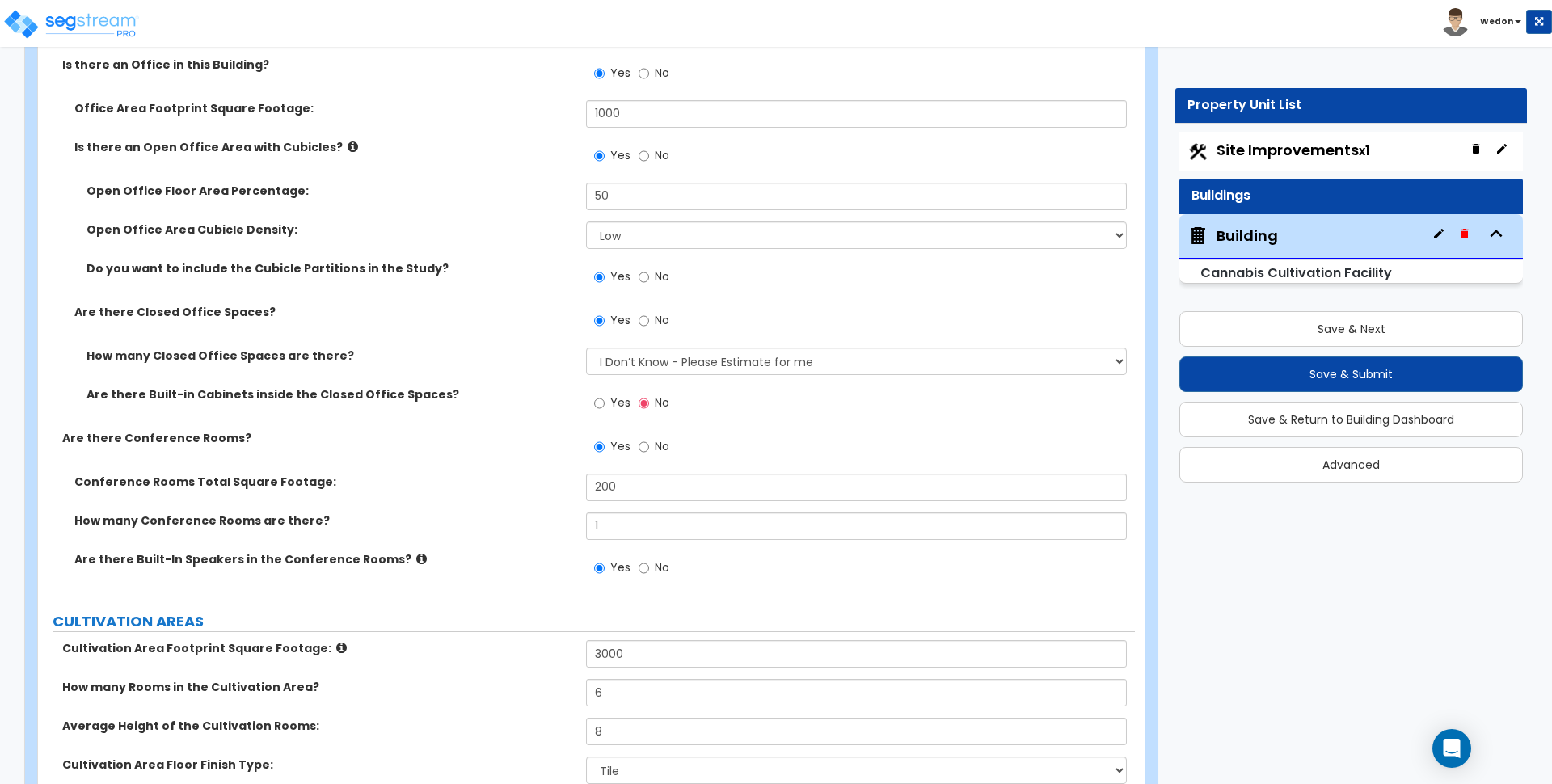
click at [435, 392] on label "Are there Built-in Cabinets inside the Closed Office Spaces?" at bounding box center [330, 395] width 487 height 16
click at [612, 402] on span "Yes" at bounding box center [620, 402] width 20 height 16
click at [605, 402] on input "Yes" at bounding box center [599, 403] width 11 height 18
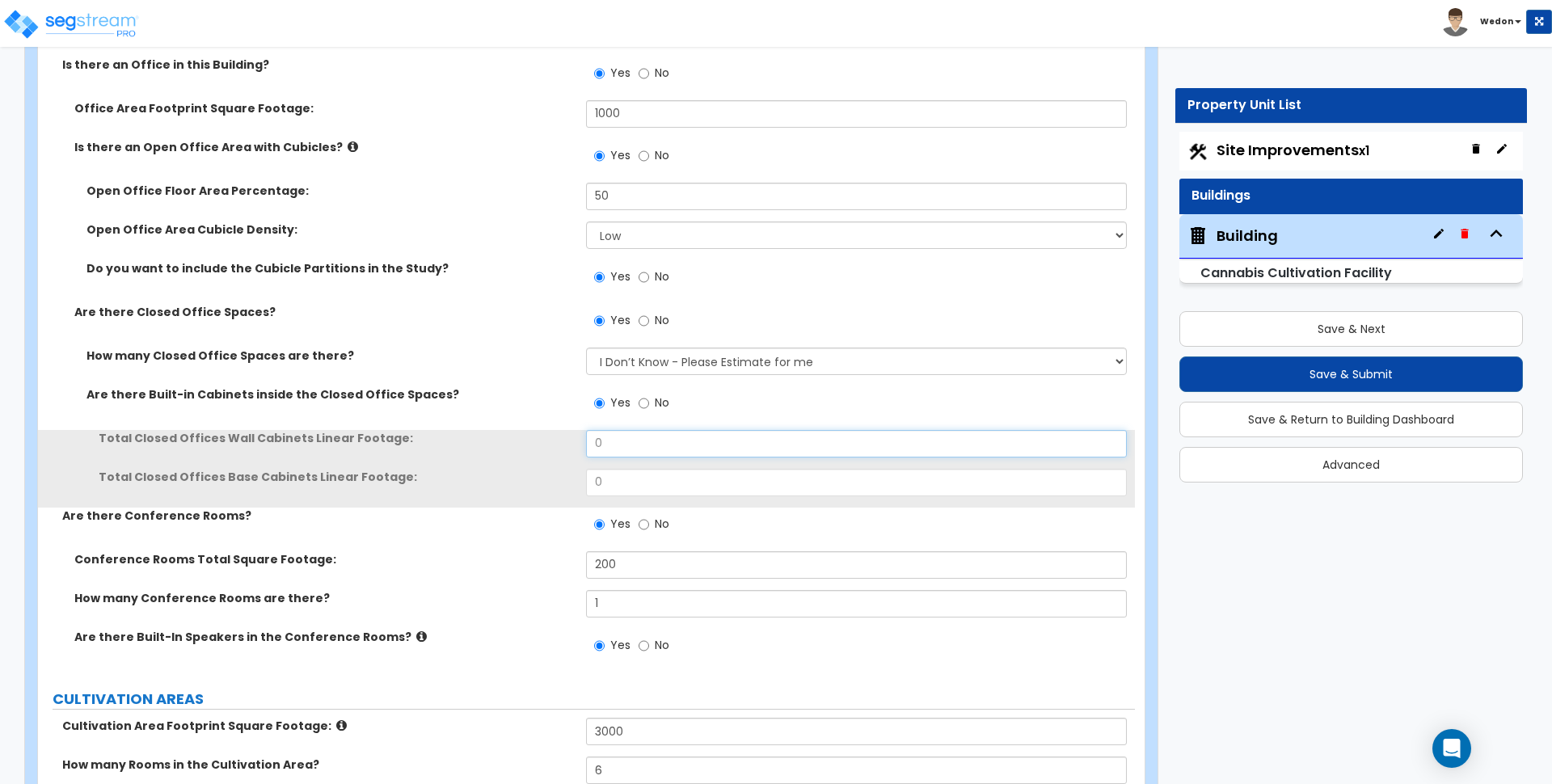
click at [699, 446] on input "0" at bounding box center [856, 444] width 540 height 28
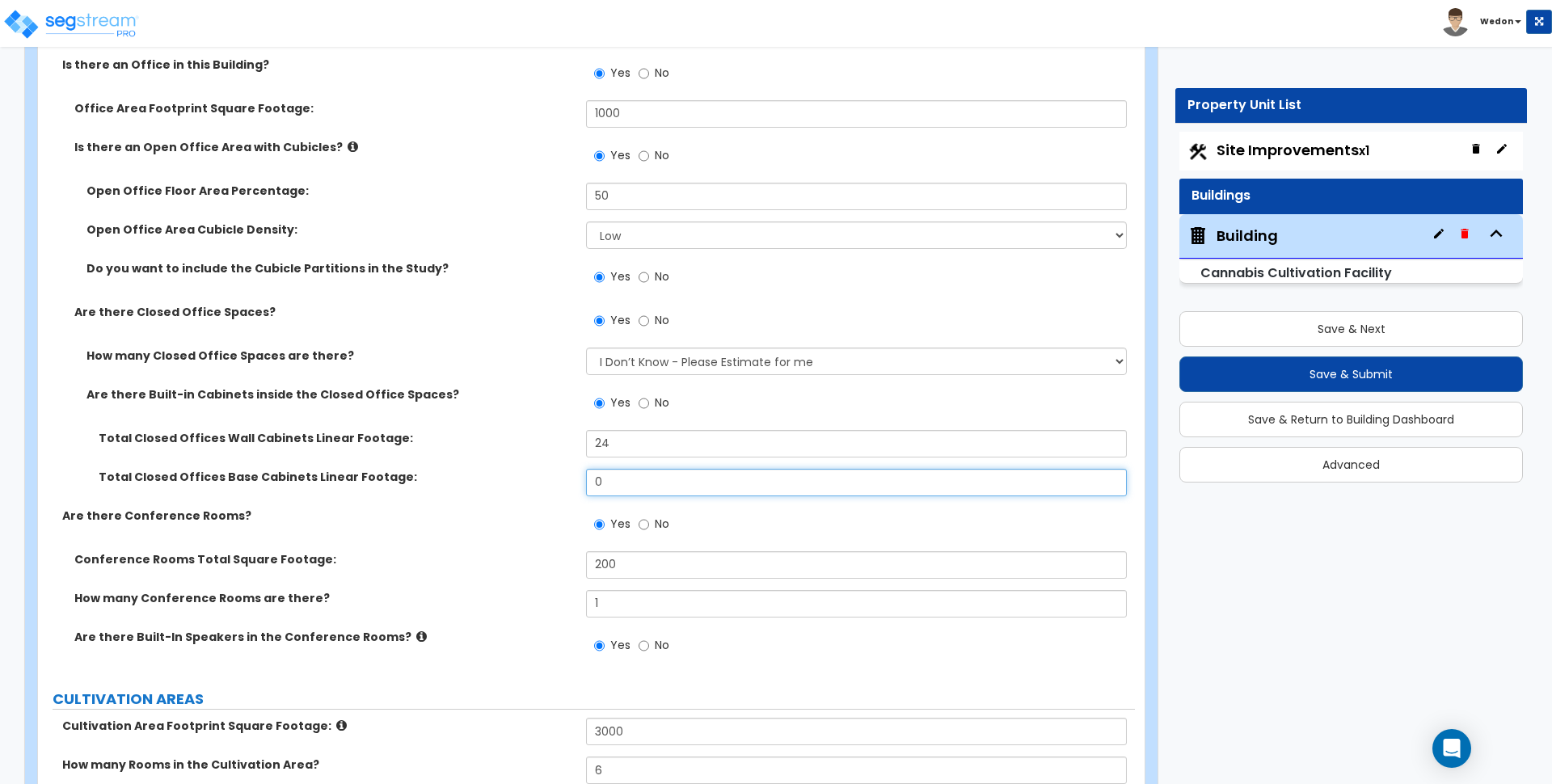
click at [647, 481] on input "0" at bounding box center [856, 483] width 540 height 28
click at [491, 550] on div "Are there Conference Rooms? Yes No" at bounding box center [587, 529] width 1097 height 44
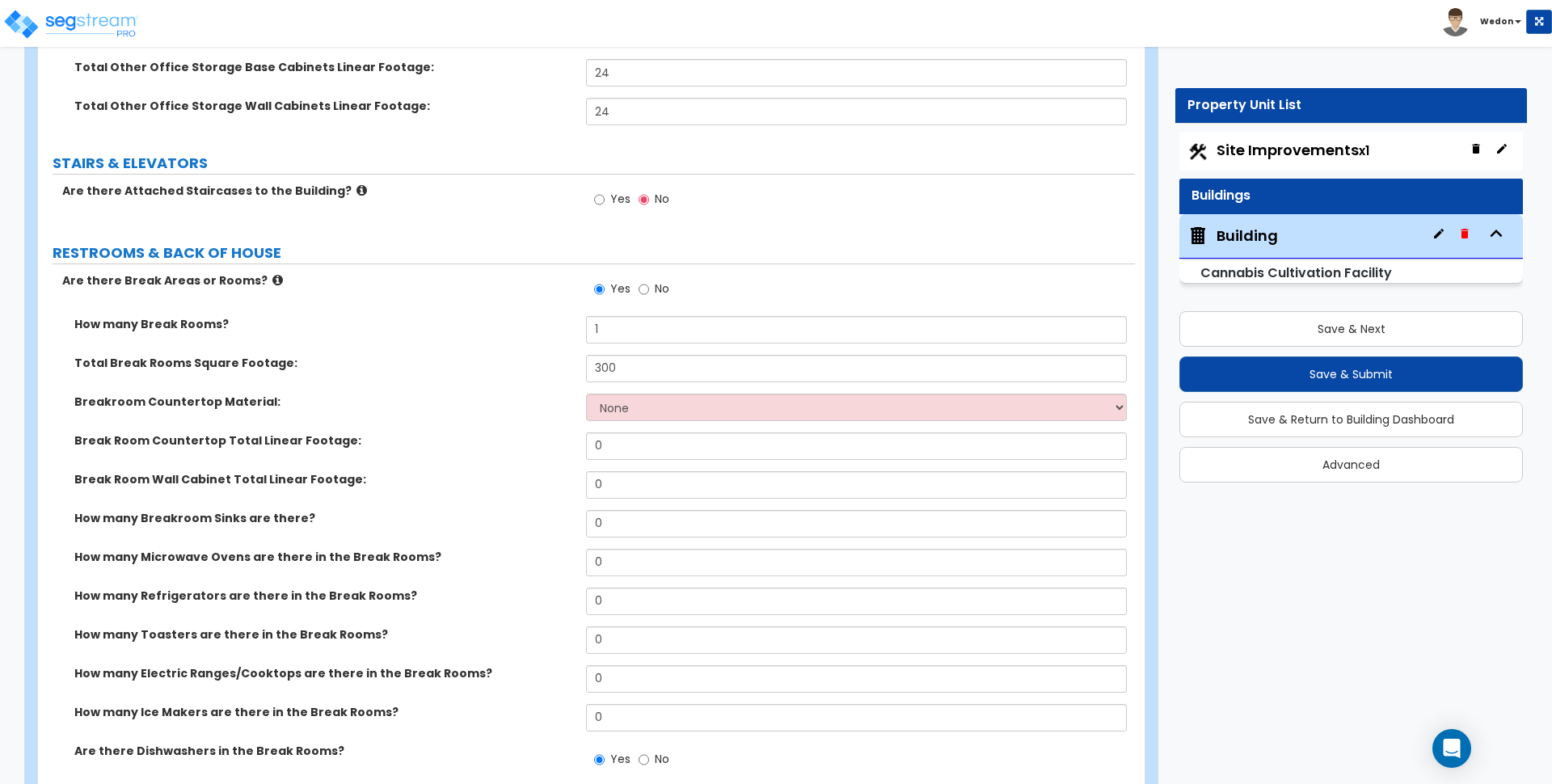
scroll to position [11215, 0]
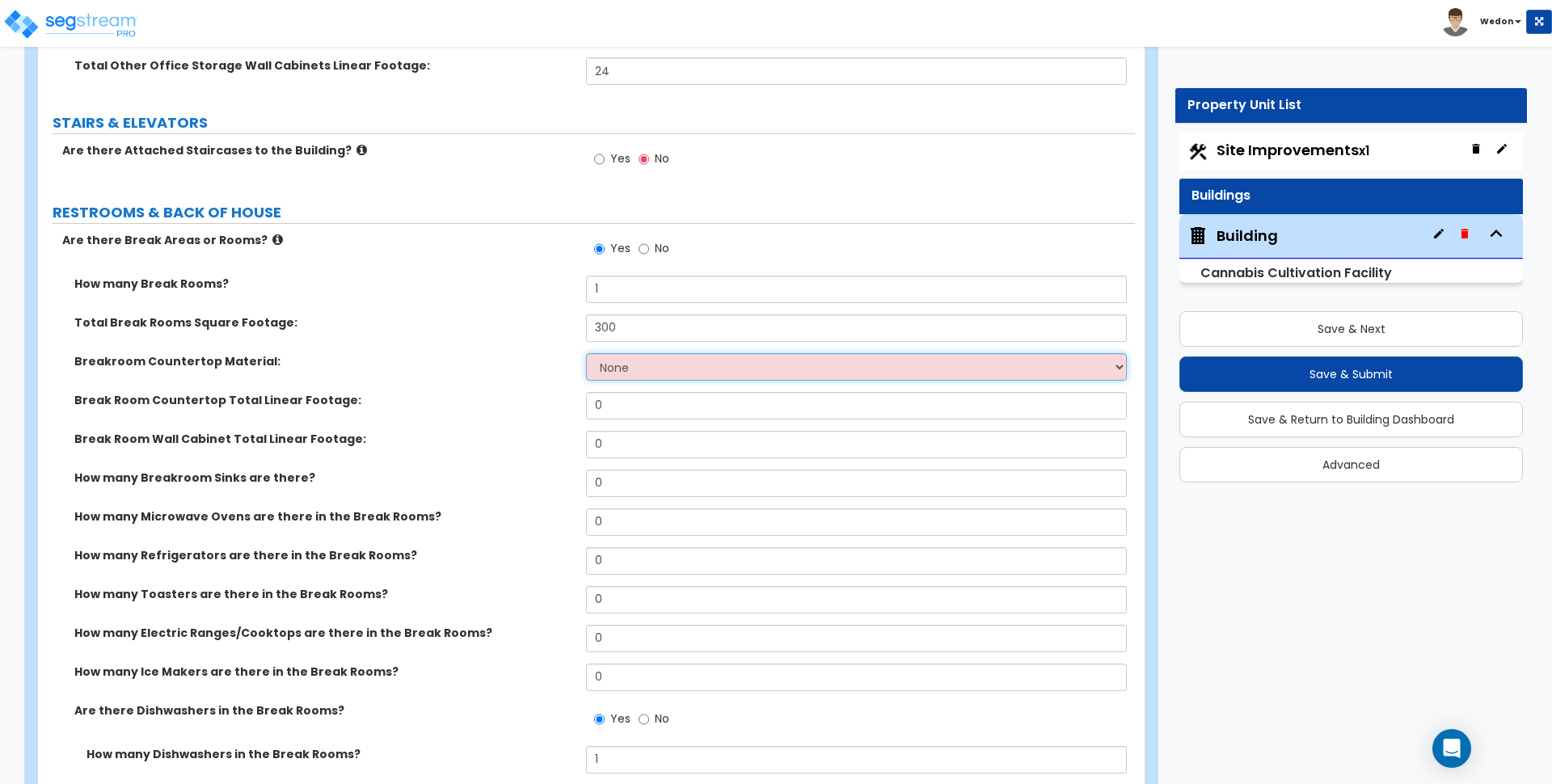
click at [680, 357] on select "None Plastic Laminate Solid Surface Stone Quartz Marble Tile Wood Stainless Ste…" at bounding box center [856, 367] width 540 height 28
click at [586, 353] on select "None Plastic Laminate Solid Surface Stone Quartz Marble Tile Wood Stainless Ste…" at bounding box center [856, 367] width 540 height 28
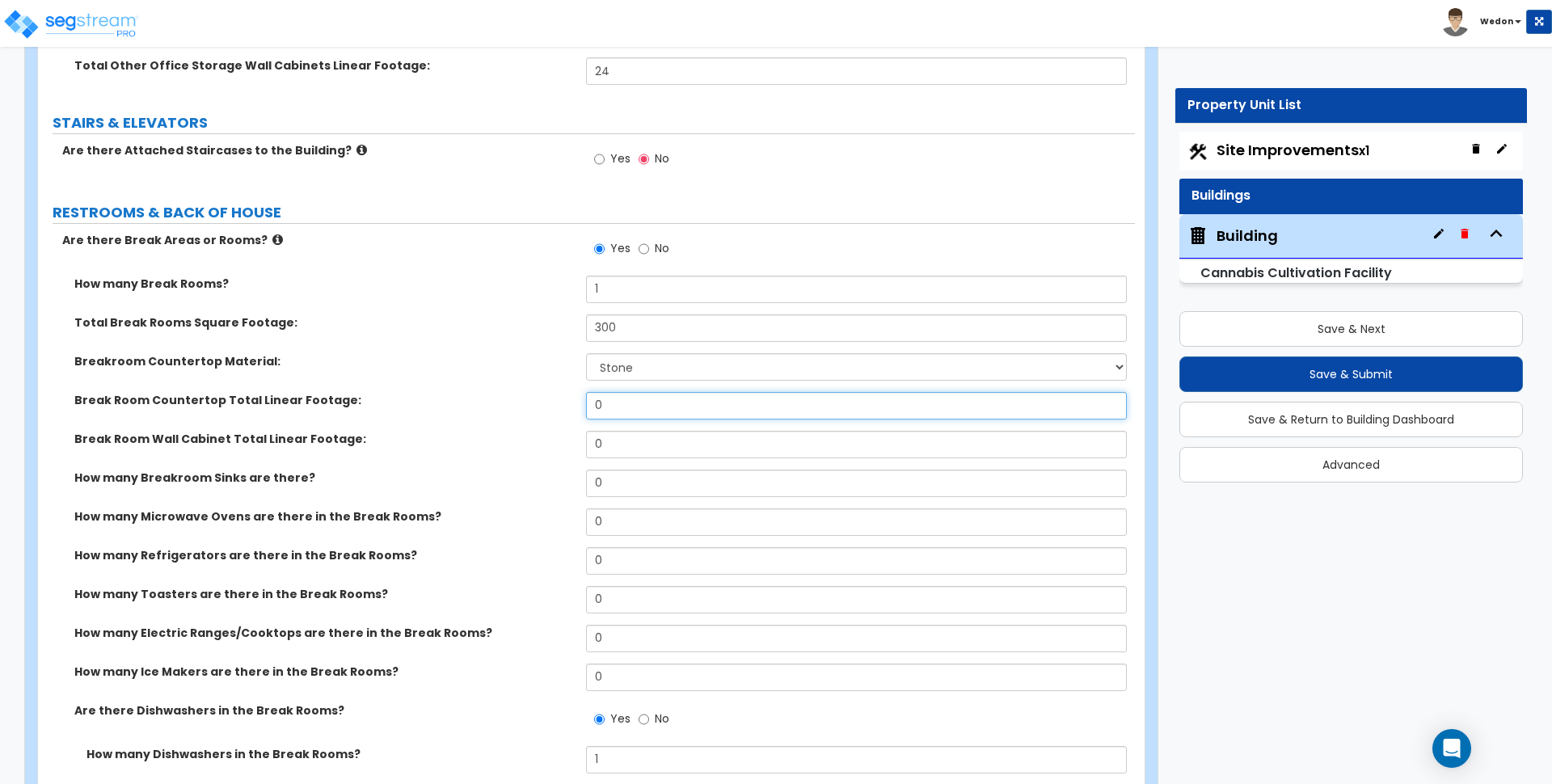
click at [638, 392] on input "0" at bounding box center [856, 406] width 540 height 28
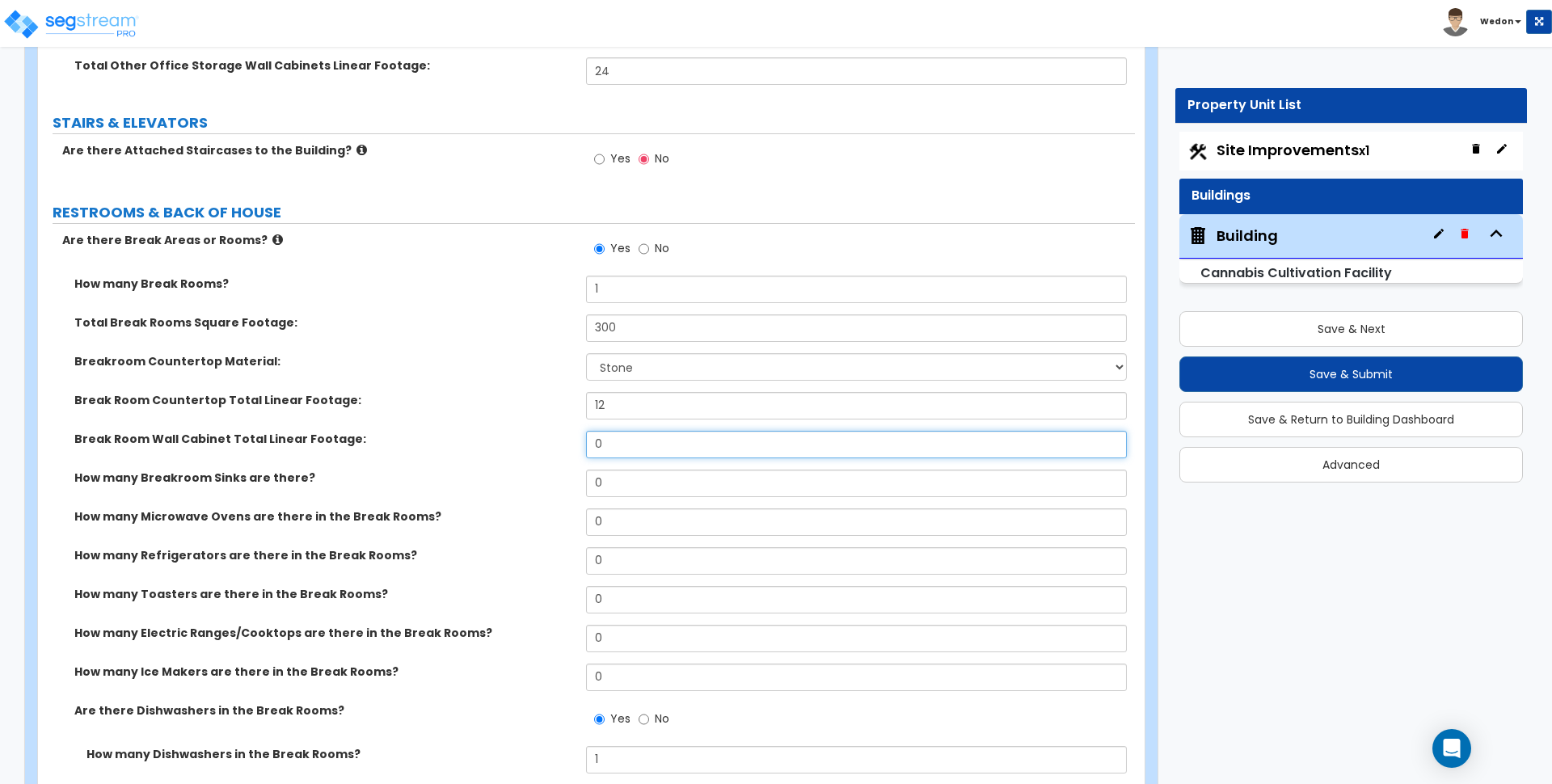
click at [654, 431] on input "0" at bounding box center [856, 445] width 540 height 28
click at [636, 470] on input "0" at bounding box center [856, 484] width 540 height 28
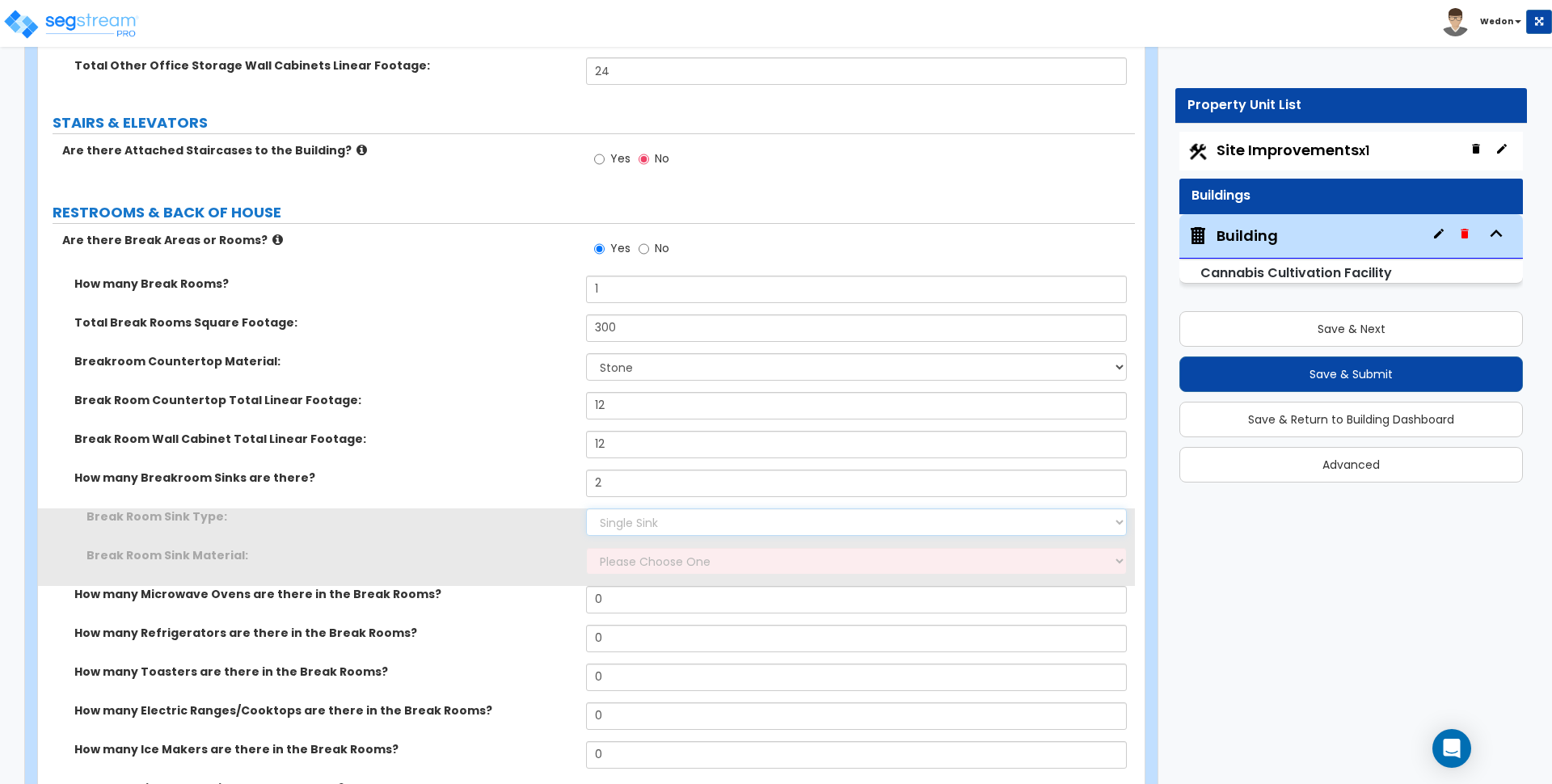
click at [637, 508] on select "Please Choose One Single Sink Double Sink" at bounding box center [856, 522] width 540 height 28
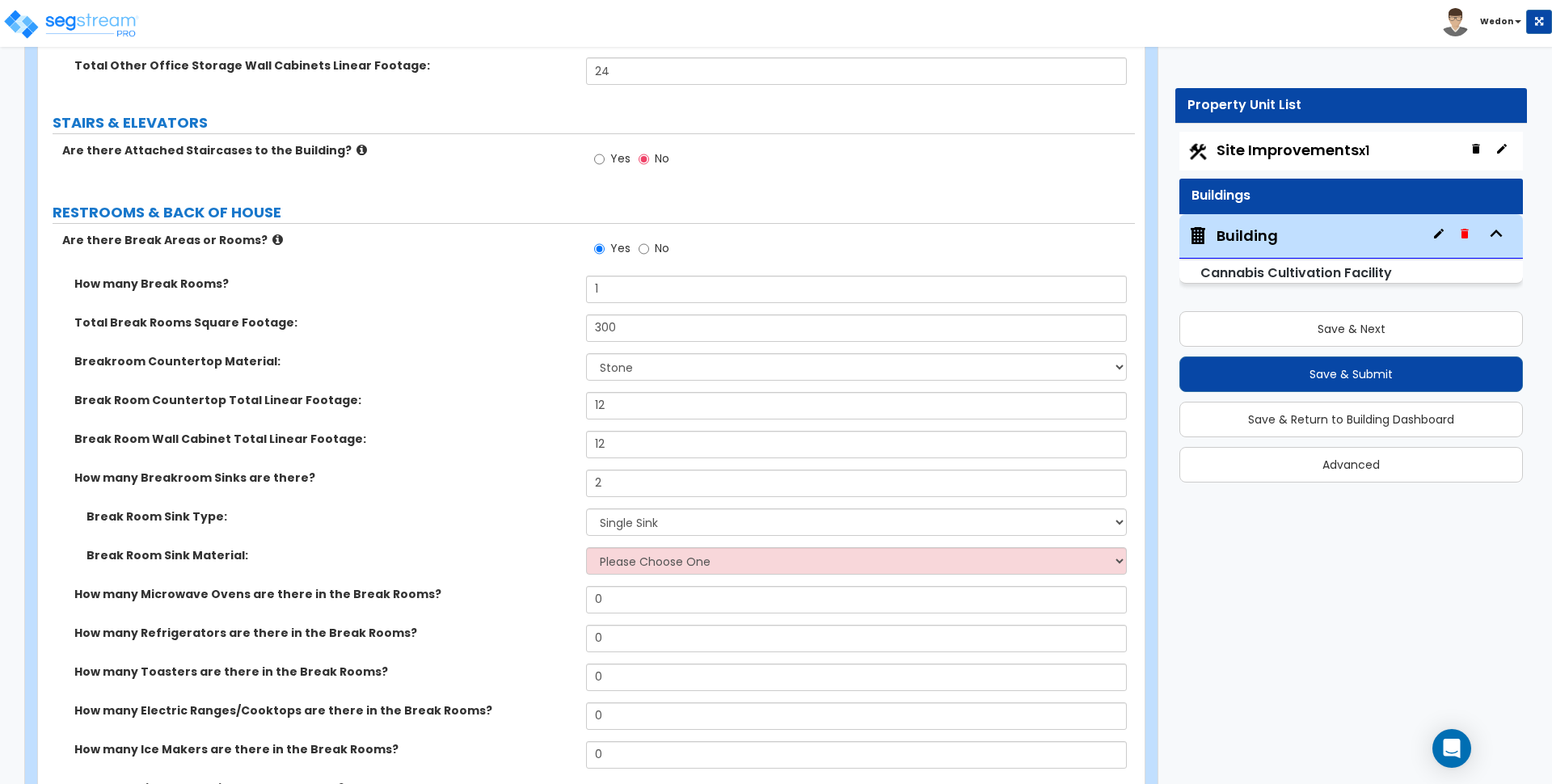
click at [468, 547] on label "Break Room Sink Material:" at bounding box center [330, 556] width 487 height 16
click at [647, 547] on select "Please Choose One Stainless Steel Porcelain Enamel Cast Iron" at bounding box center [856, 561] width 540 height 28
click at [586, 547] on select "Please Choose One Stainless Steel Porcelain Enamel Cast Iron" at bounding box center [856, 561] width 540 height 28
click at [630, 569] on div "Break Room Sink Material: Please Choose One Stainless Steel Porcelain Enamel Ca…" at bounding box center [587, 567] width 1097 height 39
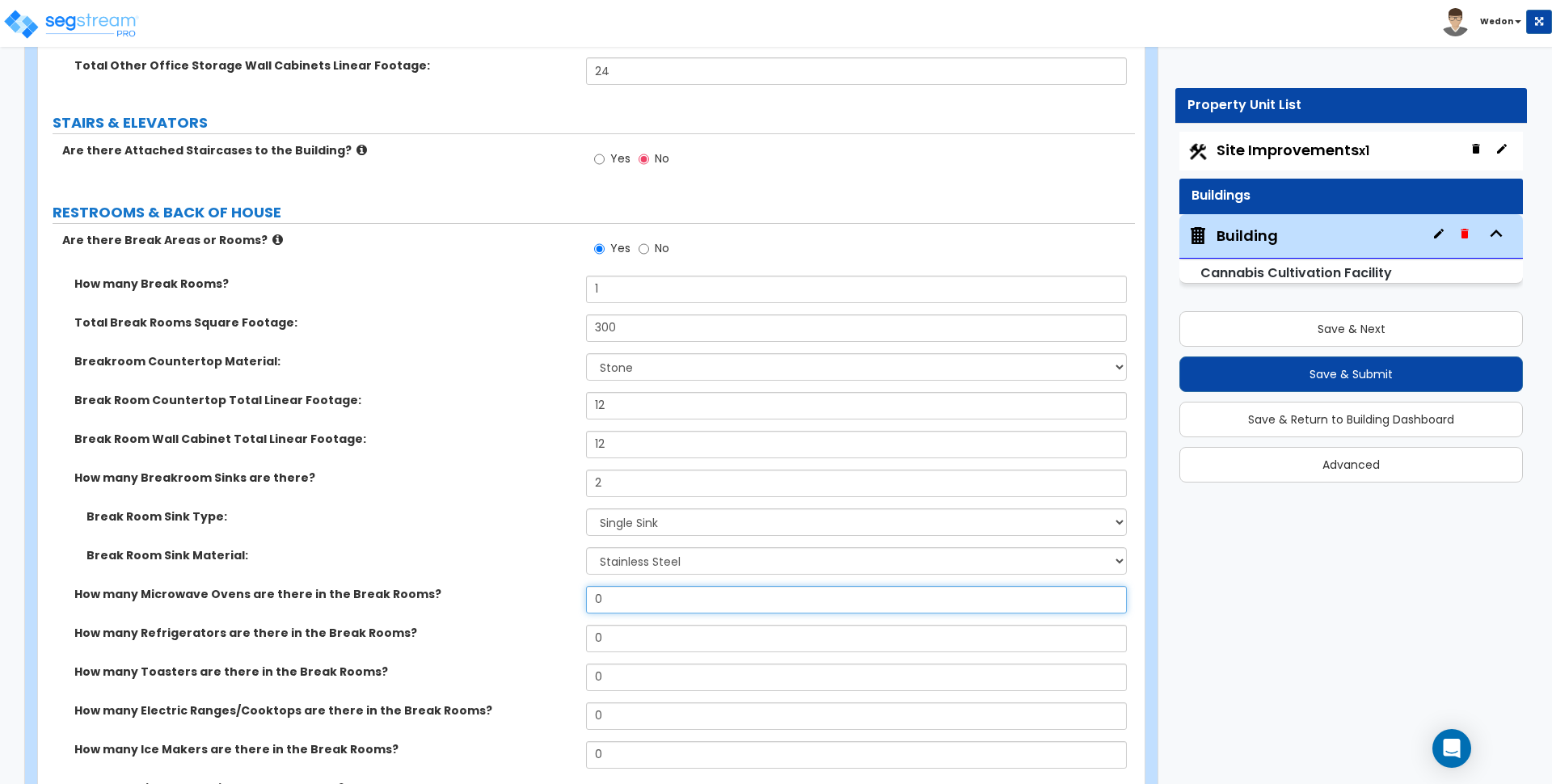
click at [644, 586] on input "0" at bounding box center [856, 600] width 540 height 28
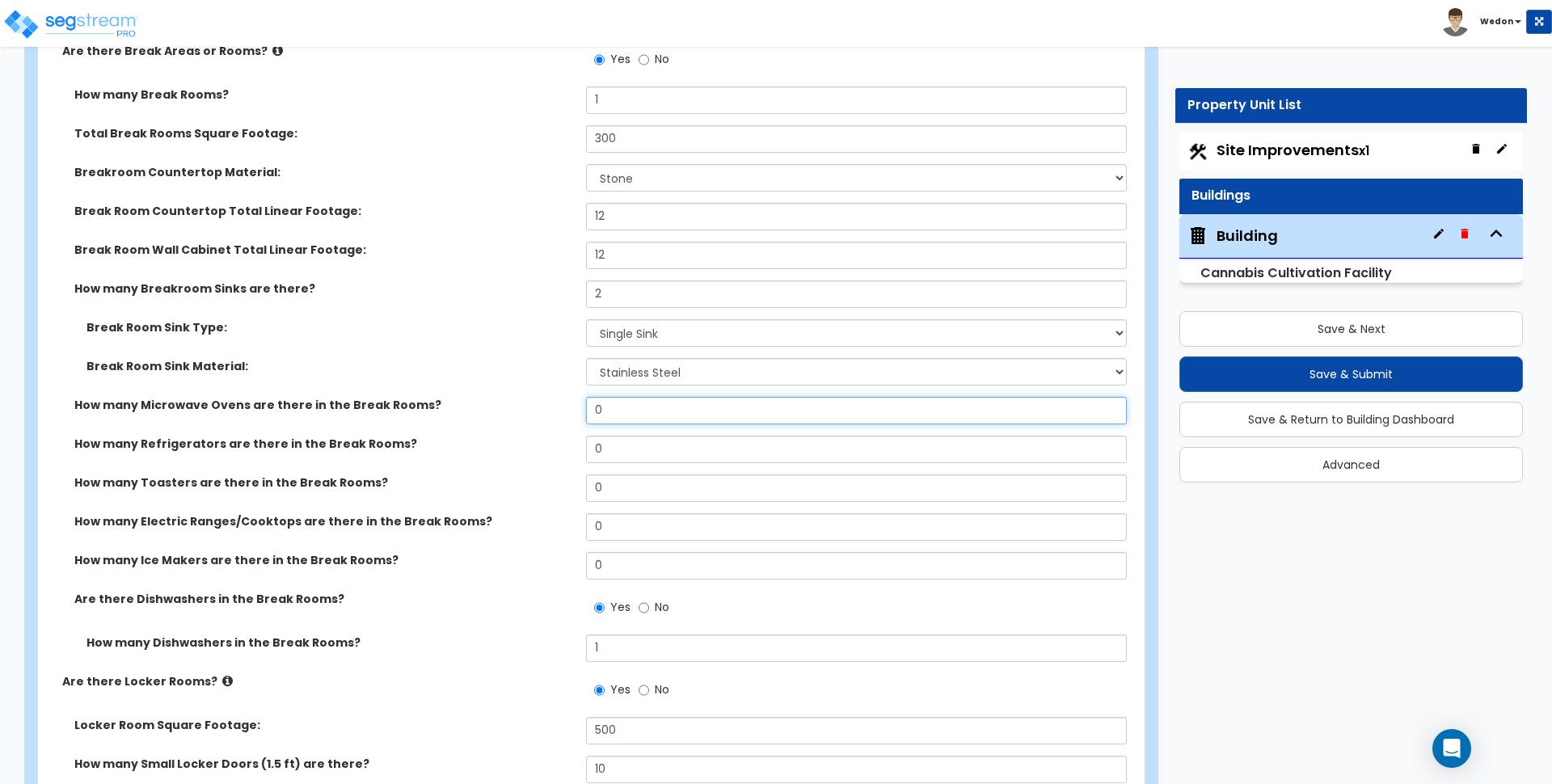
scroll to position [11417, 0]
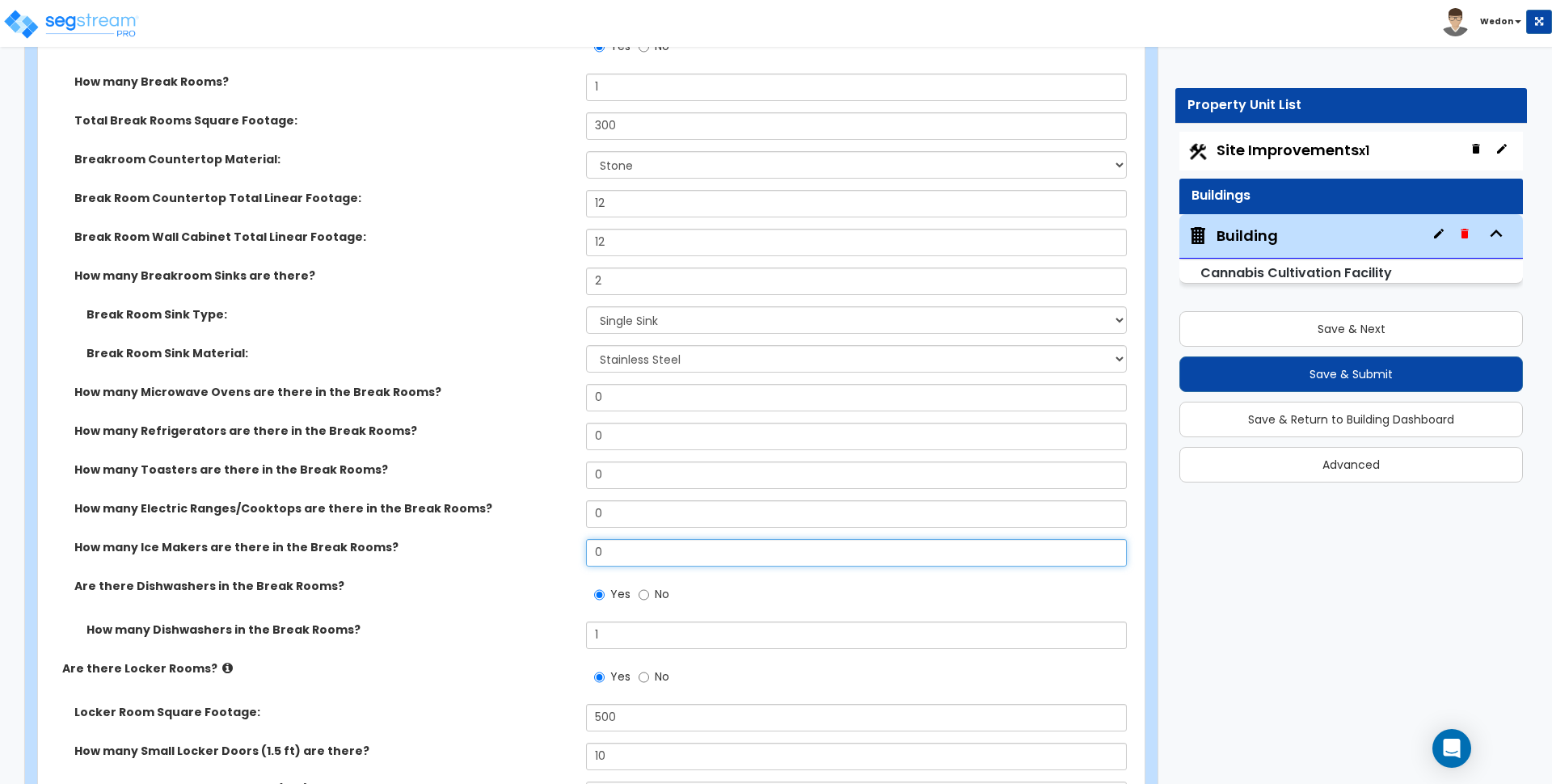
click at [532, 539] on div "How many Ice Makers are there in the Break Rooms? 0" at bounding box center [587, 559] width 1097 height 39
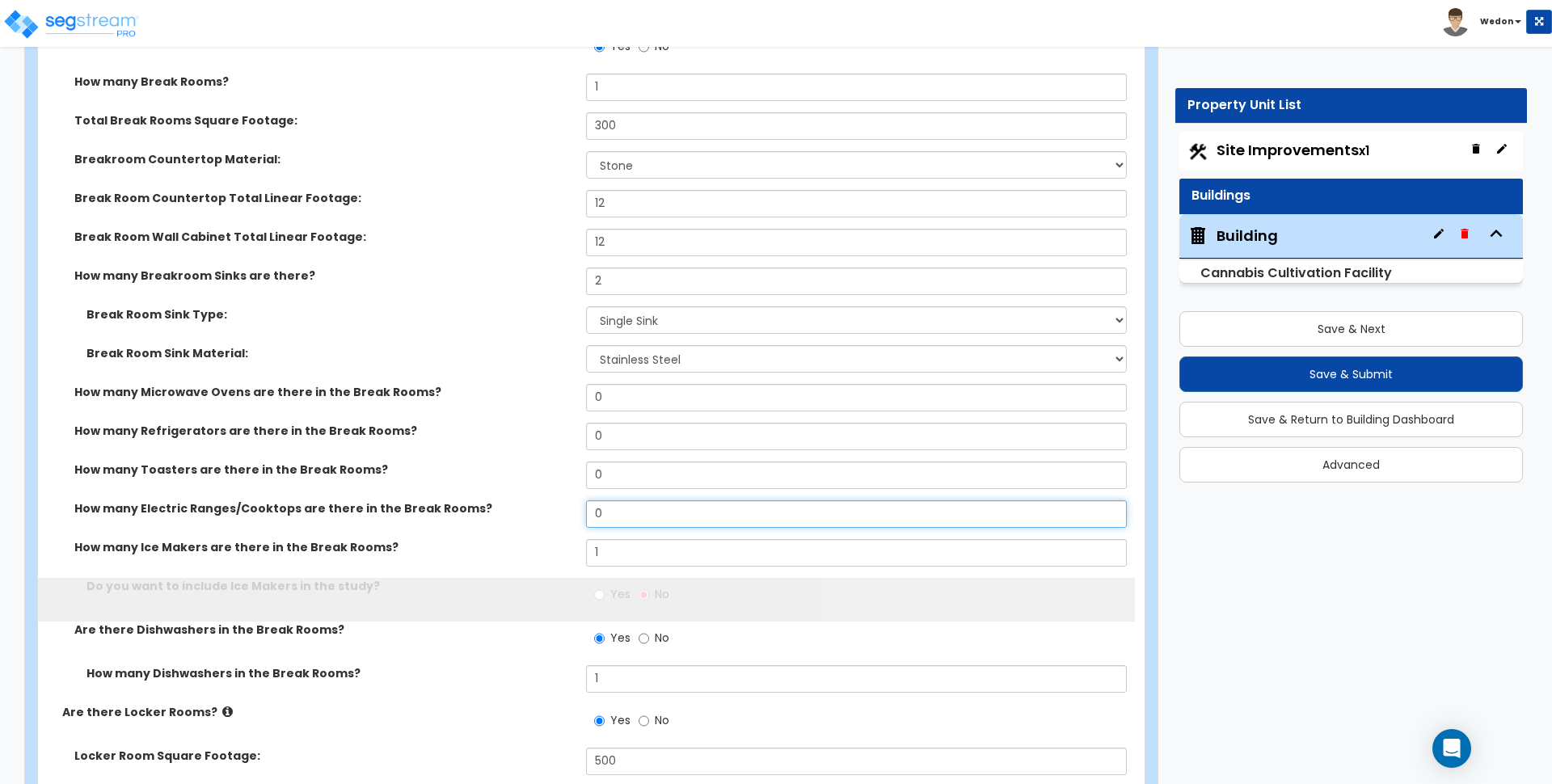
drag, startPoint x: 575, startPoint y: 494, endPoint x: 609, endPoint y: 472, distance: 40.5
click at [575, 500] on div "How many Electric Ranges/Cooktops are there in the Break Rooms? 0" at bounding box center [587, 520] width 1097 height 39
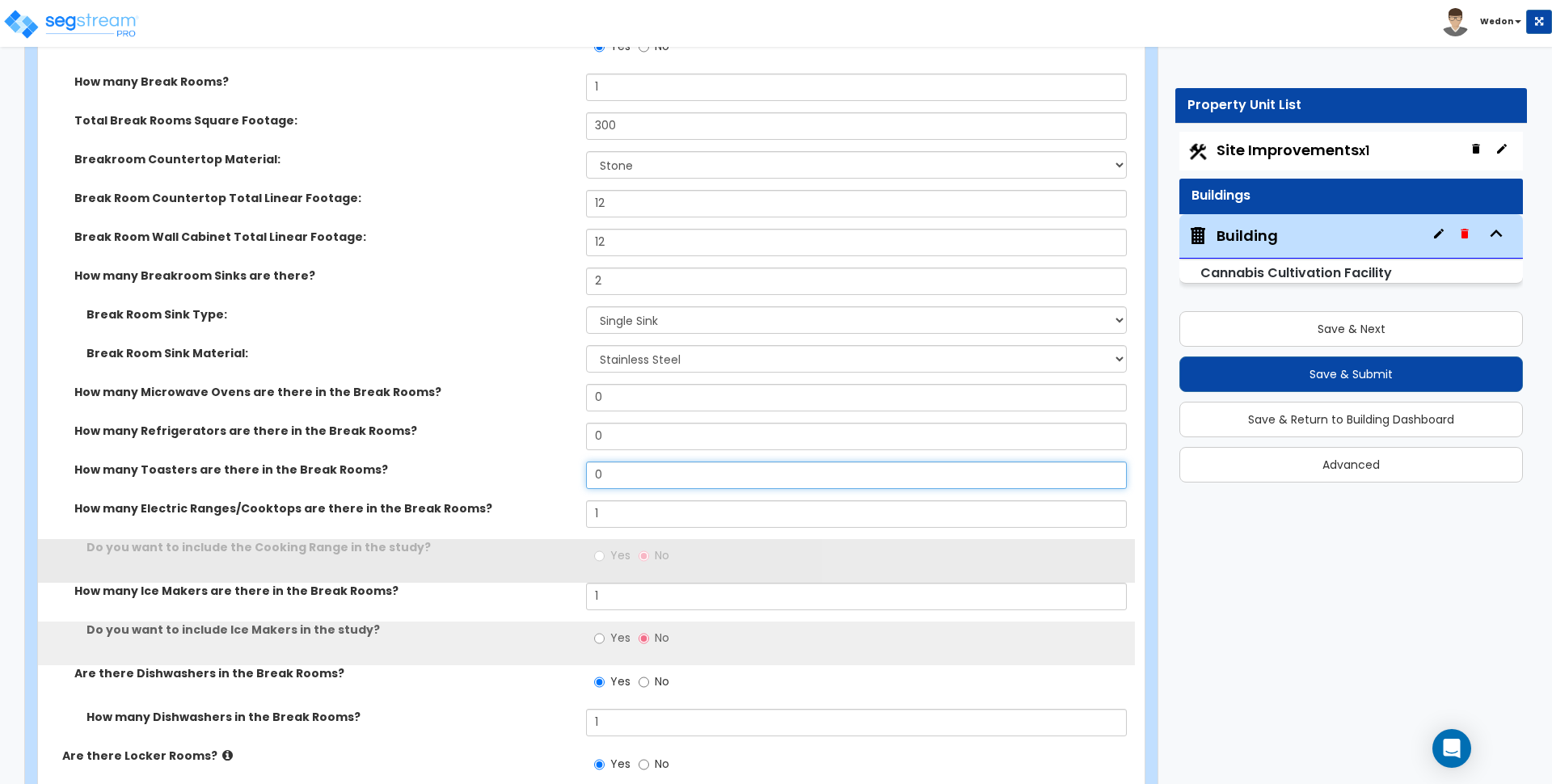
drag, startPoint x: 581, startPoint y: 456, endPoint x: 618, endPoint y: 428, distance: 46.4
click at [580, 462] on div "How many Toasters are there in the Break Rooms? 0" at bounding box center [587, 481] width 1097 height 39
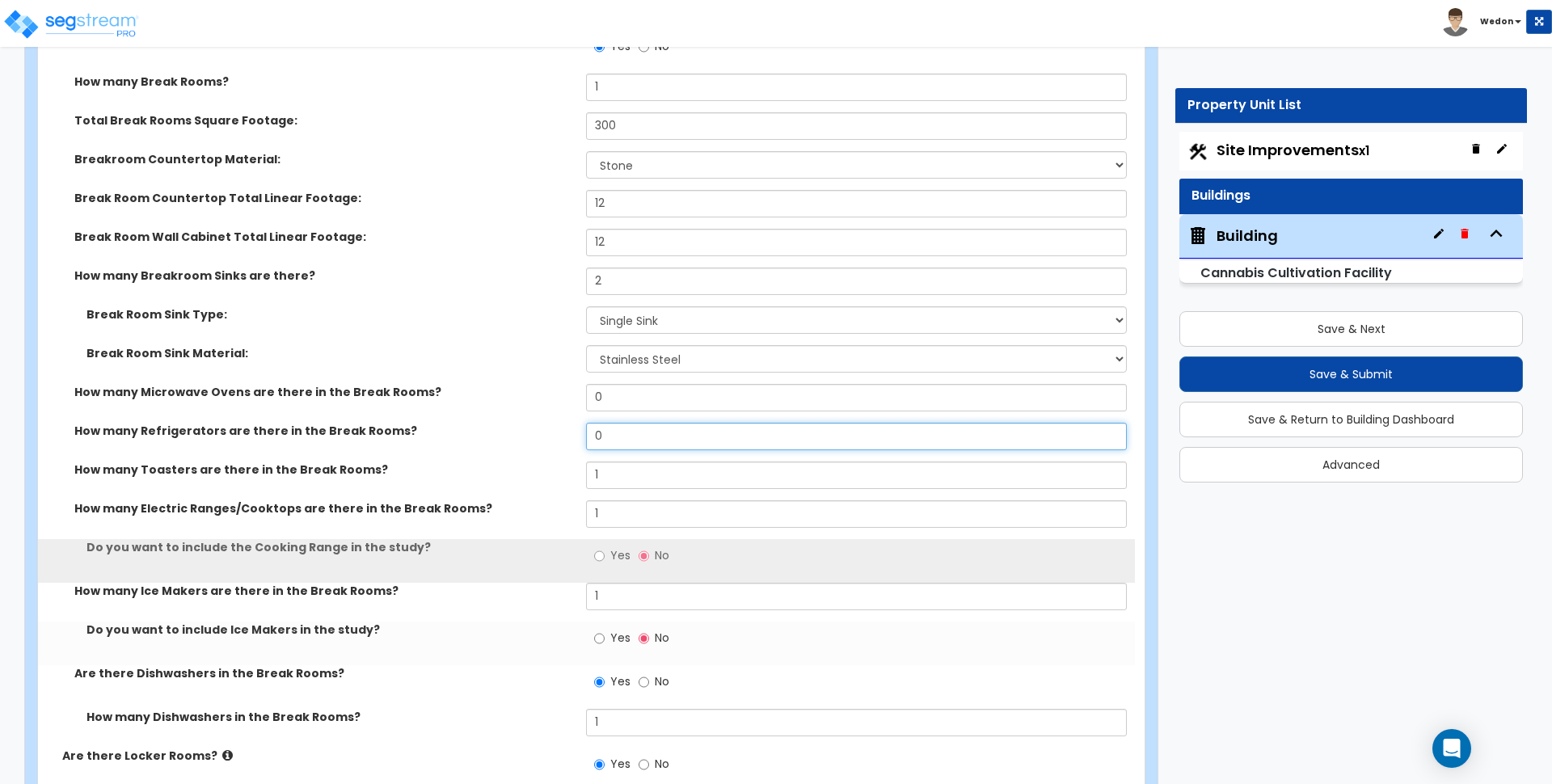
click at [569, 423] on div "How many Refrigerators are there in the Break Rooms? 0" at bounding box center [587, 442] width 1097 height 39
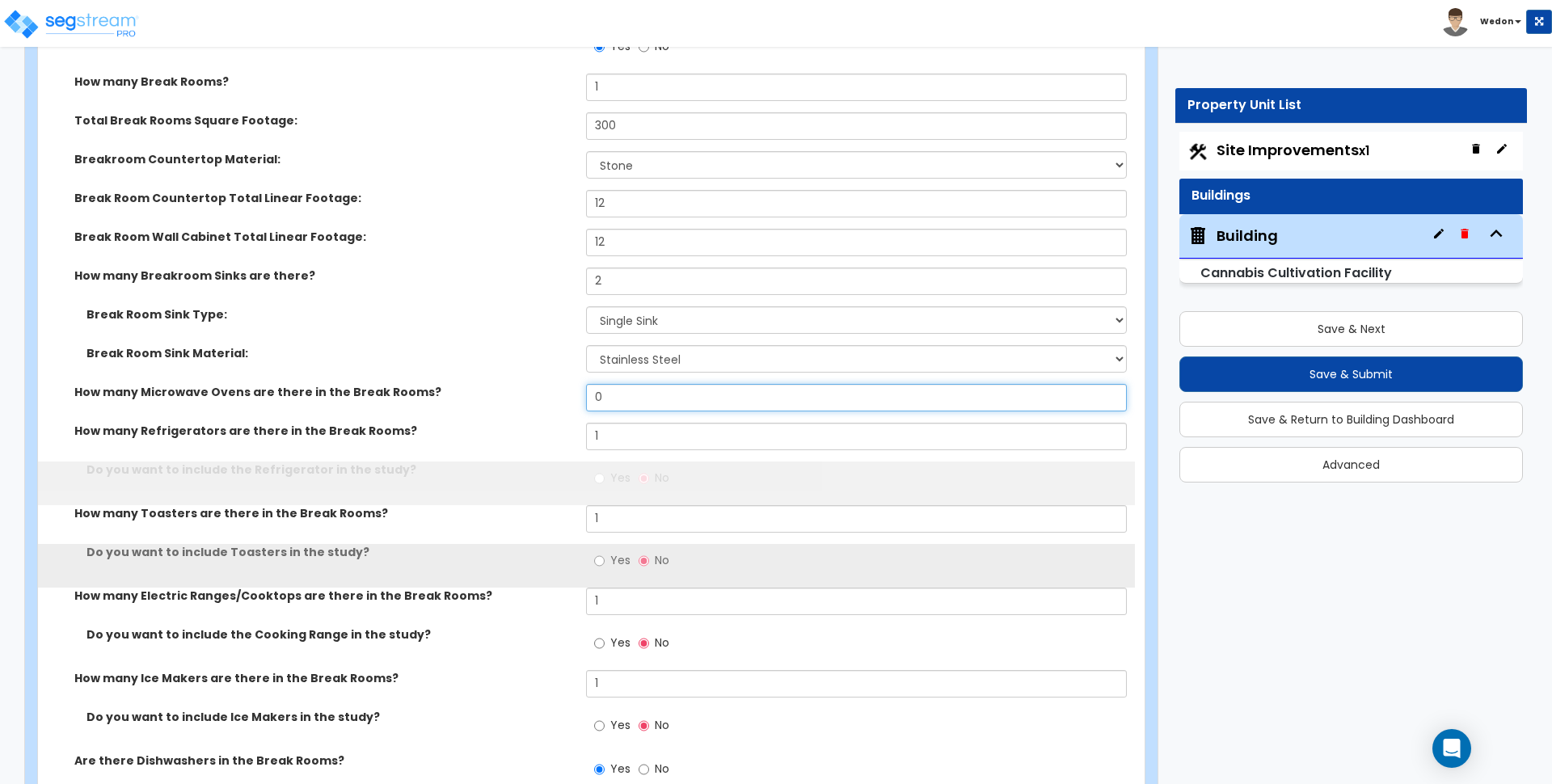
drag, startPoint x: 619, startPoint y: 381, endPoint x: 551, endPoint y: 365, distance: 69.9
click at [553, 384] on div "How many Microwave Ovens are there in the Break Rooms? 0" at bounding box center [587, 404] width 1097 height 39
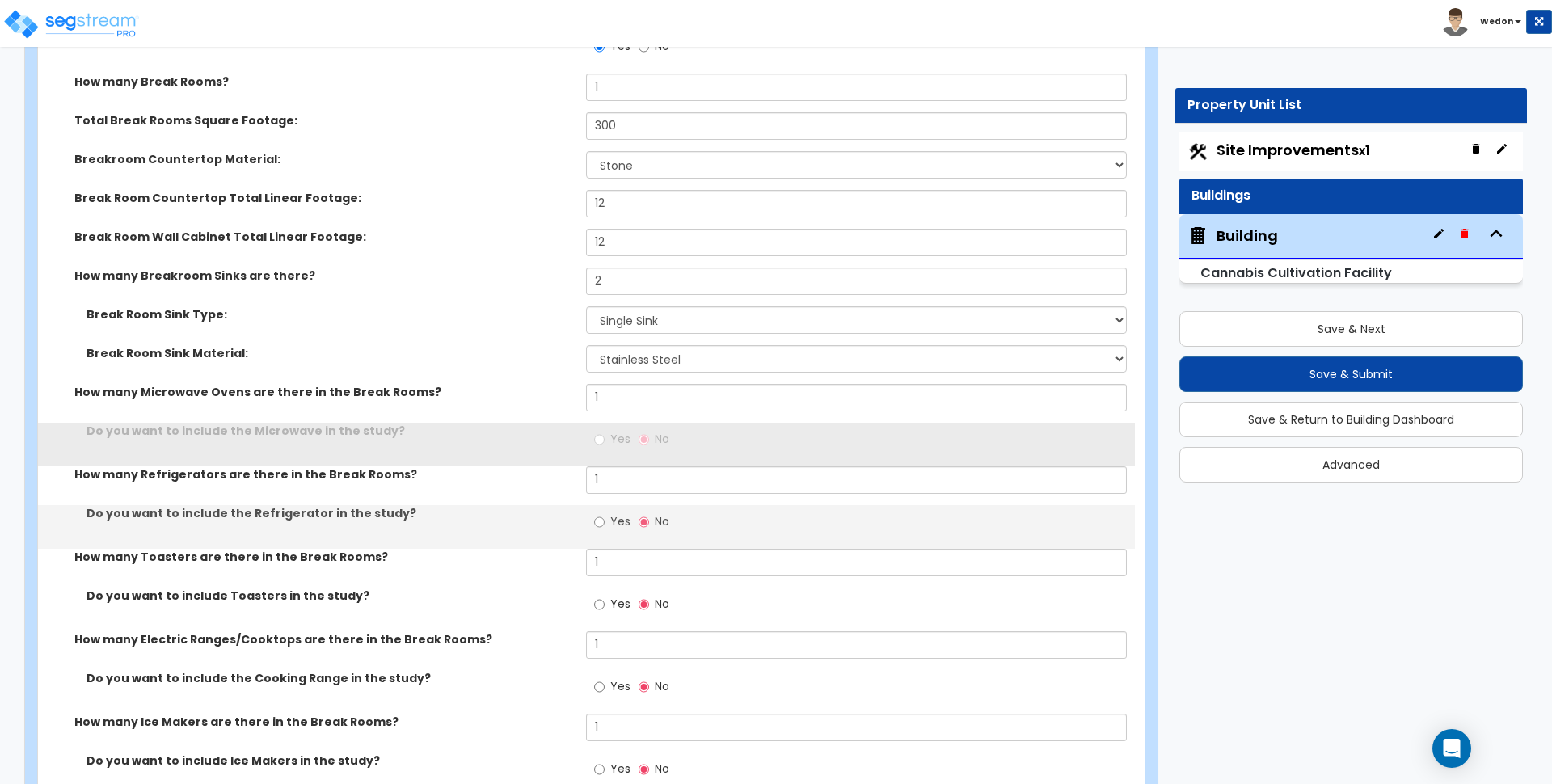
click at [606, 427] on label "Yes" at bounding box center [612, 441] width 37 height 28
click at [605, 431] on input "Yes" at bounding box center [599, 440] width 11 height 18
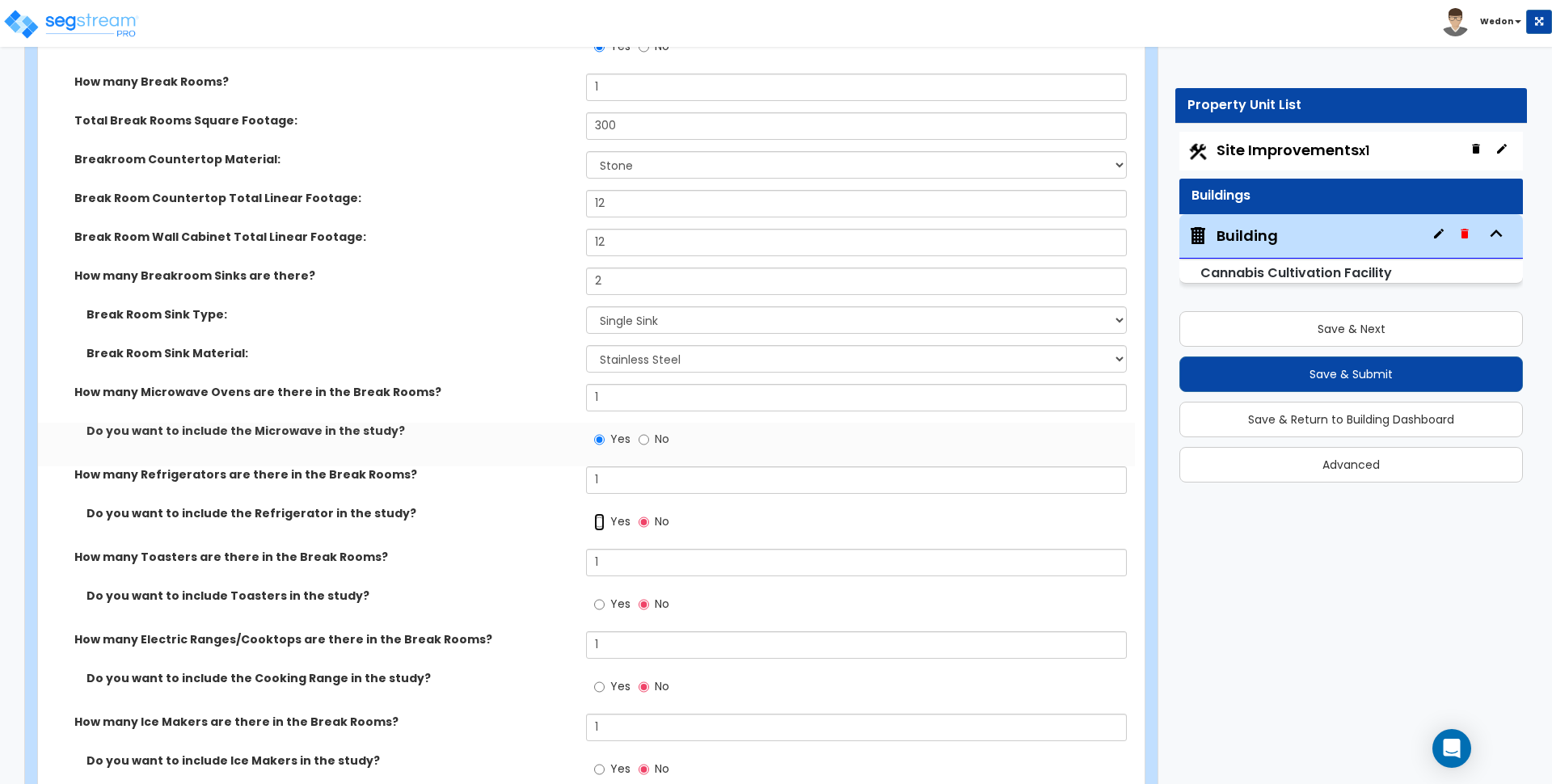
click at [600, 513] on input "Yes" at bounding box center [599, 522] width 11 height 18
click at [599, 596] on input "Yes" at bounding box center [599, 605] width 11 height 18
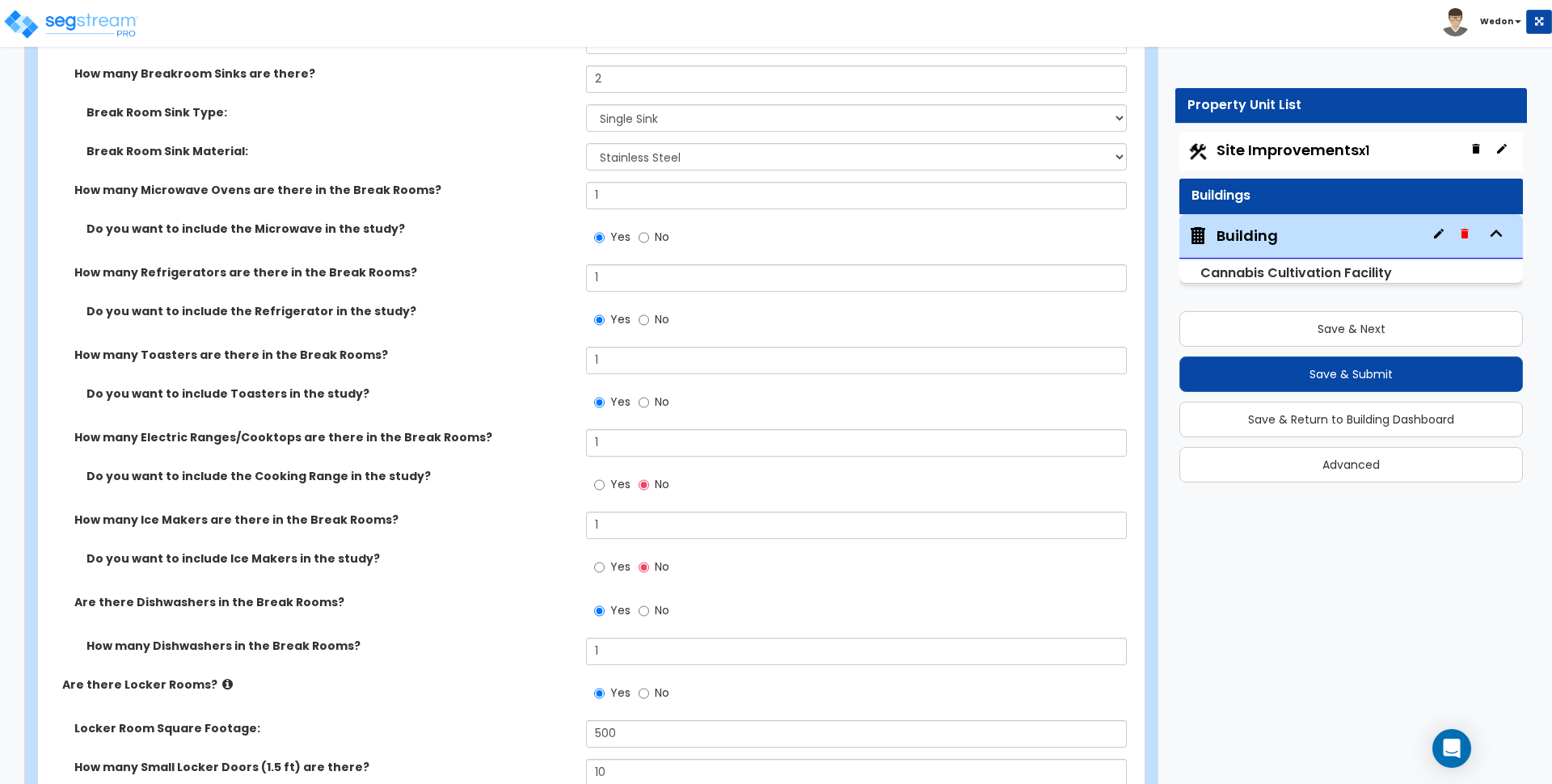
click at [607, 473] on label "Yes" at bounding box center [612, 487] width 37 height 28
click at [605, 476] on input "Yes" at bounding box center [599, 485] width 11 height 18
click at [604, 559] on input "Yes" at bounding box center [599, 568] width 11 height 18
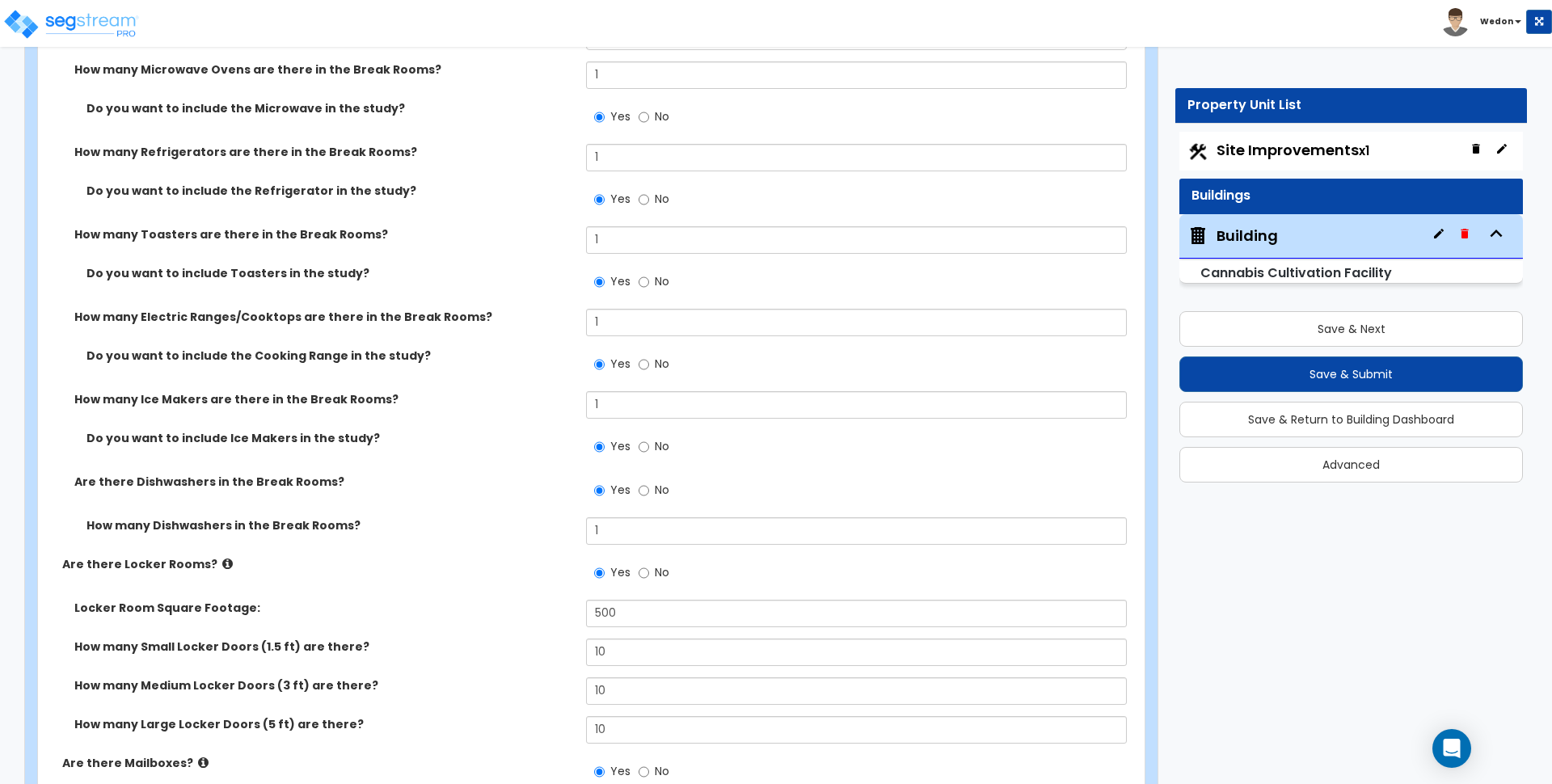
click at [407, 424] on div "Are there Break Areas or Rooms? Yes No How many Break Rooms? 1 Total Break Room…" at bounding box center [586, 597] width 1073 height 1780
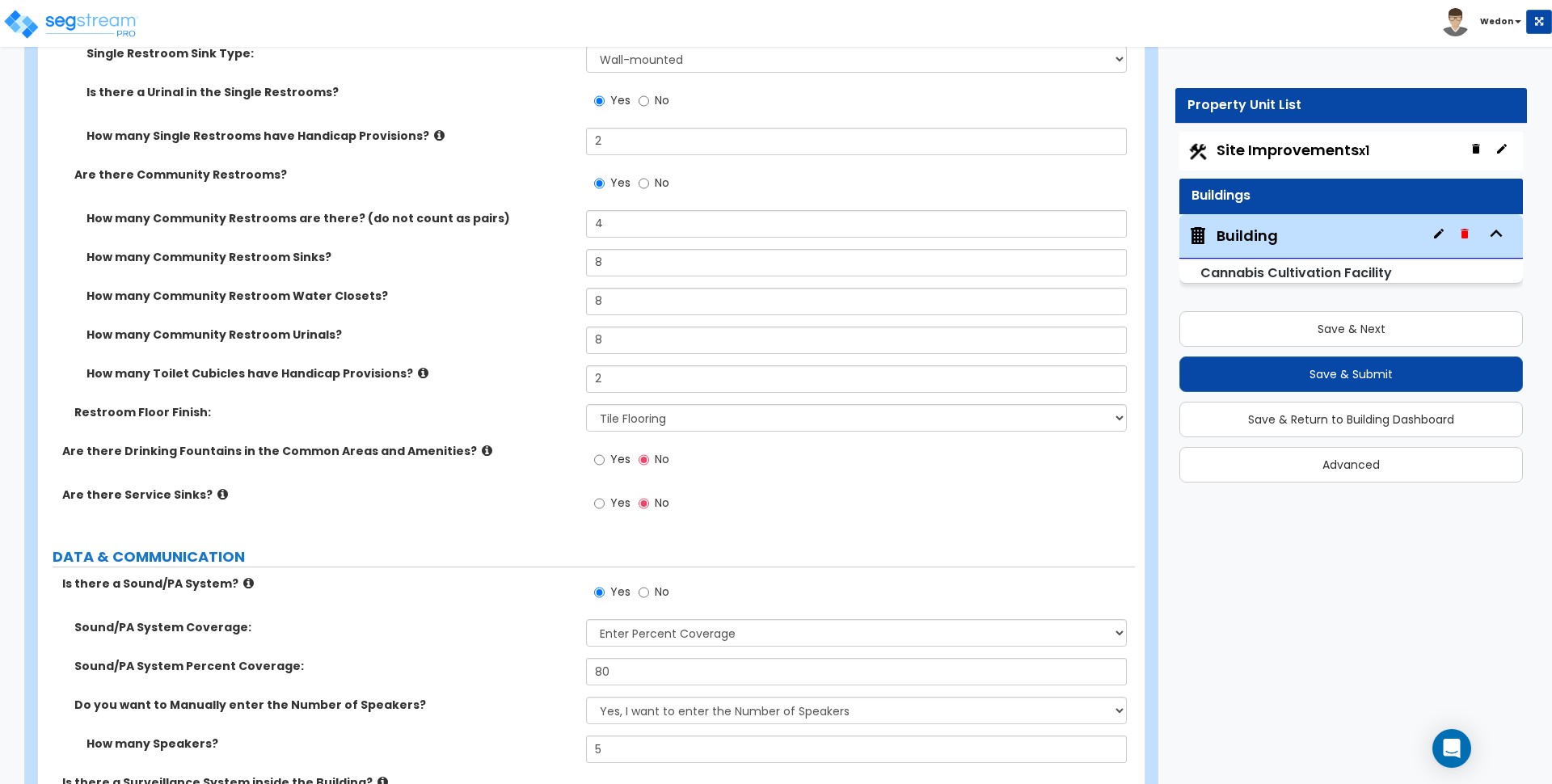
scroll to position [12731, 0]
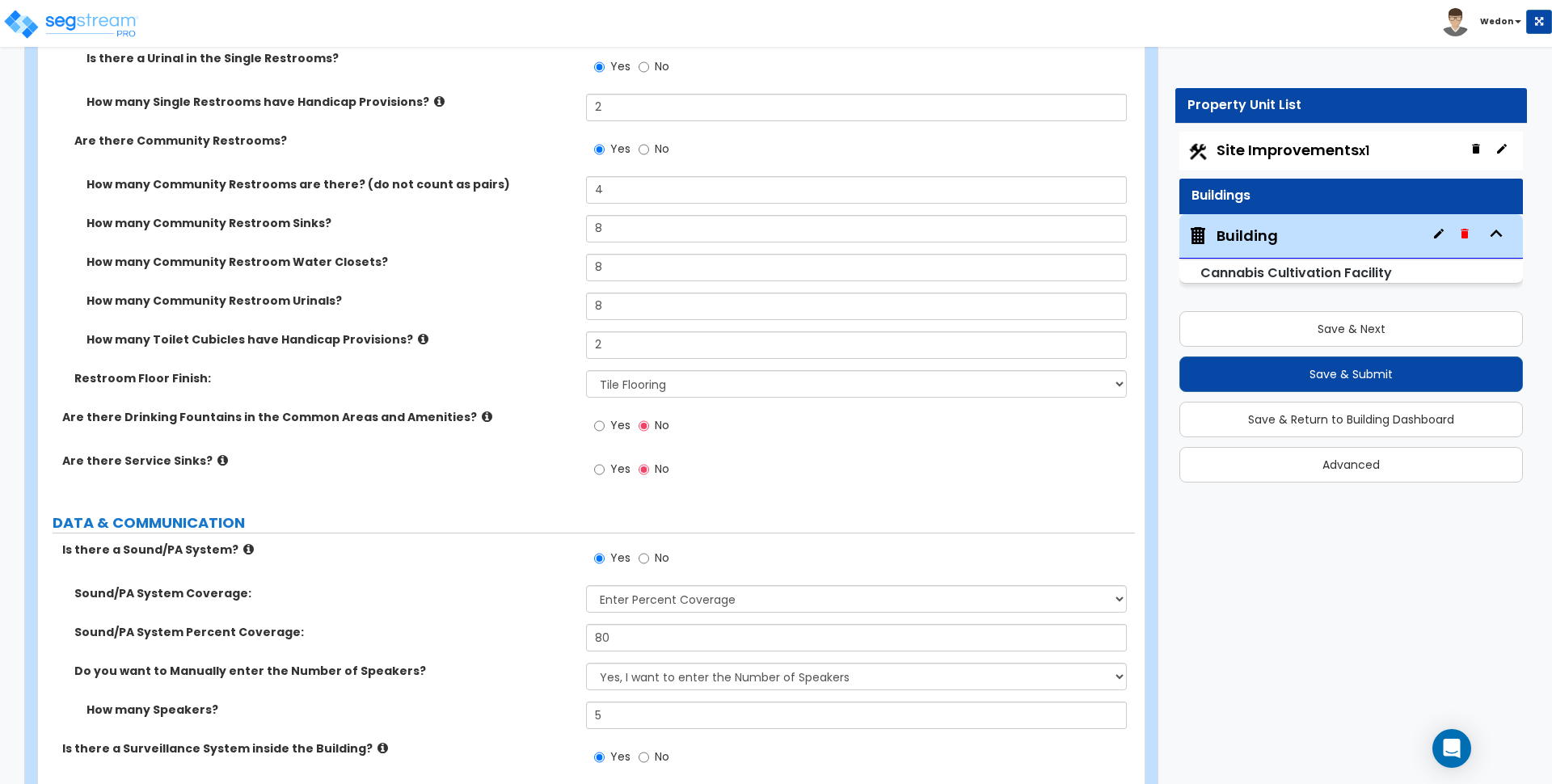
click at [610, 461] on span "Yes" at bounding box center [620, 469] width 20 height 16
click at [605, 461] on input "Yes" at bounding box center [599, 470] width 11 height 18
click at [614, 417] on span "Yes" at bounding box center [620, 425] width 20 height 16
click at [605, 417] on input "Yes" at bounding box center [599, 426] width 11 height 18
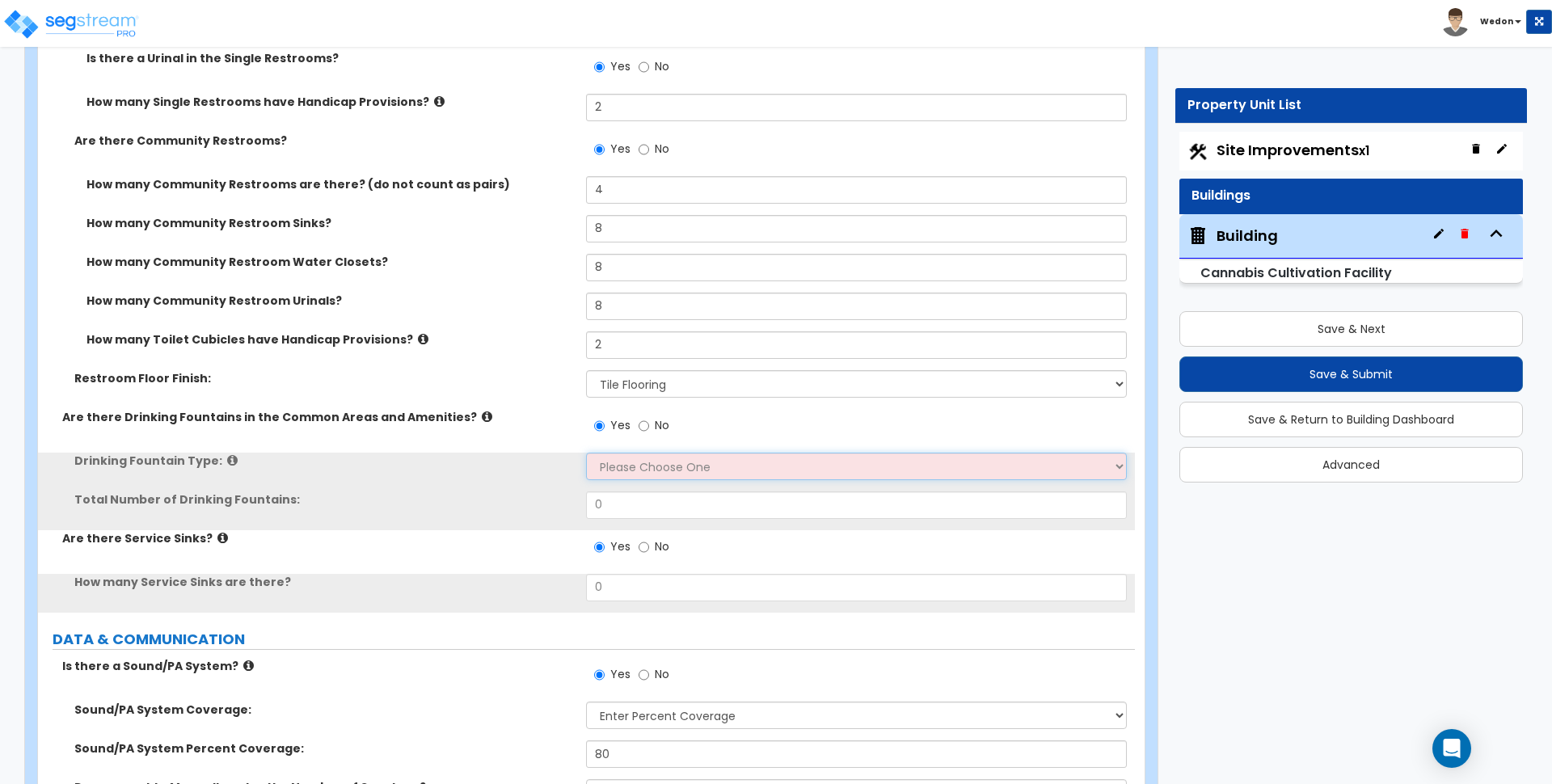
click at [663, 453] on select "Please Choose One Wall-mounted Floor-mounted" at bounding box center [856, 467] width 540 height 28
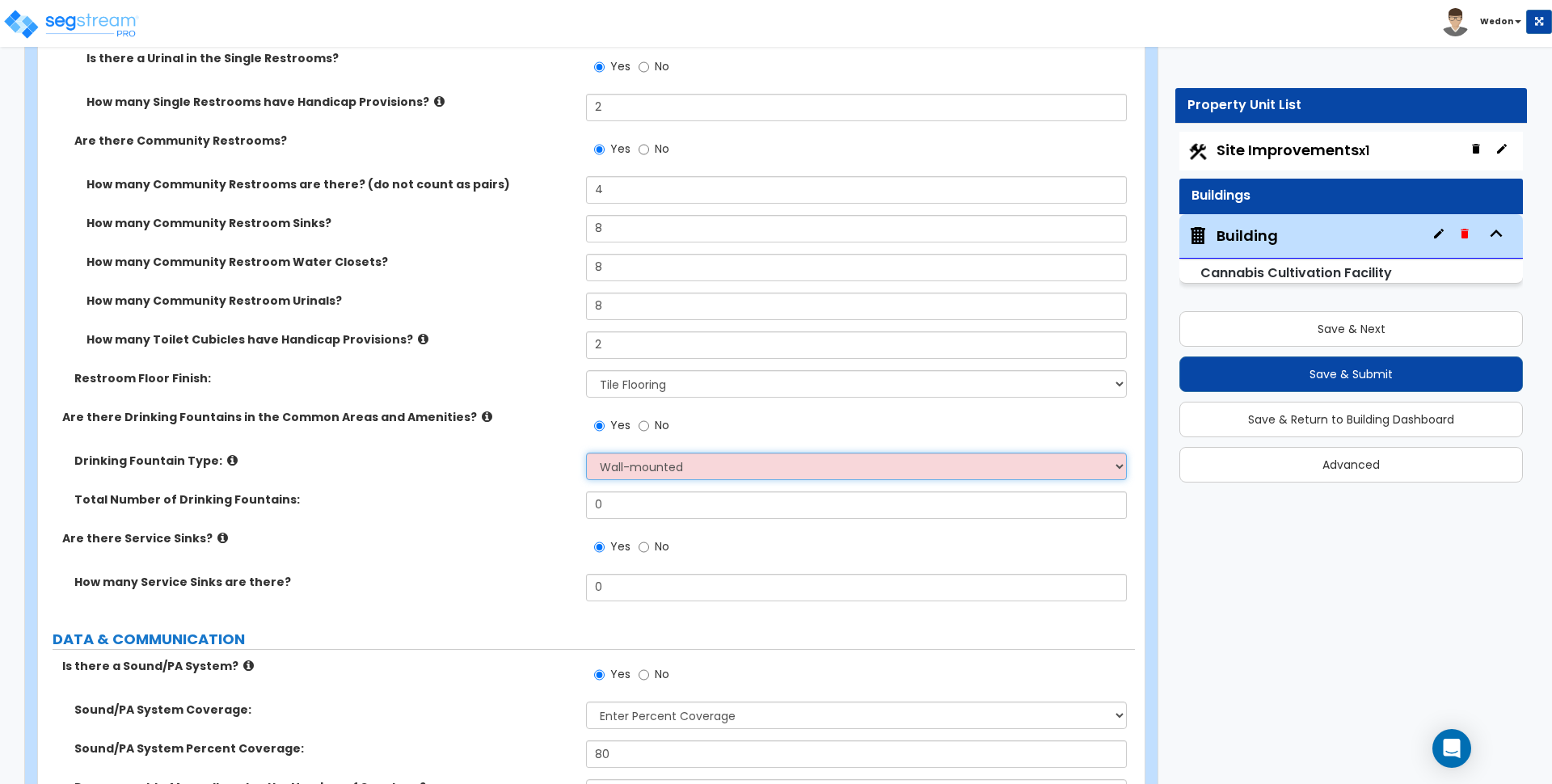
click at [586, 453] on select "Please Choose One Wall-mounted Floor-mounted" at bounding box center [856, 467] width 540 height 28
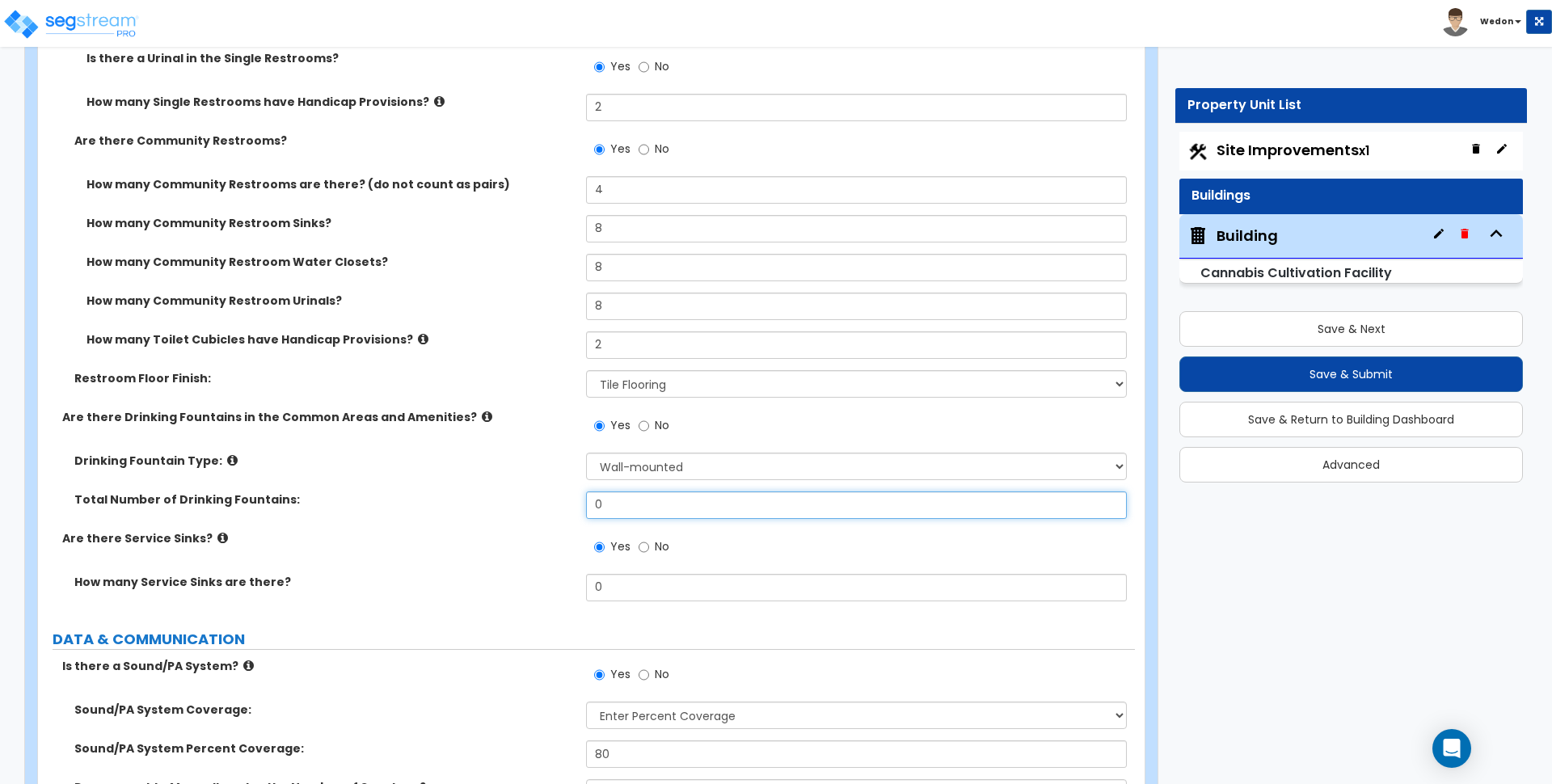
click at [650, 495] on input "0" at bounding box center [856, 505] width 540 height 28
click at [650, 495] on input "0" at bounding box center [856, 505] width 540 height 28
click at [650, 502] on input "0" at bounding box center [856, 505] width 540 height 28
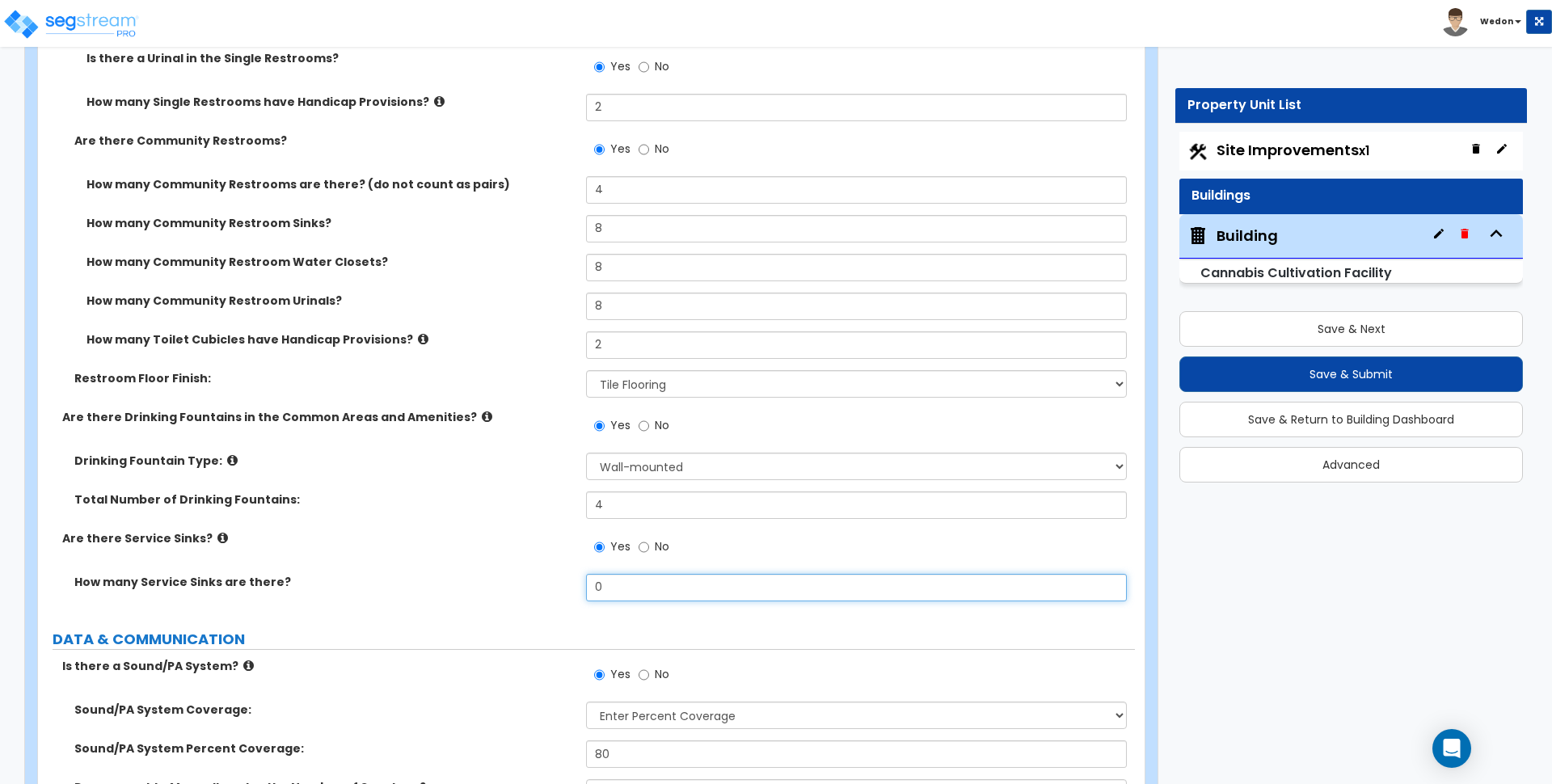
click at [632, 574] on input "0" at bounding box center [856, 587] width 540 height 28
click at [486, 530] on label "Are there Service Sinks?" at bounding box center [317, 538] width 512 height 16
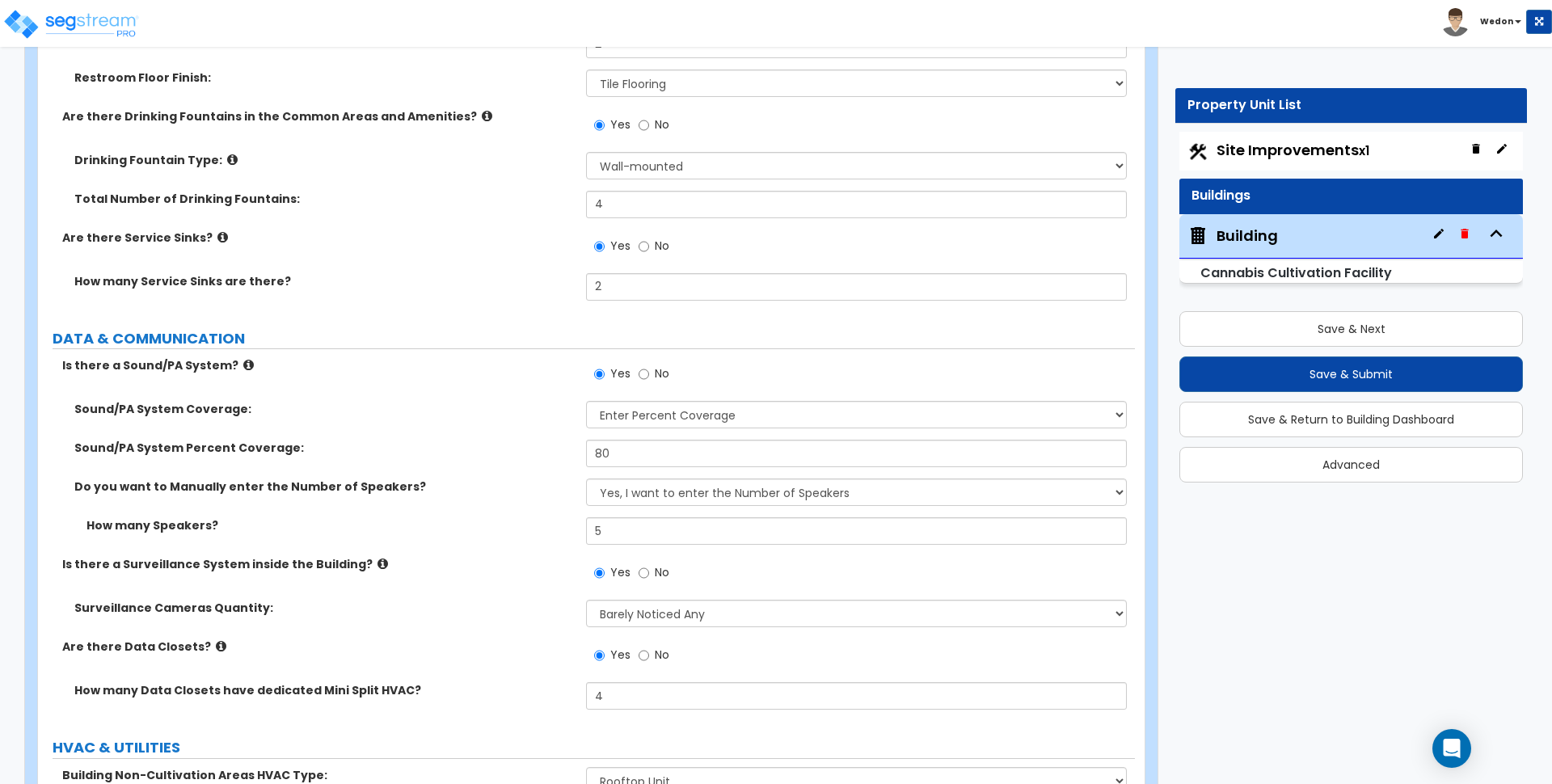
click at [489, 479] on label "Do you want to Manually enter the Number of Speakers?" at bounding box center [324, 487] width 499 height 16
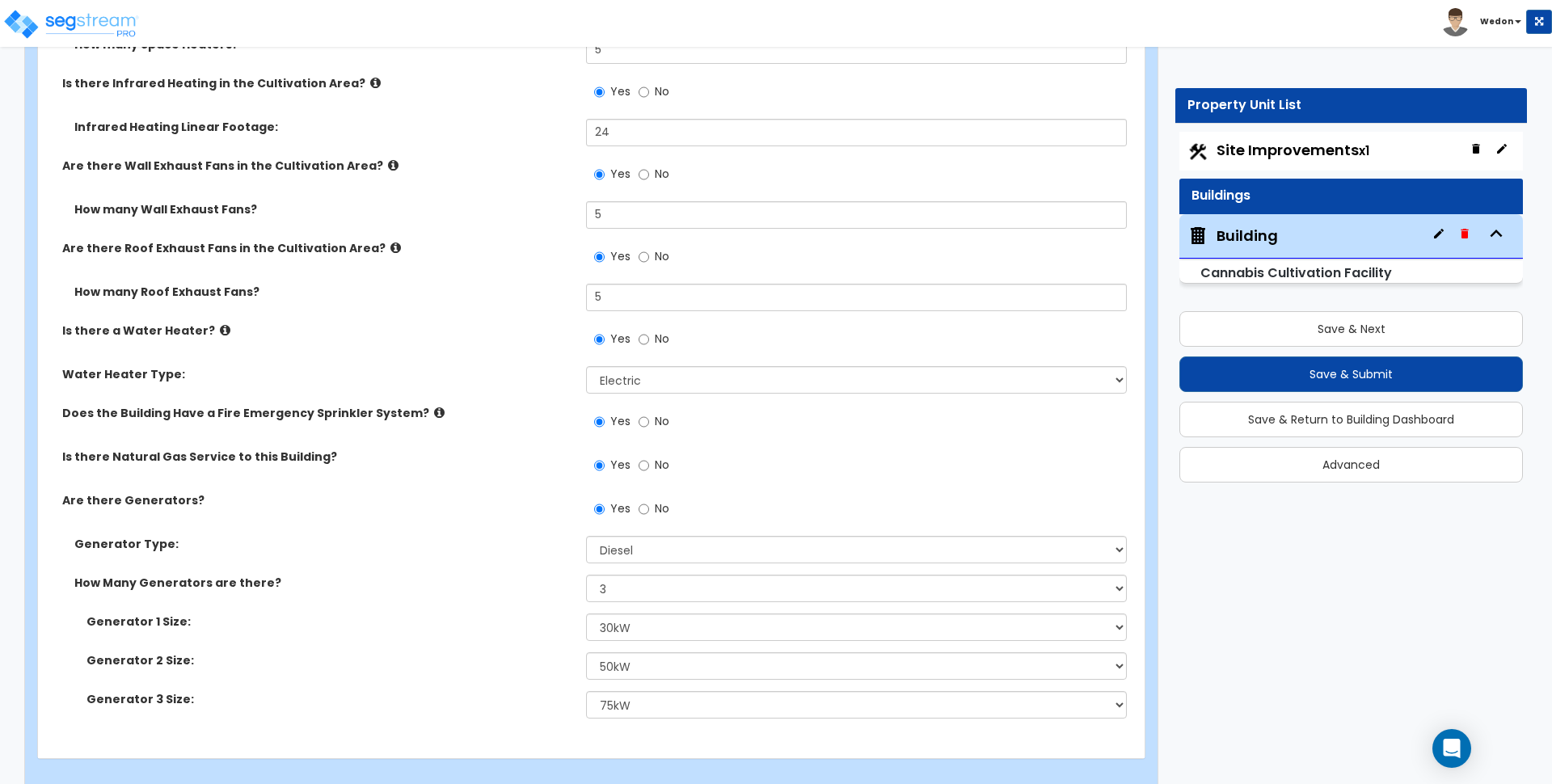
scroll to position [13848, 0]
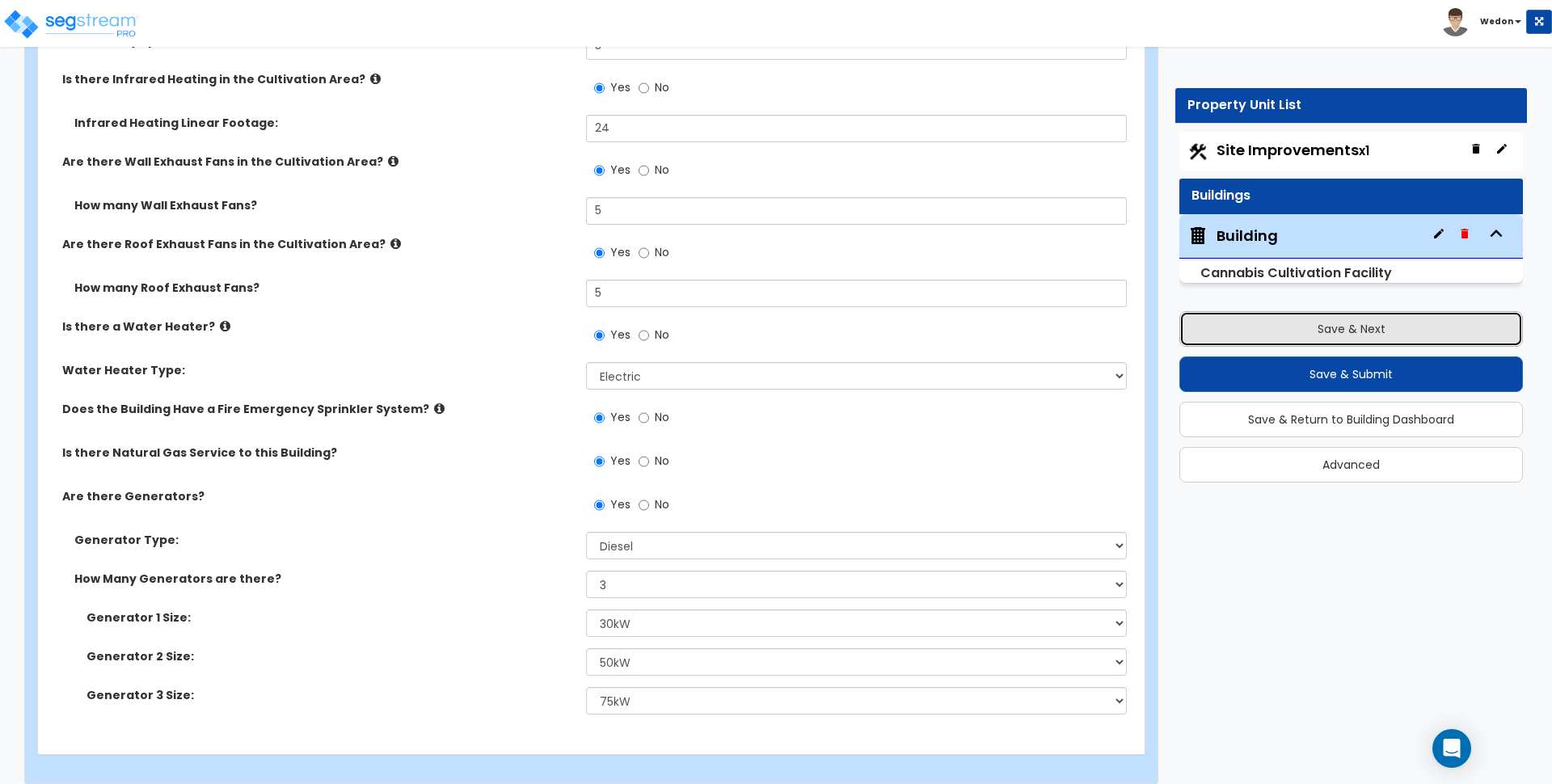
click at [1337, 326] on button "Save & Next" at bounding box center [1351, 329] width 344 height 36
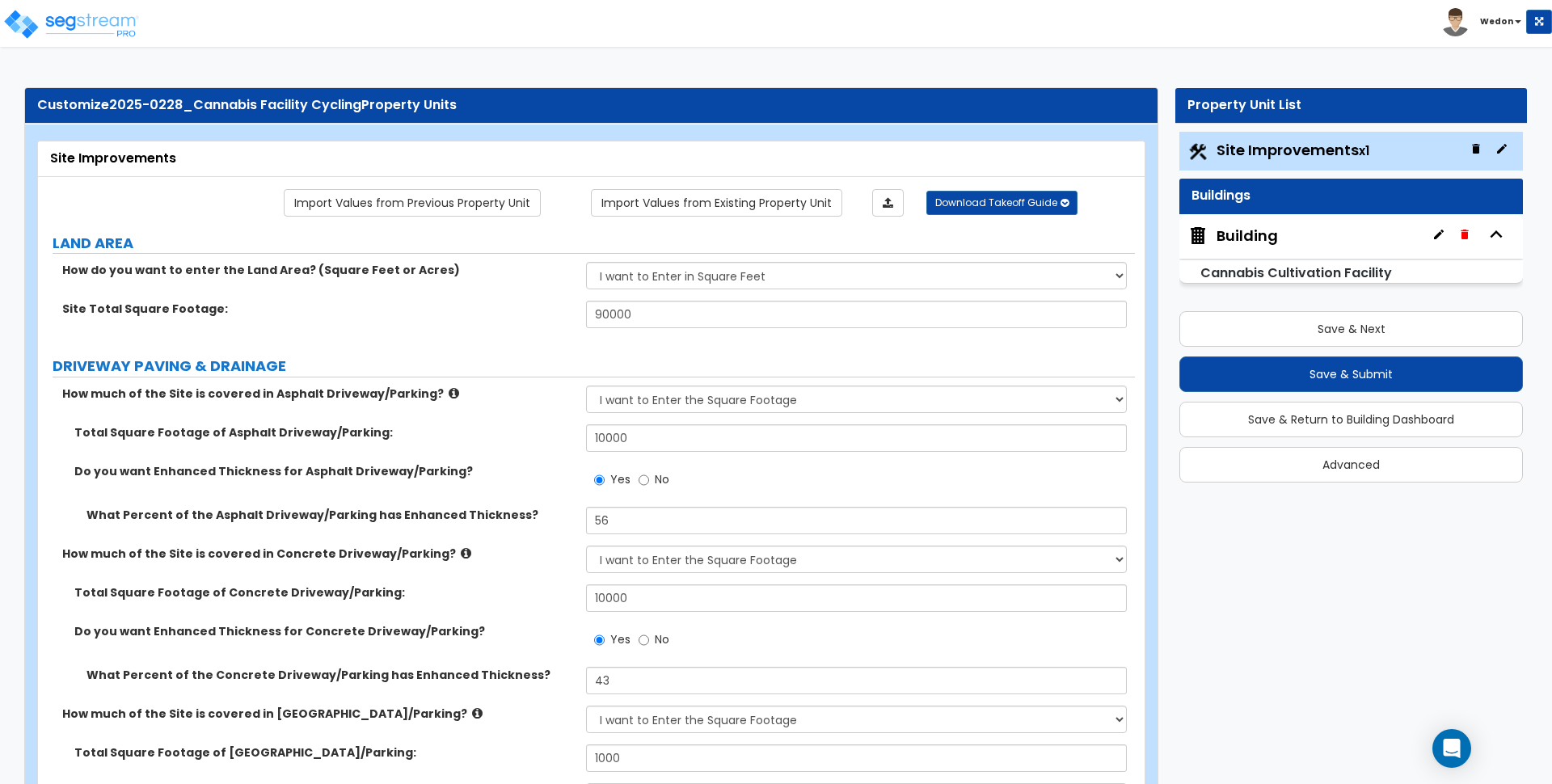
scroll to position [707, 0]
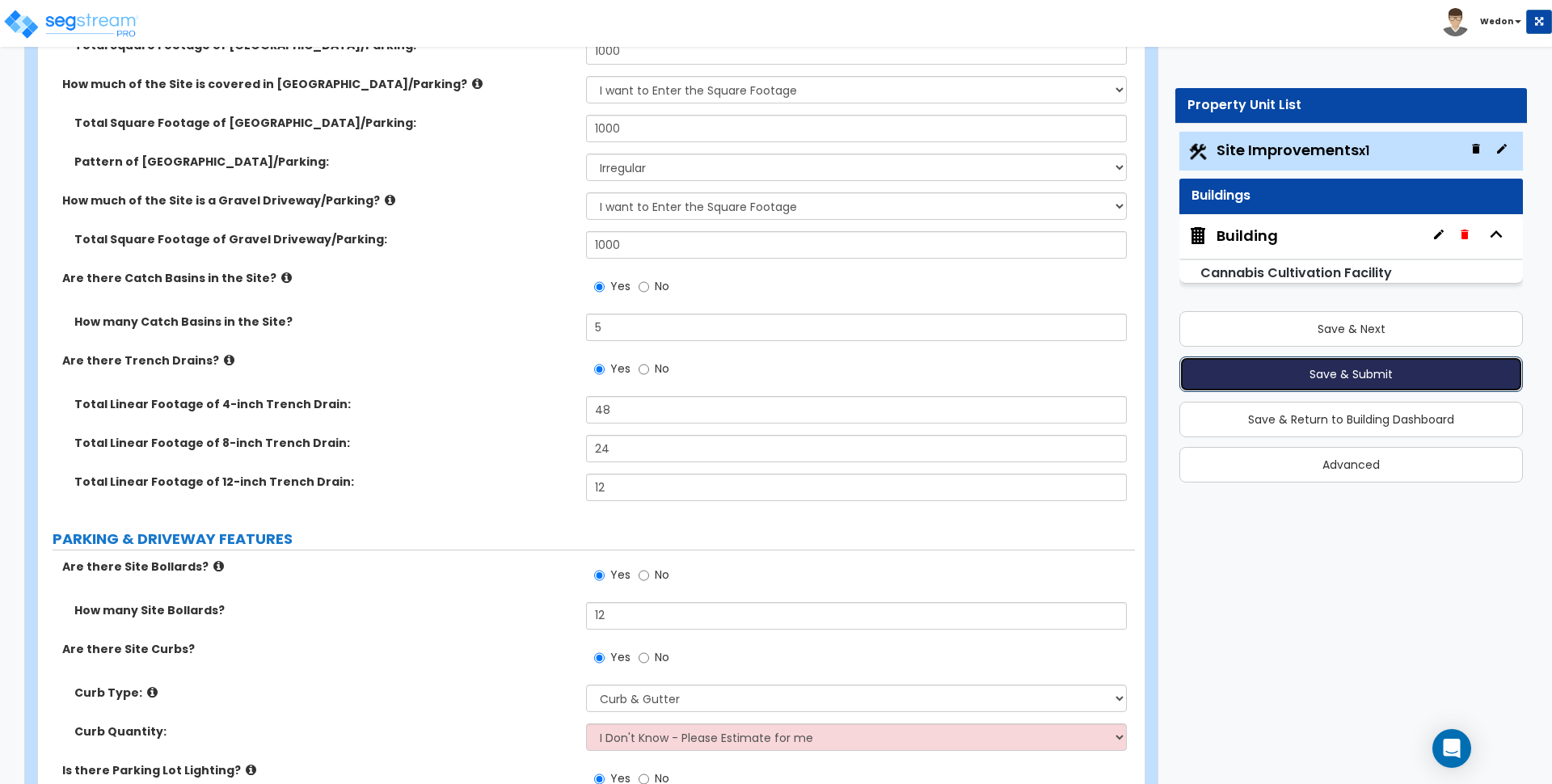
click at [1323, 362] on button "Save & Submit" at bounding box center [1351, 374] width 344 height 36
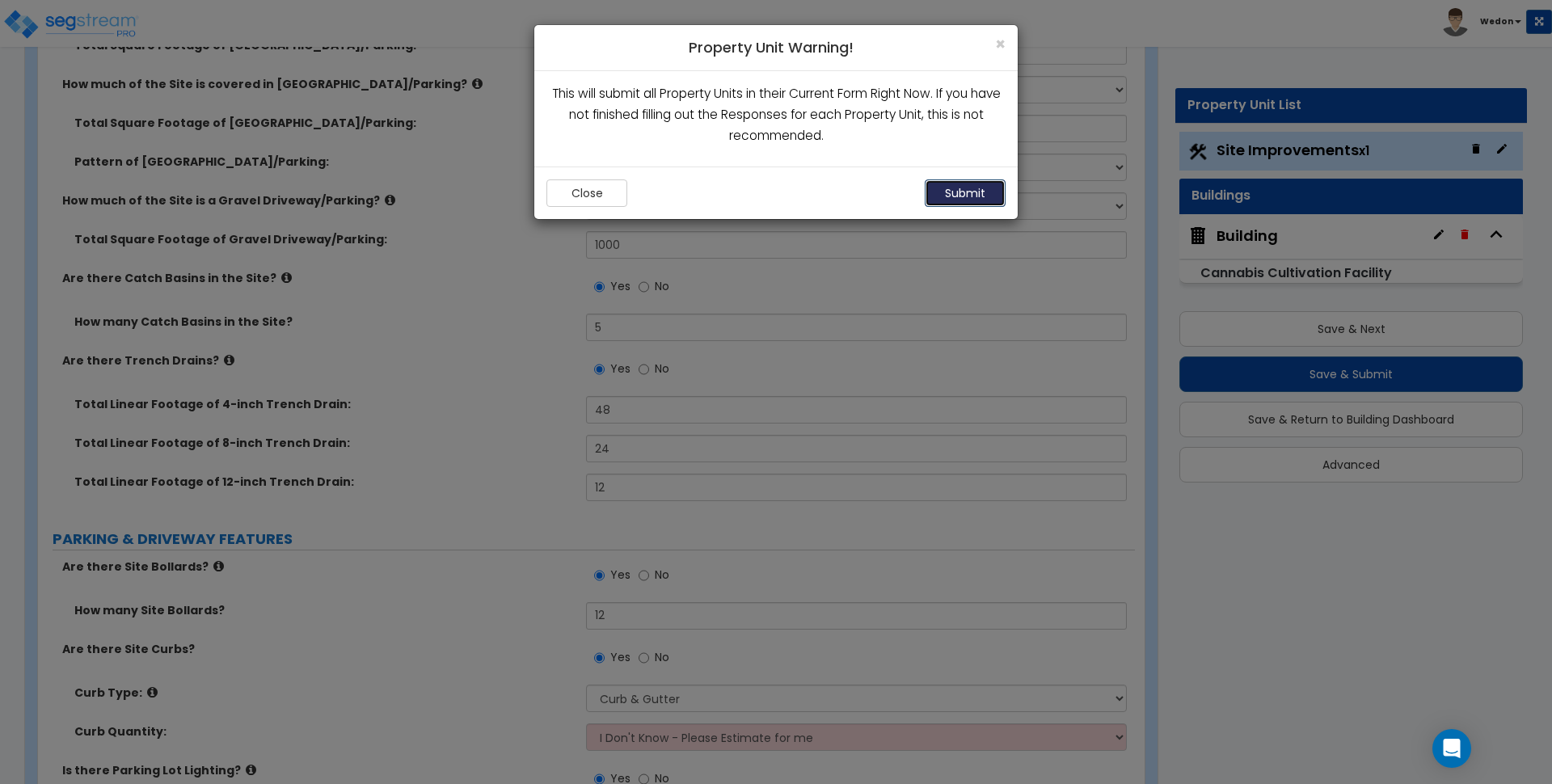
click at [972, 193] on button "Submit" at bounding box center [964, 193] width 81 height 28
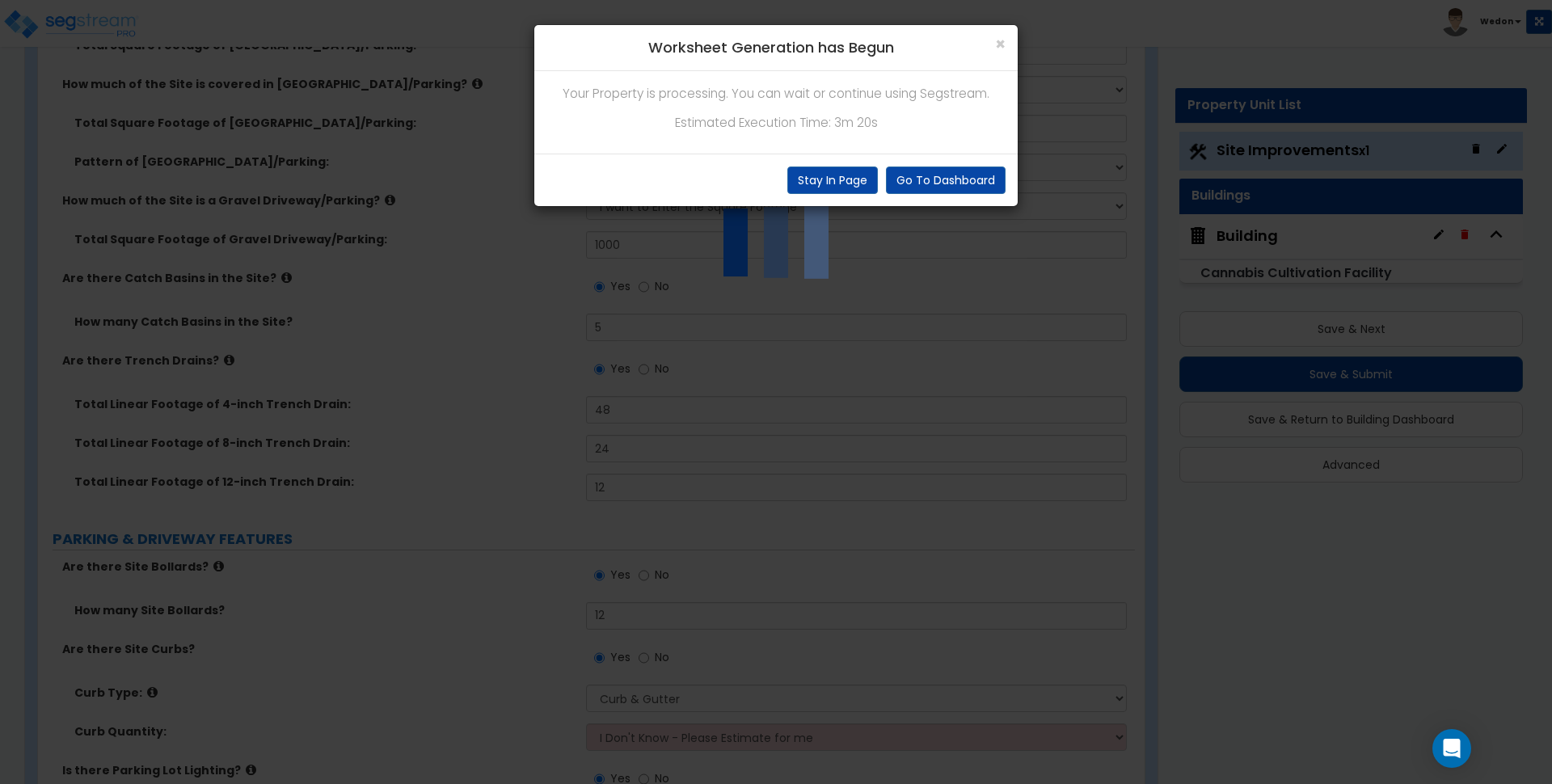
click at [814, 125] on p "Estimated Execution Time: 3m 20s" at bounding box center [776, 123] width 459 height 21
click at [916, 130] on p "Estimated Execution Time: 3m 20s" at bounding box center [776, 123] width 459 height 21
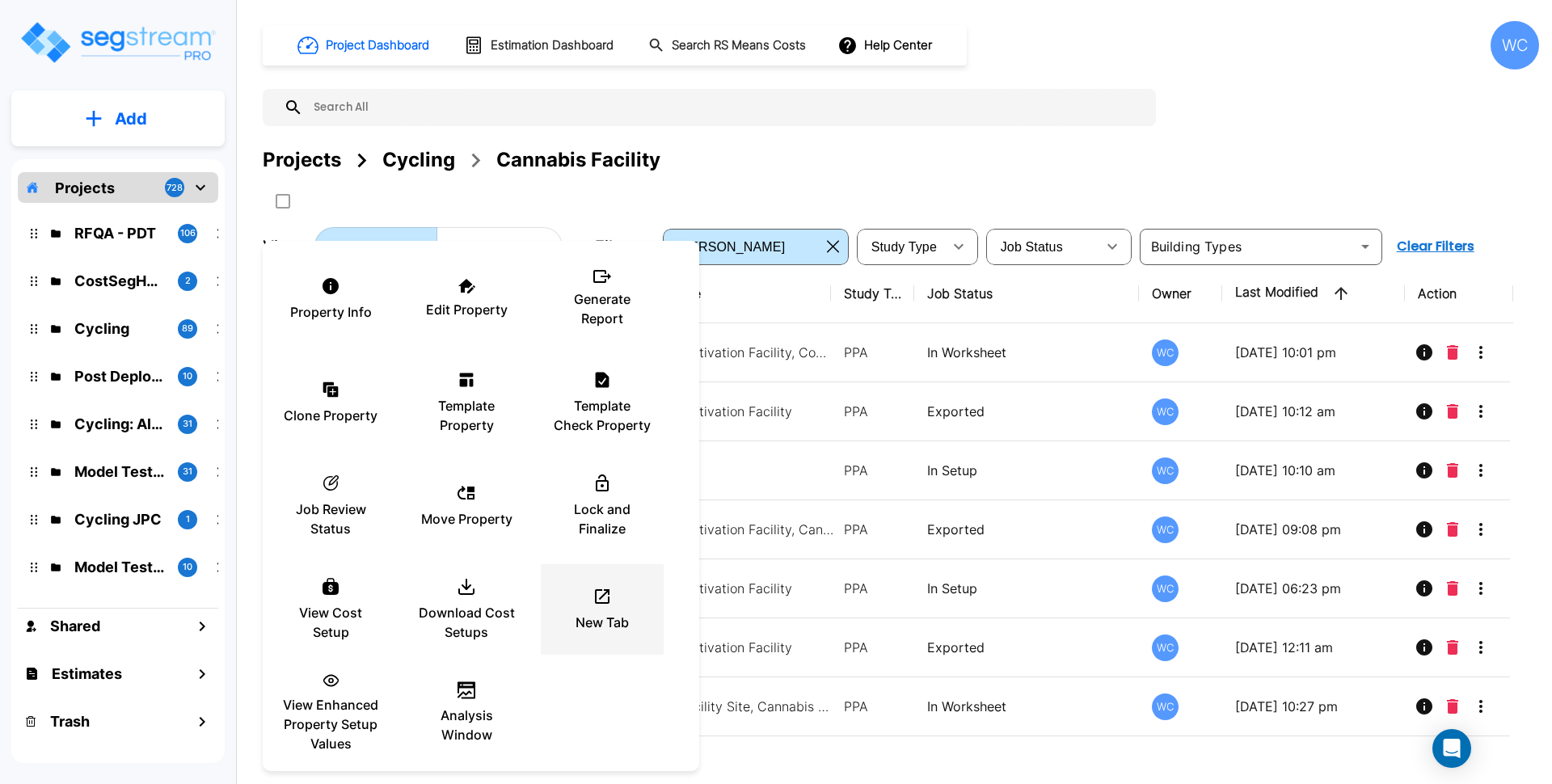
click at [592, 593] on icon at bounding box center [602, 596] width 20 height 20
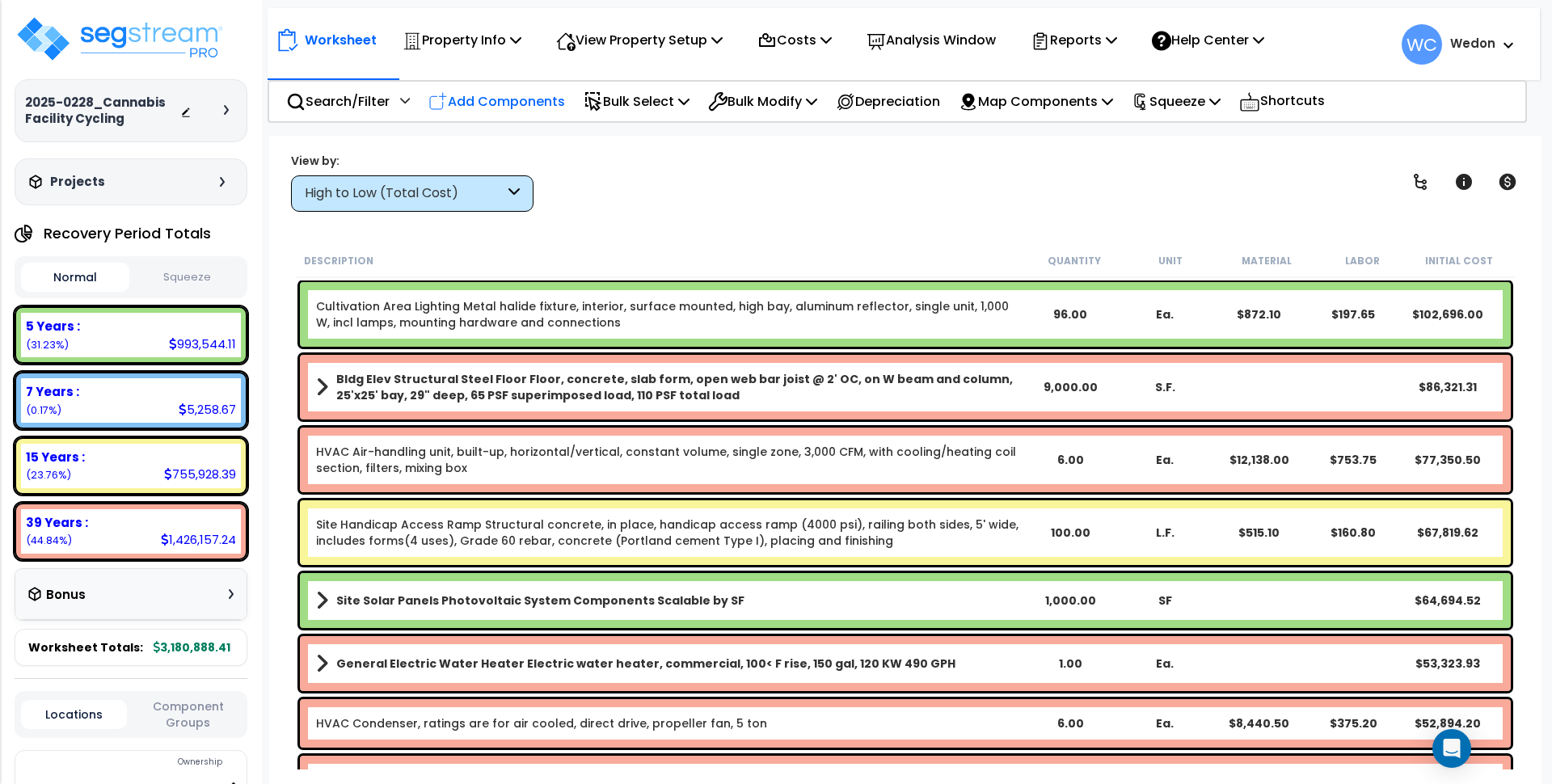
click at [546, 95] on p "Add Components" at bounding box center [496, 101] width 136 height 22
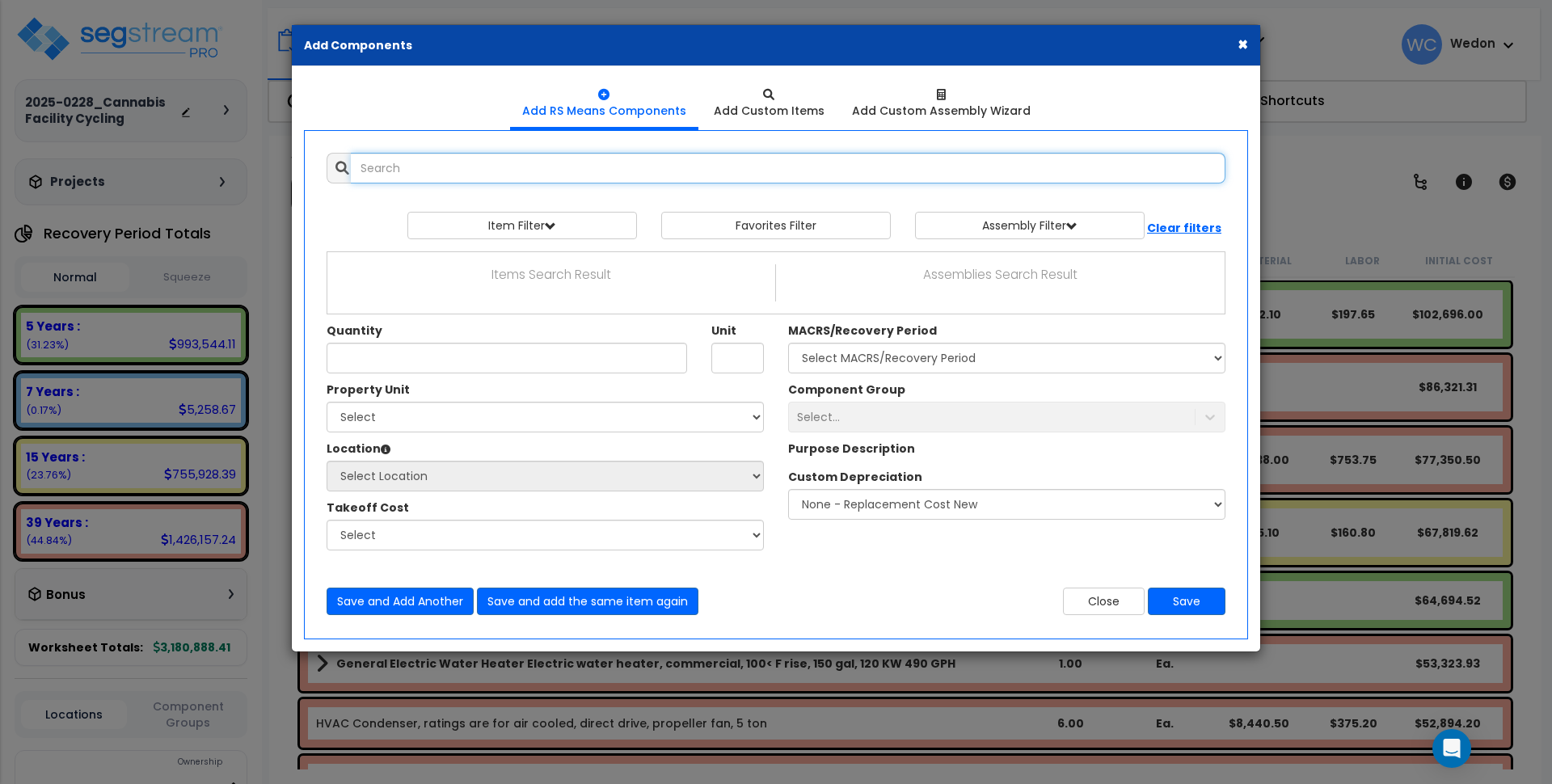
click at [610, 179] on input "text" at bounding box center [788, 168] width 875 height 31
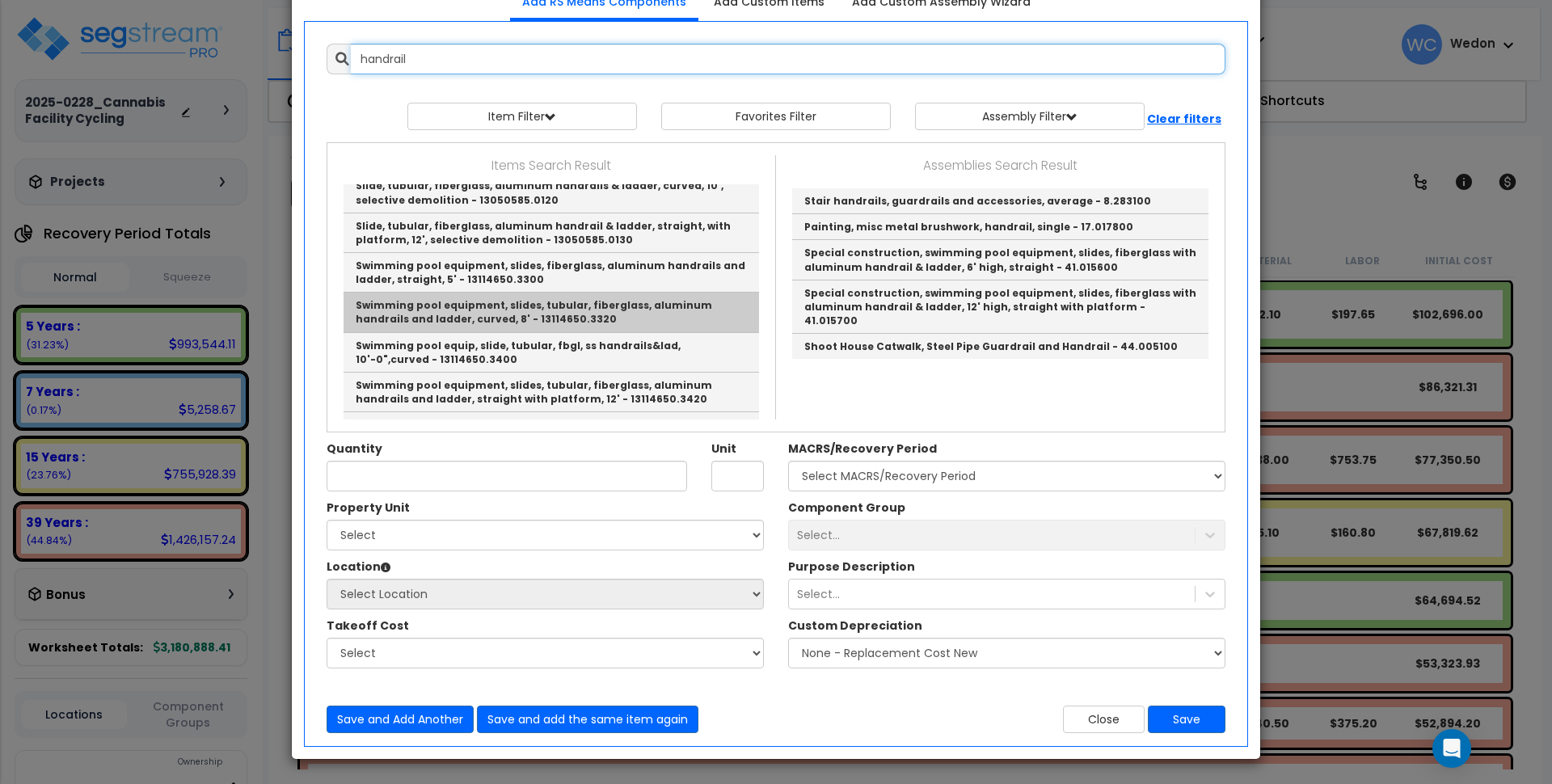
scroll to position [1389, 0]
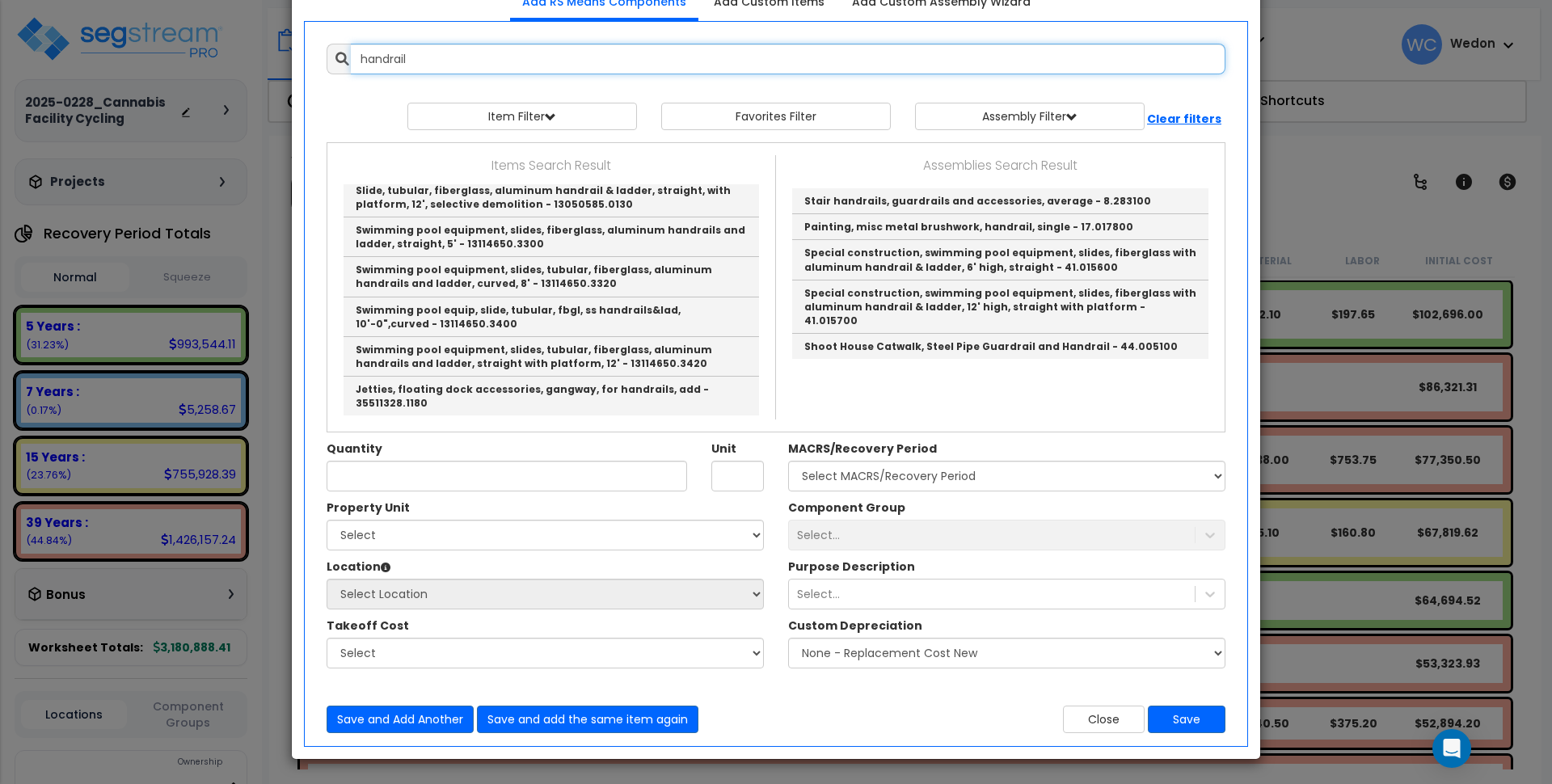
type input "handrail"
drag, startPoint x: 352, startPoint y: 41, endPoint x: 223, endPoint y: 33, distance: 129.2
click at [223, 33] on div "× Add Components Add RS Means Components Add Custom Items Add Items" at bounding box center [776, 392] width 1552 height 784
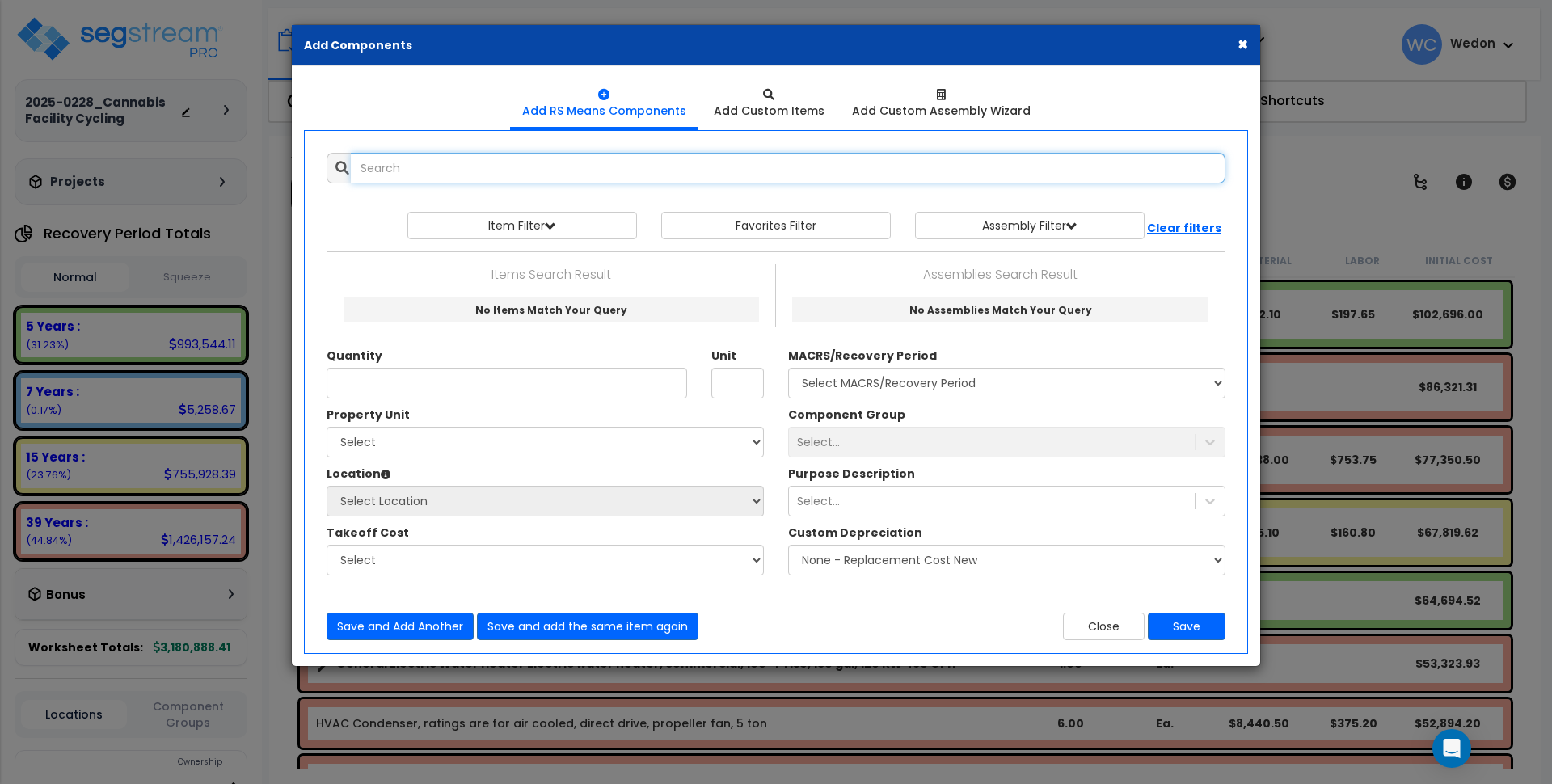
scroll to position [0, 0]
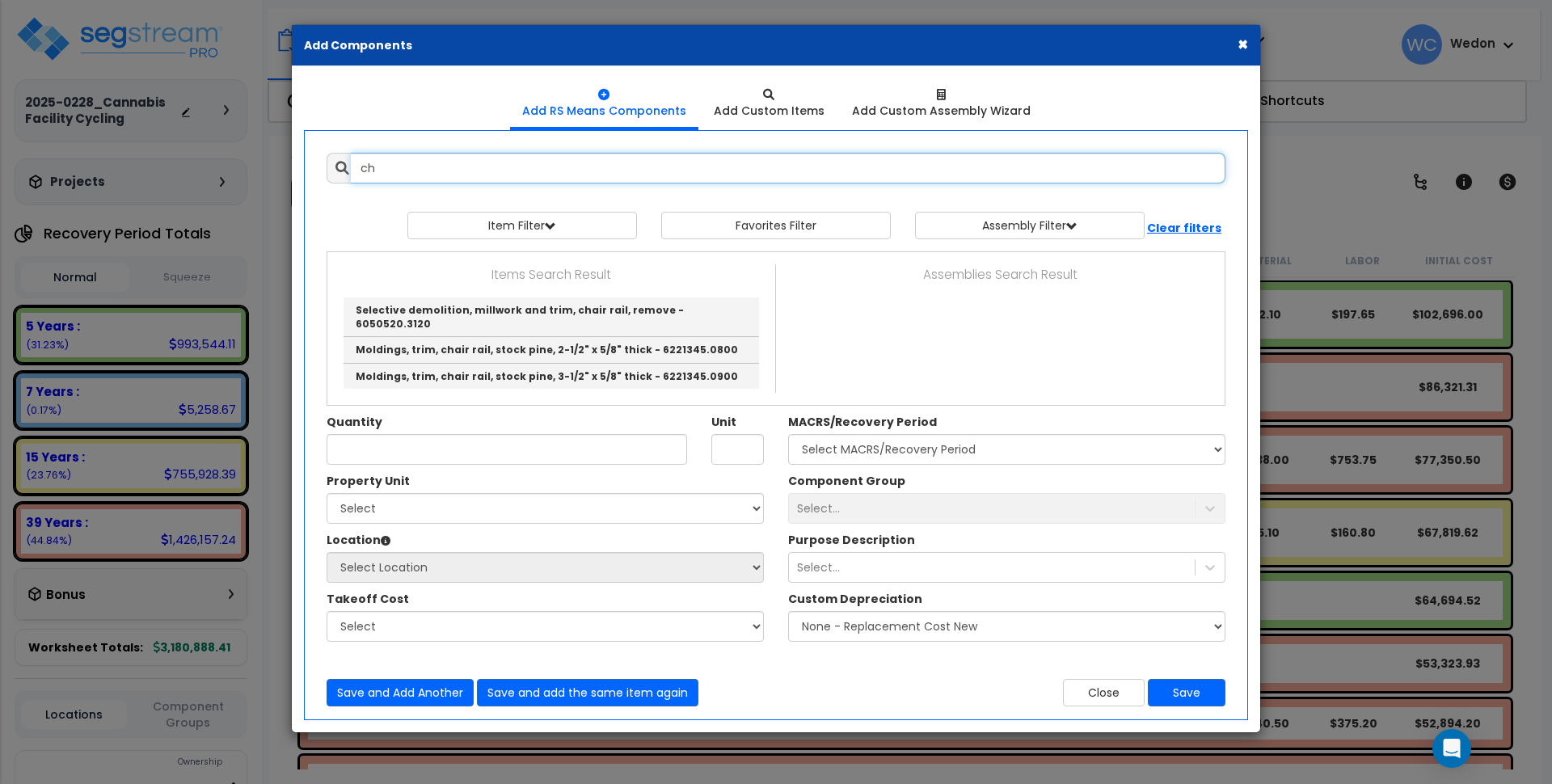
type input "c"
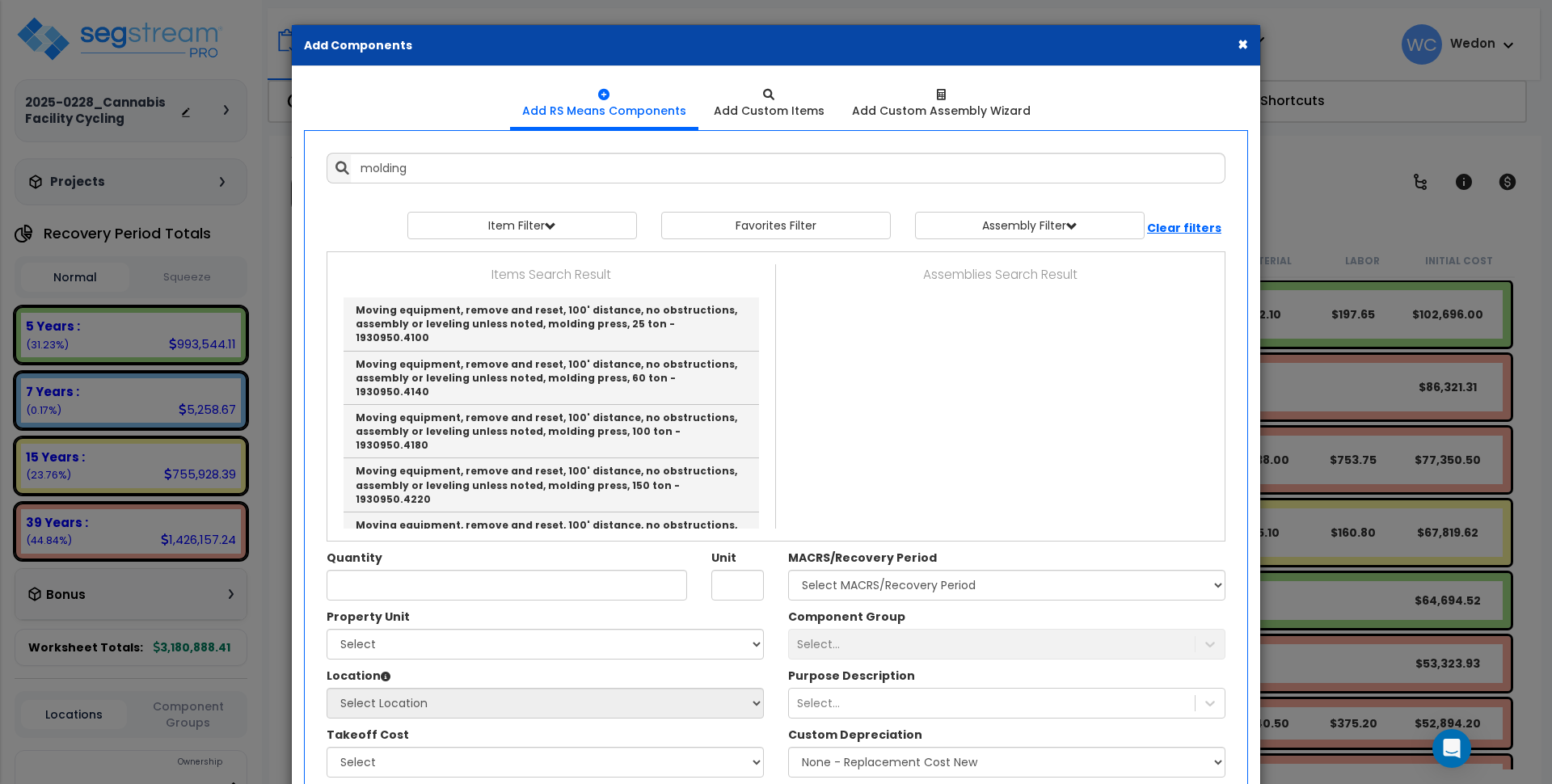
click at [1247, 41] on button "×" at bounding box center [1243, 44] width 11 height 17
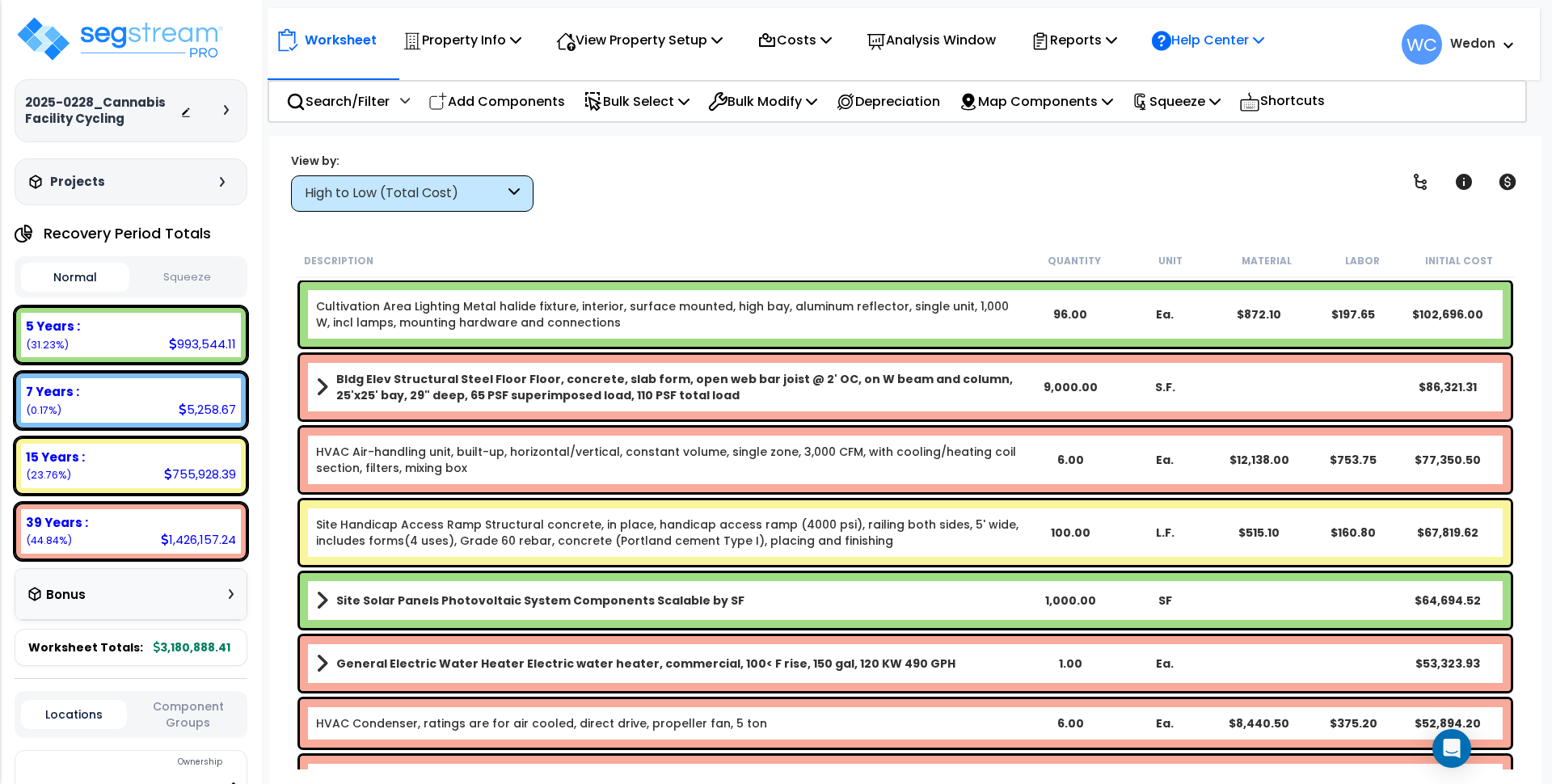
click at [1243, 45] on p "Help Center" at bounding box center [1208, 40] width 113 height 22
click at [1265, 38] on p "Help Center" at bounding box center [1208, 40] width 113 height 22
click at [1265, 38] on icon at bounding box center [1259, 40] width 11 height 13
click at [1273, 42] on div "Help Center" at bounding box center [1208, 40] width 131 height 38
click at [731, 225] on div "Worksheet Property Info Property Setup Add Property Unit Template property Clon…" at bounding box center [905, 527] width 1272 height 784
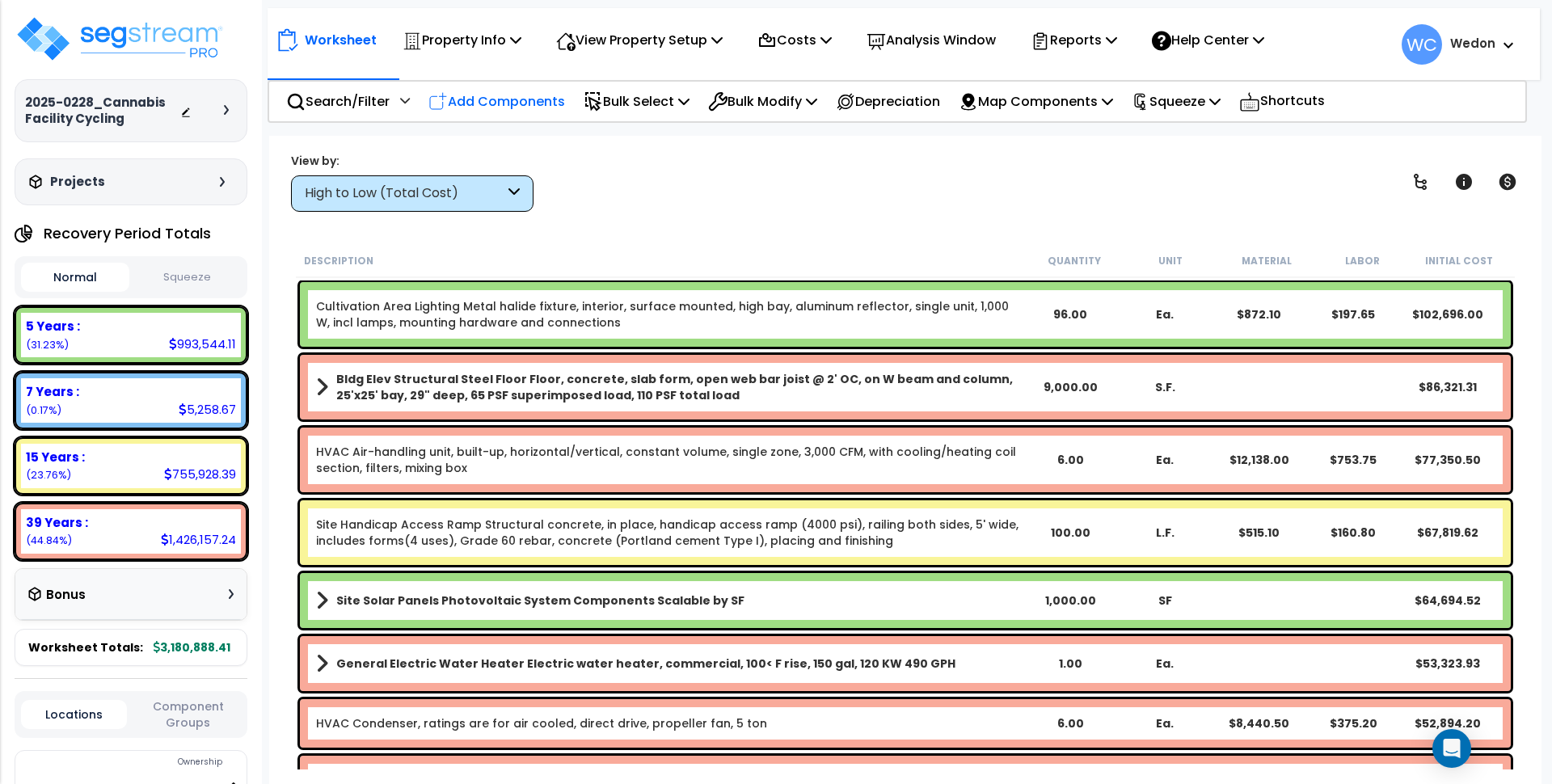
click at [493, 104] on p "Add Components" at bounding box center [496, 101] width 136 height 22
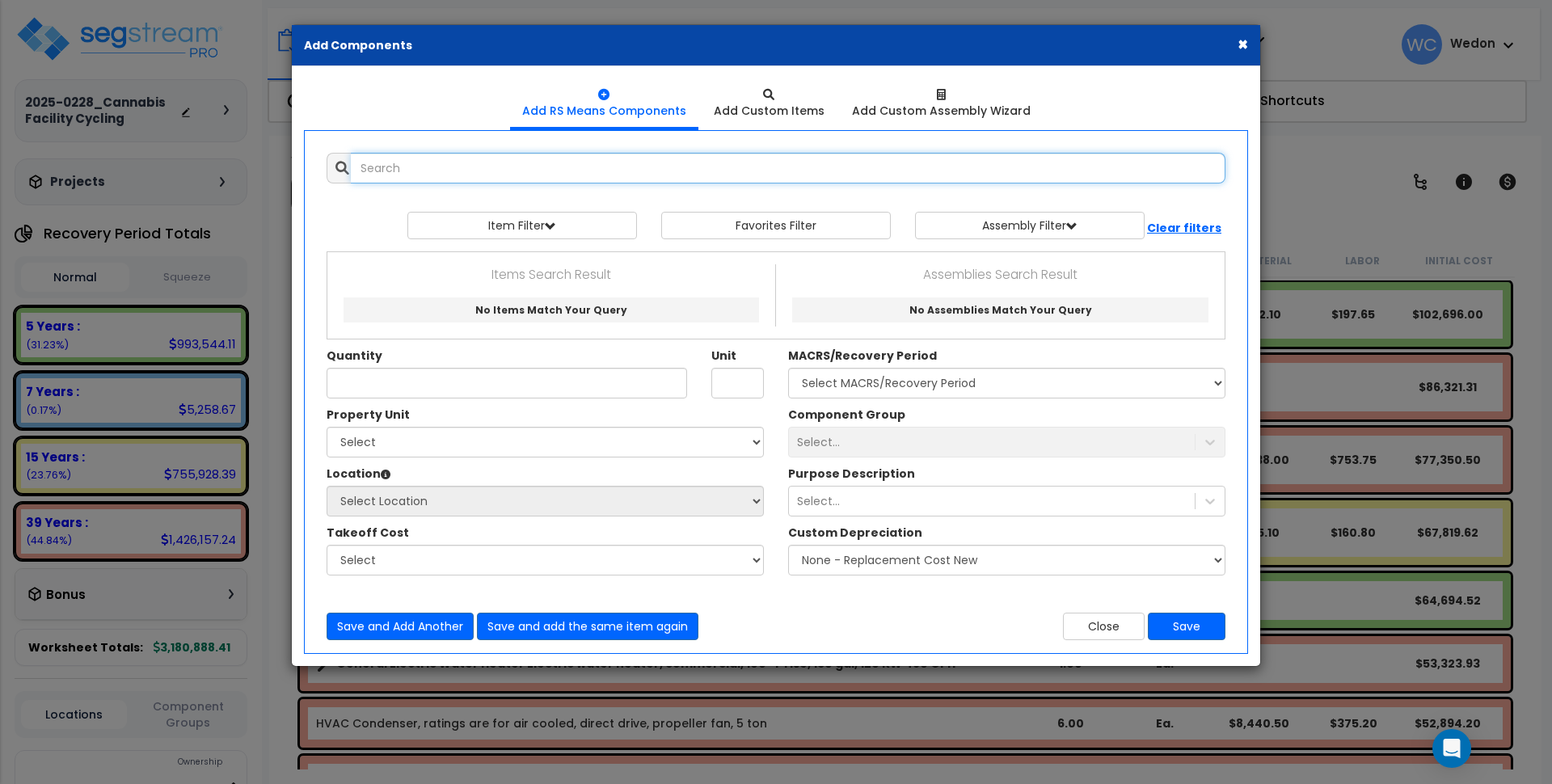
click at [588, 166] on input "text" at bounding box center [788, 168] width 875 height 31
type input "handrail"
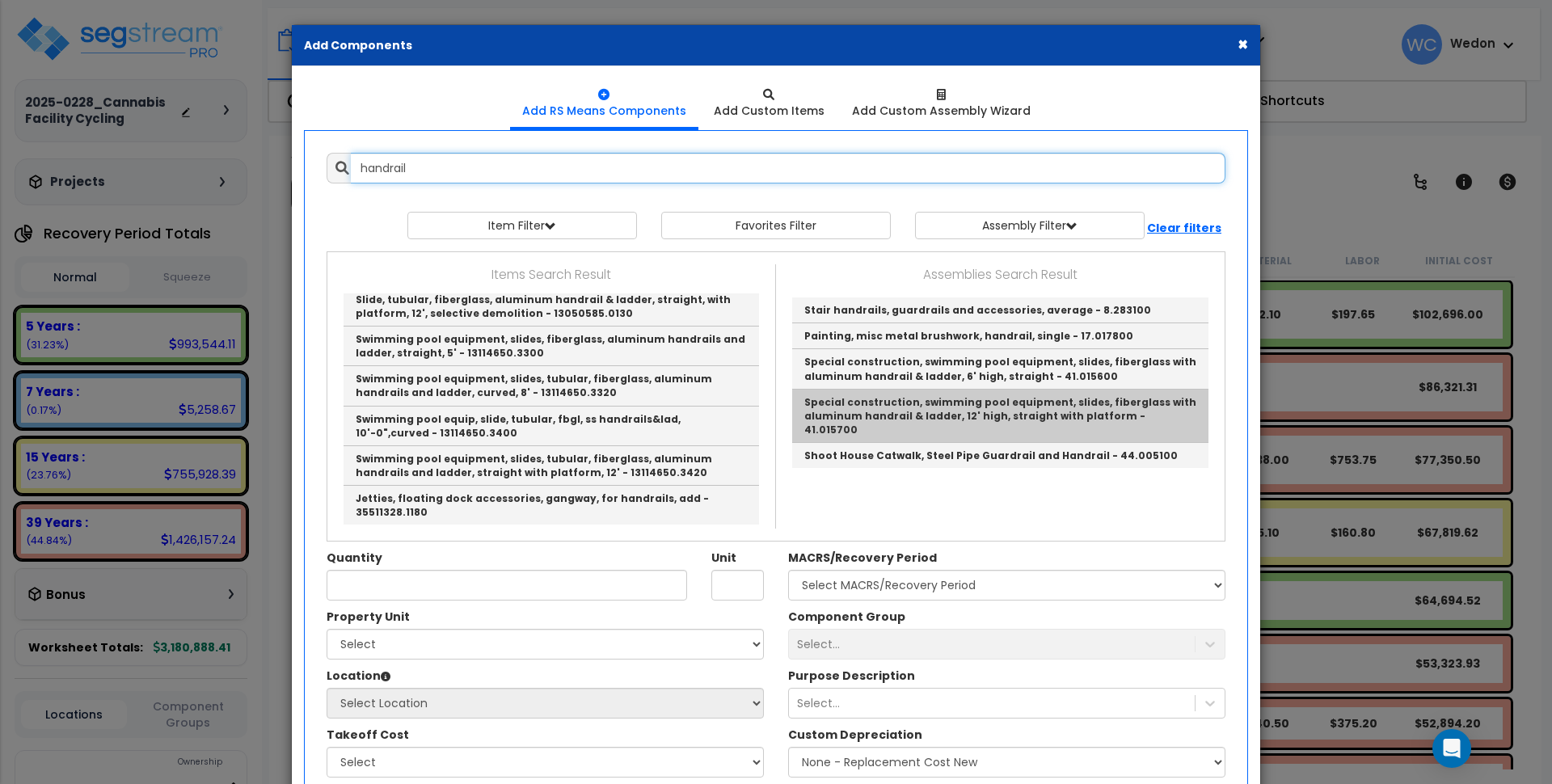
scroll to position [109, 0]
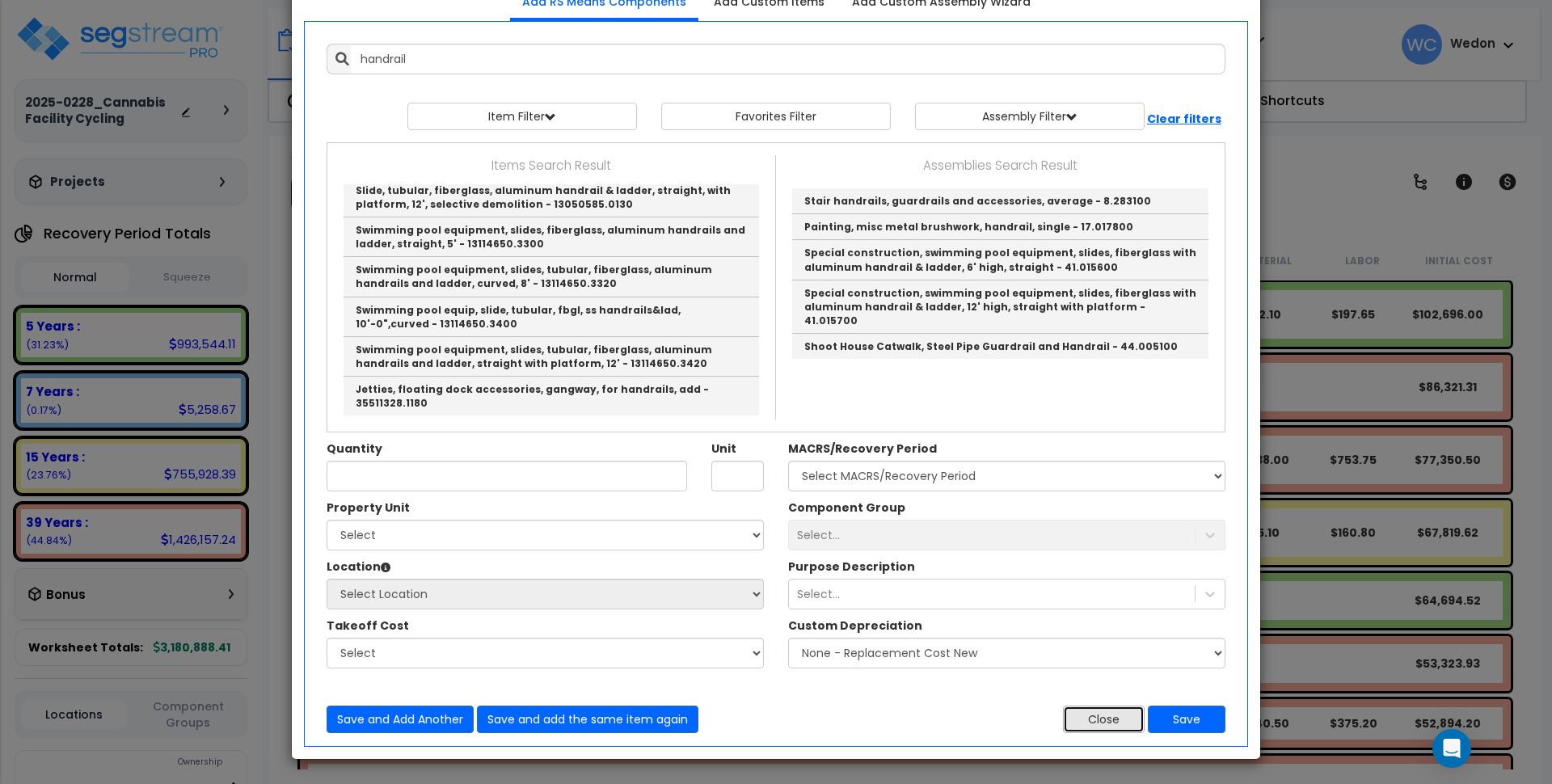
click at [1106, 720] on button "Close" at bounding box center [1104, 720] width 82 height 28
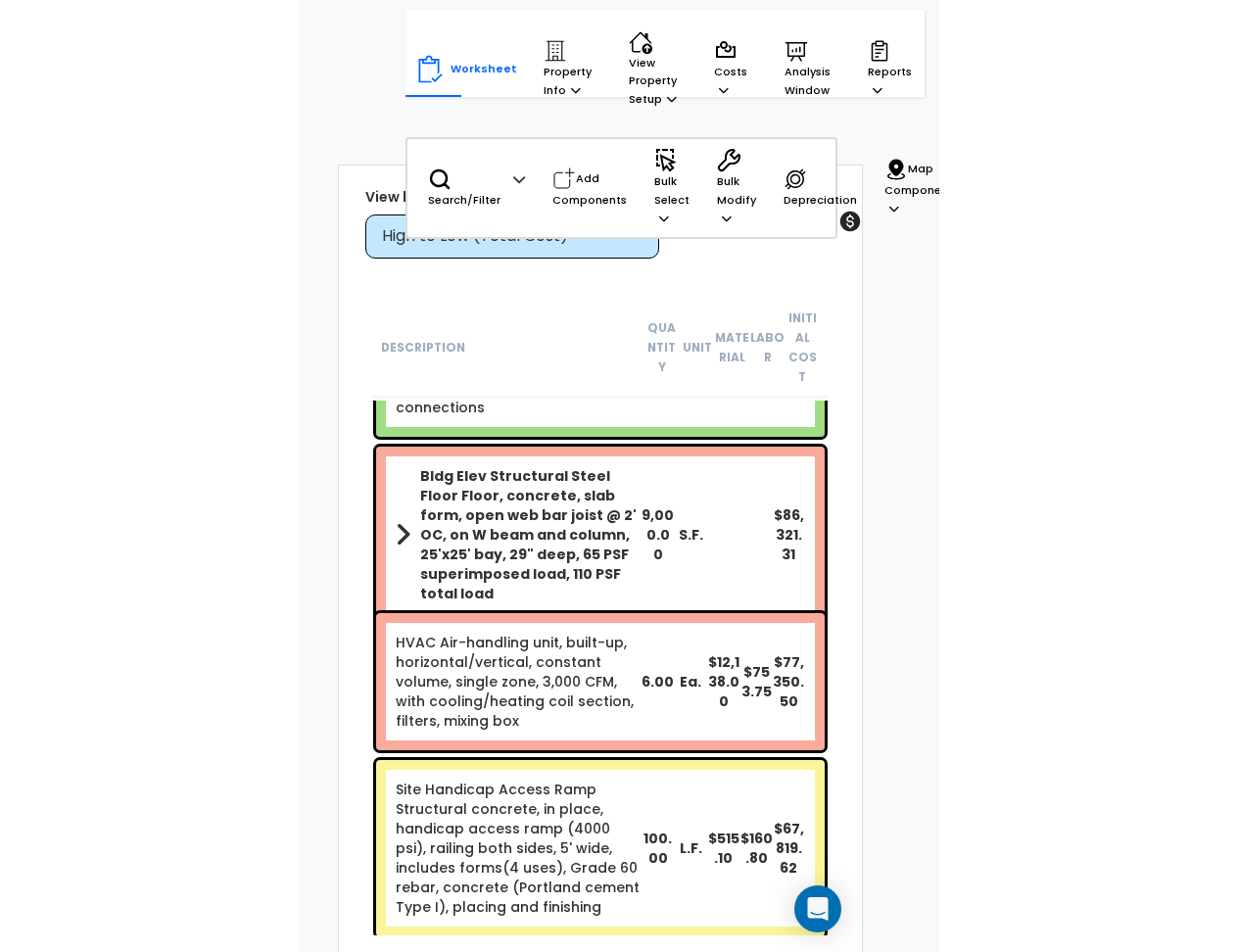
scroll to position [161, 0]
